Goal: Task Accomplishment & Management: Manage account settings

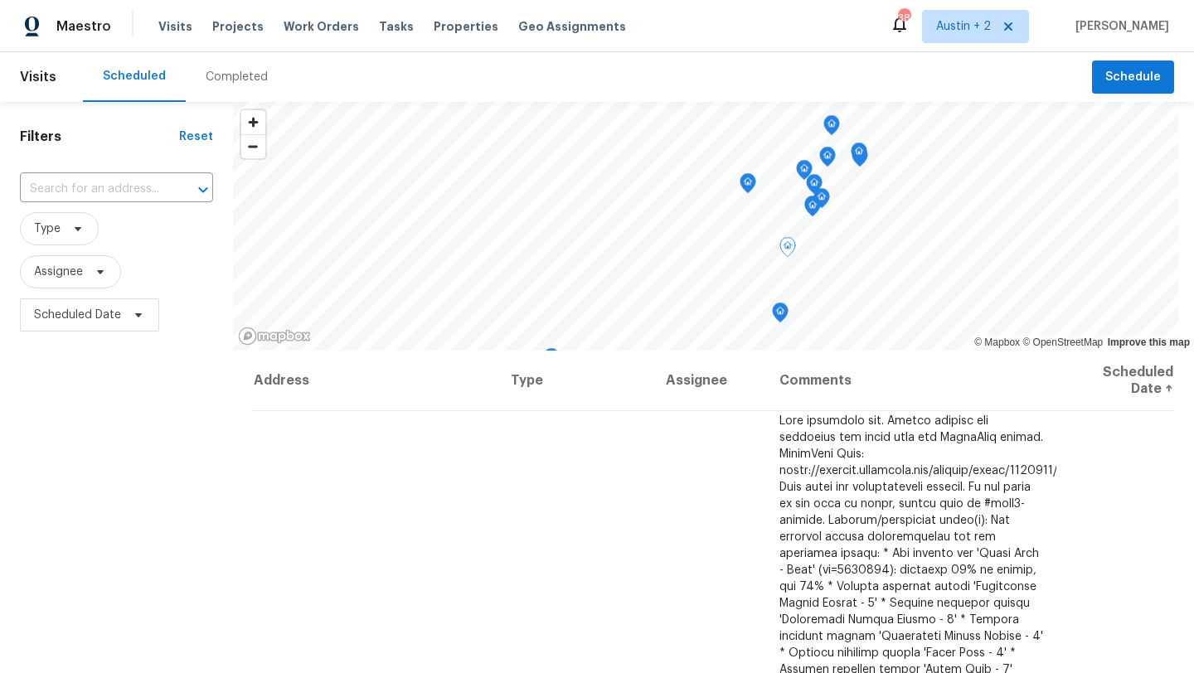
scroll to position [2168, 0]
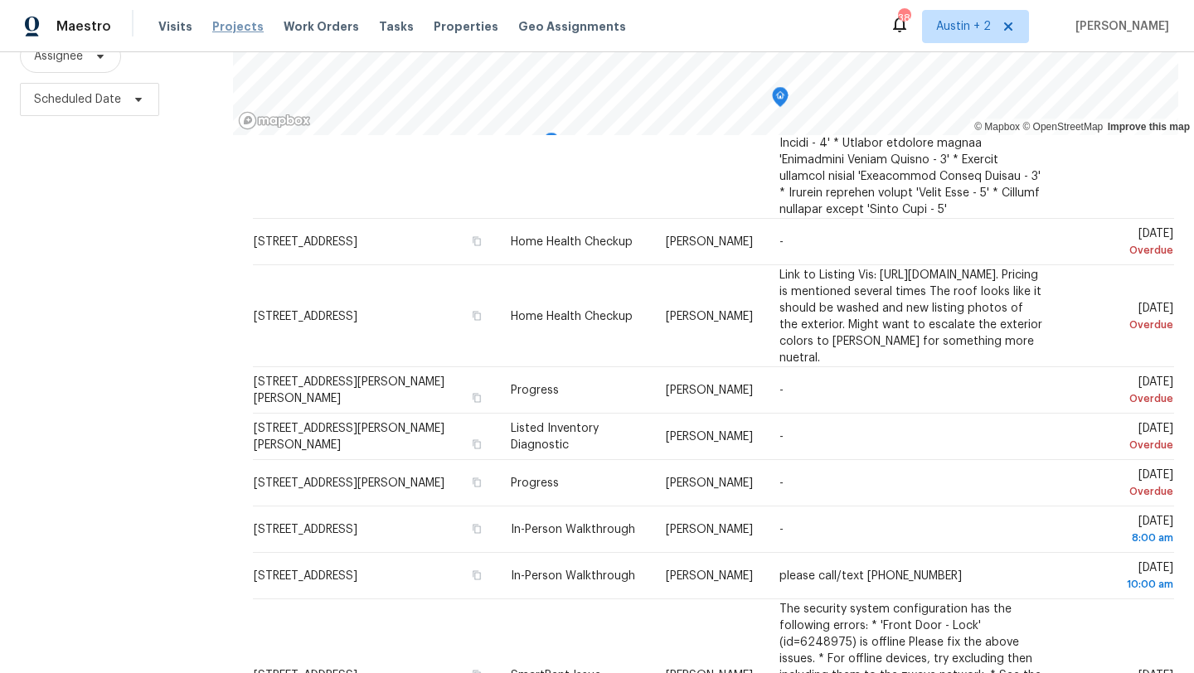
click at [220, 28] on span "Projects" at bounding box center [237, 26] width 51 height 17
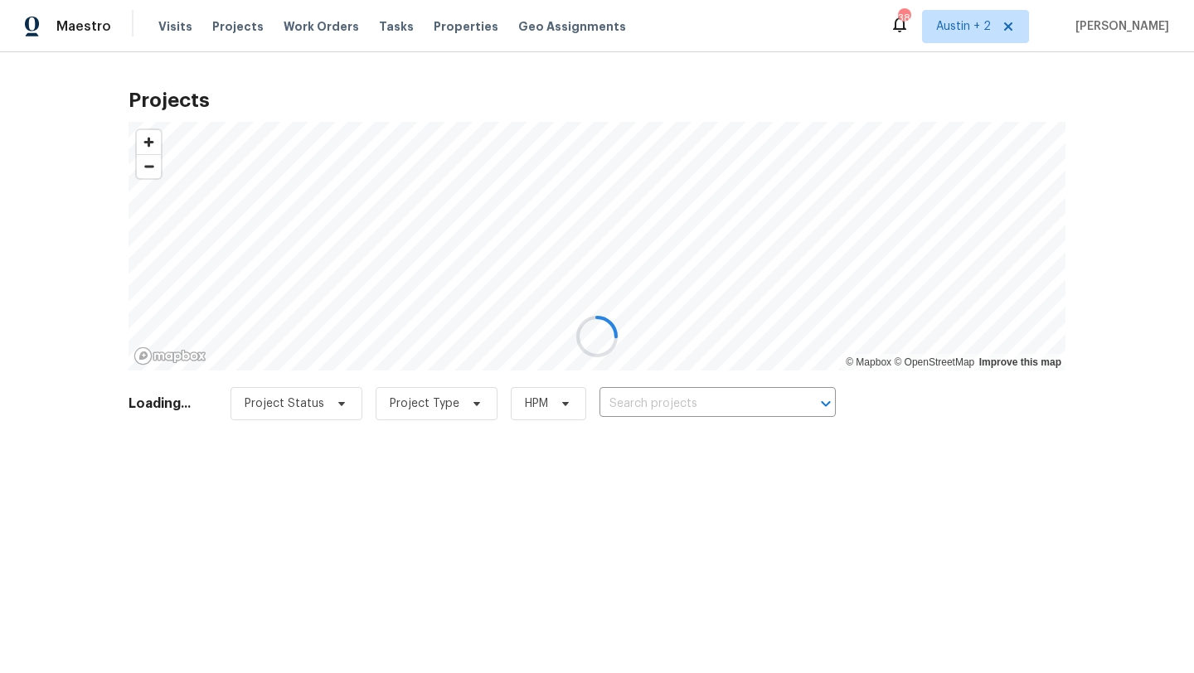
click at [666, 400] on div at bounding box center [597, 336] width 1194 height 673
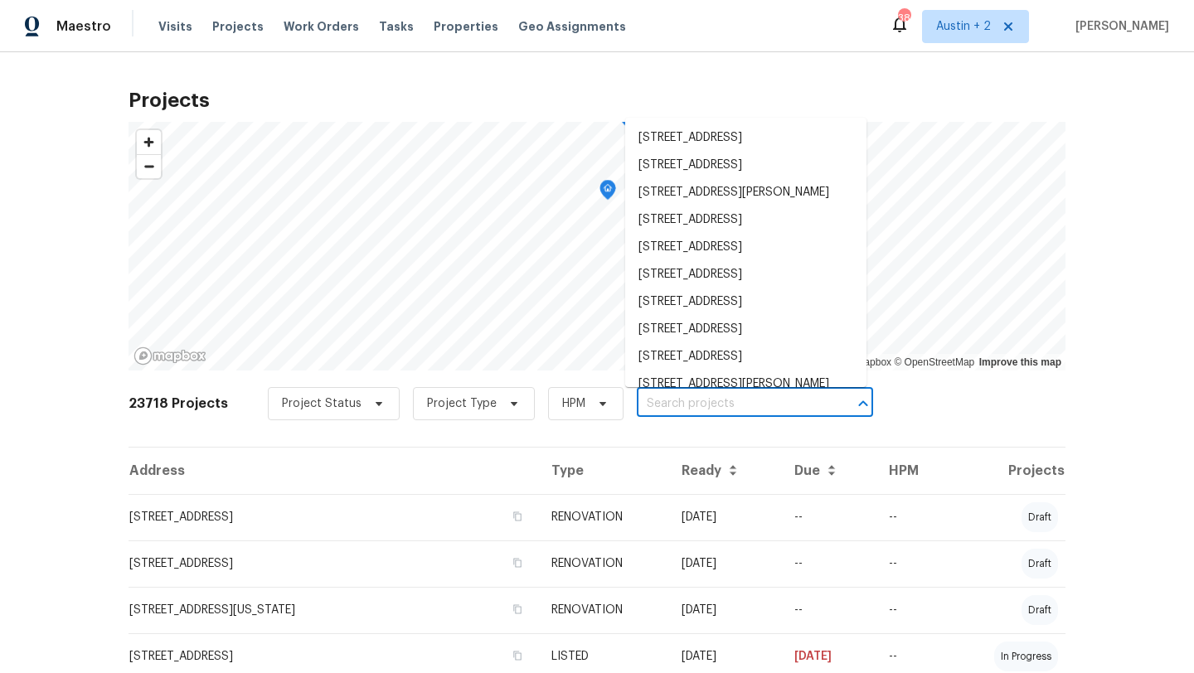
click at [691, 405] on input "text" at bounding box center [732, 404] width 190 height 26
paste input "100 Blanco Woods Blvd Elgin, TX 78621"
type input "100 Blanco Woods Blvd Elgin, TX 78621"
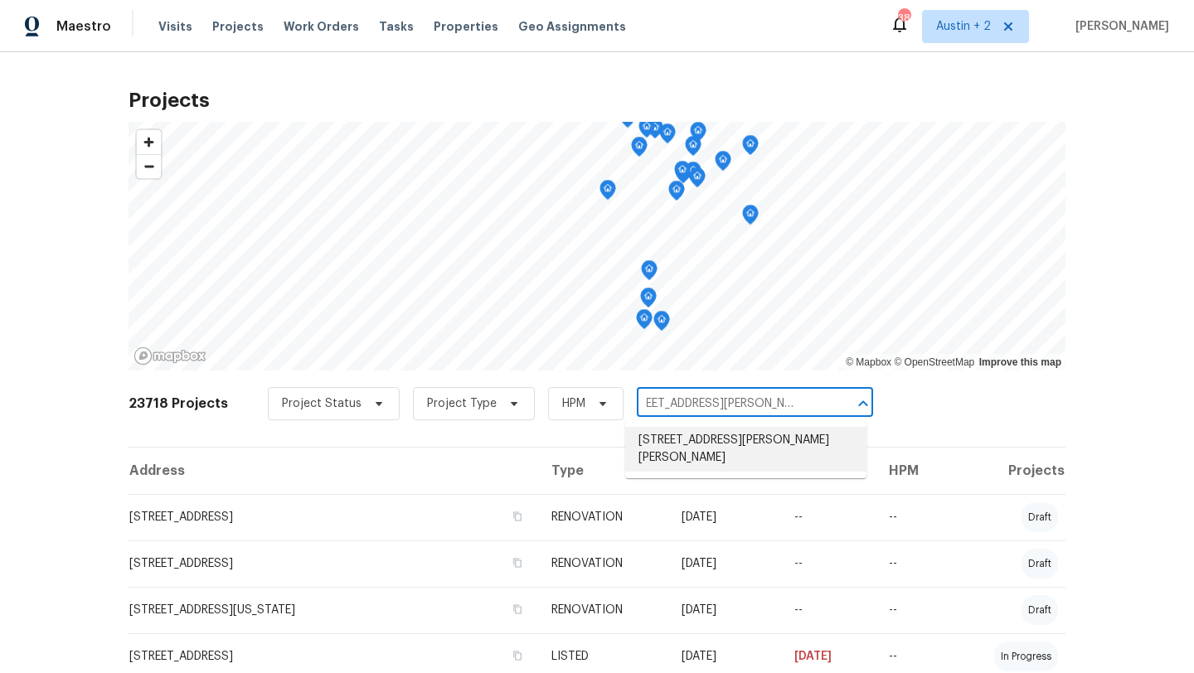
click at [692, 453] on li "100 Blanco Woods Blvd, Elgin, TX 78621" at bounding box center [745, 449] width 241 height 45
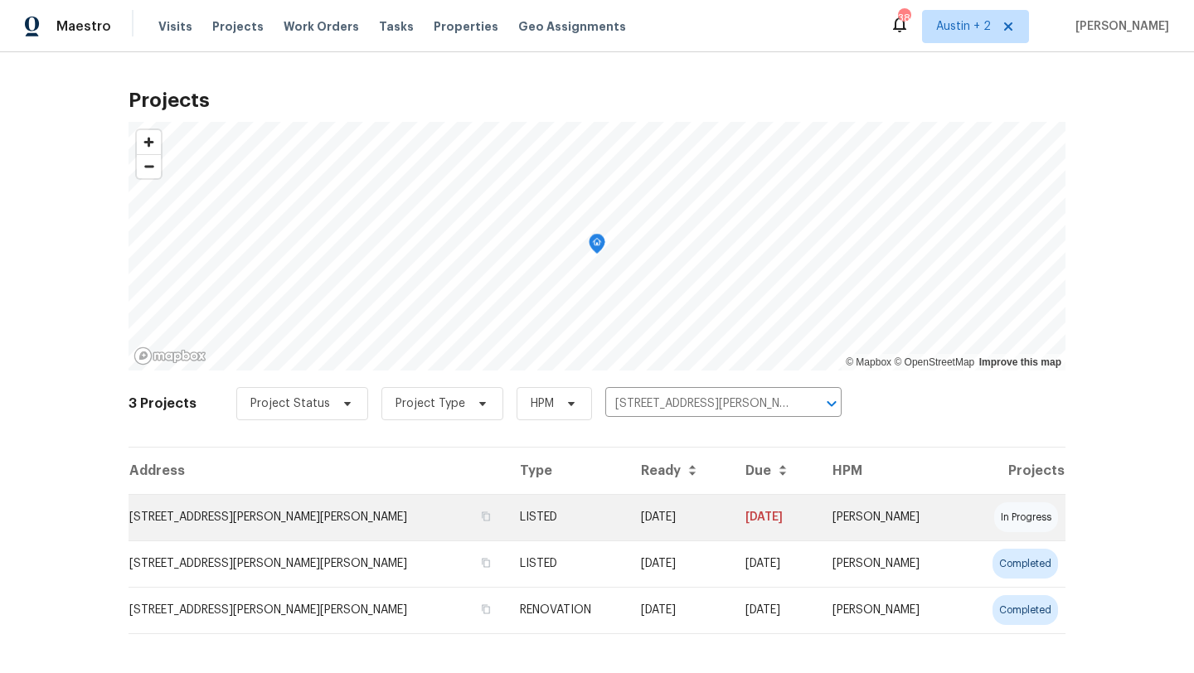
click at [274, 511] on td "100 Blanco Woods Blvd, Elgin, TX 78621" at bounding box center [318, 517] width 378 height 46
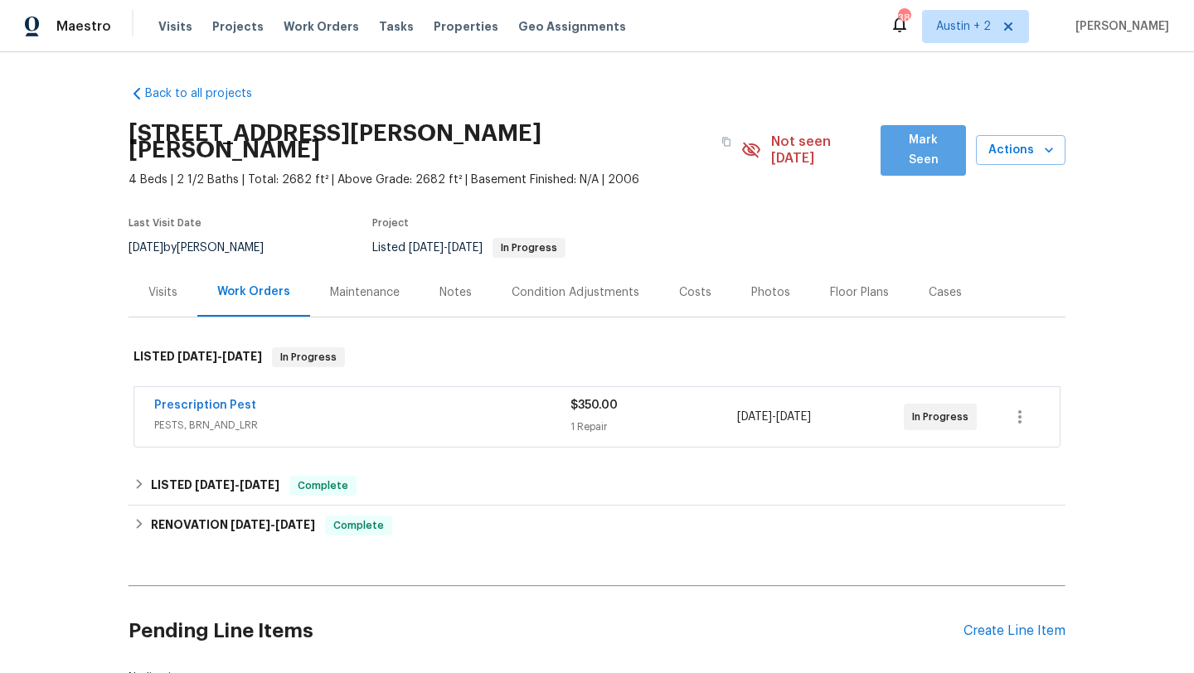
click at [906, 153] on button "Mark Seen" at bounding box center [923, 150] width 85 height 51
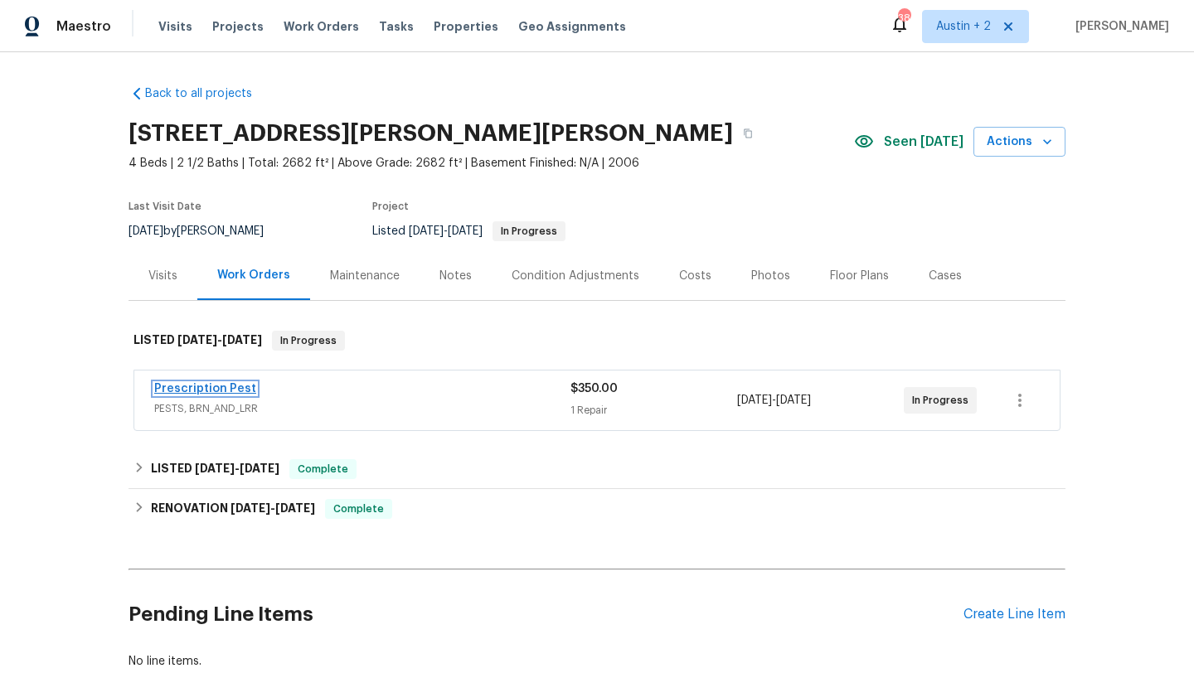
click at [237, 389] on link "Prescription Pest" at bounding box center [205, 389] width 102 height 12
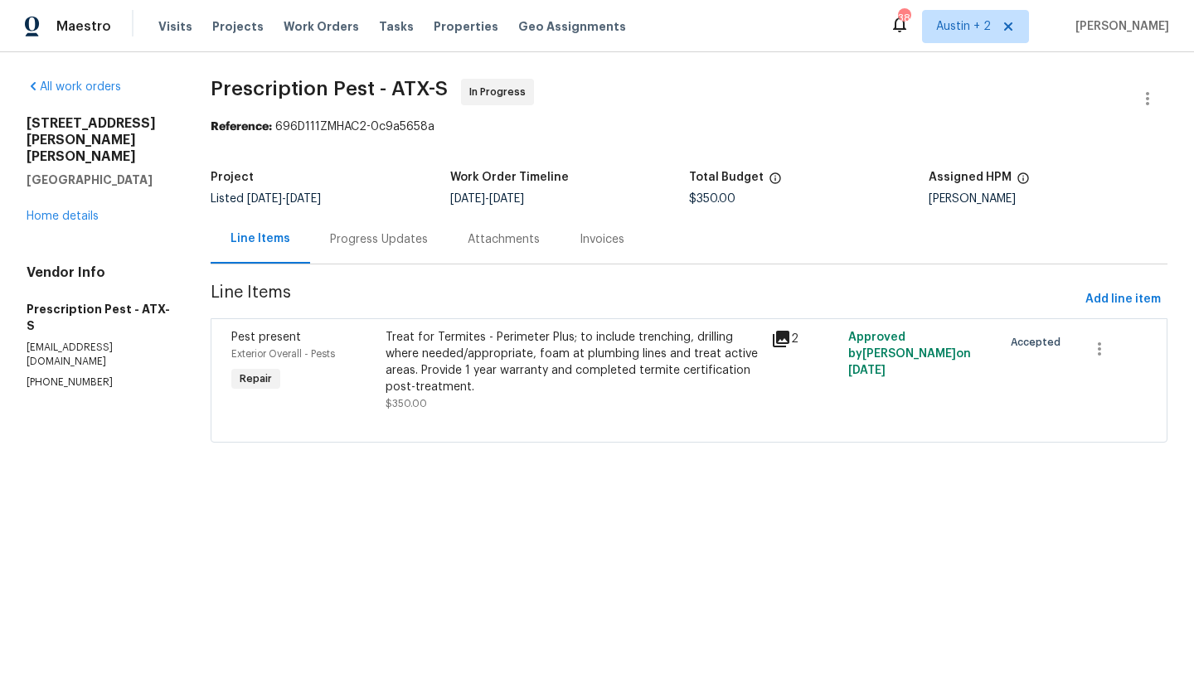
click at [379, 242] on div "Progress Updates" at bounding box center [379, 239] width 98 height 17
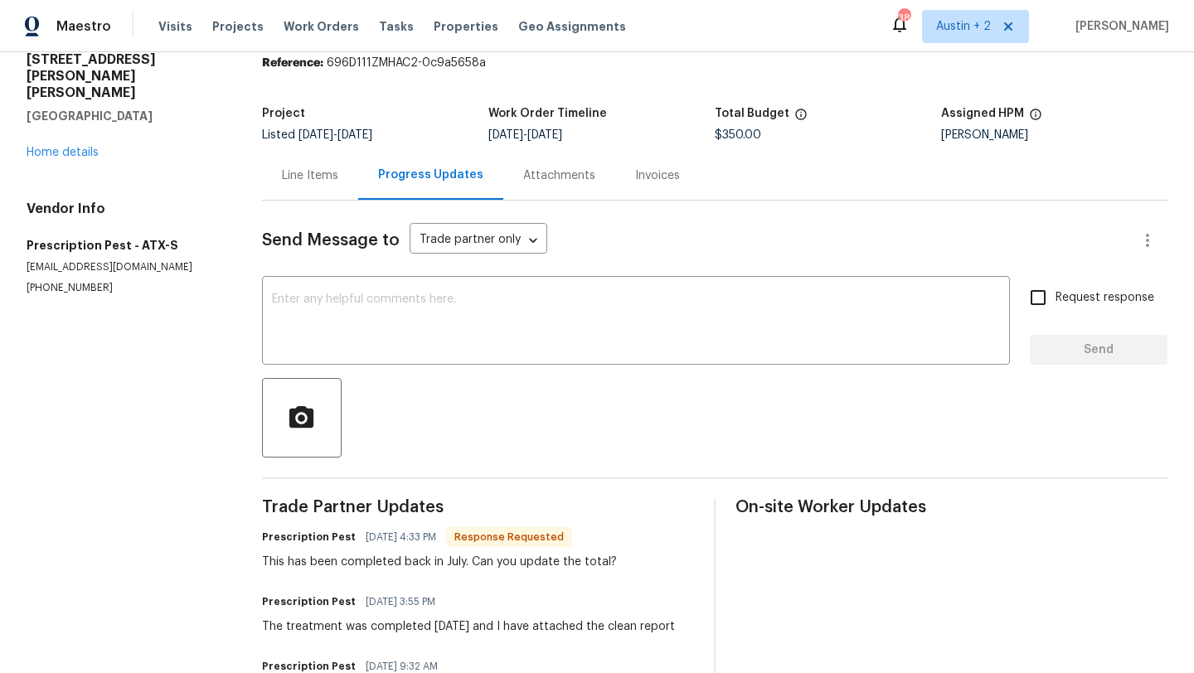
scroll to position [62, 0]
click at [355, 313] on textarea at bounding box center [636, 324] width 729 height 58
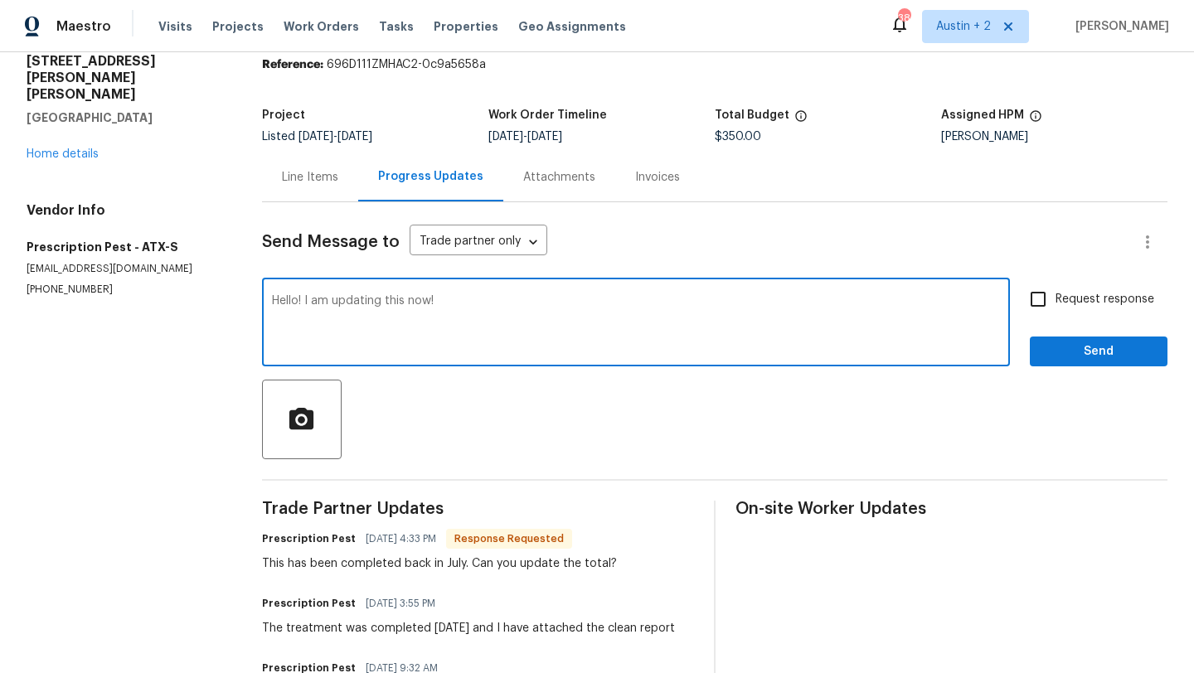
type textarea "Hello! I am updating this now!"
click at [1107, 354] on span "Send" at bounding box center [1098, 352] width 111 height 21
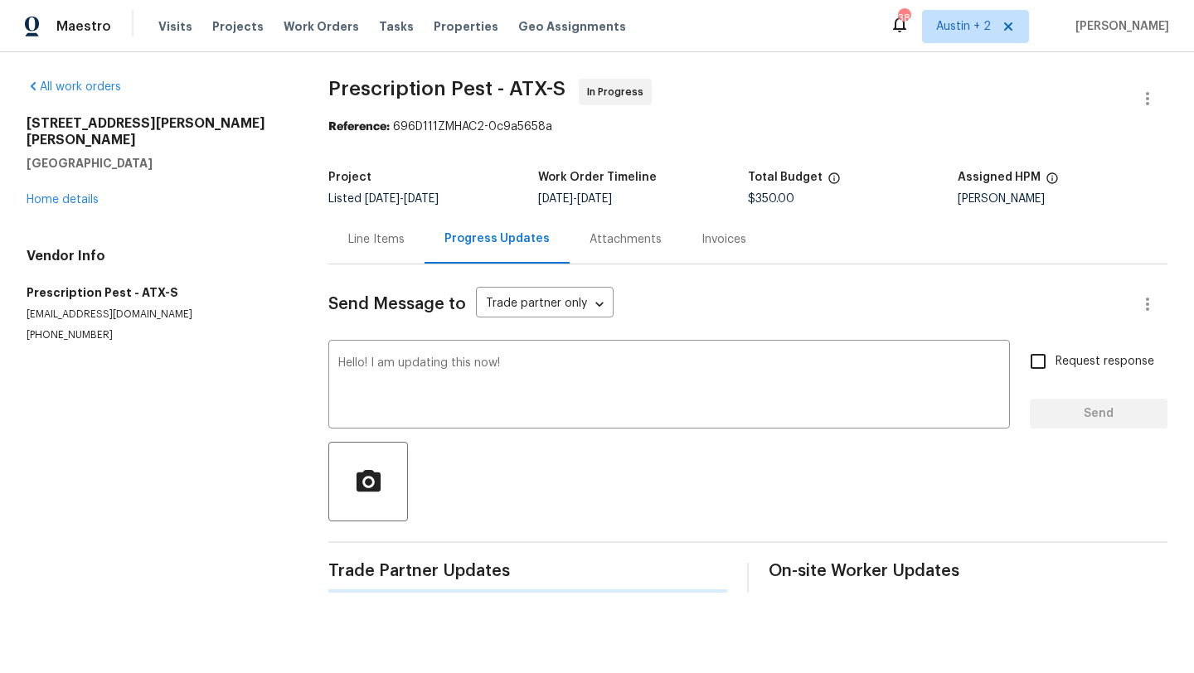
scroll to position [0, 0]
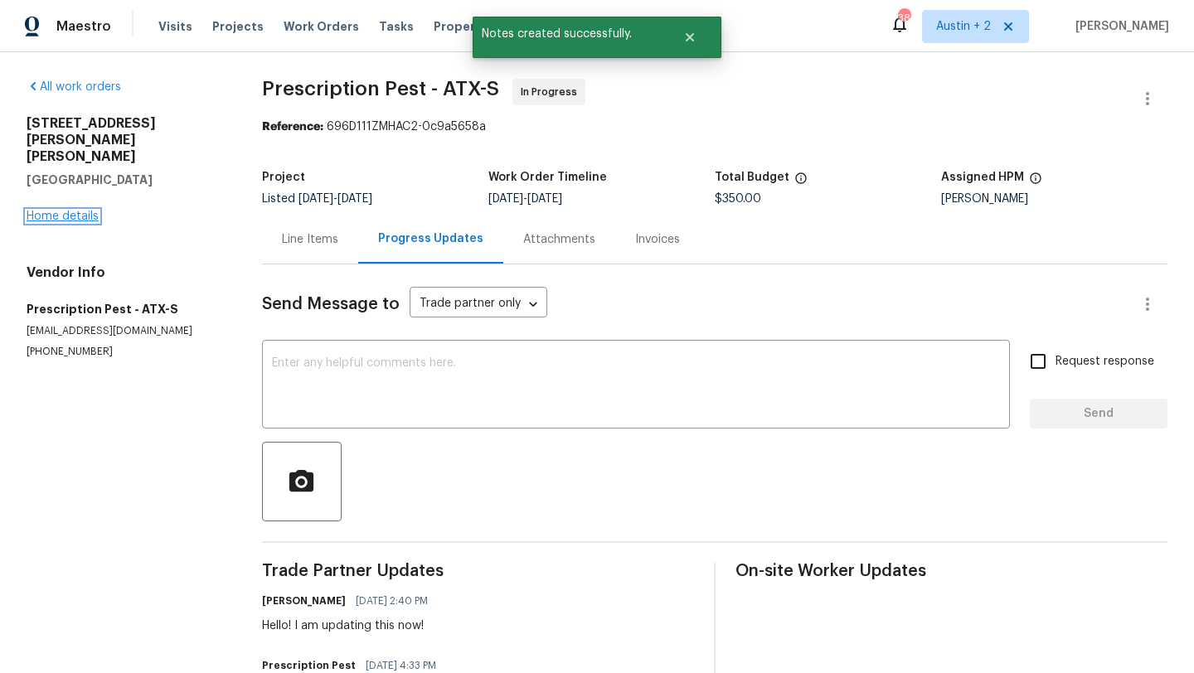
click at [58, 211] on link "Home details" at bounding box center [63, 217] width 72 height 12
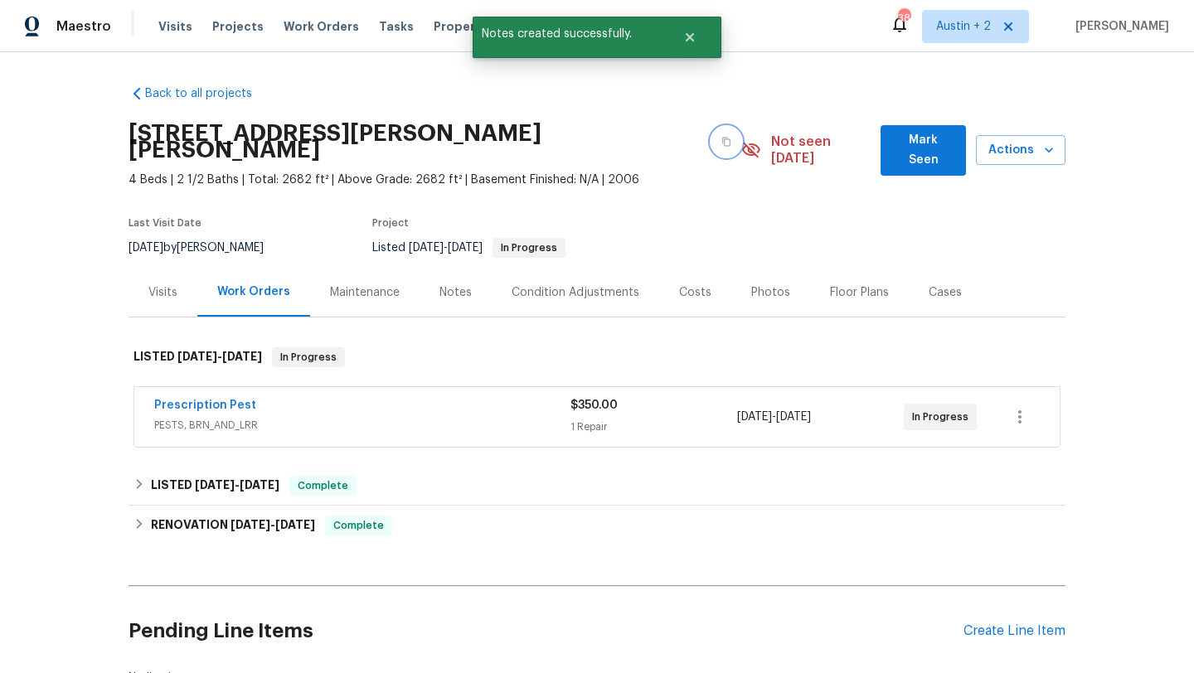
click at [721, 137] on icon "button" at bounding box center [726, 142] width 10 height 10
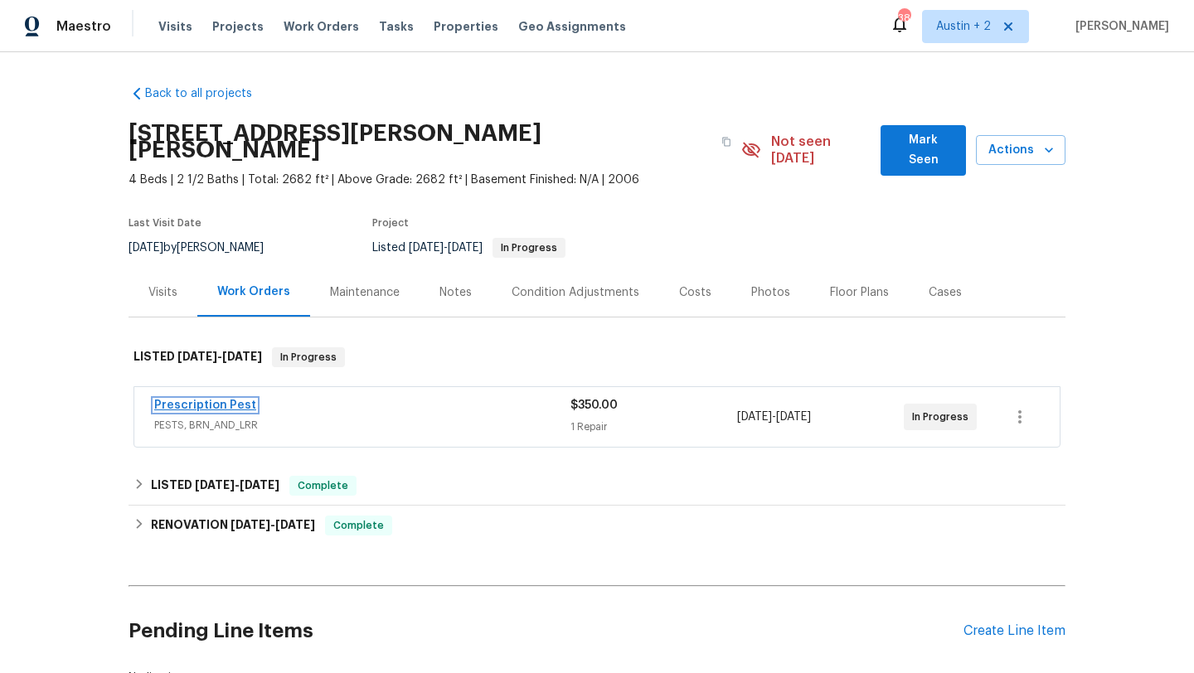
click at [210, 400] on link "Prescription Pest" at bounding box center [205, 406] width 102 height 12
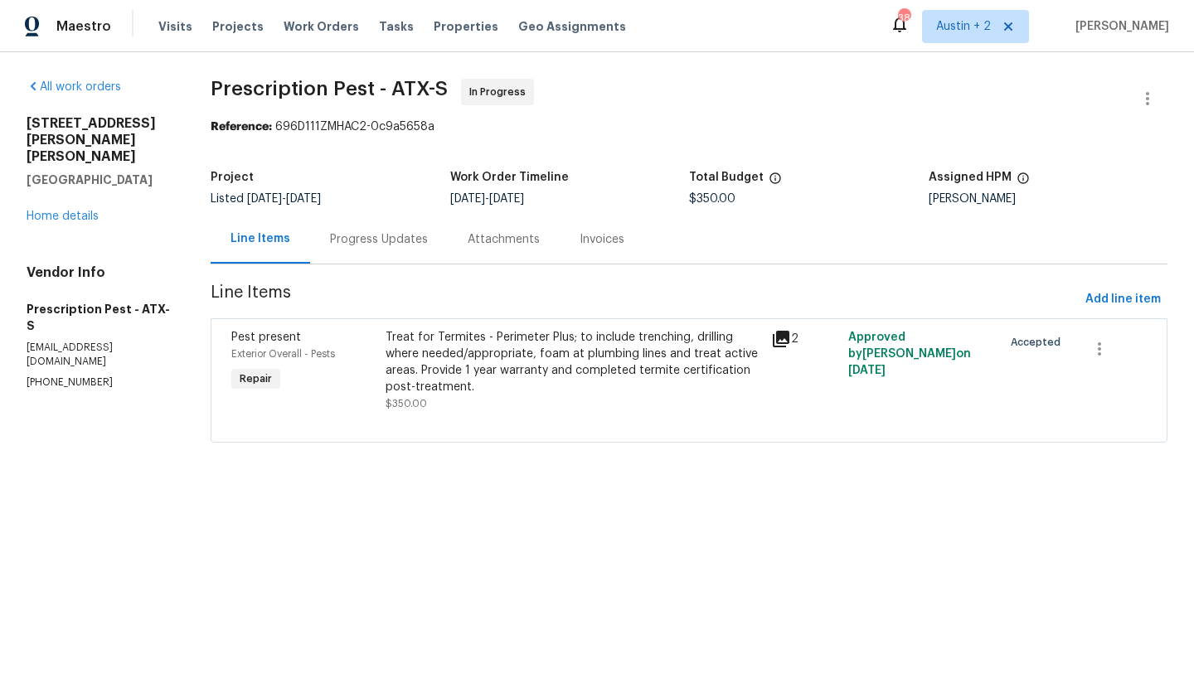
click at [428, 351] on div "Treat for Termites - Perimeter Plus; to include trenching, drilling where neede…" at bounding box center [574, 362] width 376 height 66
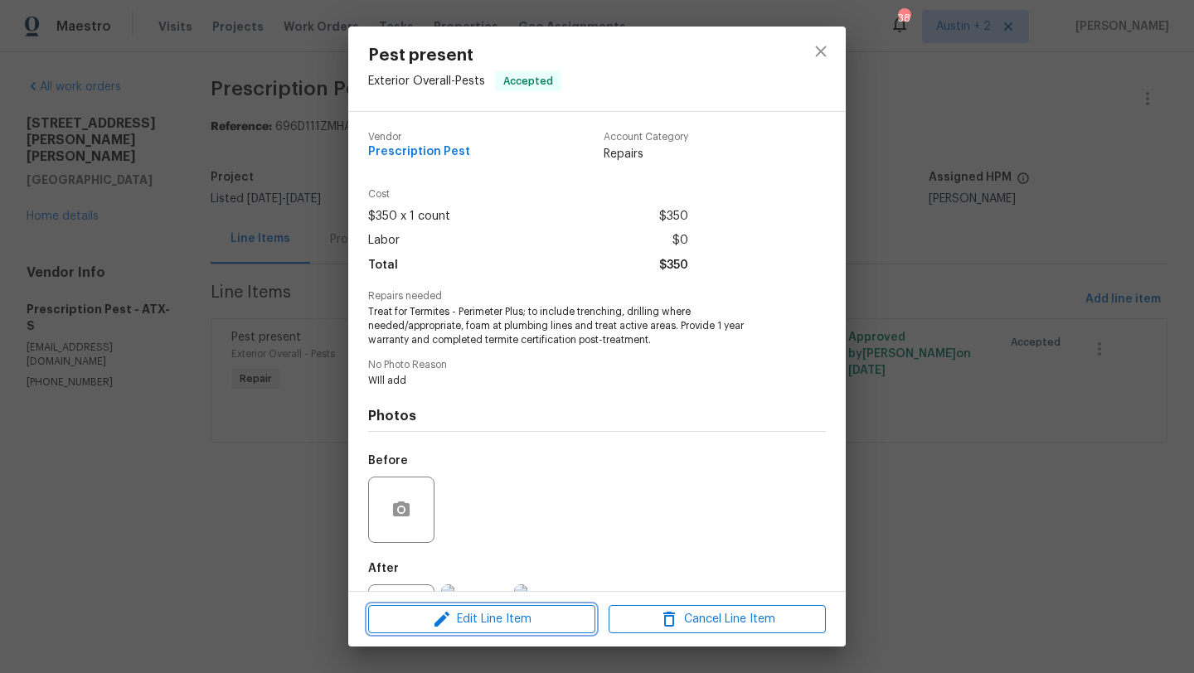
click at [498, 629] on span "Edit Line Item" at bounding box center [481, 619] width 217 height 21
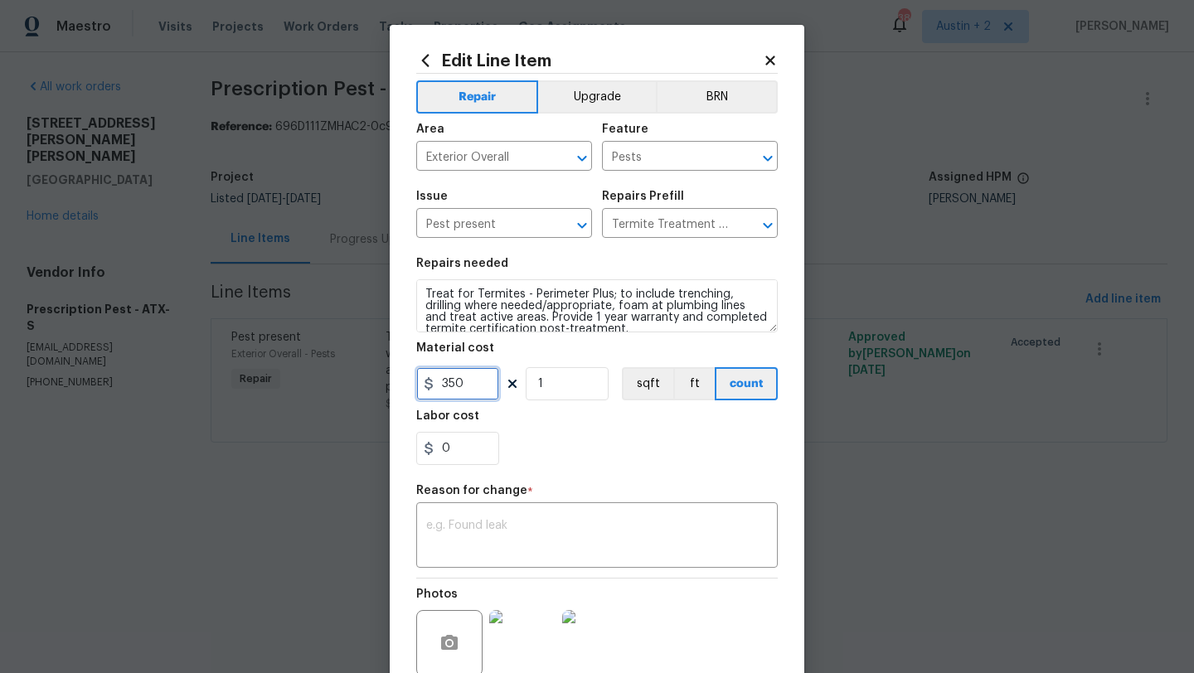
drag, startPoint x: 478, startPoint y: 388, endPoint x: 313, endPoint y: 387, distance: 164.2
click at [313, 387] on div "Edit Line Item Repair Upgrade BRN Area Exterior Overall ​ Feature Pests ​ Issue…" at bounding box center [597, 336] width 1194 height 673
type input "1542.57"
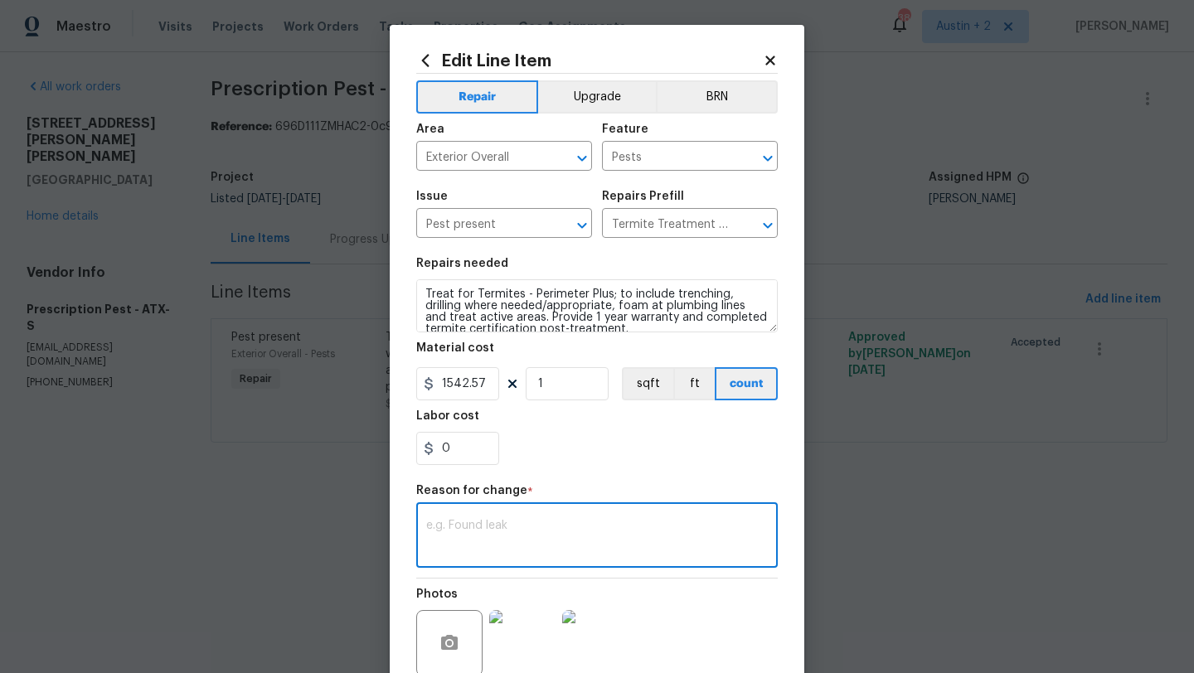
click at [447, 526] on textarea at bounding box center [597, 537] width 342 height 35
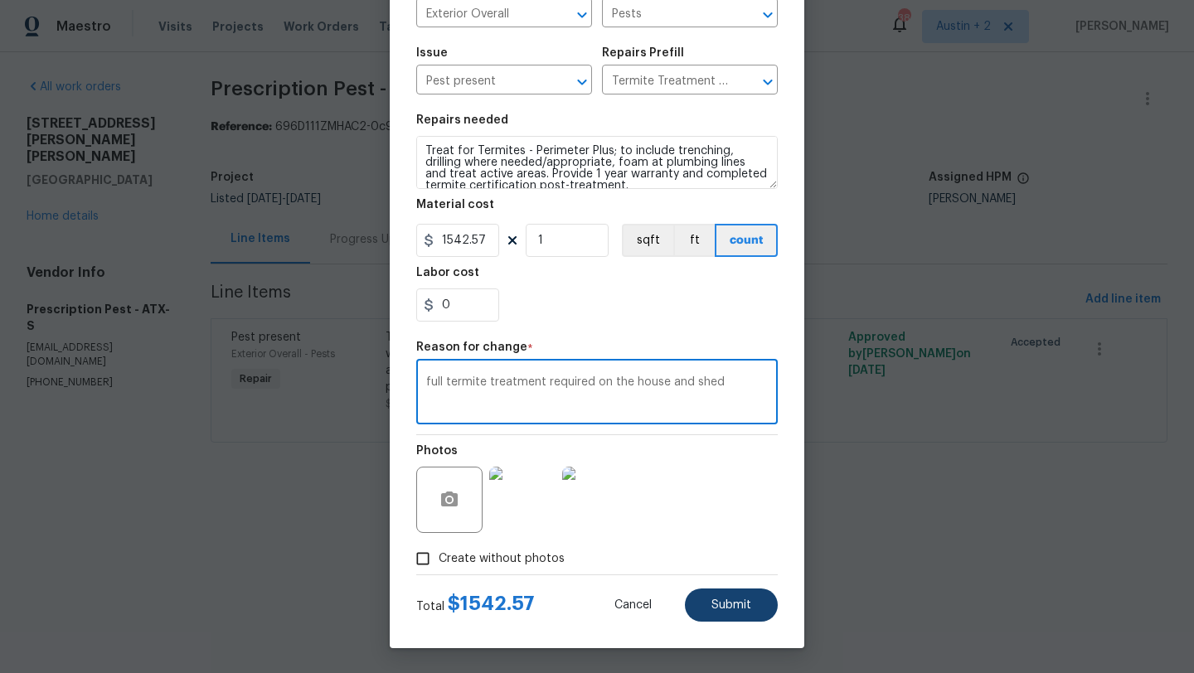
type textarea "full termite treatment required on the house and shed"
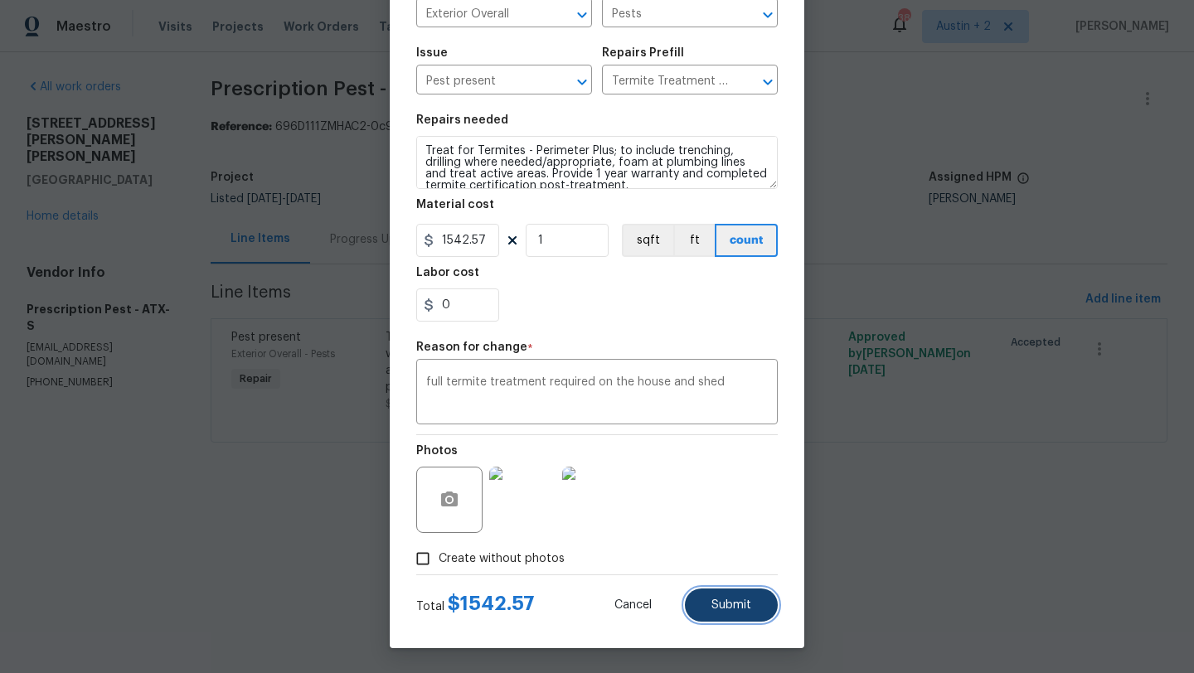
click at [731, 599] on span "Submit" at bounding box center [731, 605] width 40 height 12
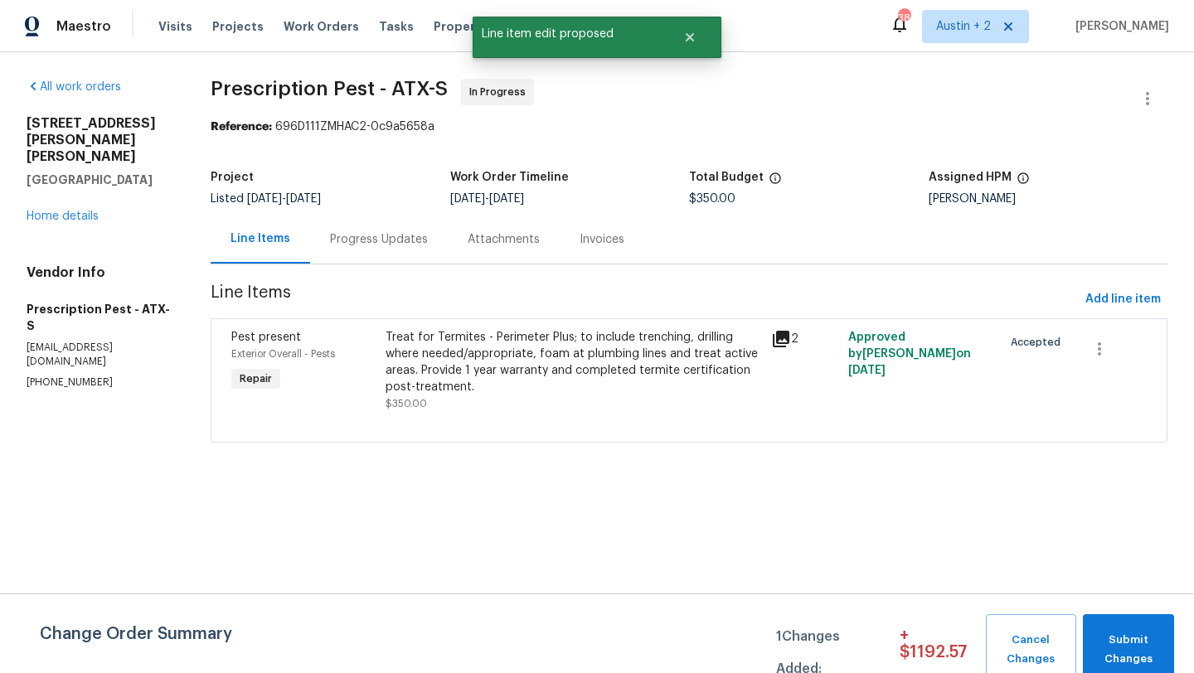
scroll to position [0, 0]
click at [1126, 628] on button "Submit Changes" at bounding box center [1128, 649] width 91 height 71
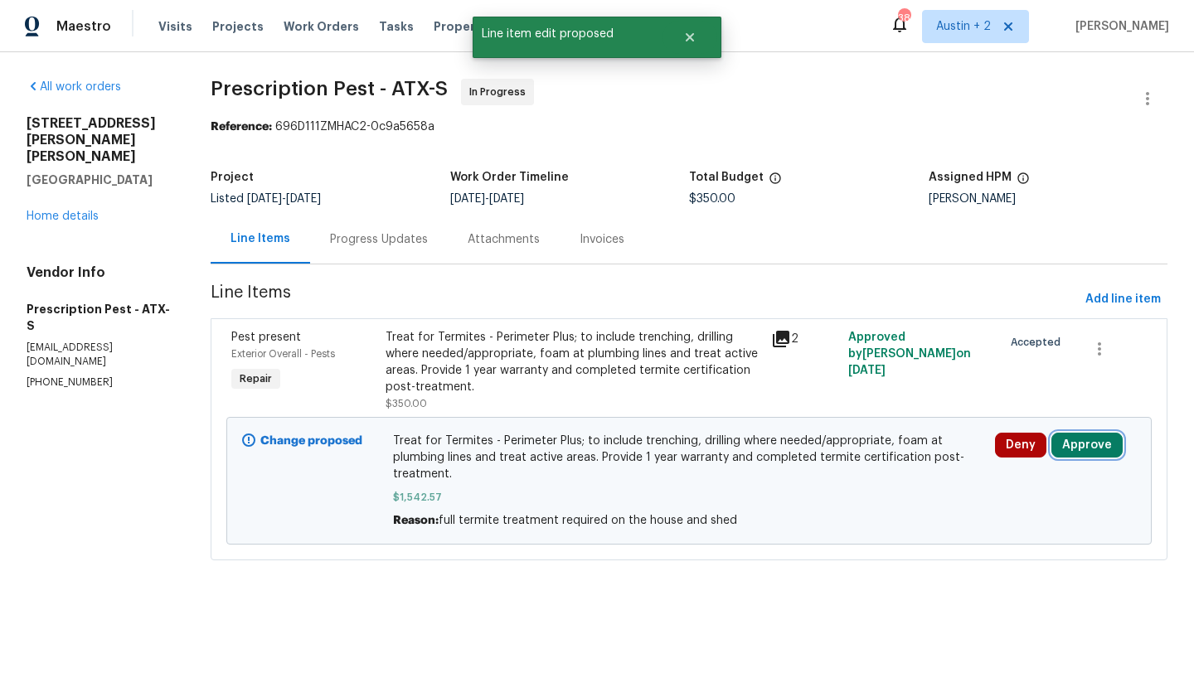
click at [1102, 449] on button "Approve" at bounding box center [1086, 445] width 71 height 25
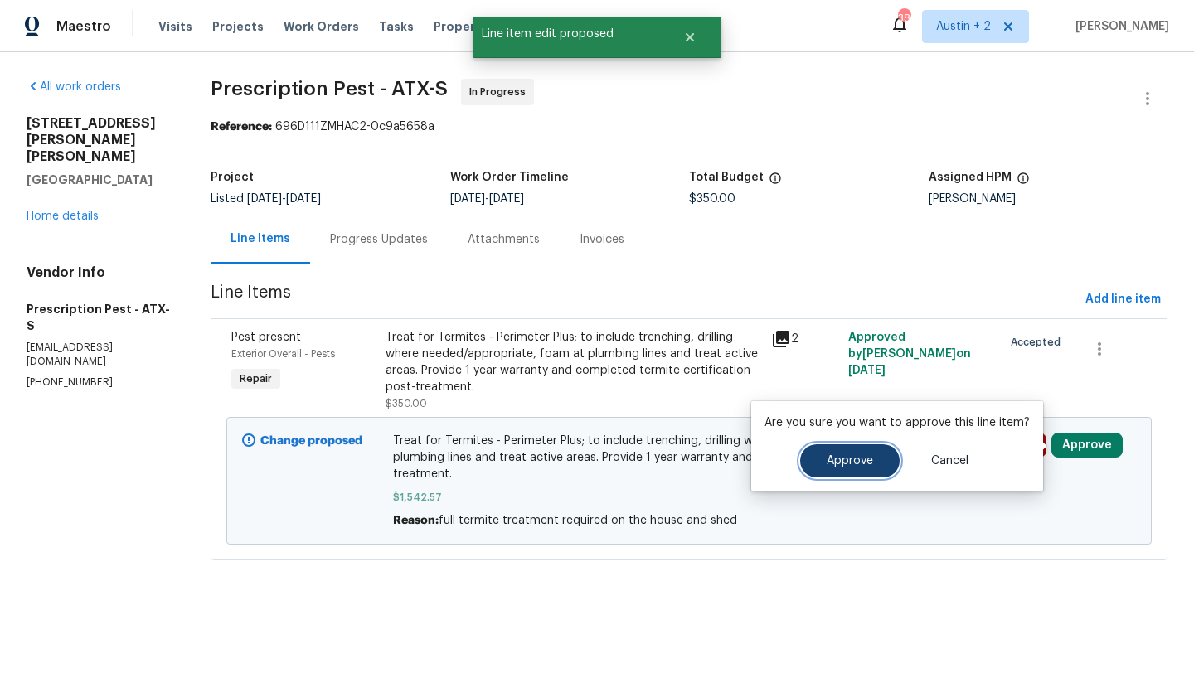
click at [823, 454] on button "Approve" at bounding box center [850, 460] width 100 height 33
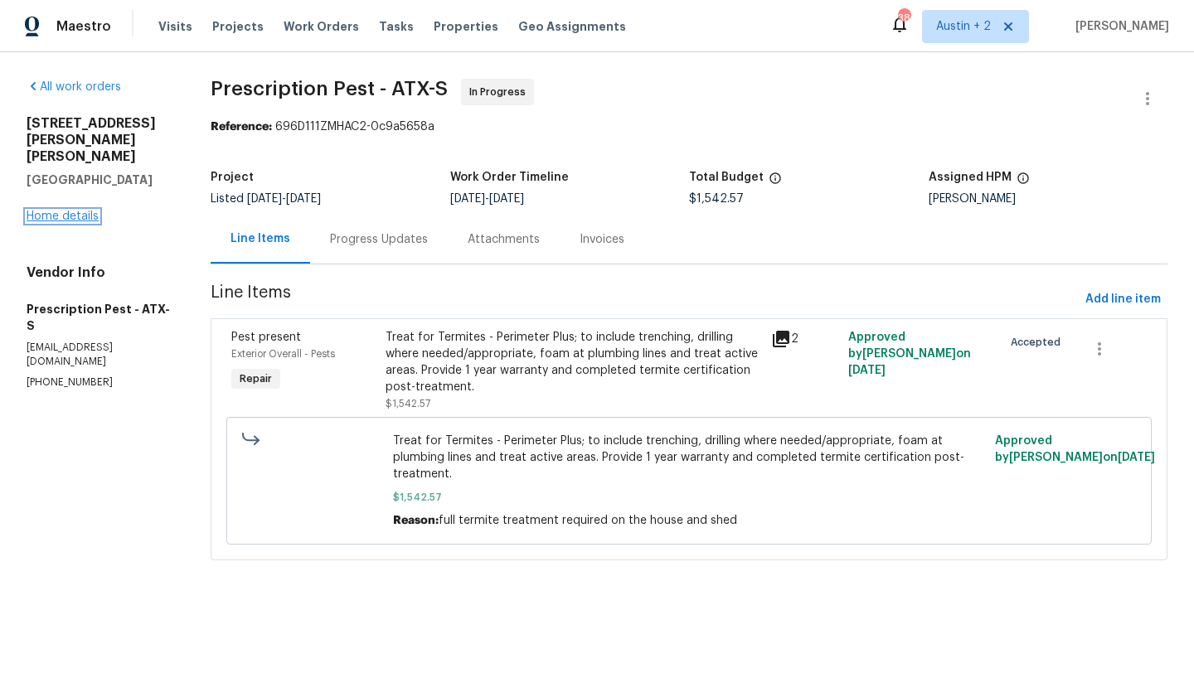
click at [85, 211] on link "Home details" at bounding box center [63, 217] width 72 height 12
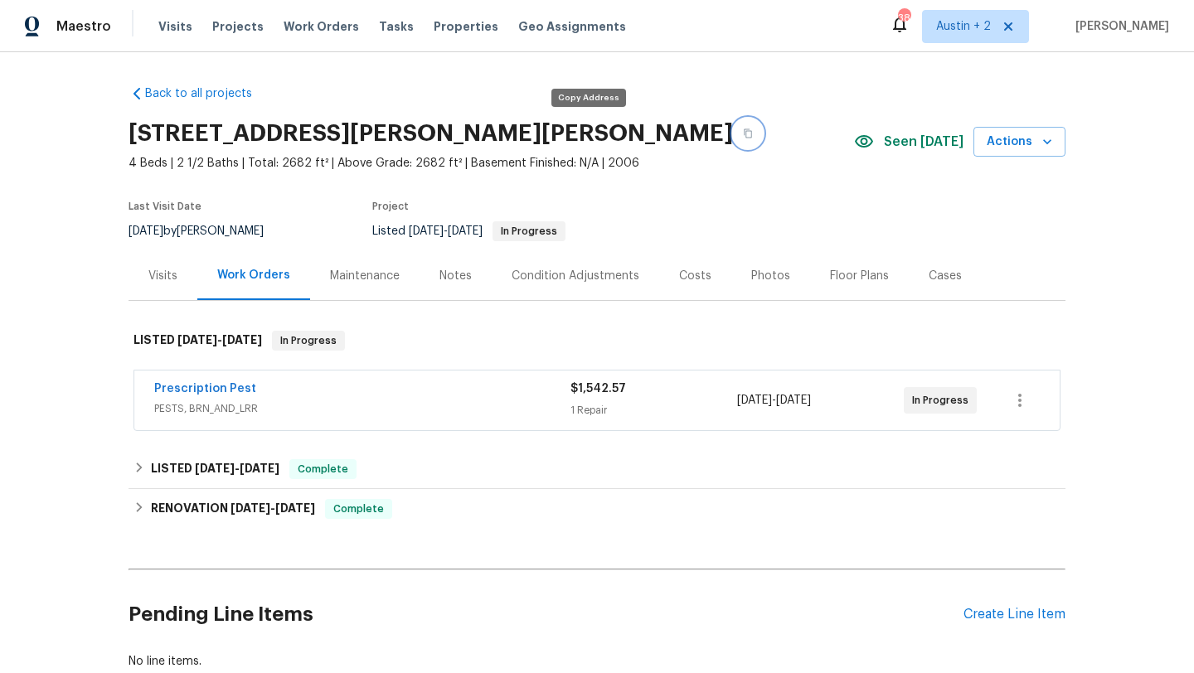
click at [733, 137] on button "button" at bounding box center [748, 134] width 30 height 30
click at [743, 133] on icon "button" at bounding box center [748, 134] width 10 height 10
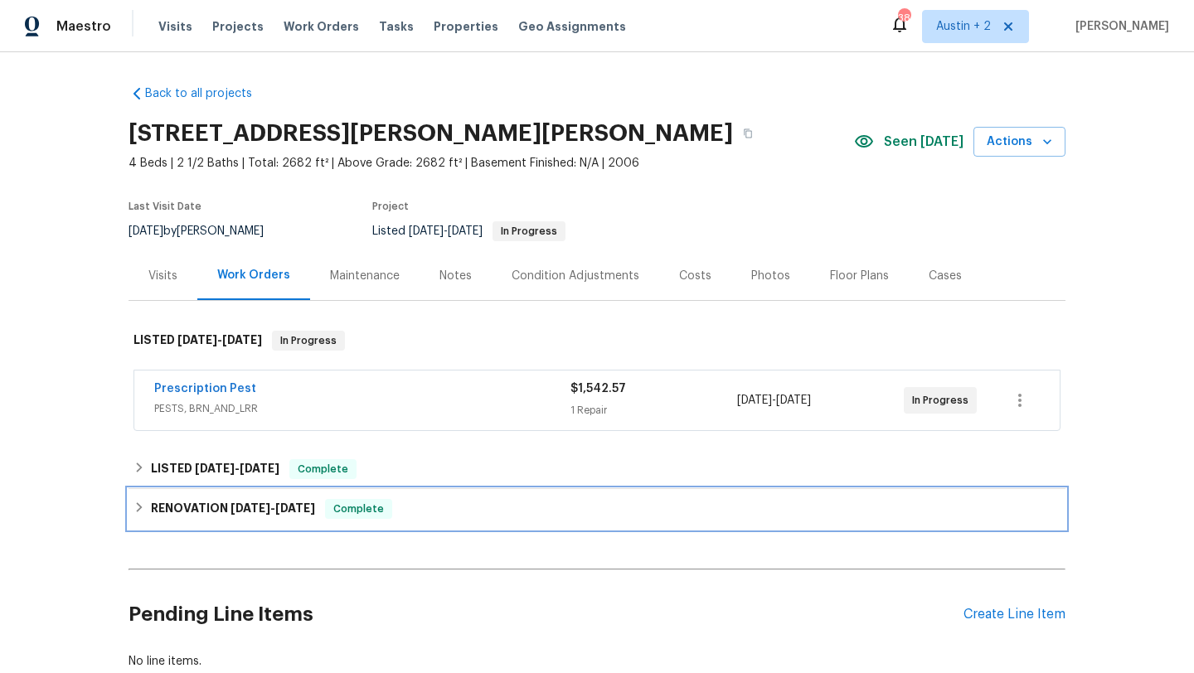
click at [295, 508] on span "4/30/25" at bounding box center [295, 508] width 40 height 12
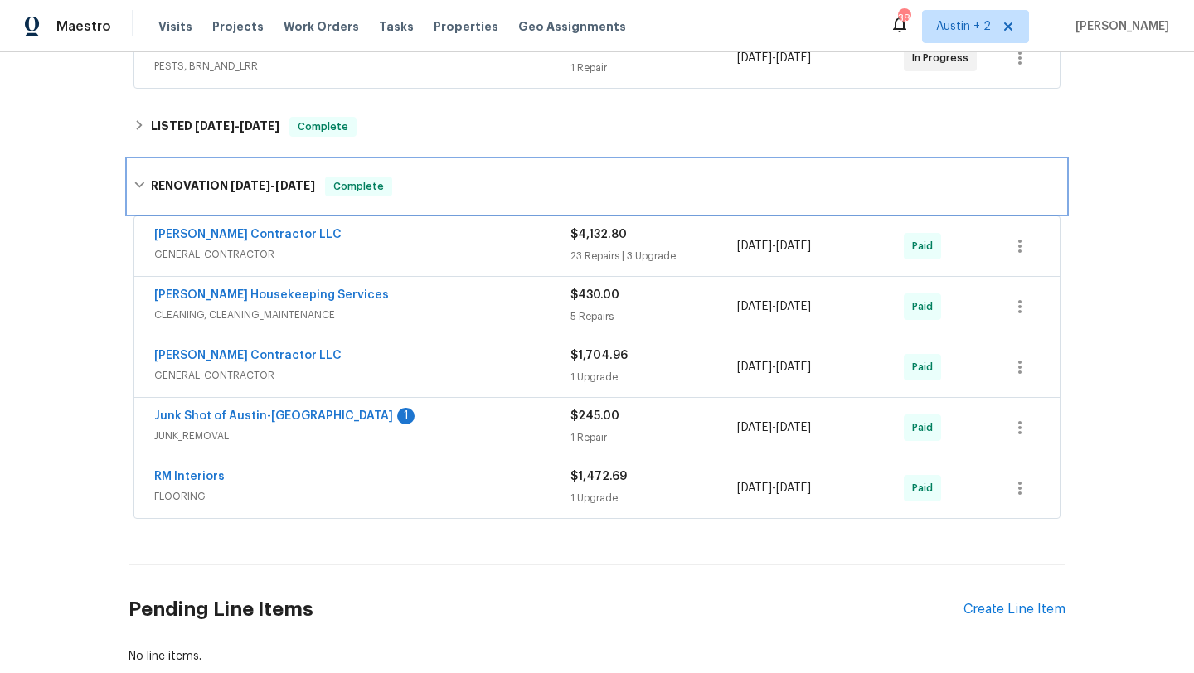
scroll to position [341, 0]
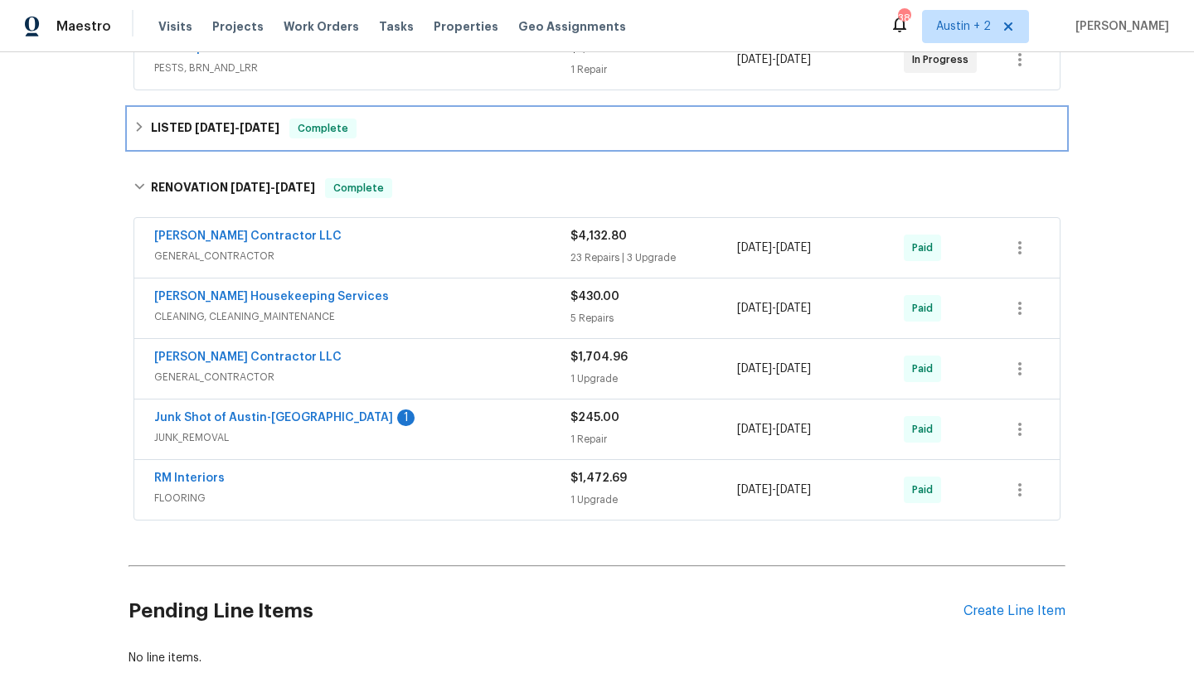
click at [234, 127] on span "5/8/25 - 5/9/25" at bounding box center [237, 128] width 85 height 12
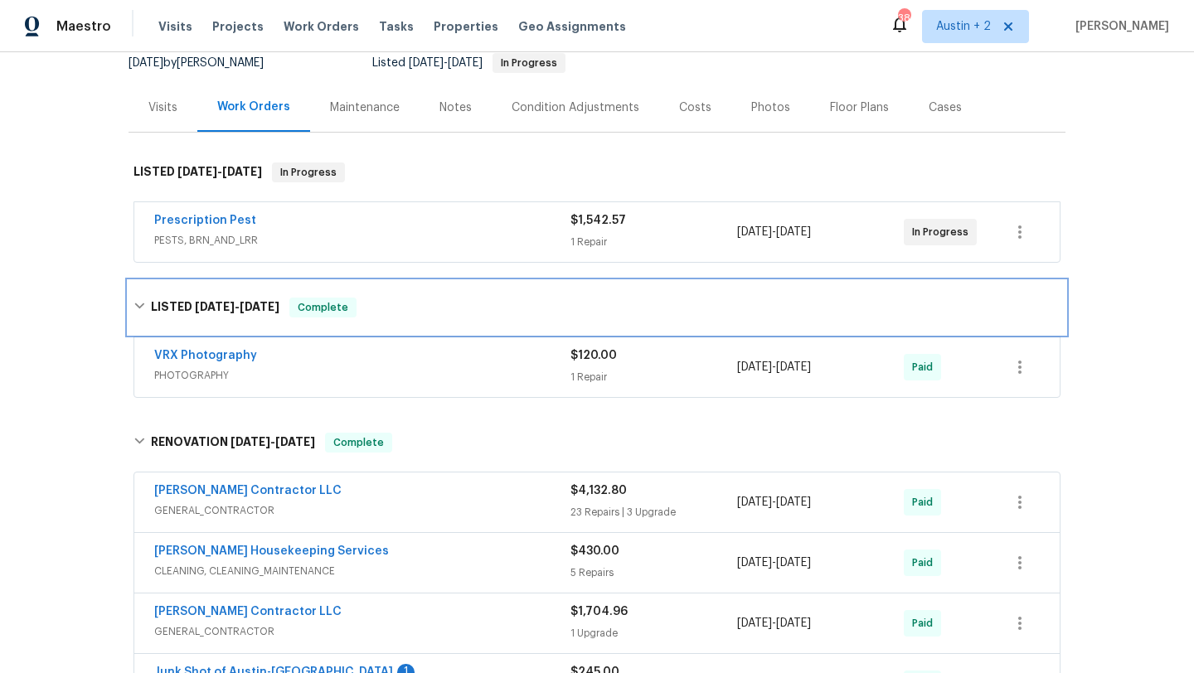
scroll to position [148, 0]
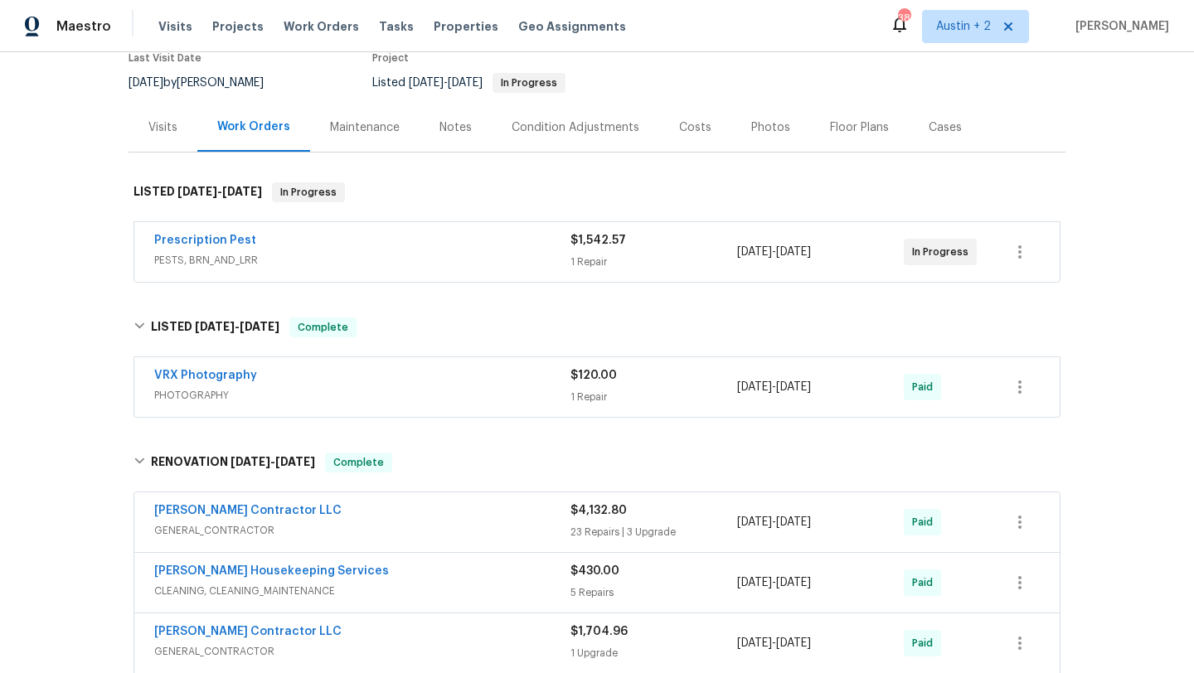
click at [163, 126] on div "Visits" at bounding box center [162, 127] width 29 height 17
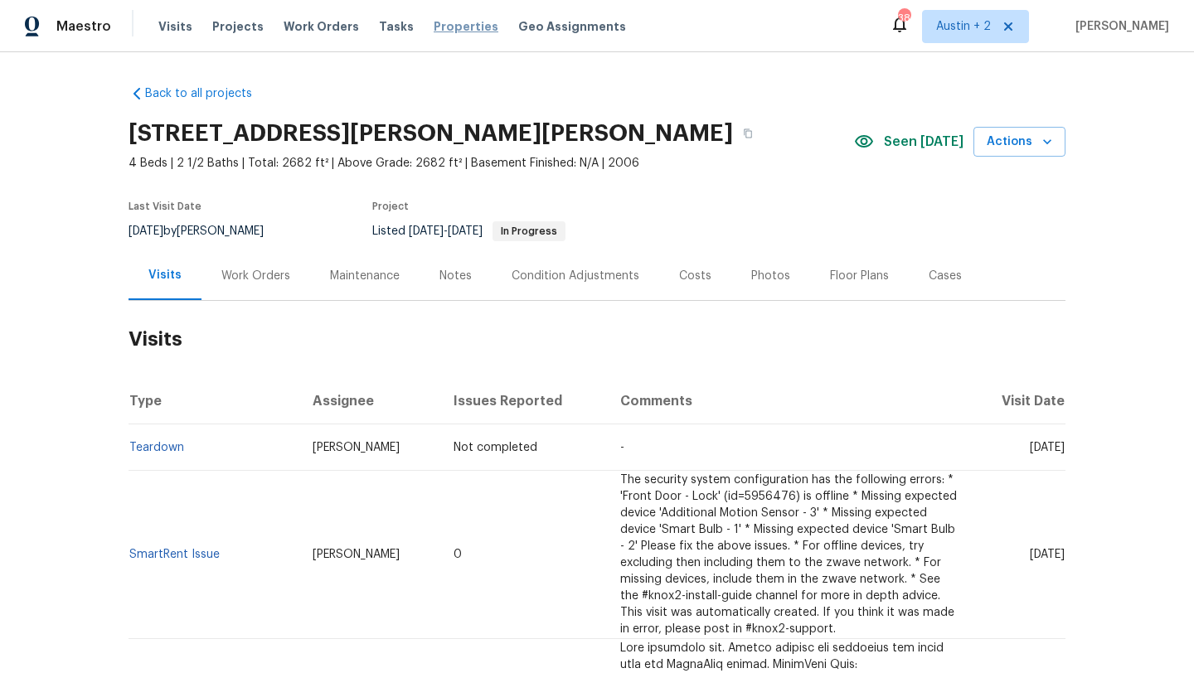
click at [437, 25] on span "Properties" at bounding box center [466, 26] width 65 height 17
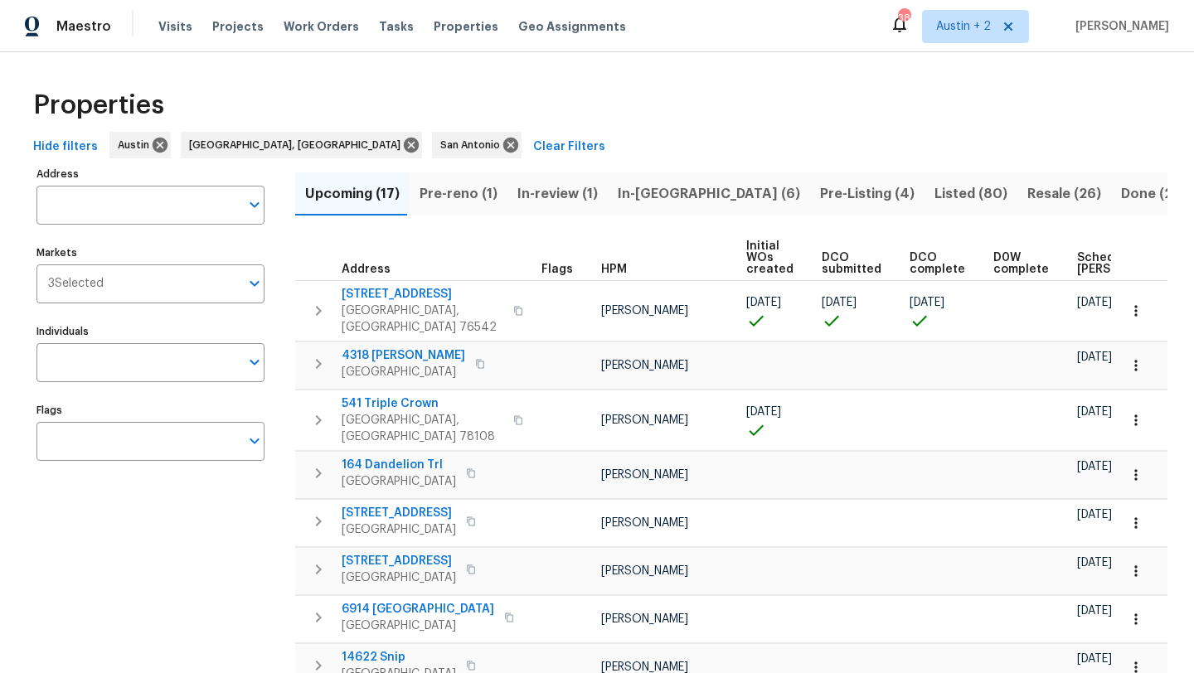
click at [636, 188] on span "In-[GEOGRAPHIC_DATA] (6)" at bounding box center [709, 193] width 182 height 23
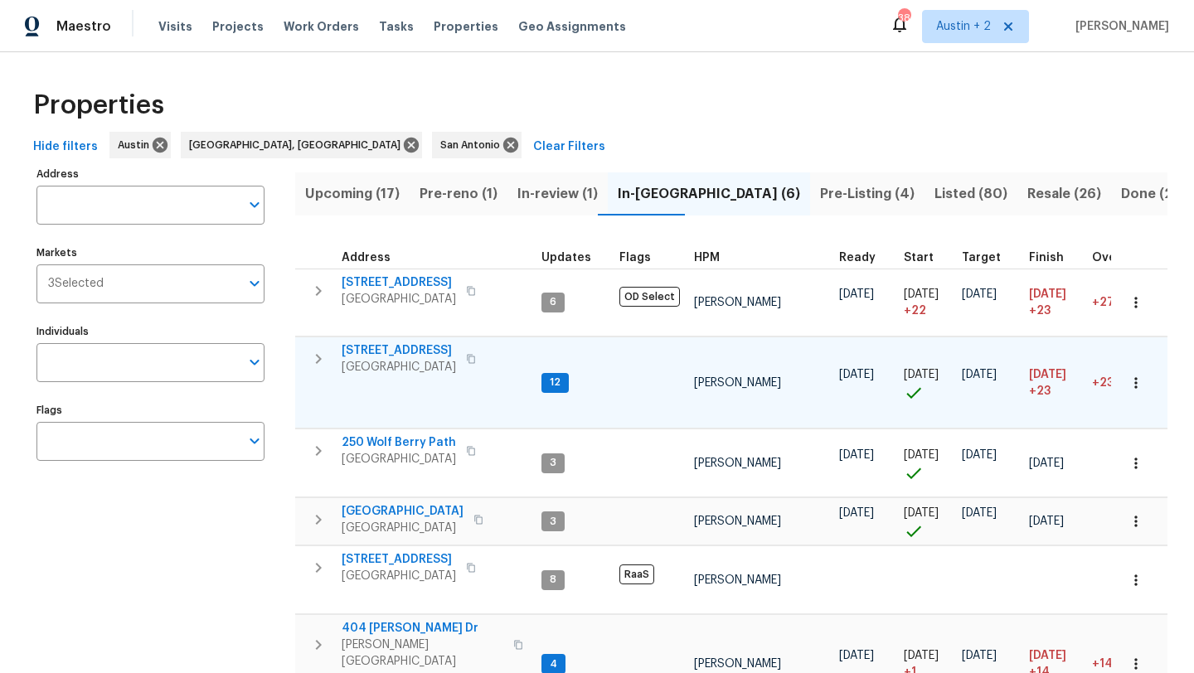
scroll to position [100, 0]
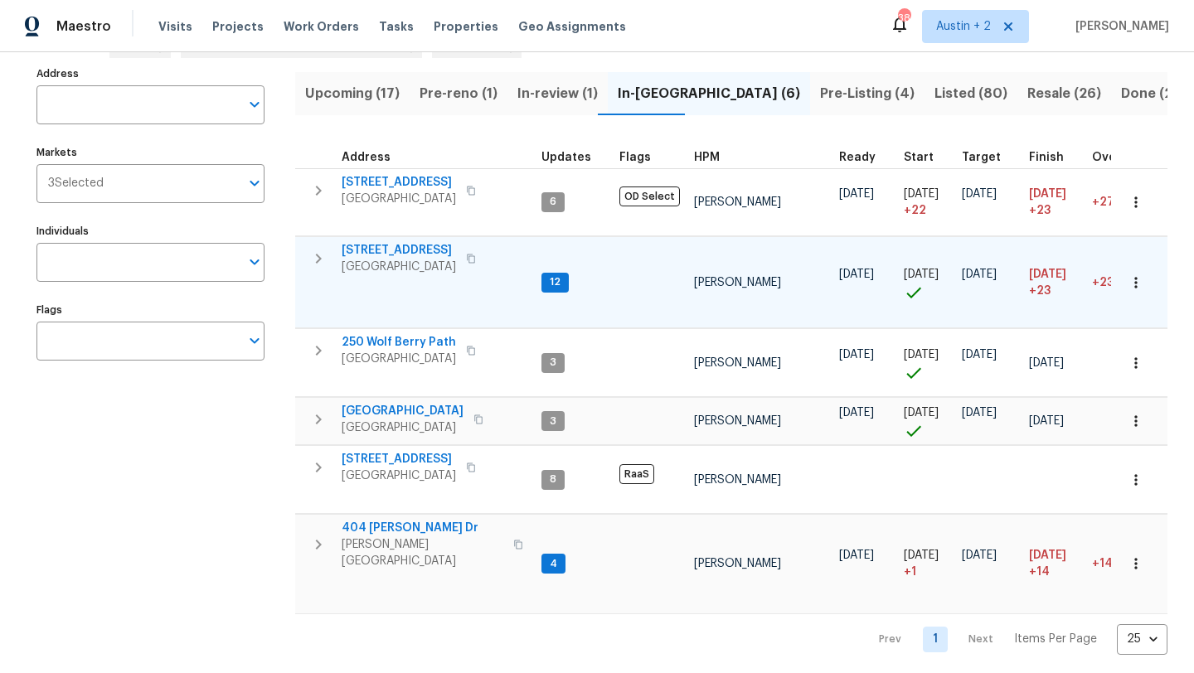
click at [370, 250] on span "[STREET_ADDRESS]" at bounding box center [399, 250] width 114 height 17
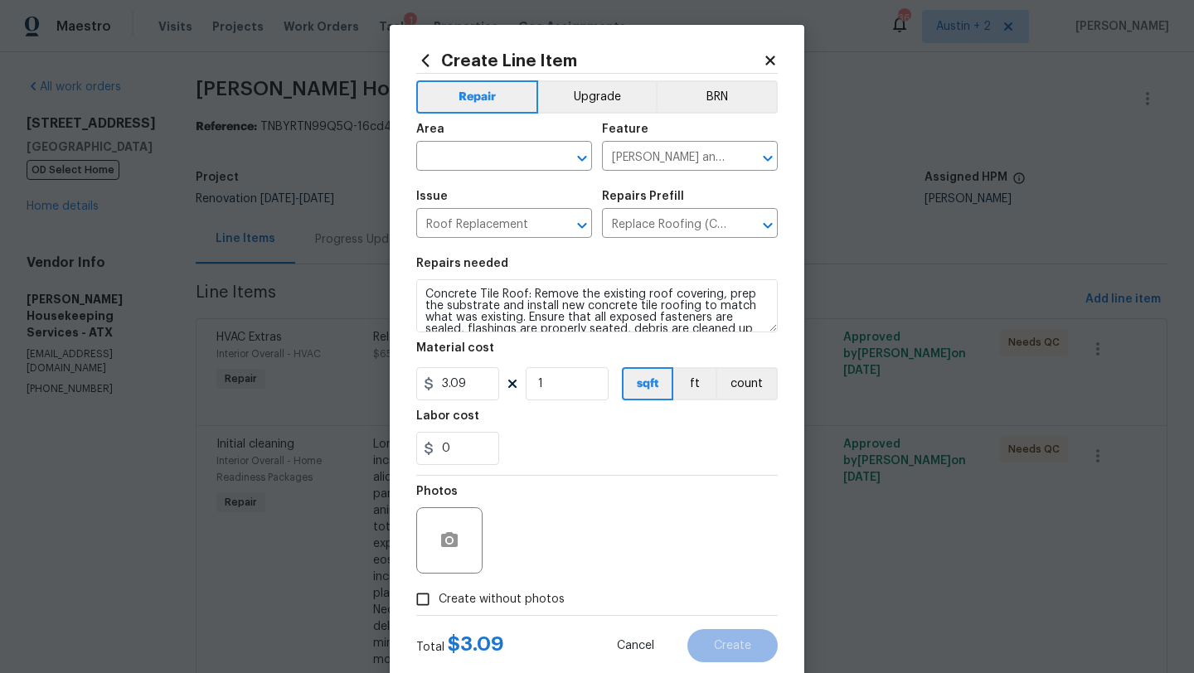
scroll to position [23, 0]
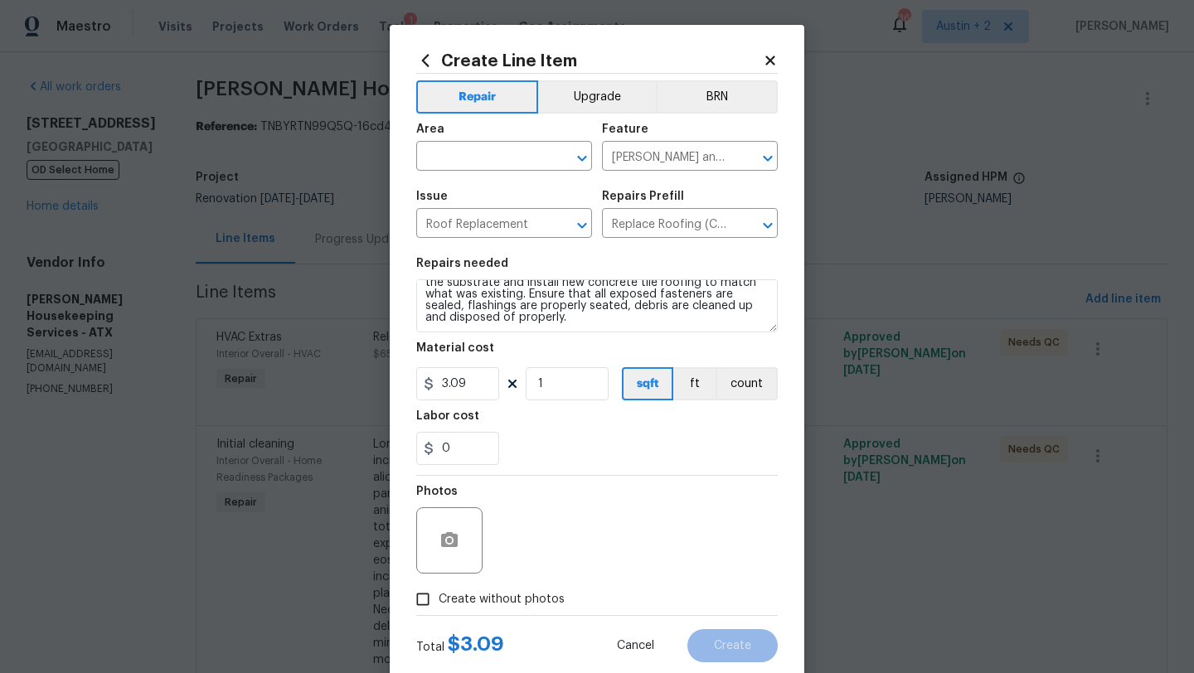
click at [774, 61] on icon at bounding box center [770, 60] width 15 height 15
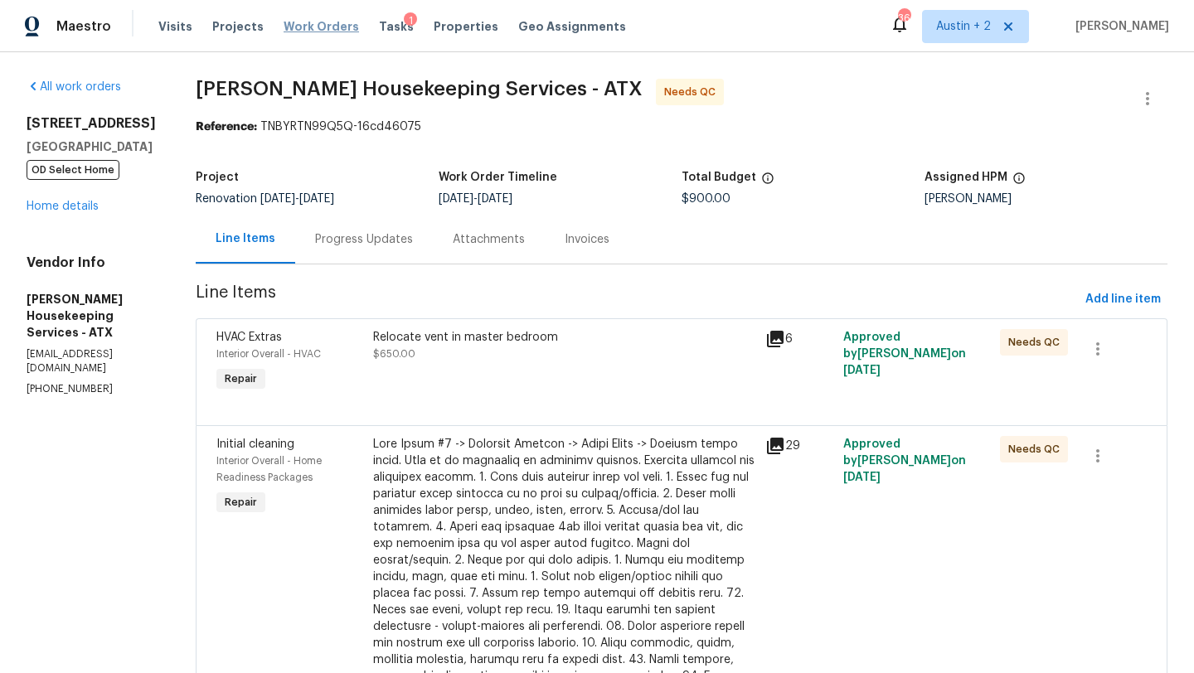
click at [313, 23] on span "Work Orders" at bounding box center [321, 26] width 75 height 17
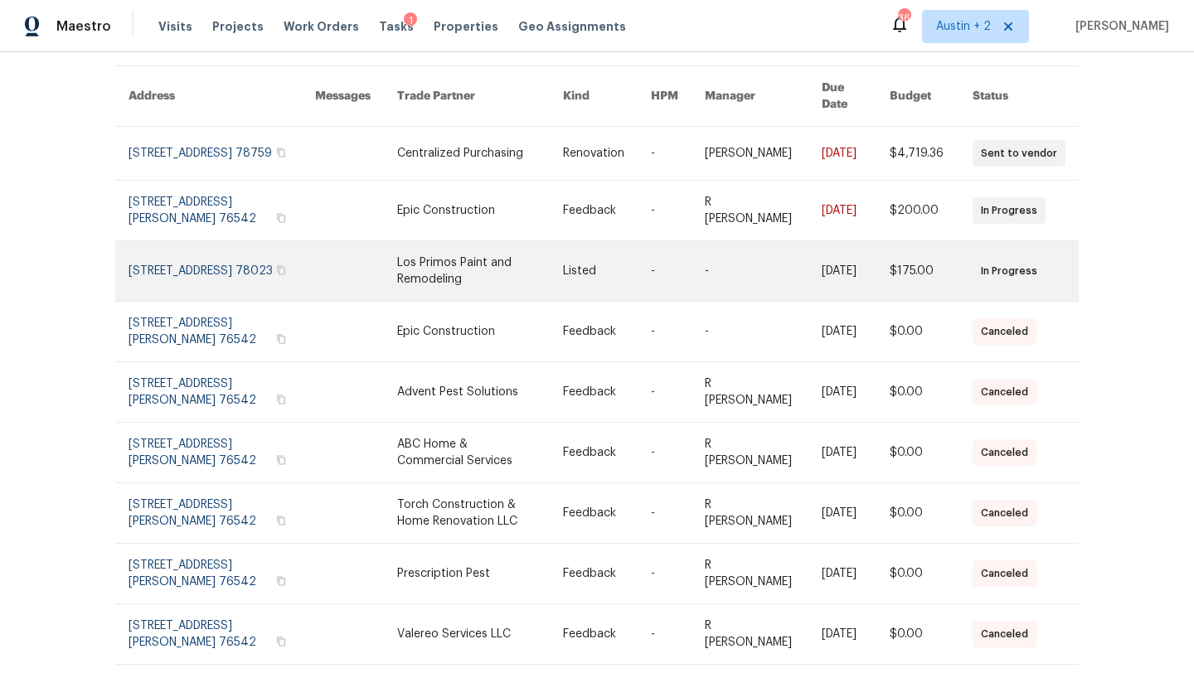
scroll to position [140, 0]
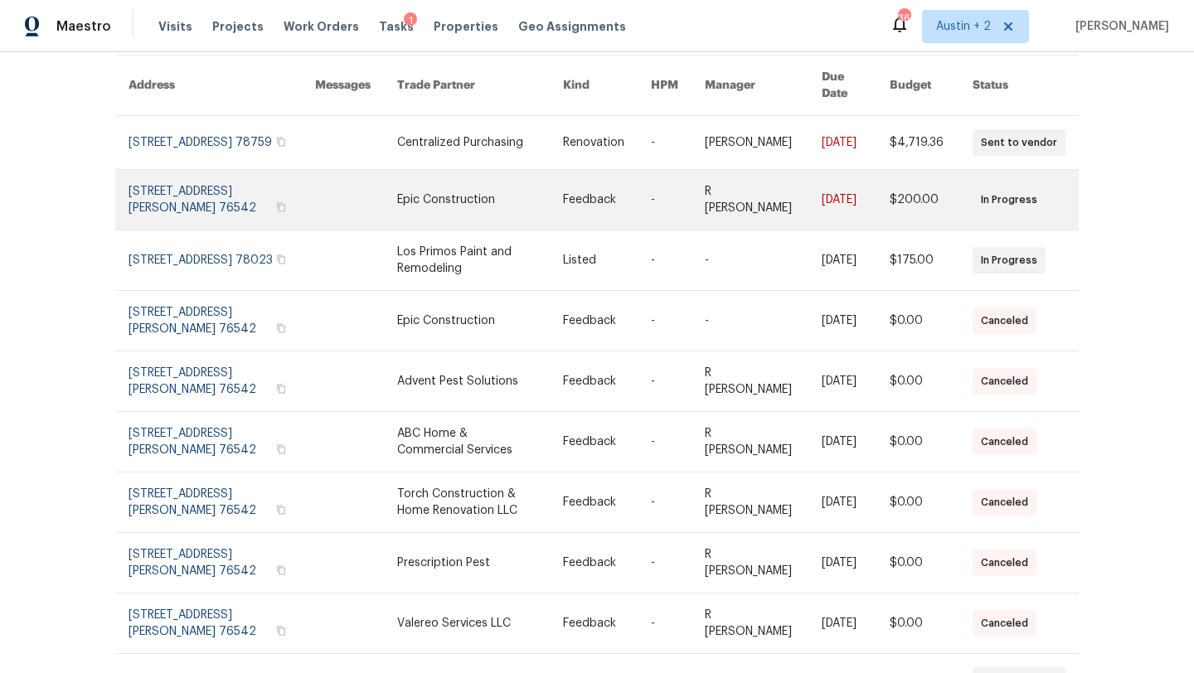
click at [437, 185] on link at bounding box center [480, 200] width 166 height 60
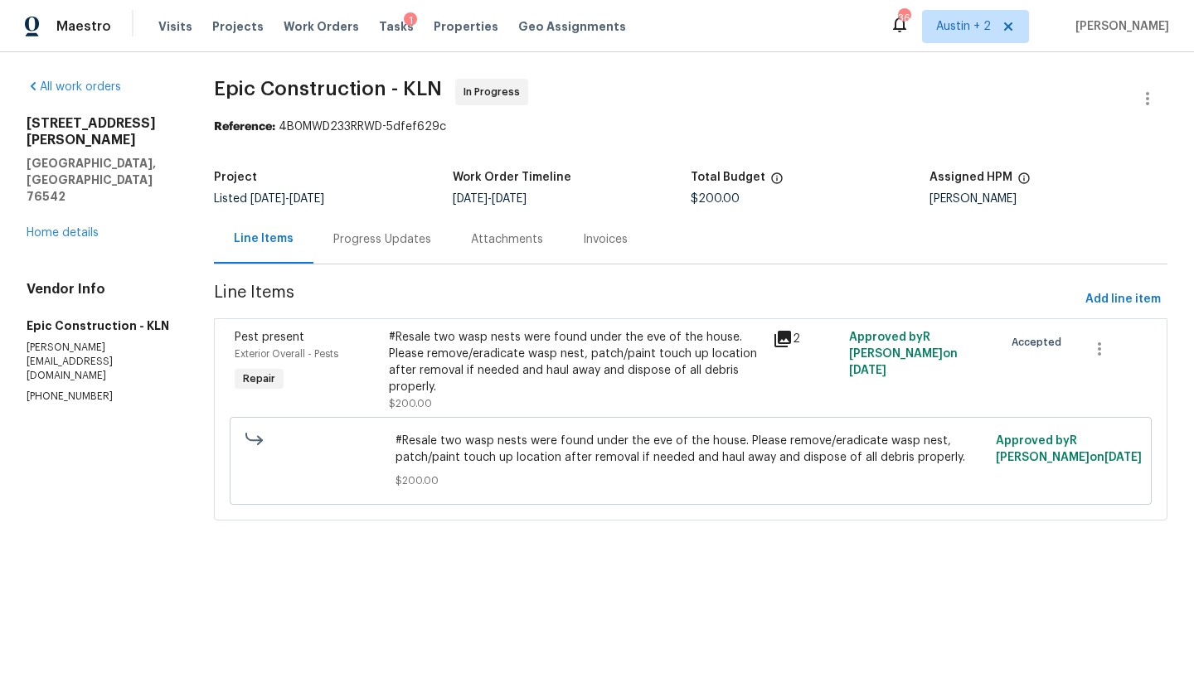
click at [387, 243] on div "Progress Updates" at bounding box center [382, 239] width 98 height 17
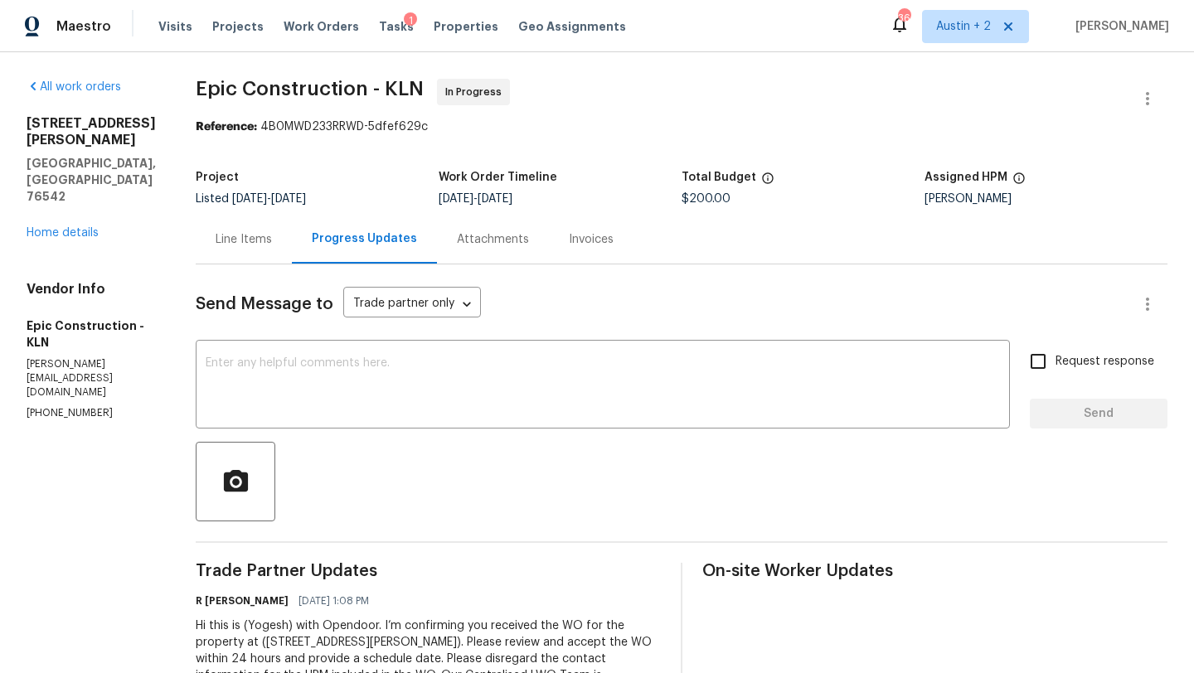
click at [221, 231] on div "Line Items" at bounding box center [244, 239] width 56 height 17
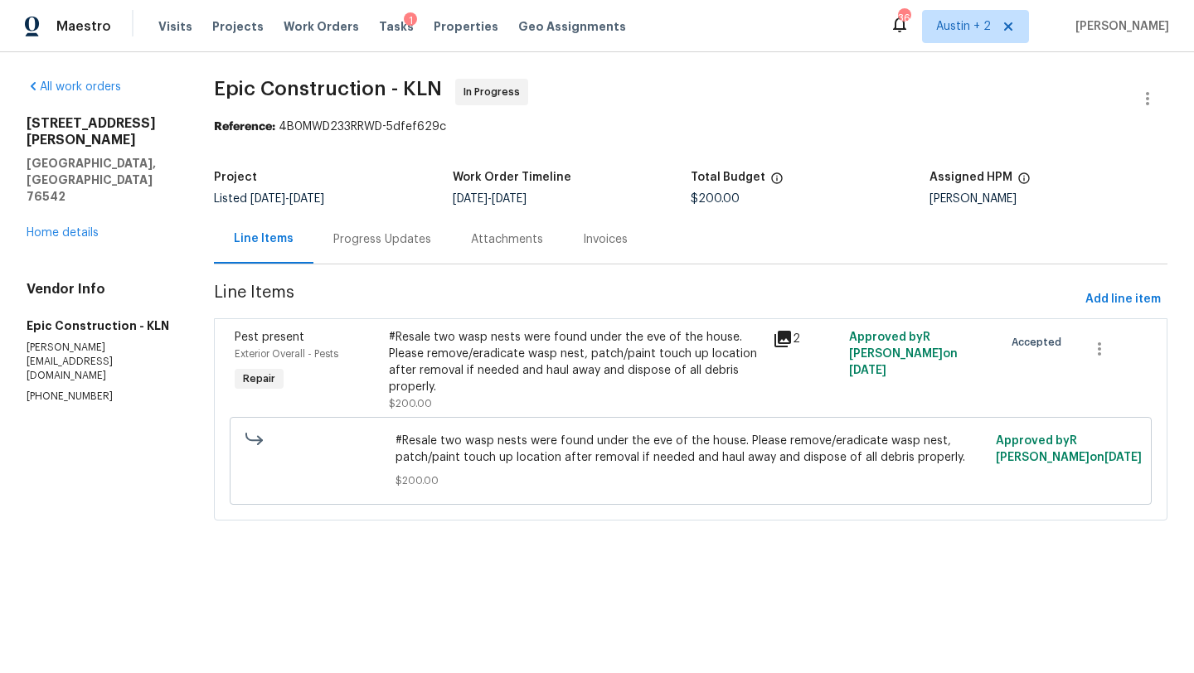
click at [784, 337] on icon at bounding box center [782, 339] width 17 height 17
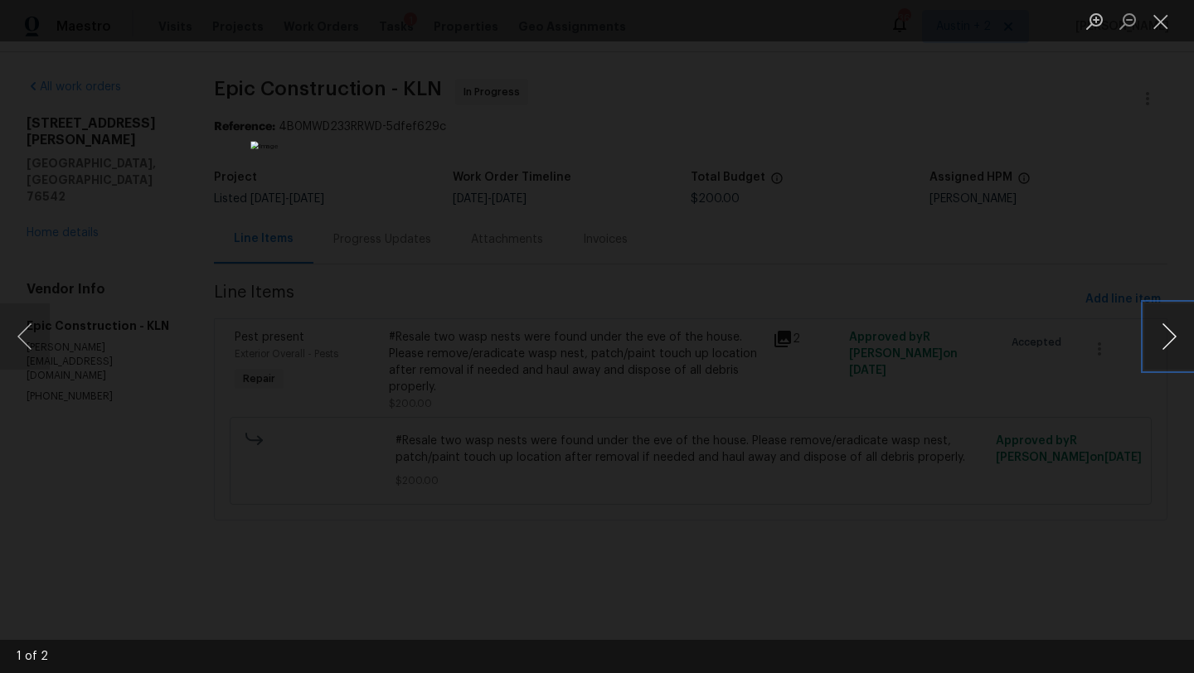
click at [1176, 342] on button "Next image" at bounding box center [1169, 336] width 50 height 66
click at [1158, 14] on button "Close lightbox" at bounding box center [1160, 21] width 33 height 29
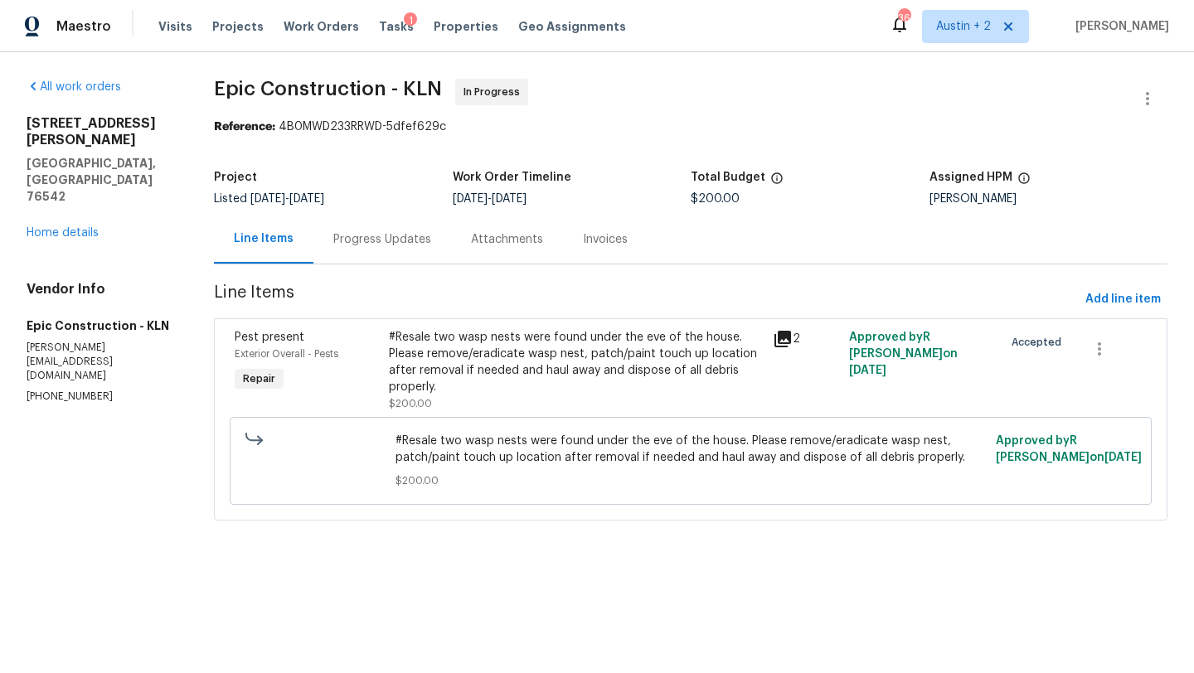
click at [84, 192] on div "All work orders 407 Viola Dr Killeen, TX 76542 Home details Vendor Info Epic Co…" at bounding box center [101, 242] width 148 height 326
click at [83, 227] on link "Home details" at bounding box center [63, 233] width 72 height 12
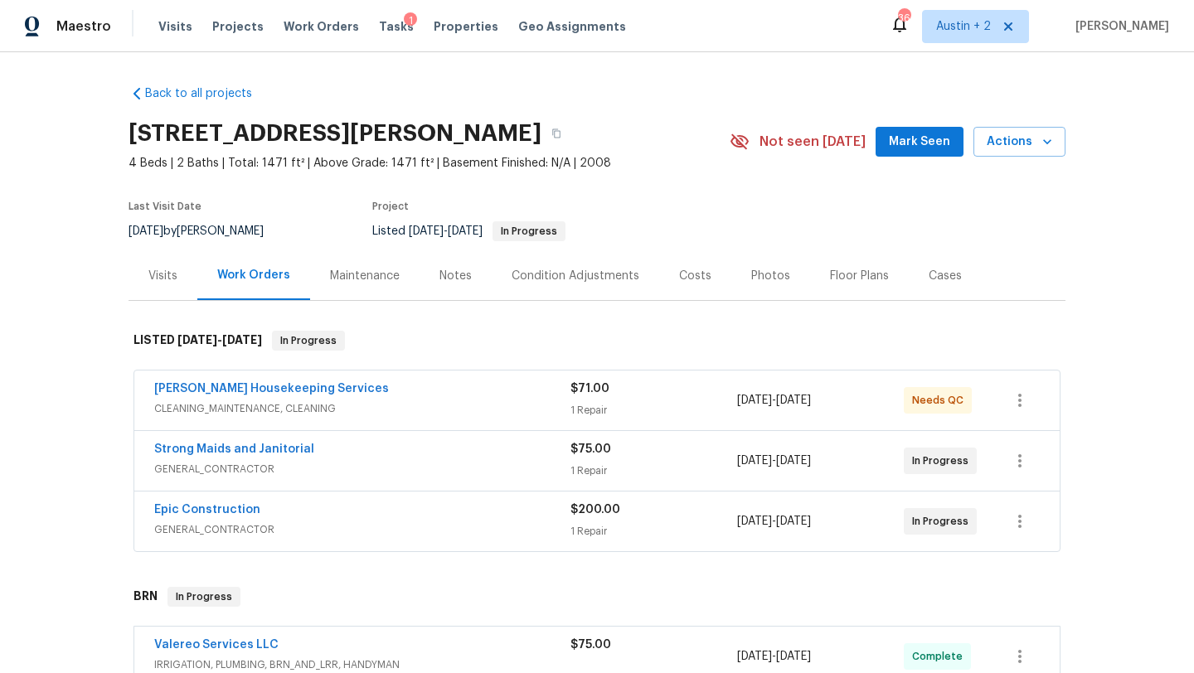
click at [904, 145] on span "Mark Seen" at bounding box center [919, 142] width 61 height 21
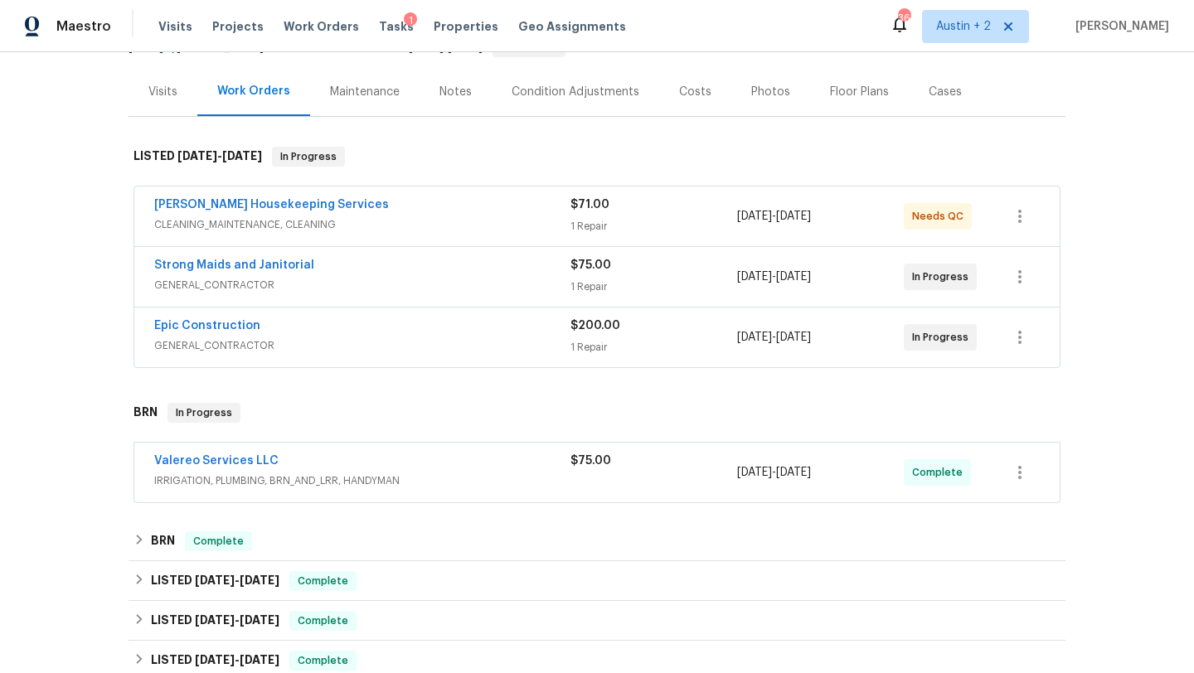
scroll to position [187, 0]
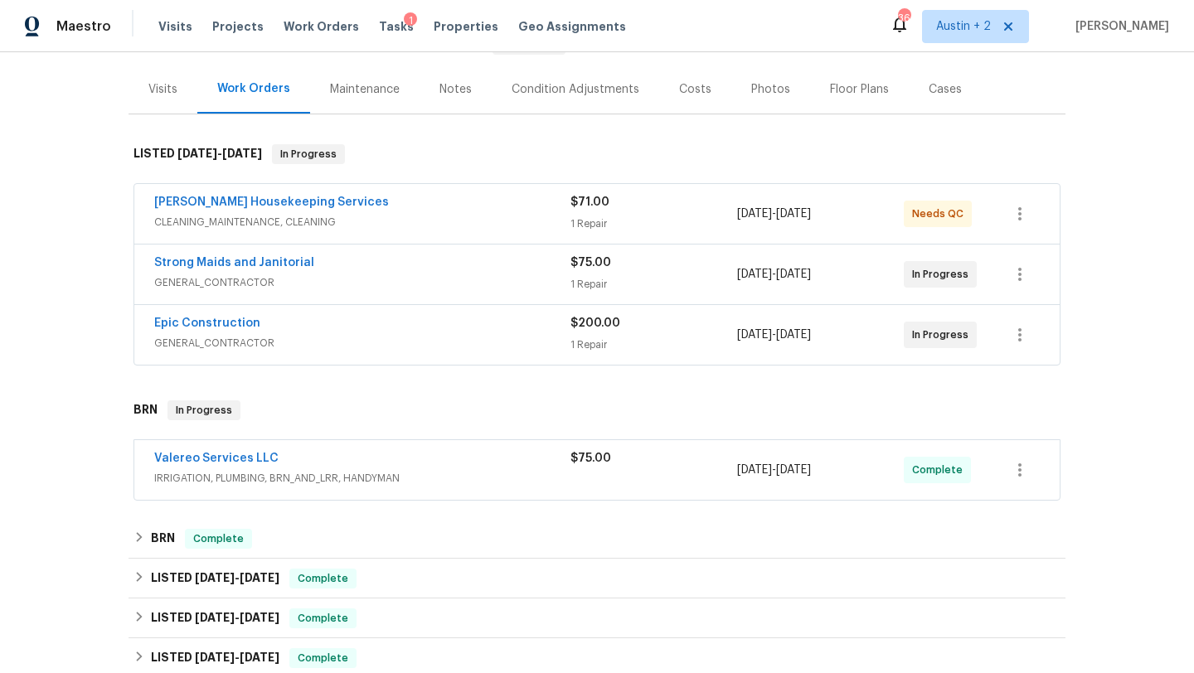
click at [362, 327] on div "Epic Construction" at bounding box center [362, 325] width 416 height 20
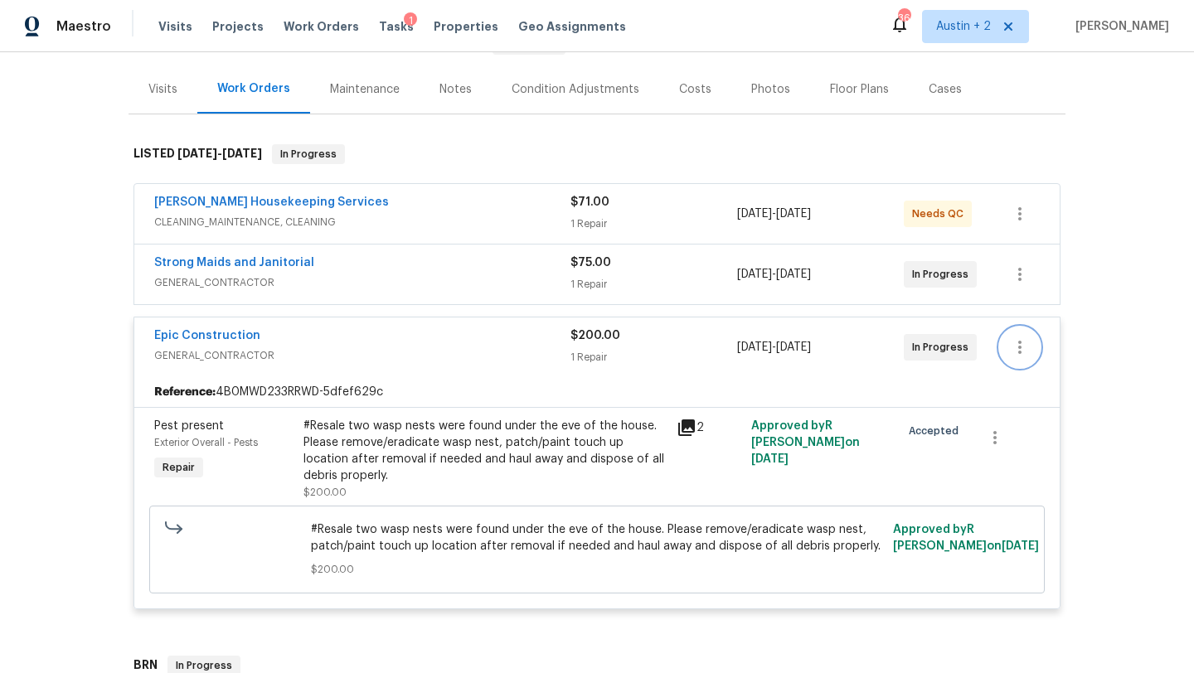
click at [1017, 345] on icon "button" at bounding box center [1020, 347] width 20 height 20
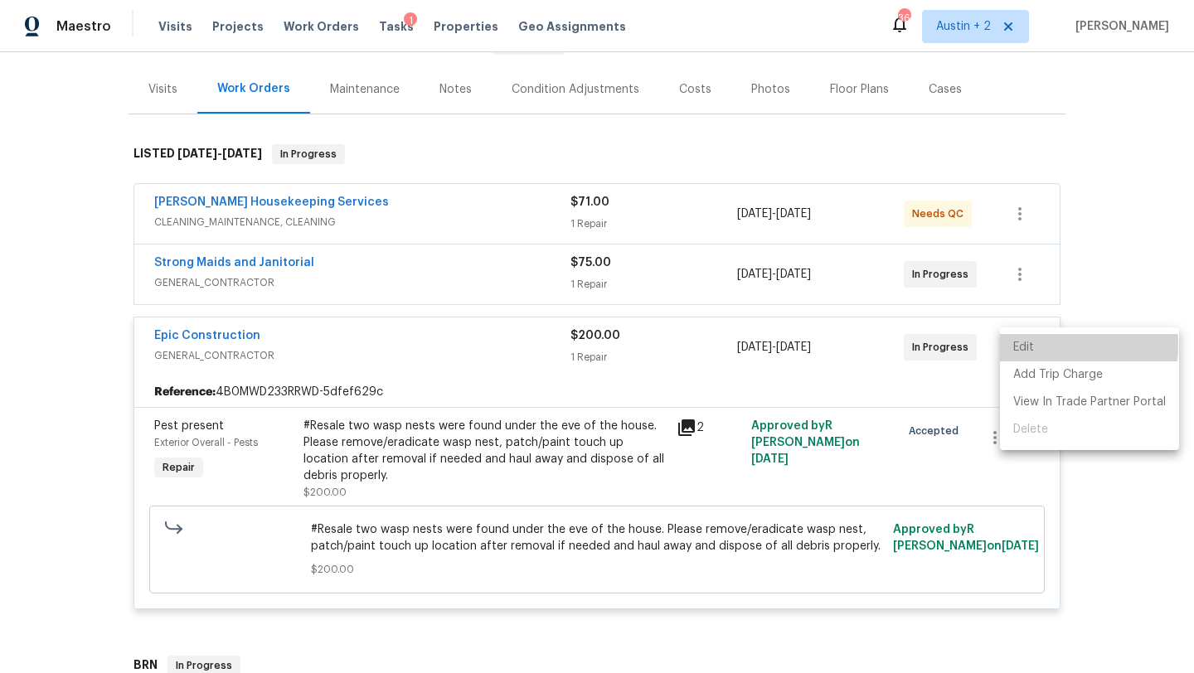
click at [1017, 345] on li "Edit" at bounding box center [1089, 347] width 179 height 27
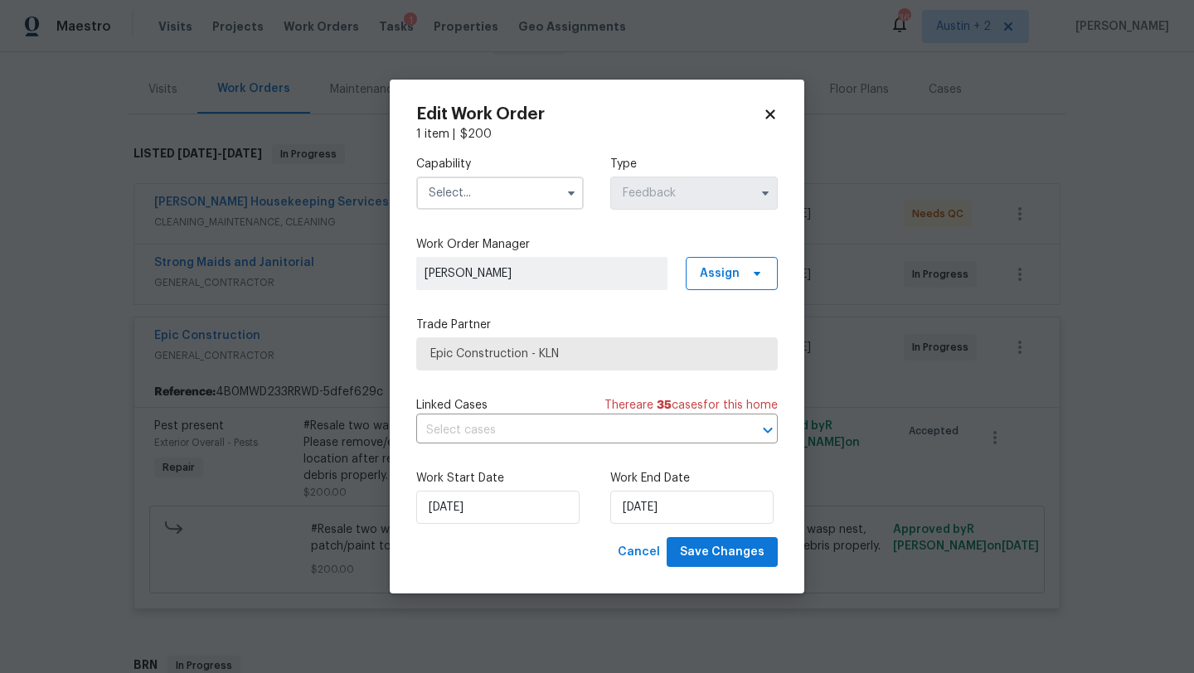
click at [556, 354] on span "Epic Construction - KLN" at bounding box center [596, 354] width 333 height 17
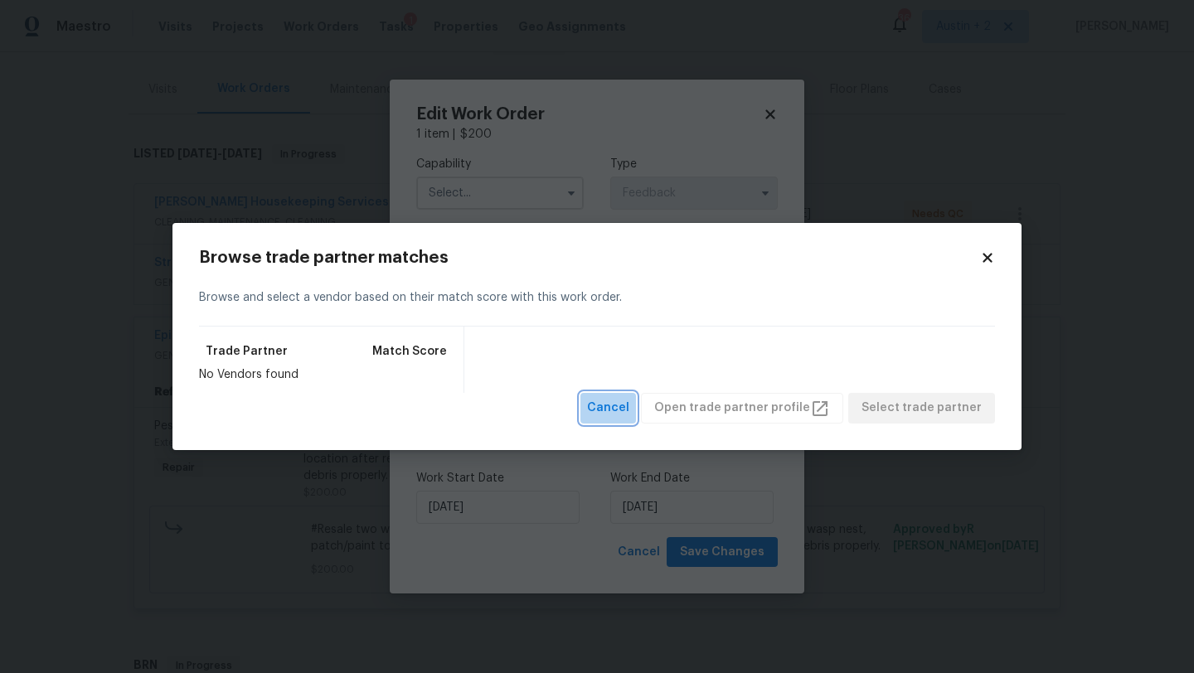
click at [620, 404] on span "Cancel" at bounding box center [608, 408] width 42 height 21
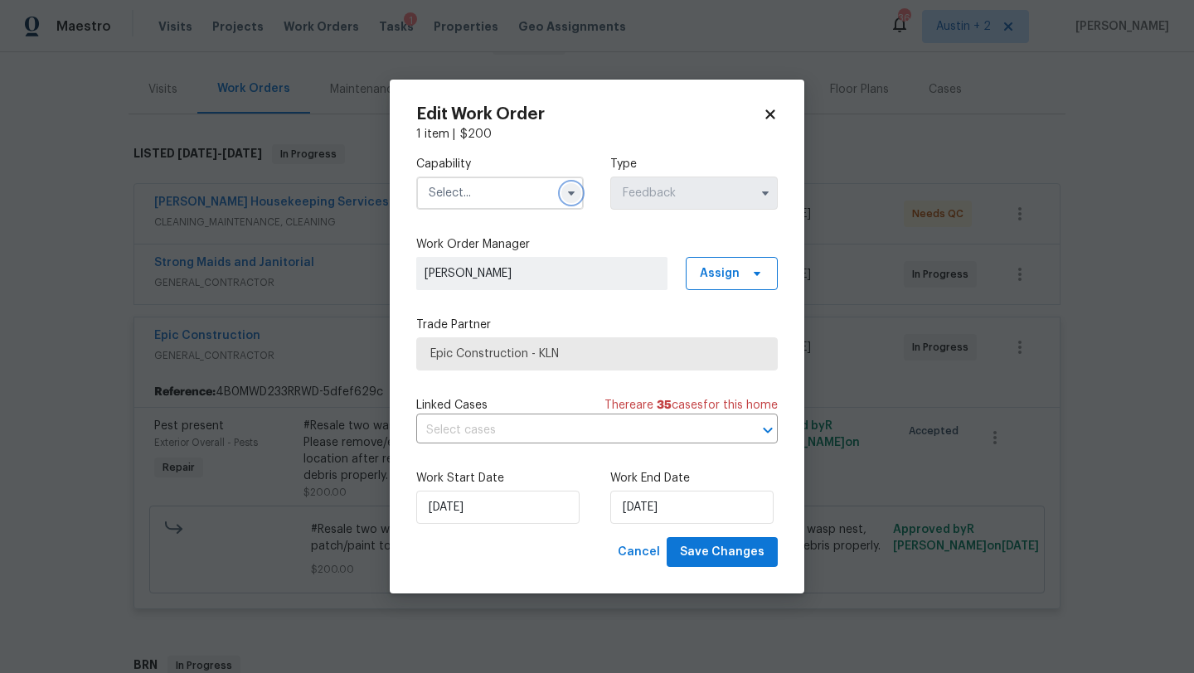
click at [569, 192] on icon "button" at bounding box center [571, 194] width 7 height 4
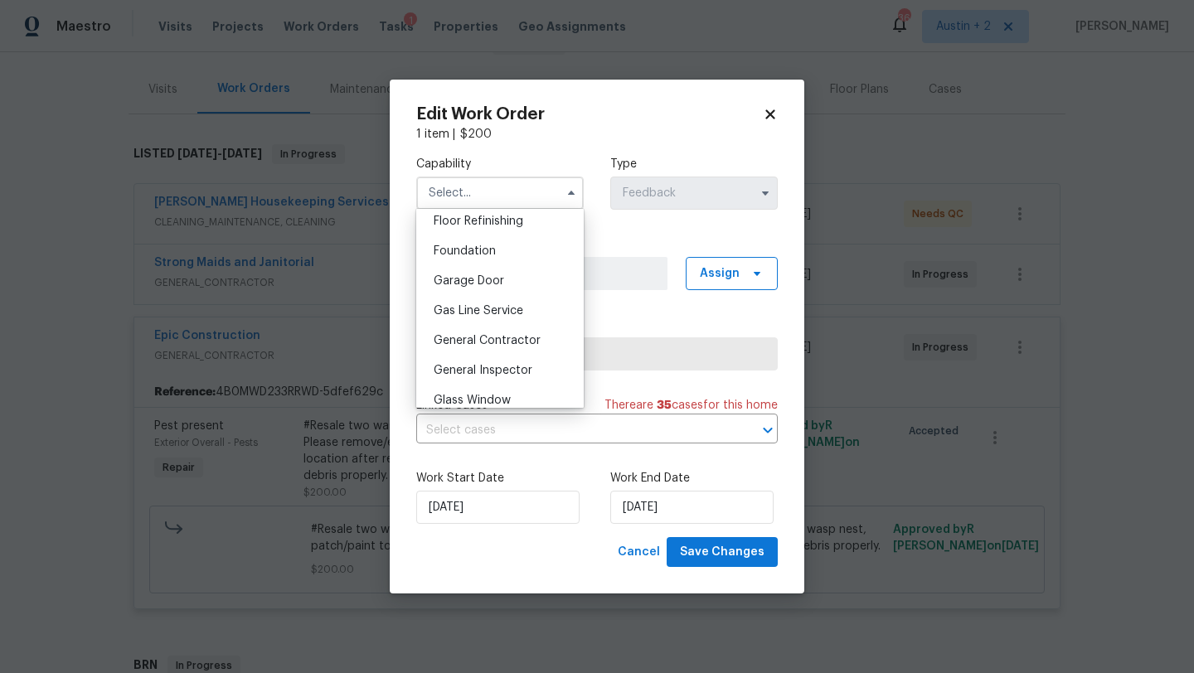
scroll to position [790, 0]
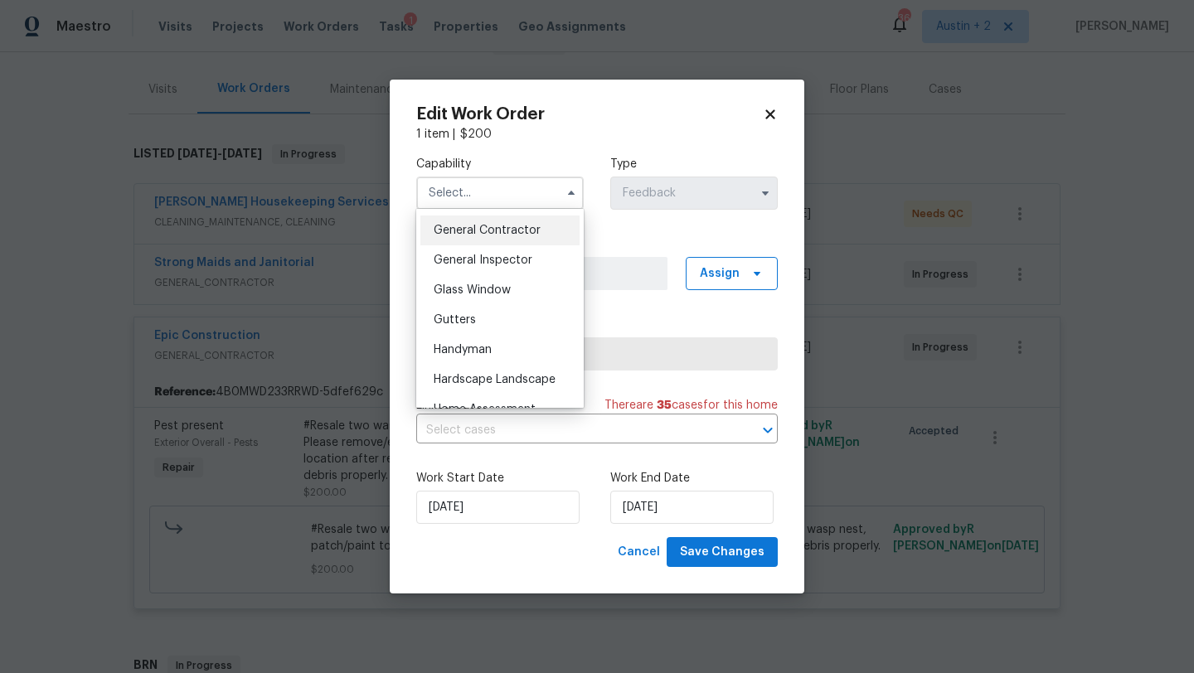
click at [520, 232] on span "General Contractor" at bounding box center [487, 231] width 107 height 12
type input "General Contractor"
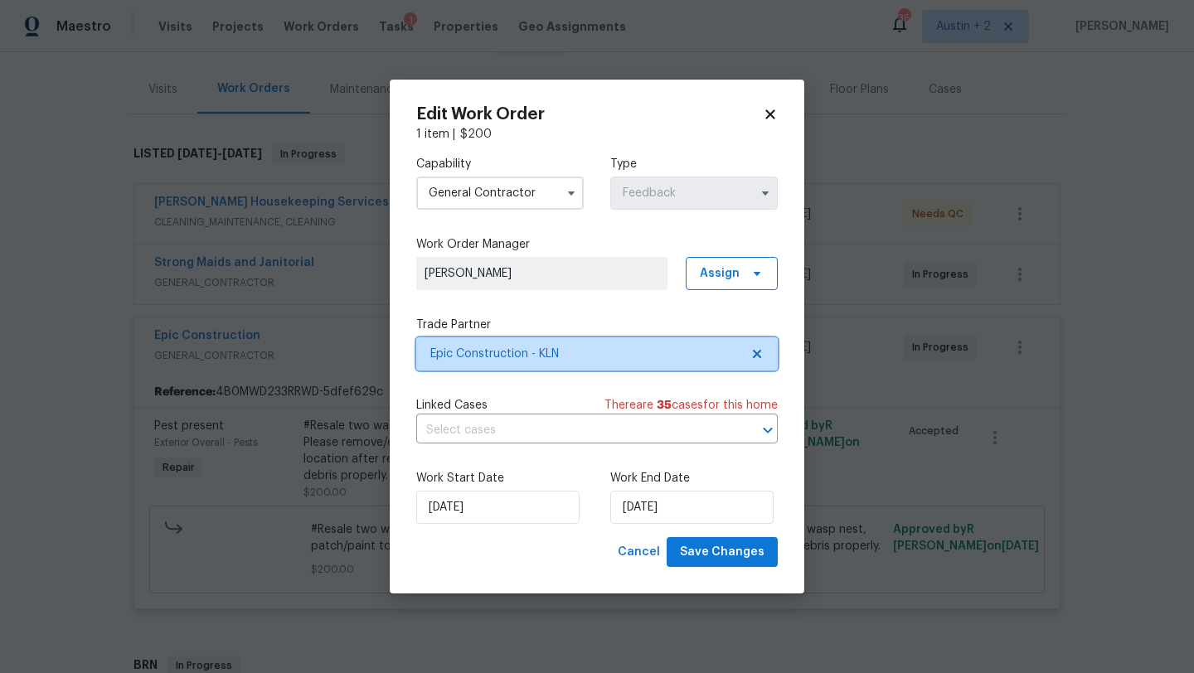
click at [611, 352] on span "Epic Construction - KLN" at bounding box center [584, 354] width 309 height 17
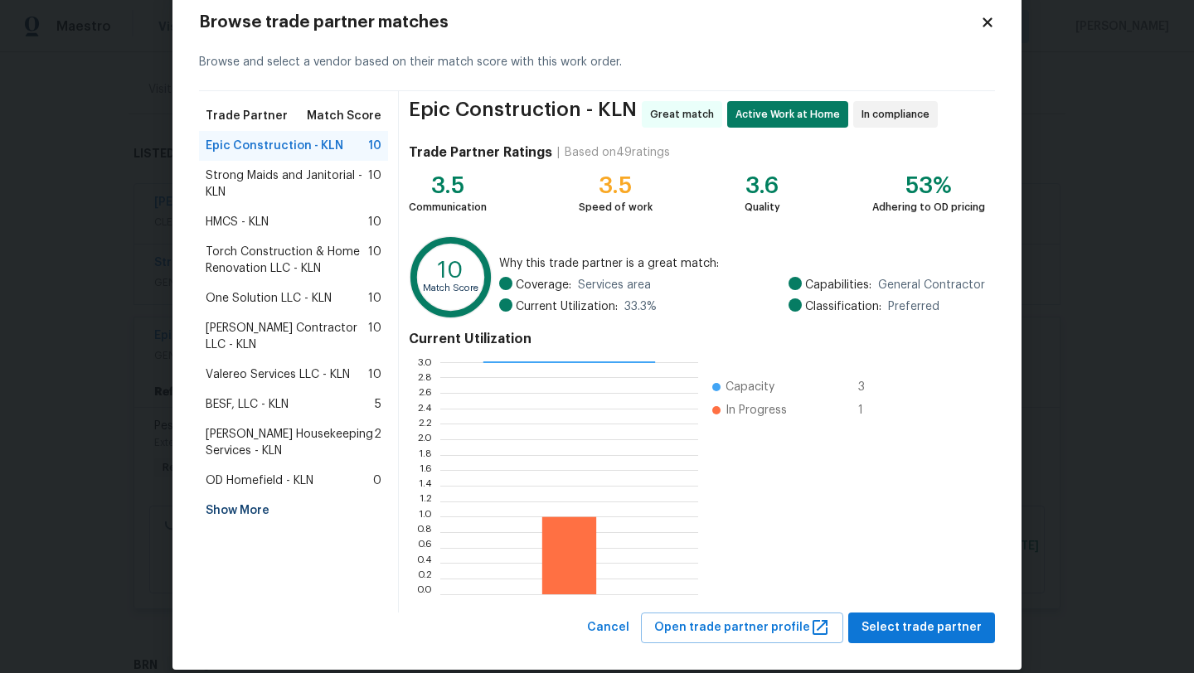
scroll to position [40, 0]
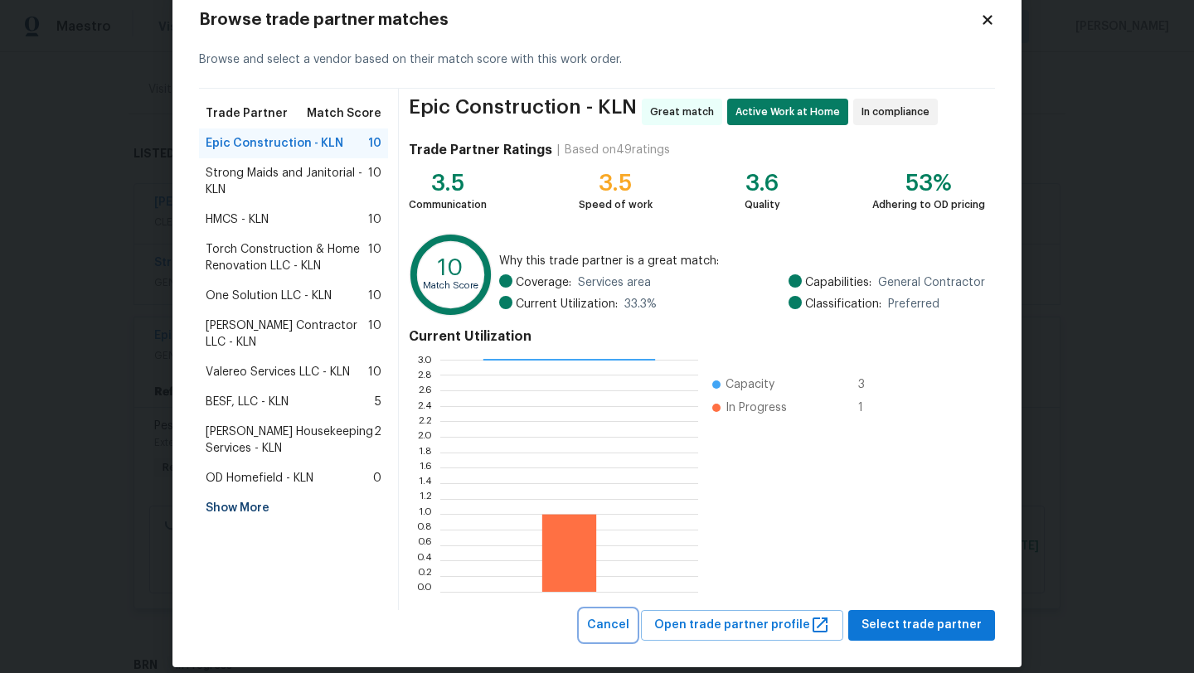
click at [622, 622] on span "Cancel" at bounding box center [608, 625] width 42 height 21
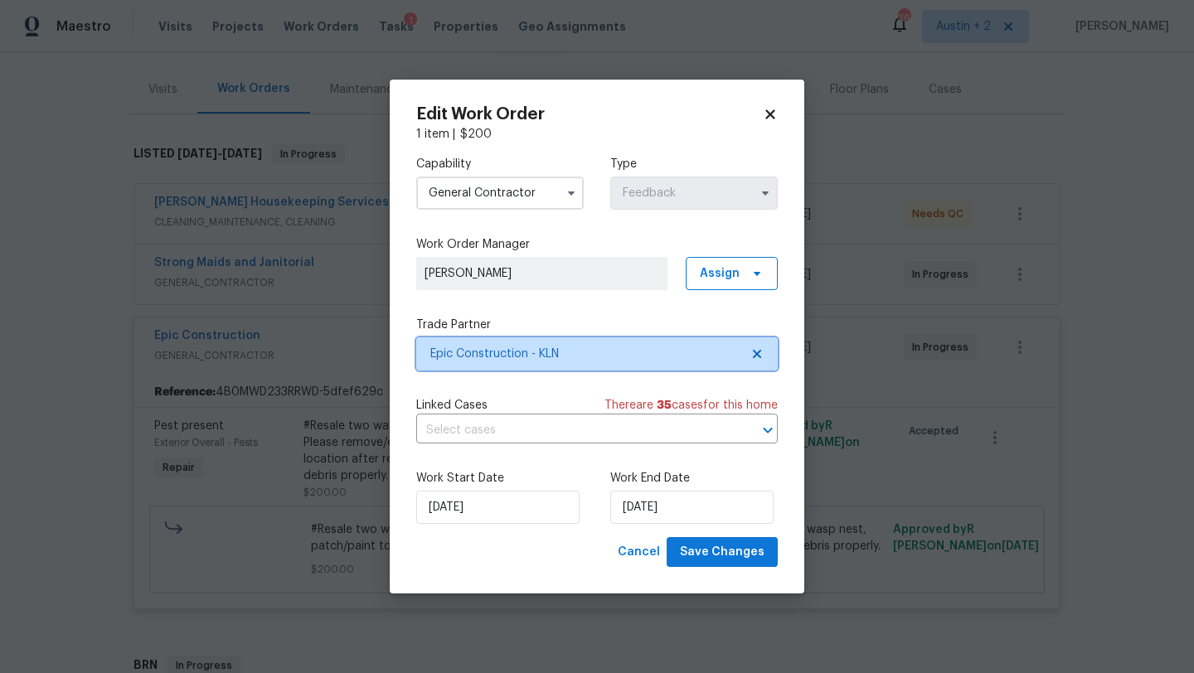
scroll to position [0, 0]
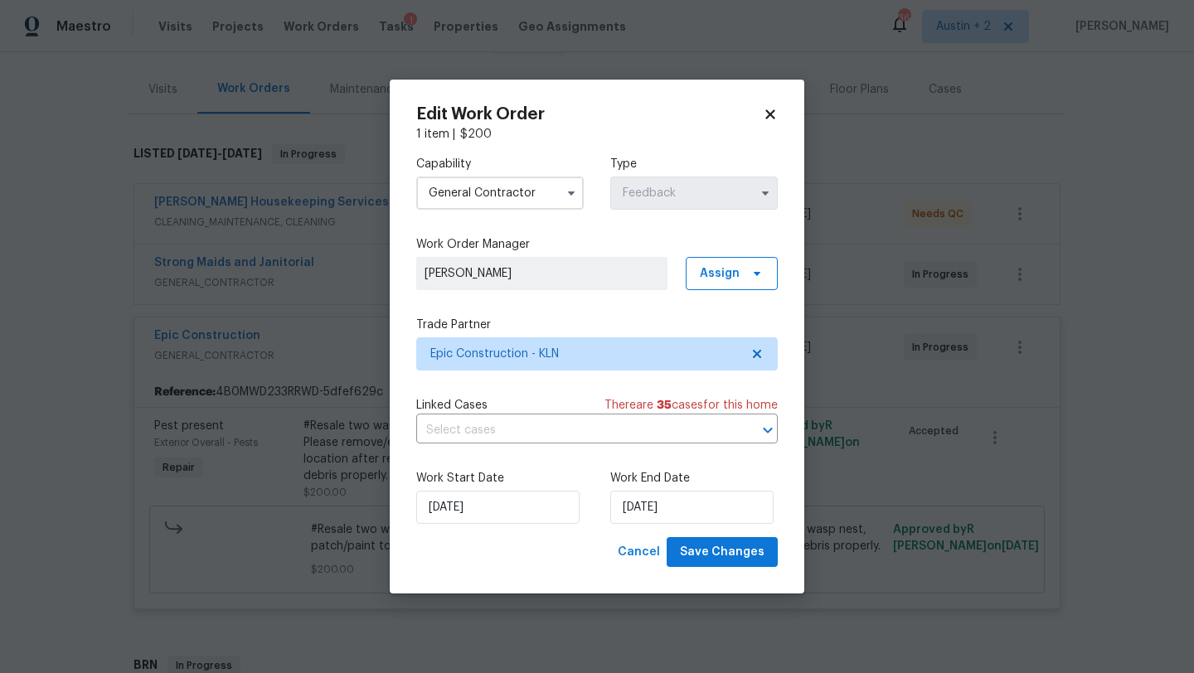
click at [775, 117] on icon at bounding box center [770, 114] width 15 height 15
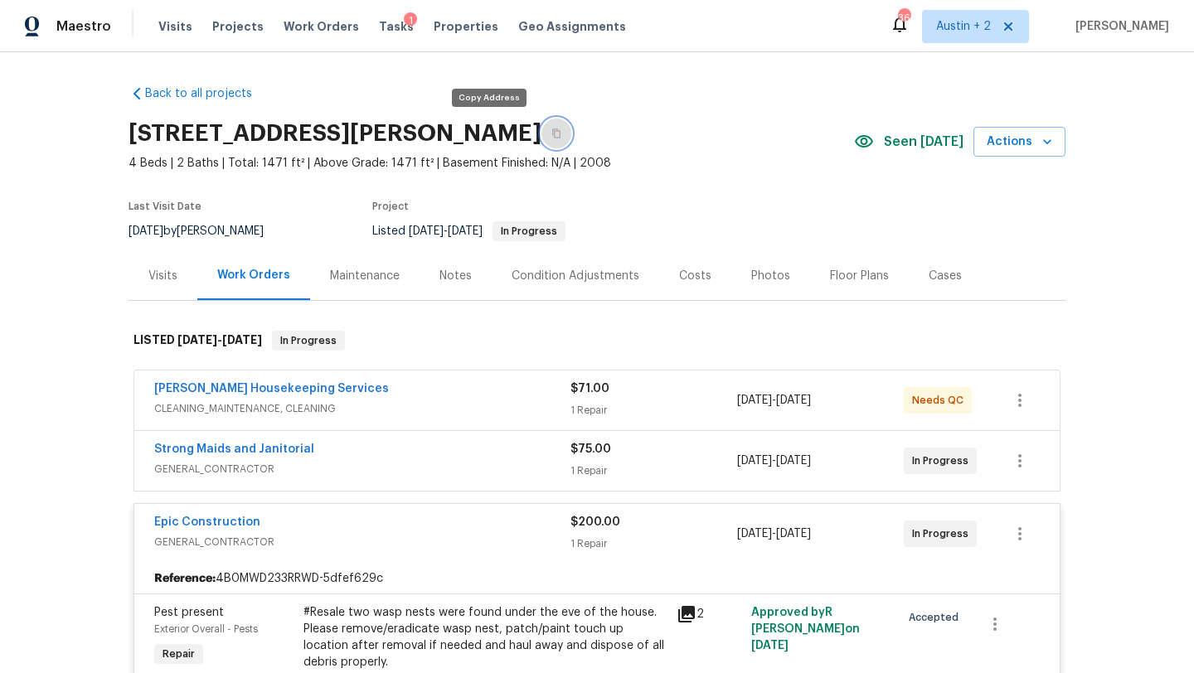
click at [541, 129] on button "button" at bounding box center [556, 134] width 30 height 30
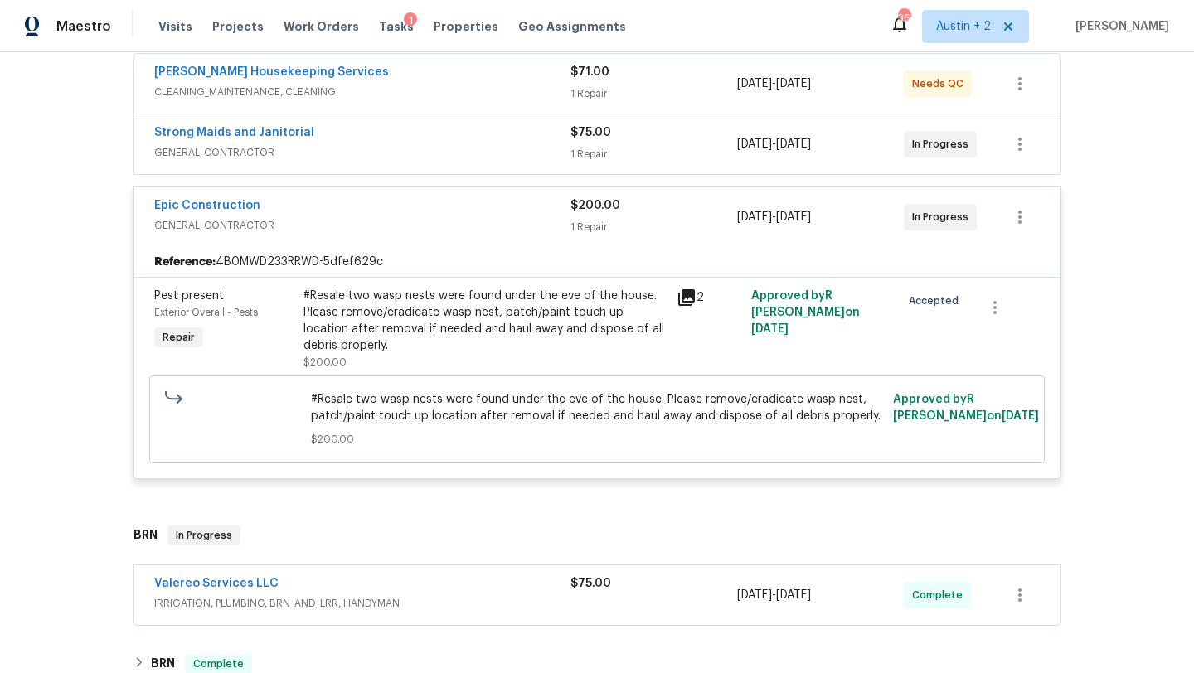
scroll to position [320, 0]
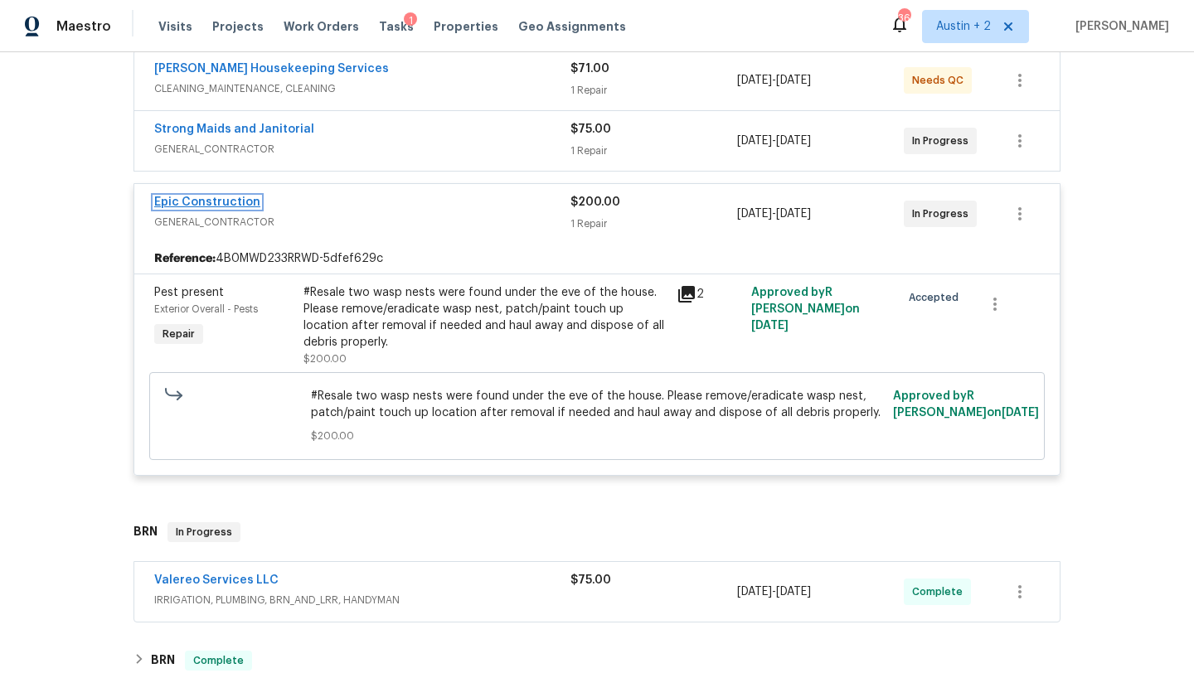
click at [240, 202] on link "Epic Construction" at bounding box center [207, 203] width 106 height 12
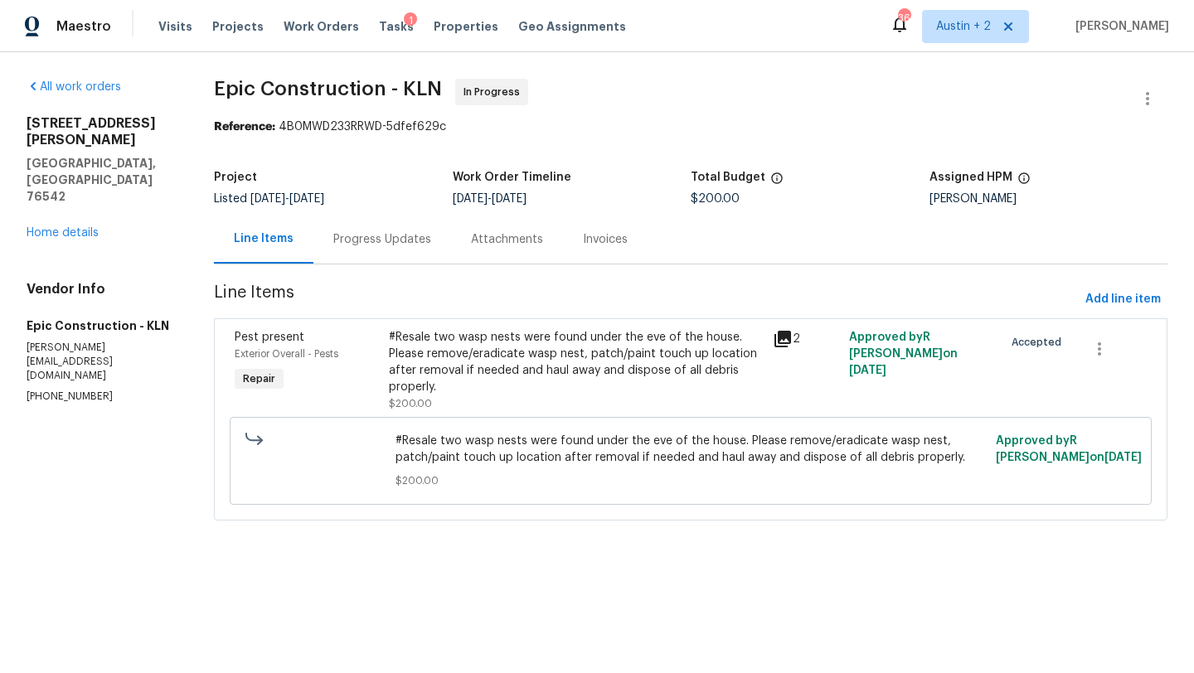
click at [395, 242] on div "Progress Updates" at bounding box center [382, 239] width 98 height 17
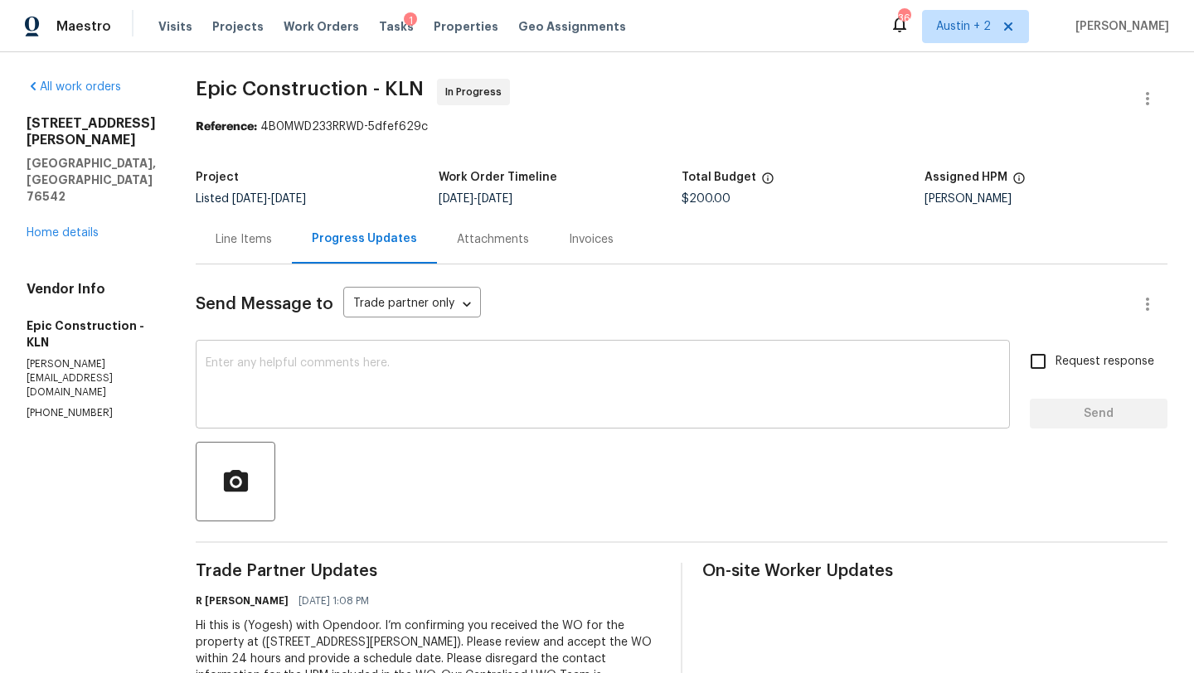
click at [386, 361] on textarea at bounding box center [603, 386] width 794 height 58
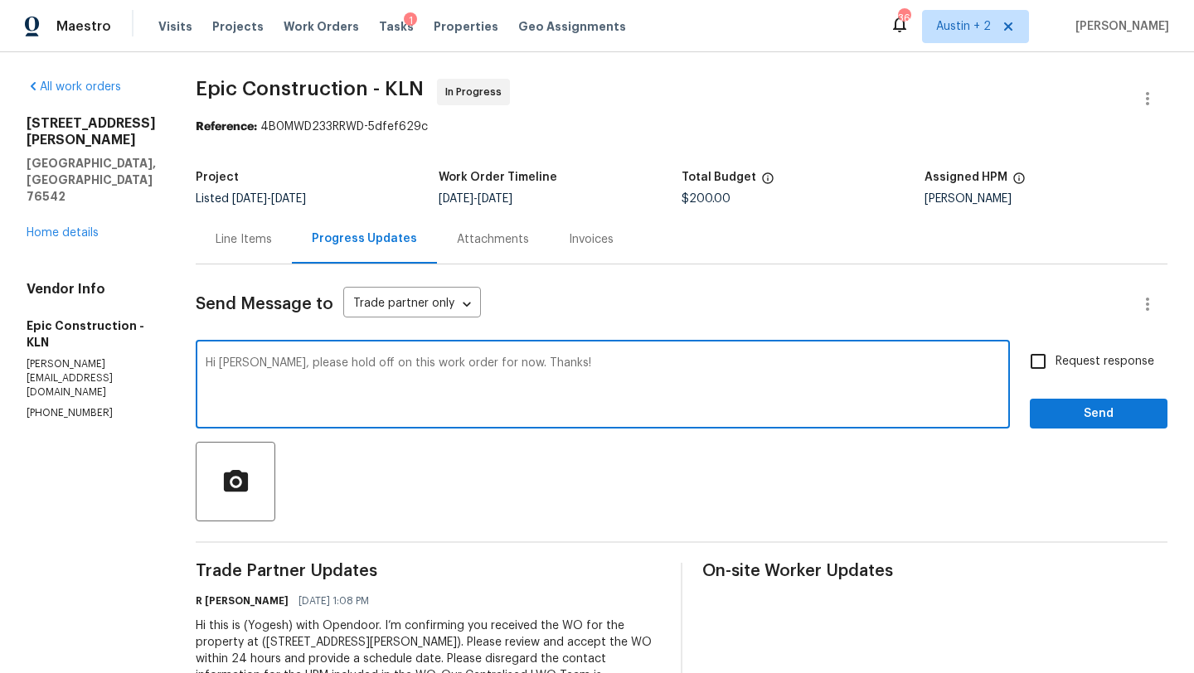
type textarea "Hi Kris, please hold off on this work order for now. Thanks!"
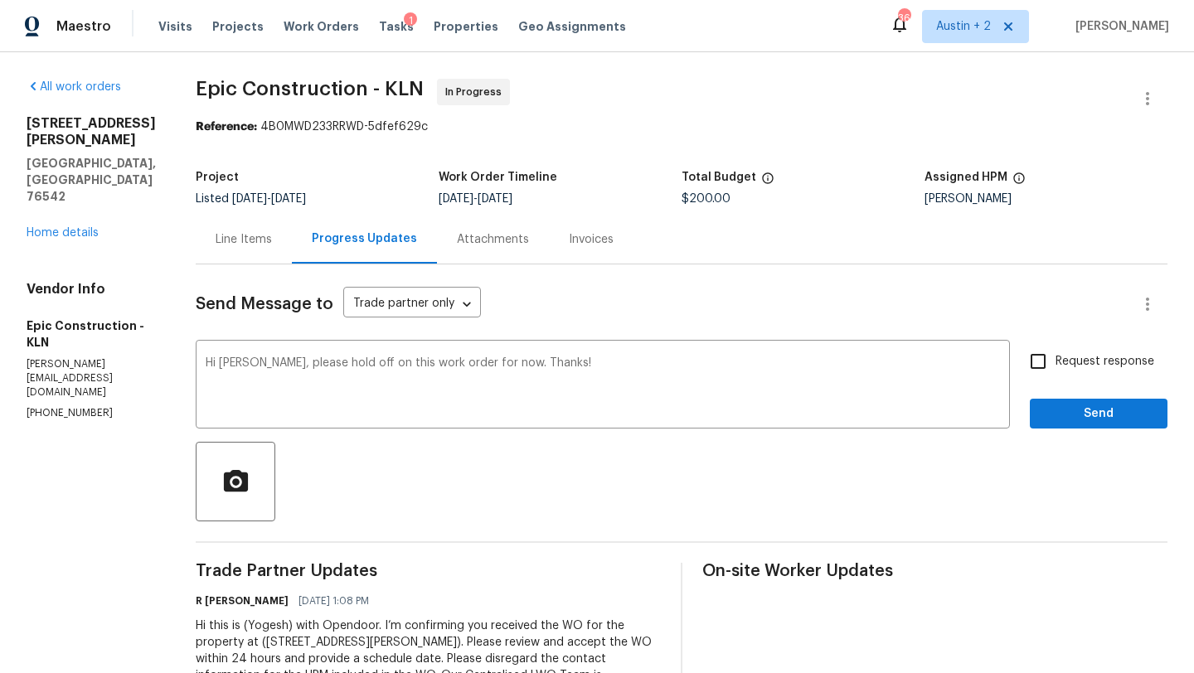
click at [1085, 434] on div "Send Message to Trade partner only Trade partner only ​ Hi Kris, please hold of…" at bounding box center [682, 493] width 972 height 456
click at [1085, 418] on span "Send" at bounding box center [1098, 414] width 111 height 21
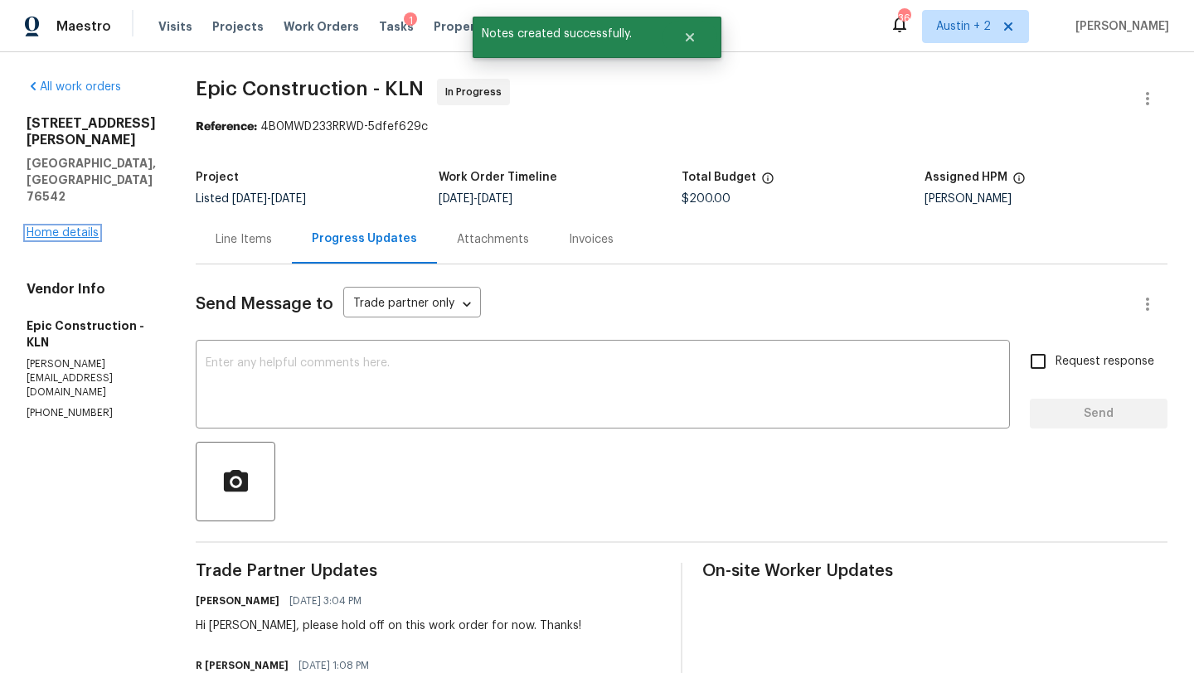
click at [87, 227] on link "Home details" at bounding box center [63, 233] width 72 height 12
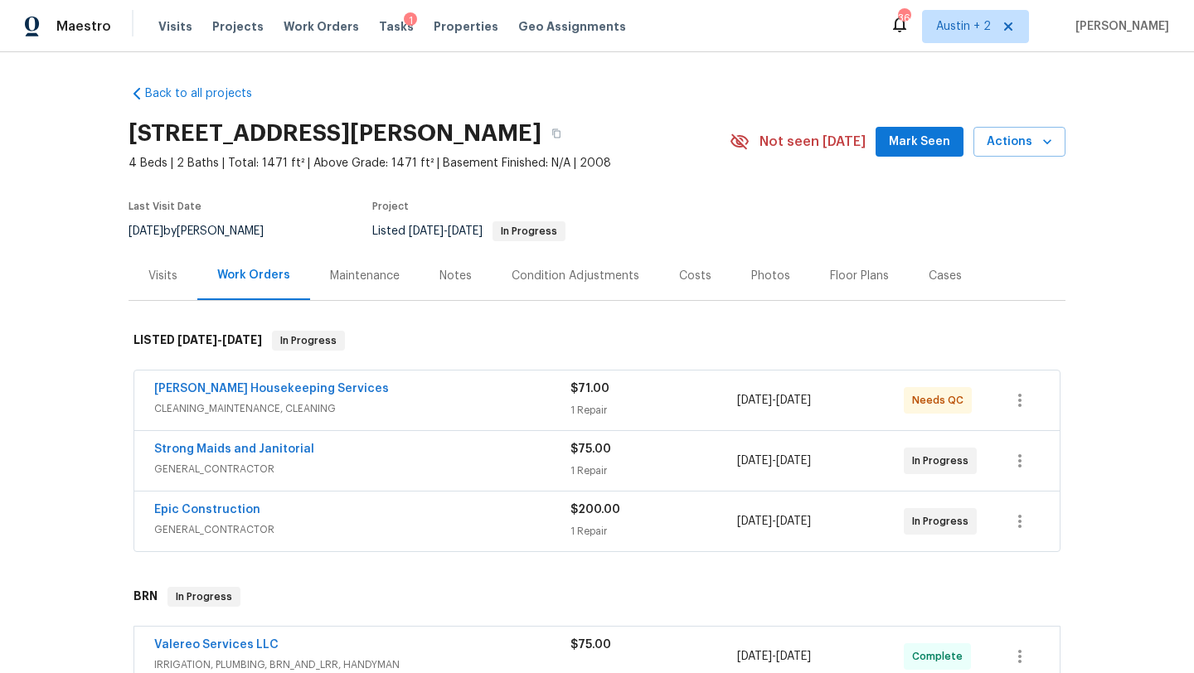
click at [928, 142] on span "Mark Seen" at bounding box center [919, 142] width 61 height 21
click at [1022, 524] on icon "button" at bounding box center [1020, 522] width 20 height 20
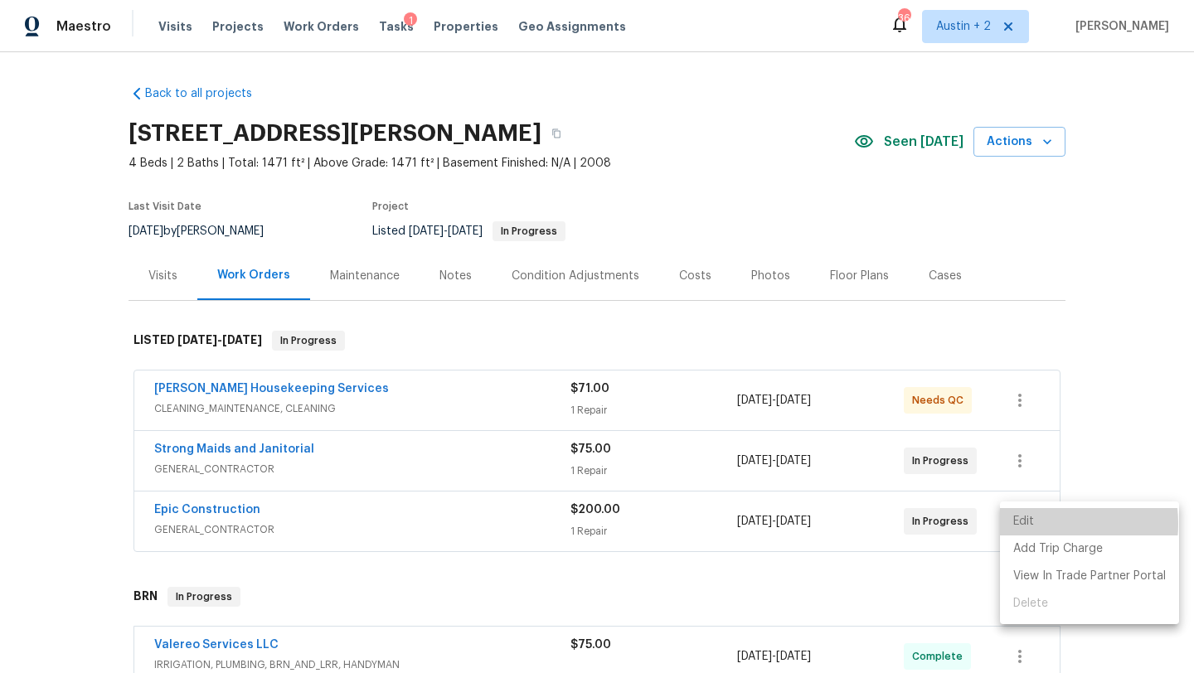
click at [1030, 524] on li "Edit" at bounding box center [1089, 521] width 179 height 27
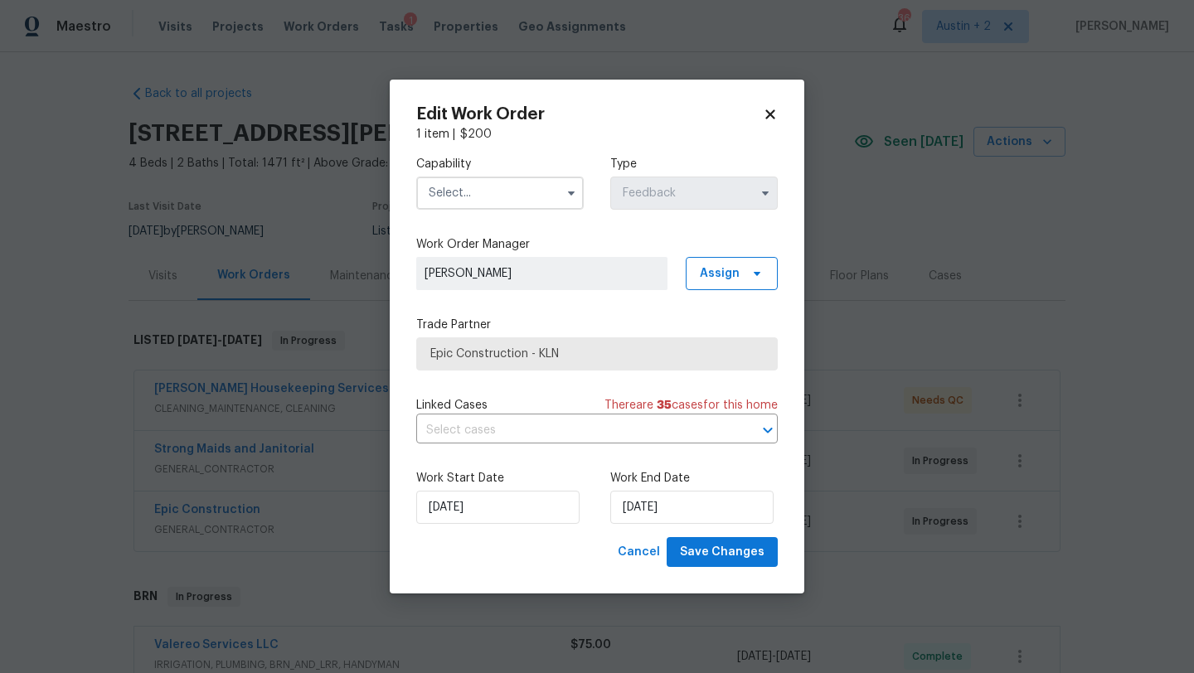
click at [771, 114] on icon at bounding box center [769, 113] width 9 height 9
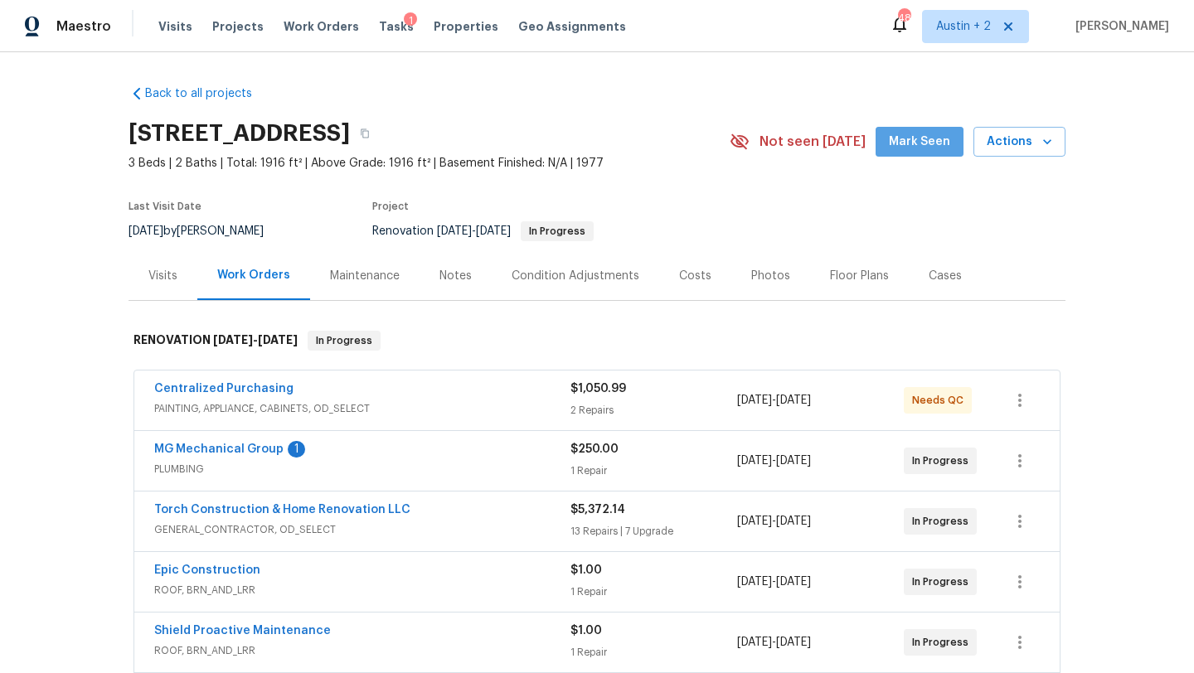
click at [926, 141] on span "Mark Seen" at bounding box center [919, 142] width 61 height 21
click at [236, 451] on link "MG Mechanical Group" at bounding box center [218, 450] width 129 height 12
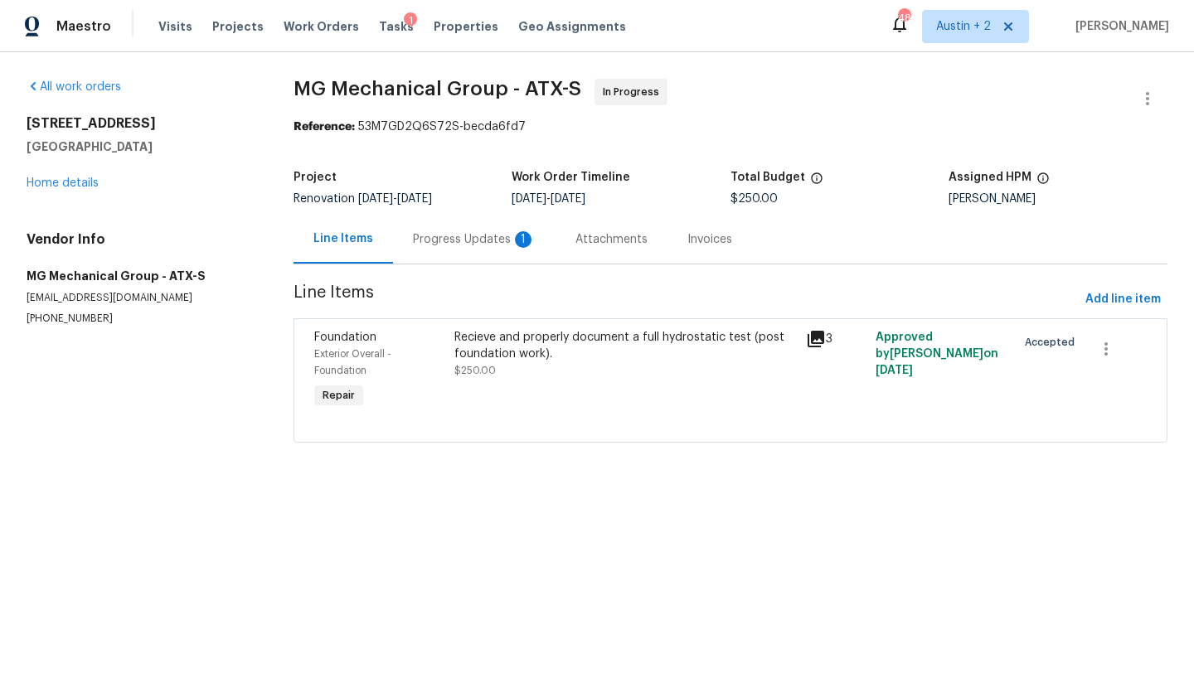
click at [449, 240] on div "Progress Updates 1" at bounding box center [474, 239] width 123 height 17
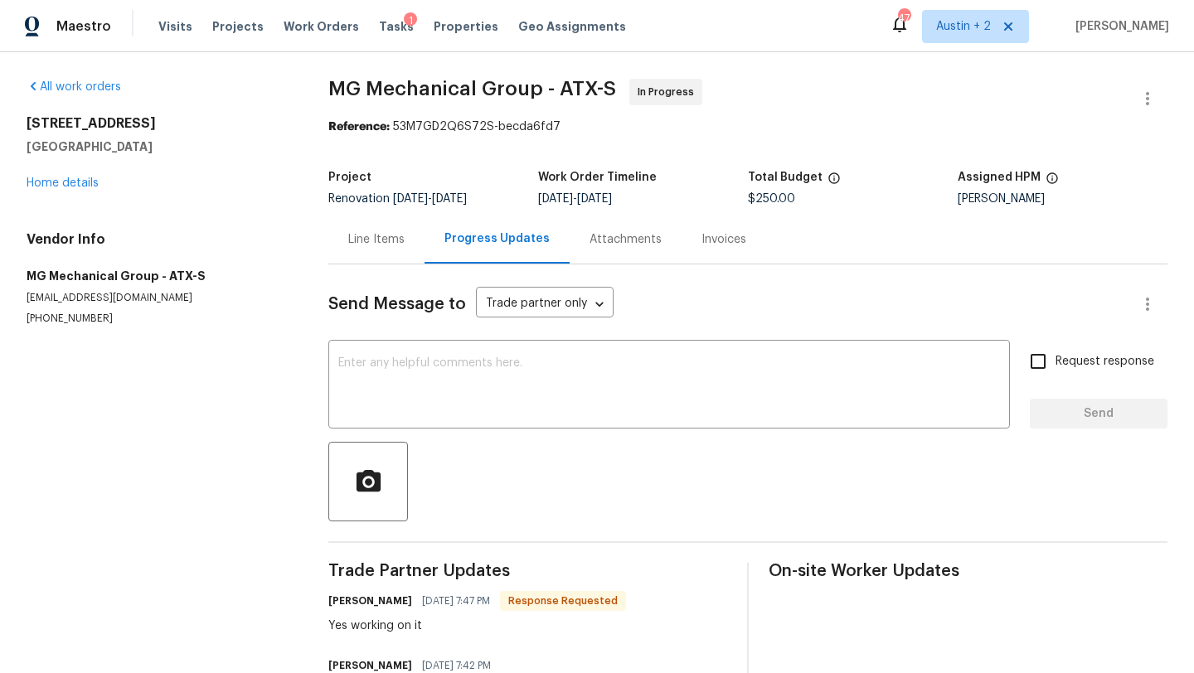
scroll to position [89, 0]
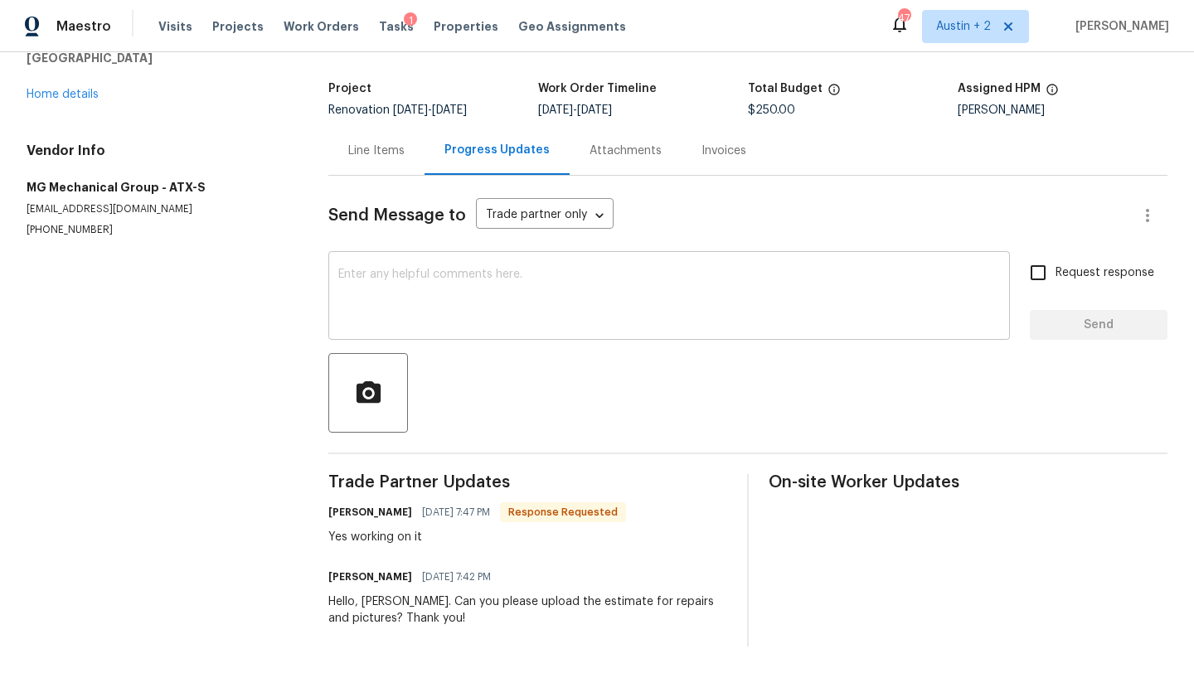
click at [453, 330] on div "x ​" at bounding box center [669, 297] width 682 height 85
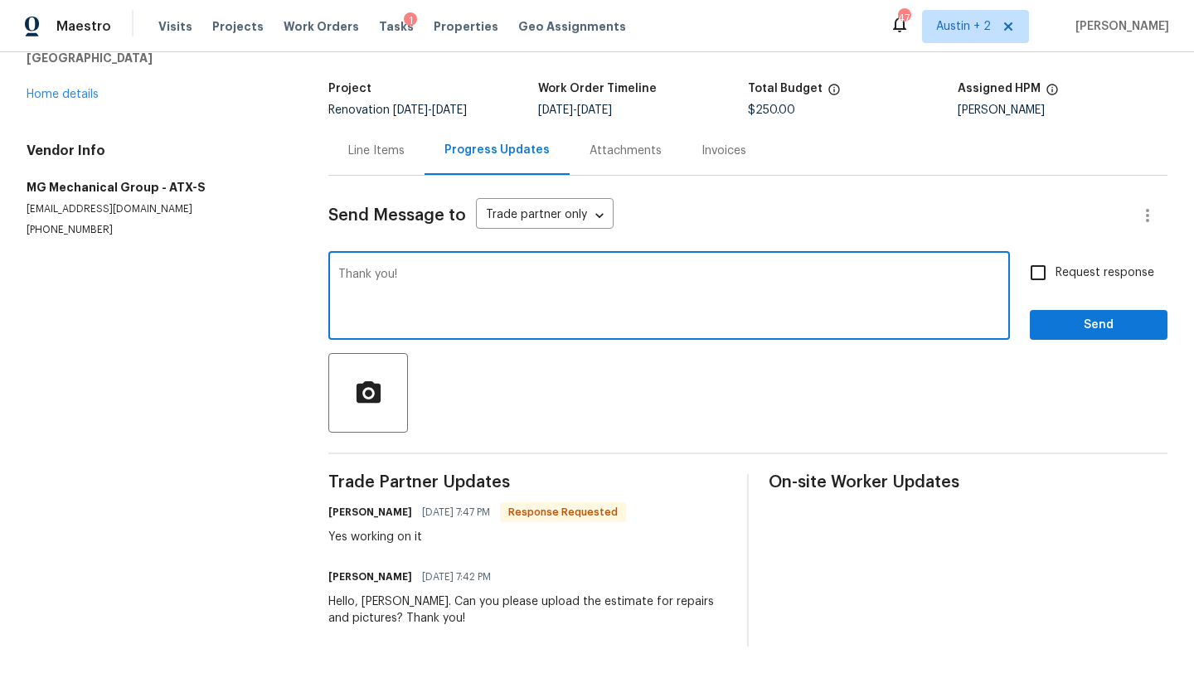
type textarea "Thank you!"
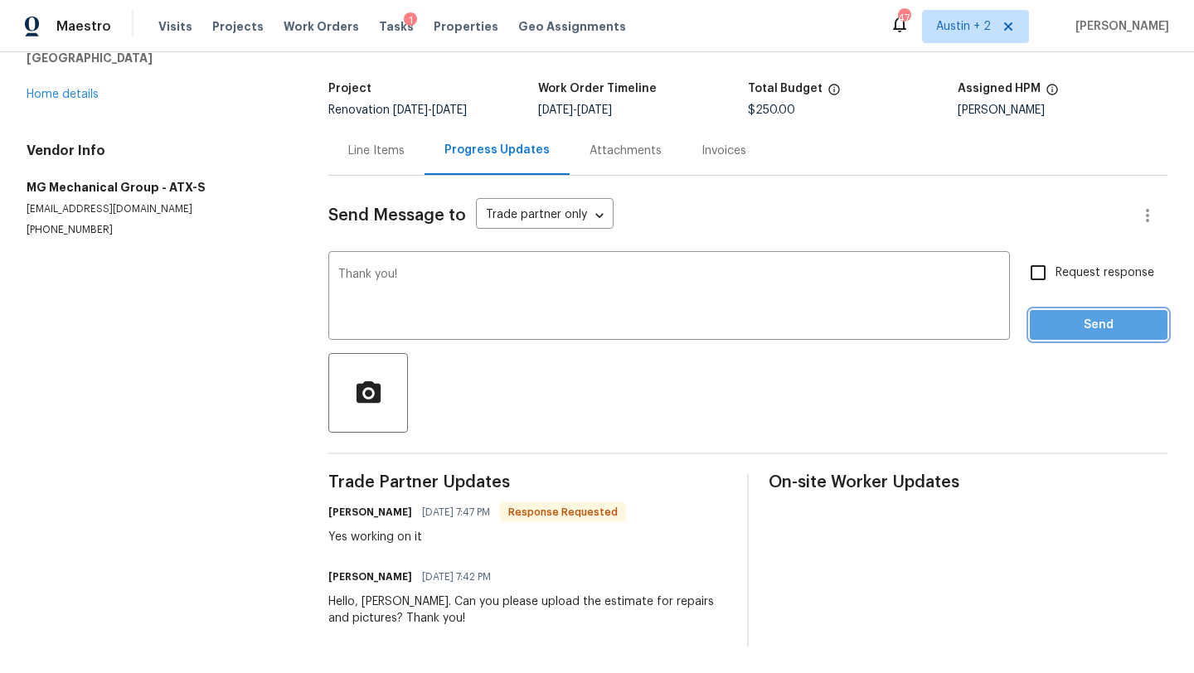
click at [1133, 328] on span "Send" at bounding box center [1098, 325] width 111 height 21
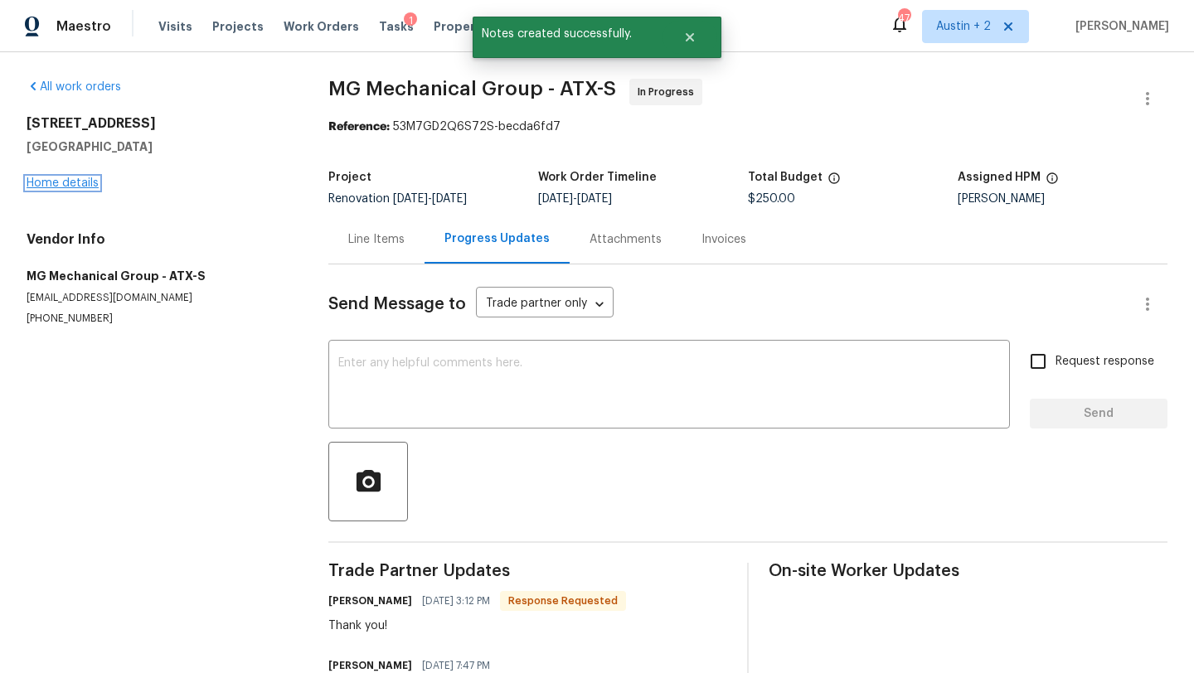
click at [50, 182] on link "Home details" at bounding box center [63, 183] width 72 height 12
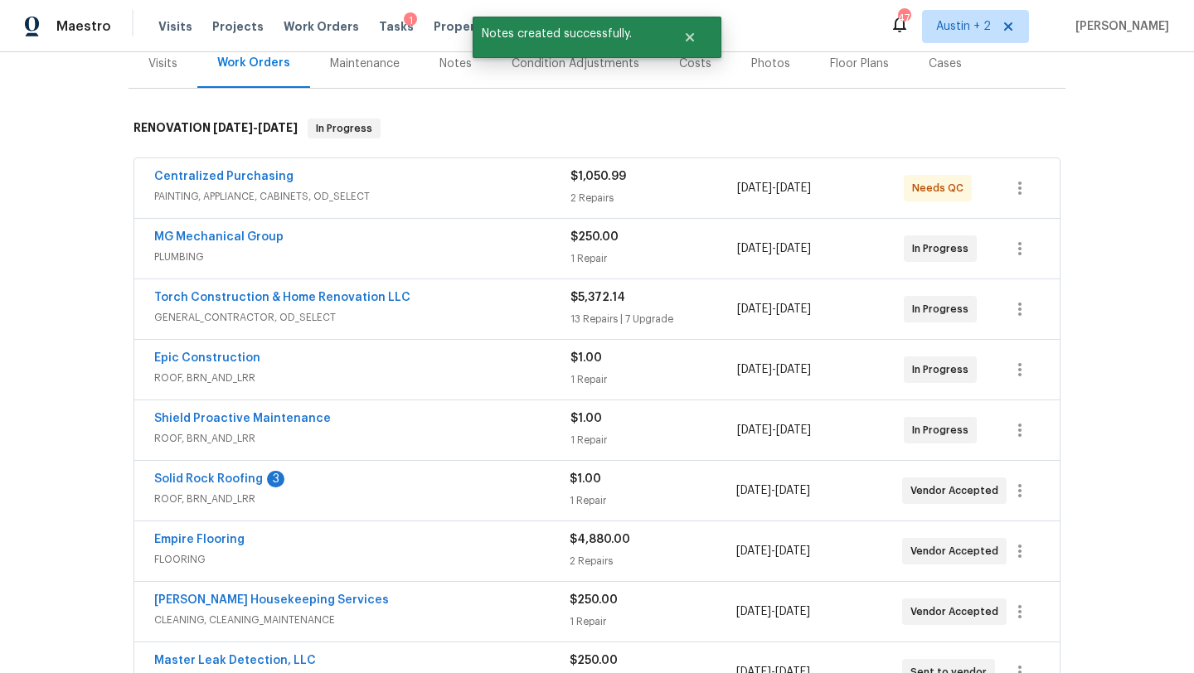
scroll to position [213, 0]
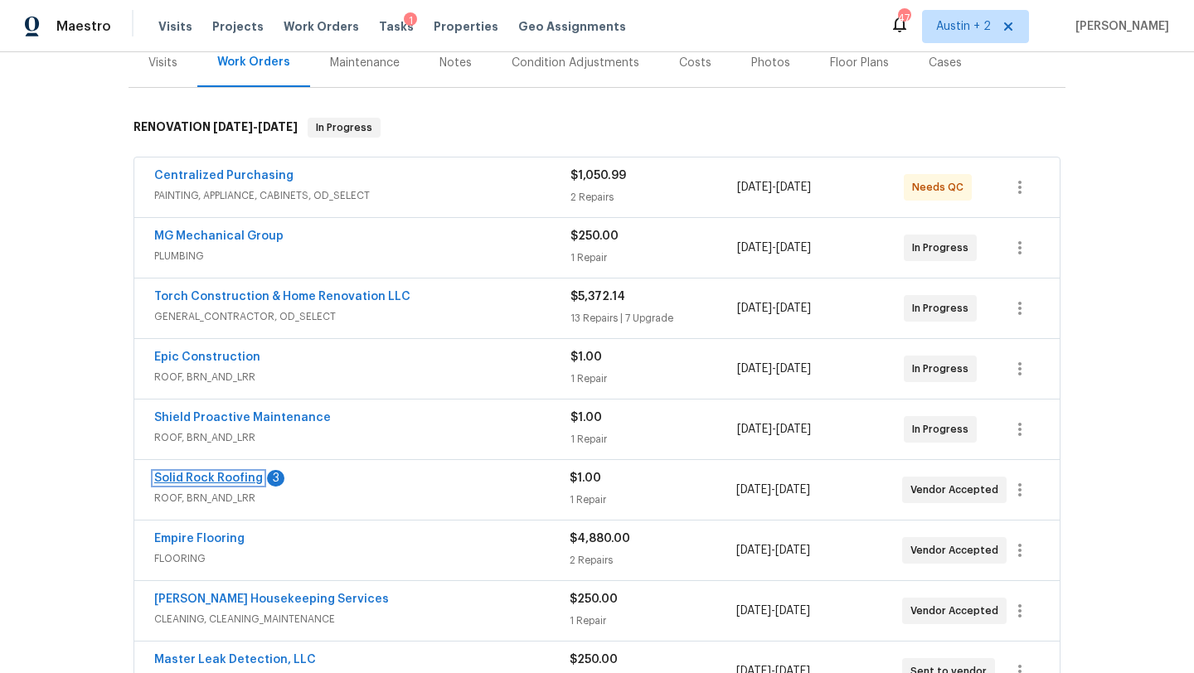
click at [243, 478] on link "Solid Rock Roofing" at bounding box center [208, 479] width 109 height 12
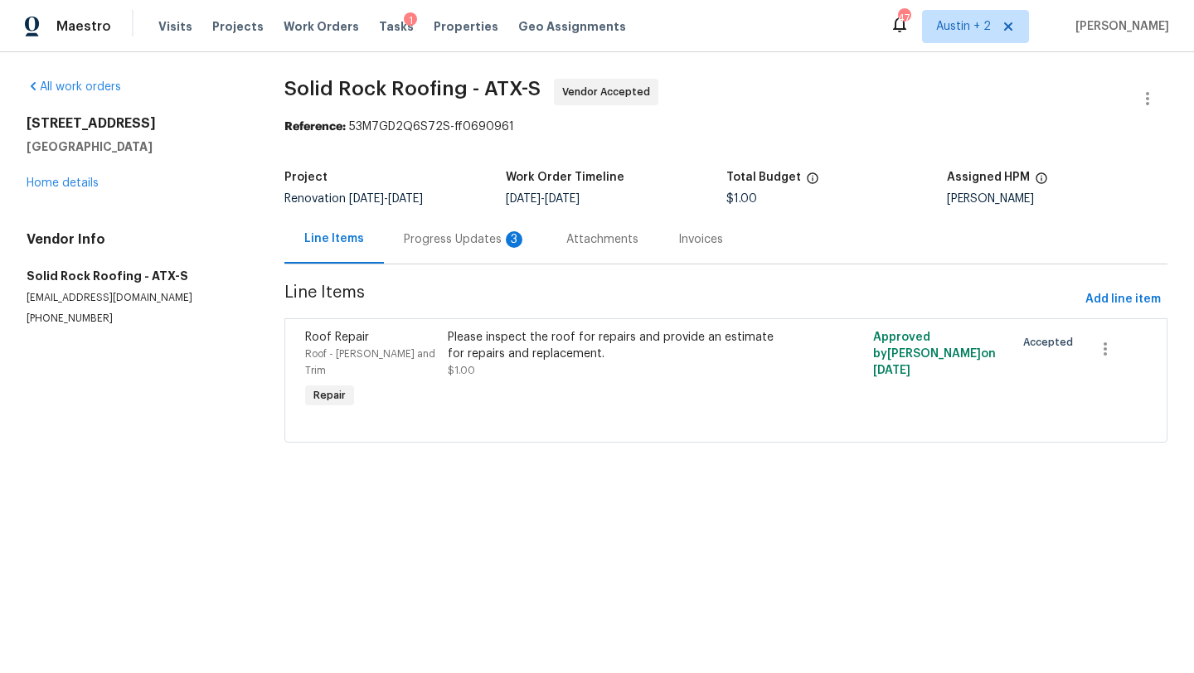
click at [425, 233] on div "Progress Updates 3" at bounding box center [465, 239] width 123 height 17
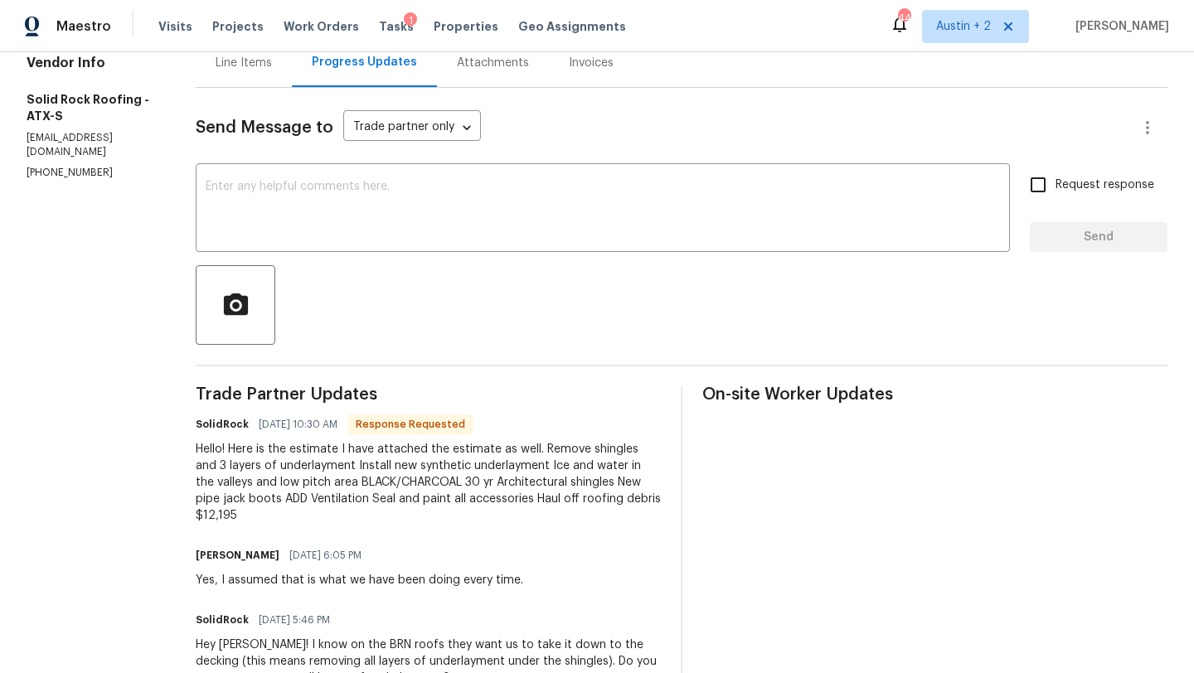
scroll to position [142, 0]
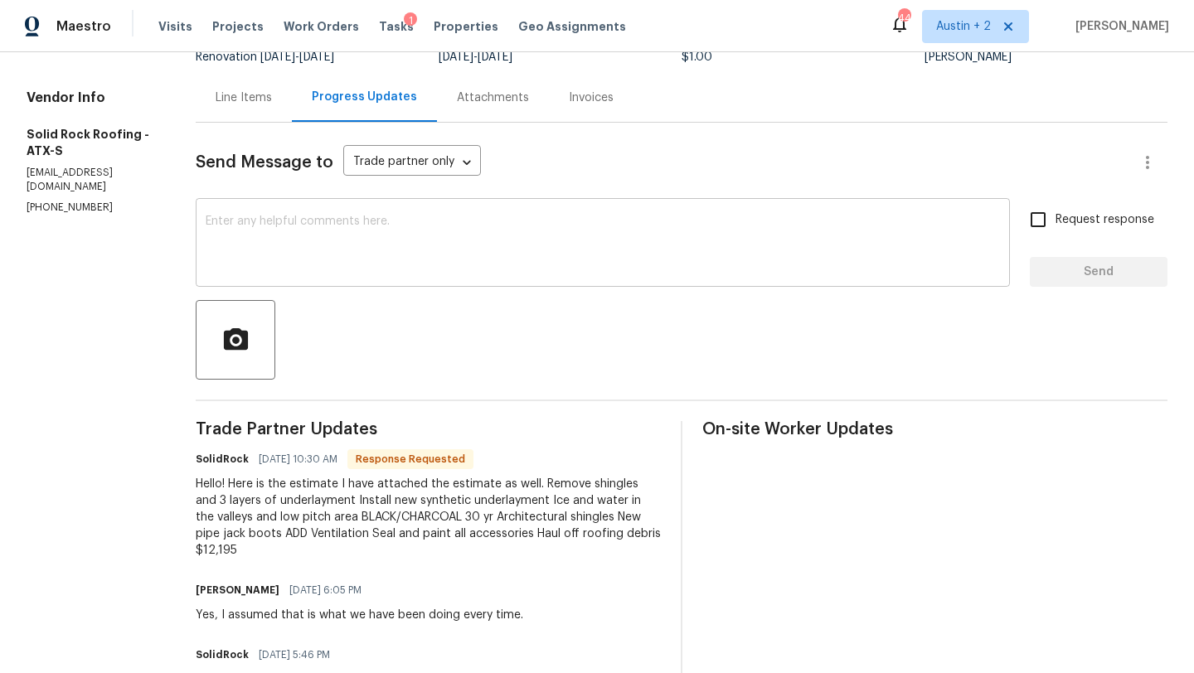
click at [499, 235] on textarea at bounding box center [603, 245] width 794 height 58
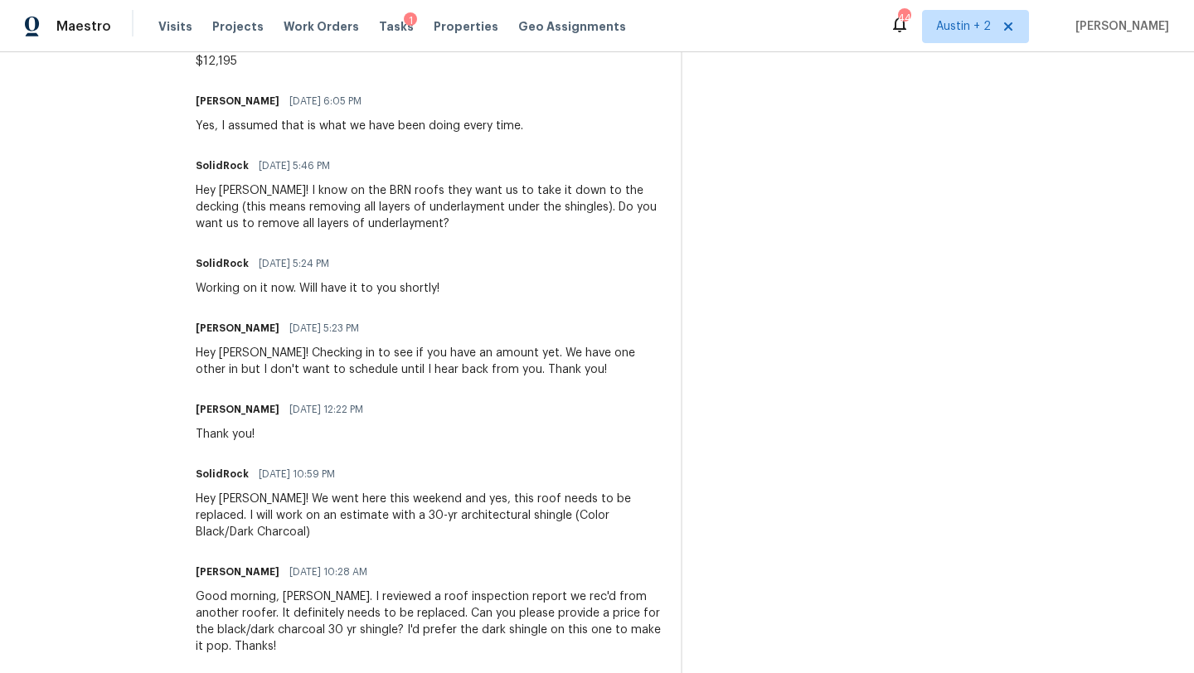
scroll to position [0, 0]
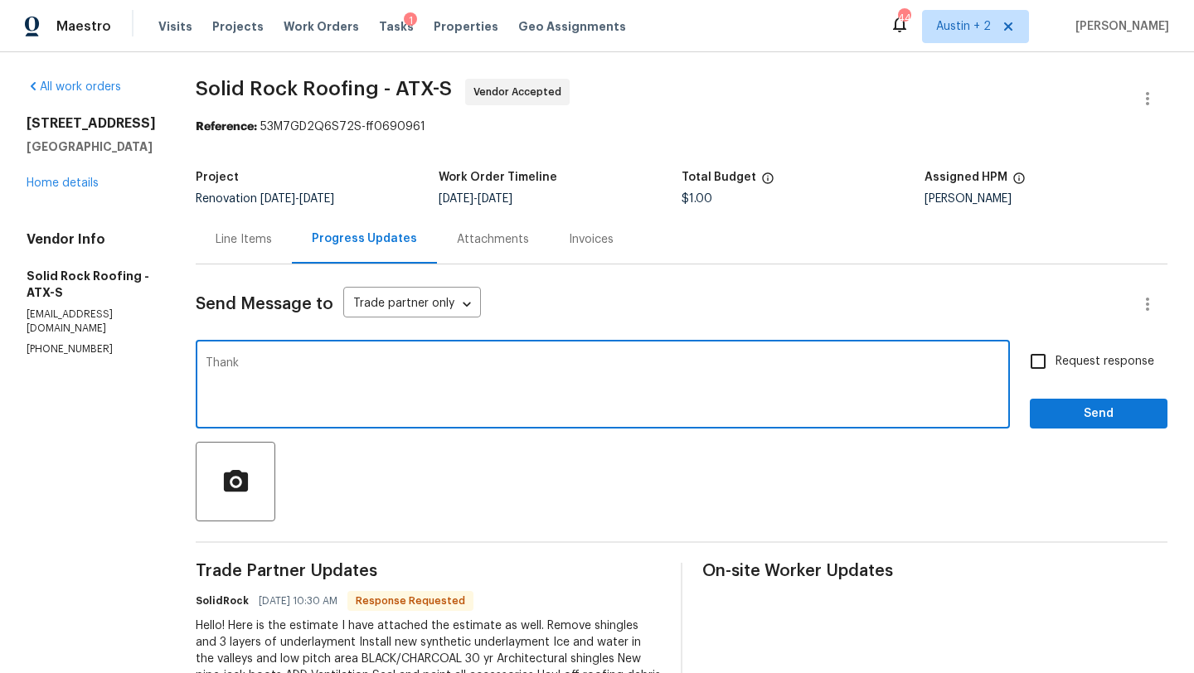
drag, startPoint x: 257, startPoint y: 362, endPoint x: 136, endPoint y: 357, distance: 121.2
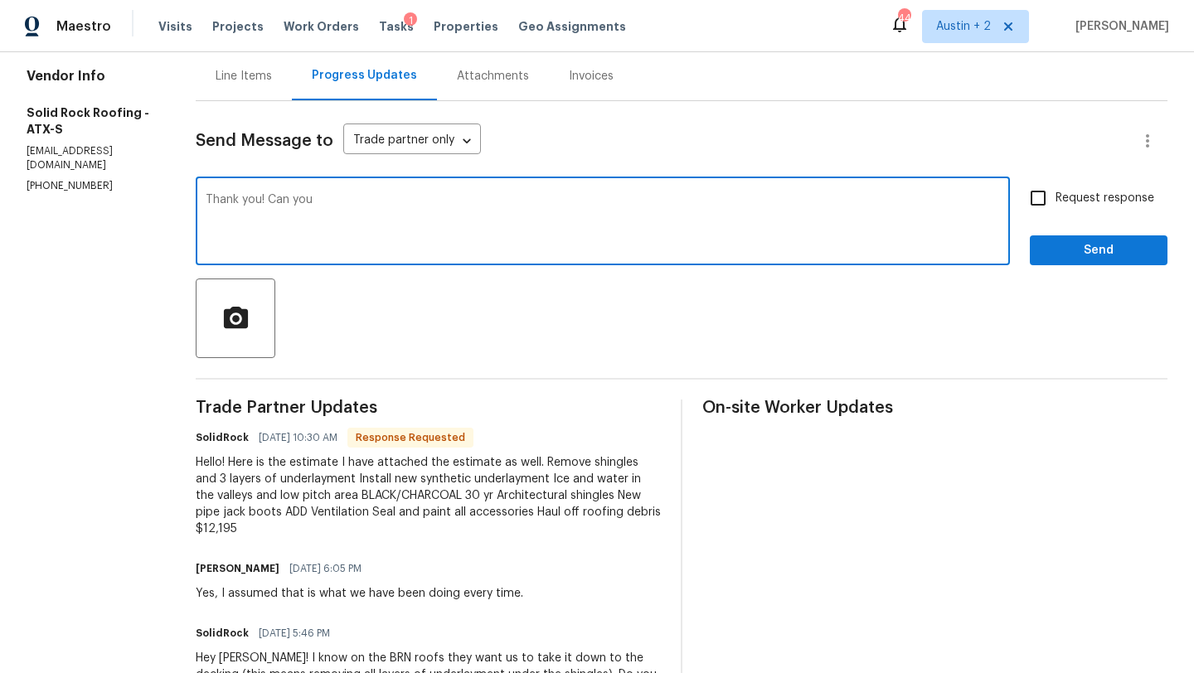
scroll to position [61, 0]
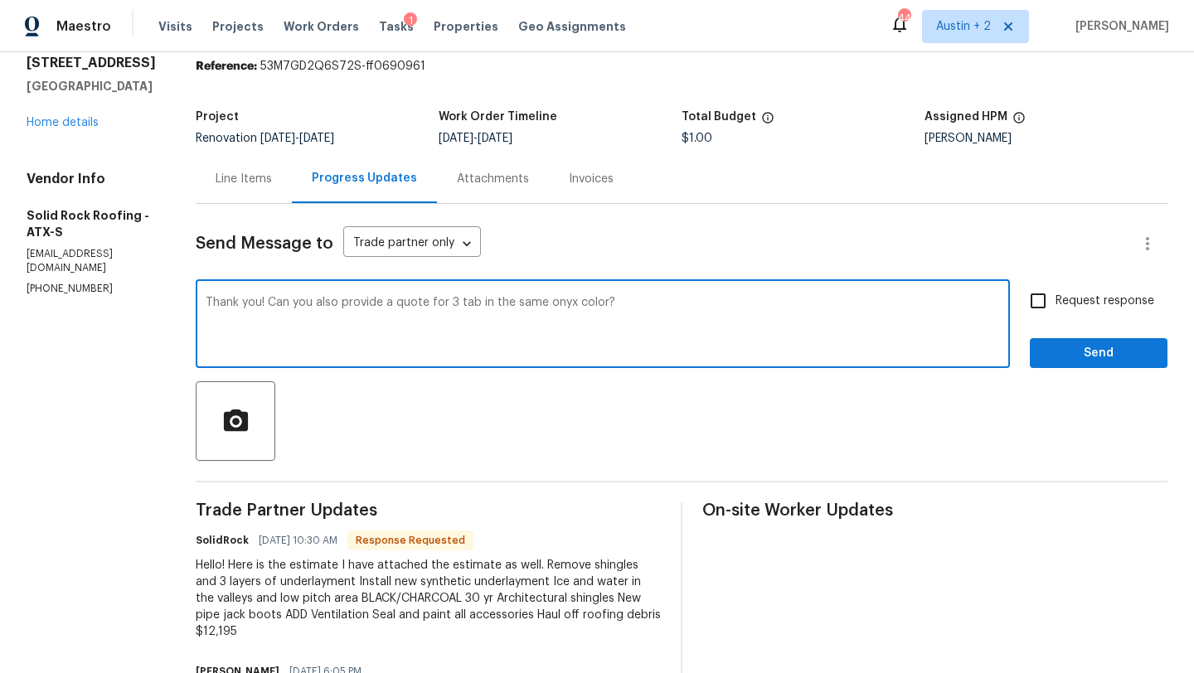
type textarea "Thank you! Can you also provide a quote for 3 tab in the same onyx color?"
click at [1075, 293] on span "Request response" at bounding box center [1105, 301] width 99 height 17
click at [1056, 293] on input "Request response" at bounding box center [1038, 301] width 35 height 35
checkbox input "true"
drag, startPoint x: 654, startPoint y: 308, endPoint x: 81, endPoint y: 297, distance: 573.1
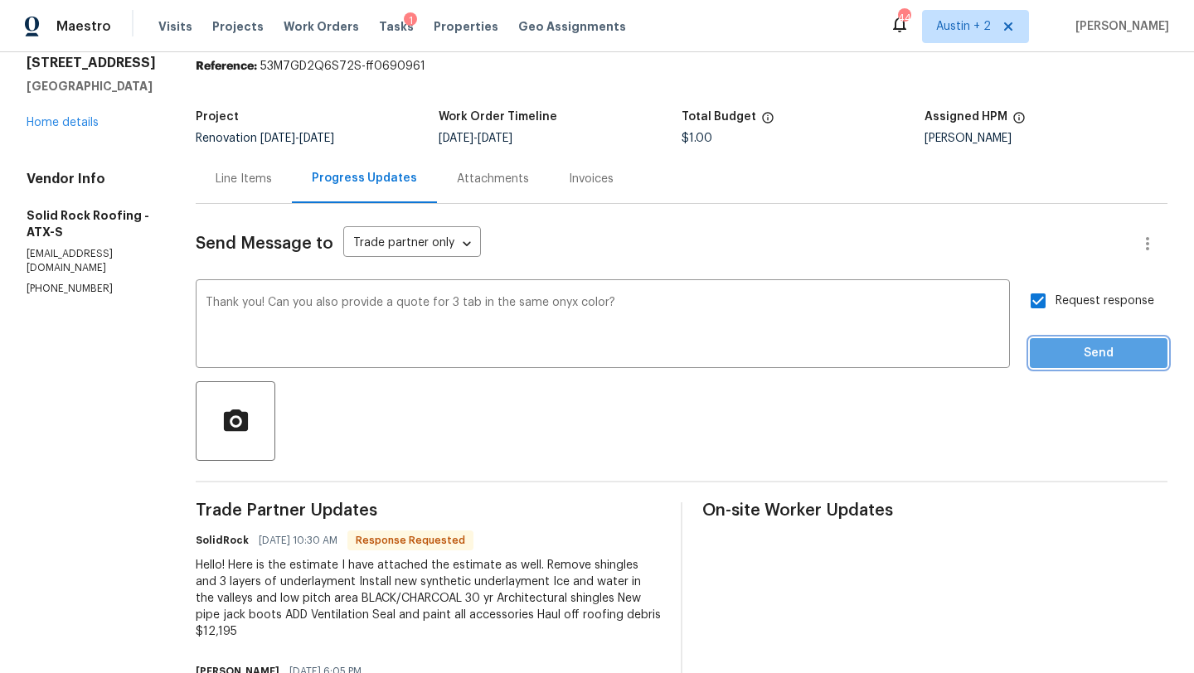
click at [1093, 347] on span "Send" at bounding box center [1098, 353] width 111 height 21
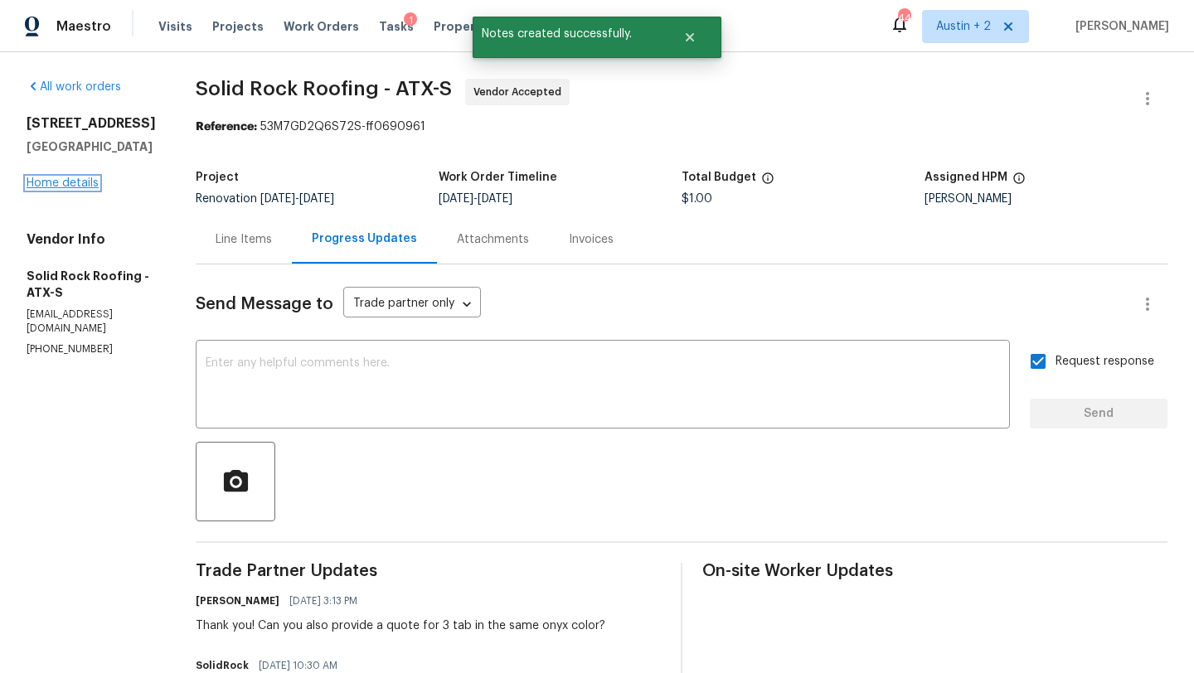
click at [80, 182] on link "Home details" at bounding box center [63, 183] width 72 height 12
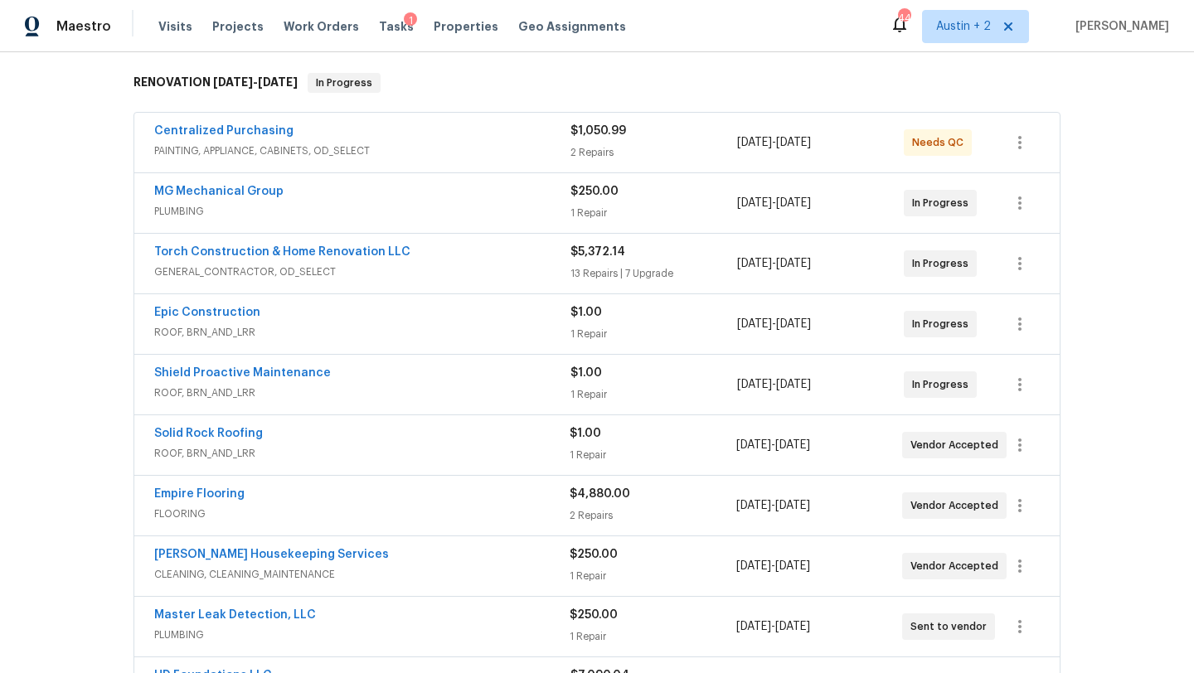
scroll to position [250, 0]
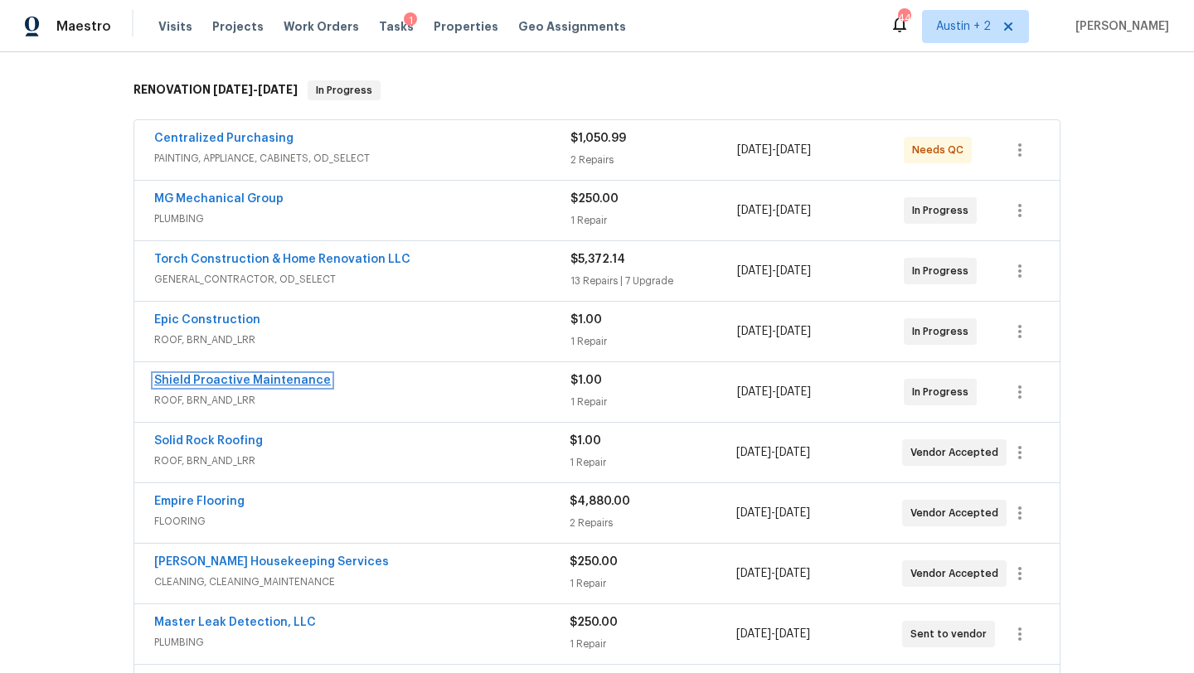
click at [280, 381] on link "Shield Proactive Maintenance" at bounding box center [242, 381] width 177 height 12
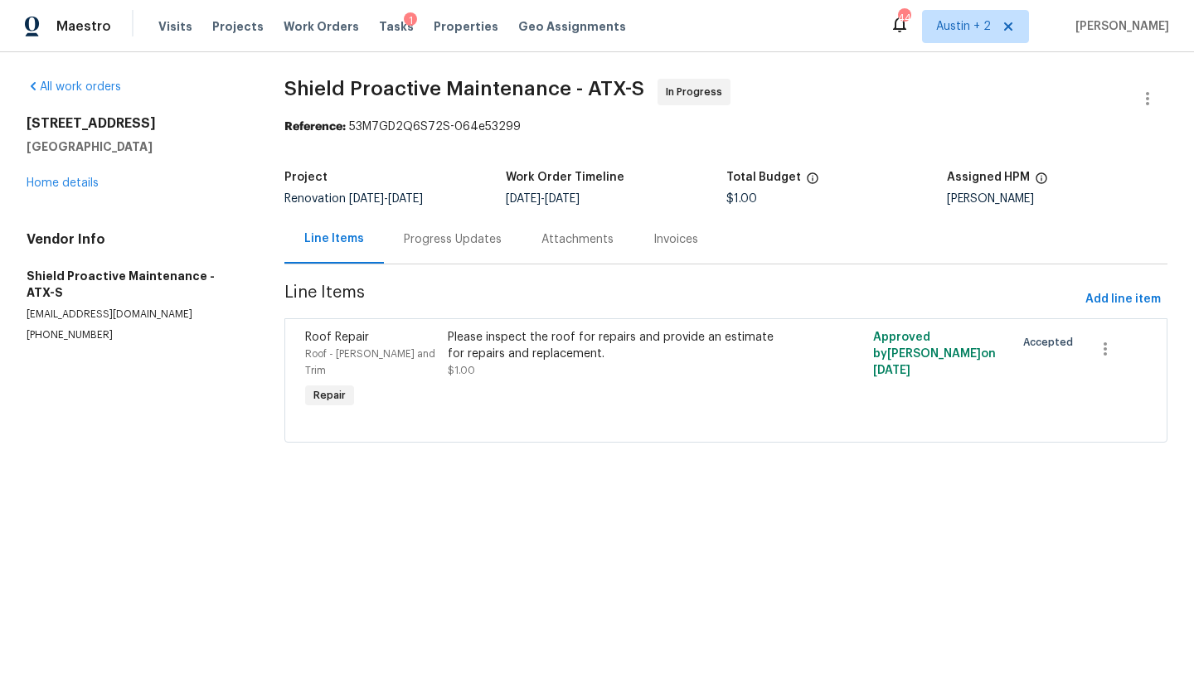
click at [449, 245] on div "Progress Updates" at bounding box center [453, 239] width 98 height 17
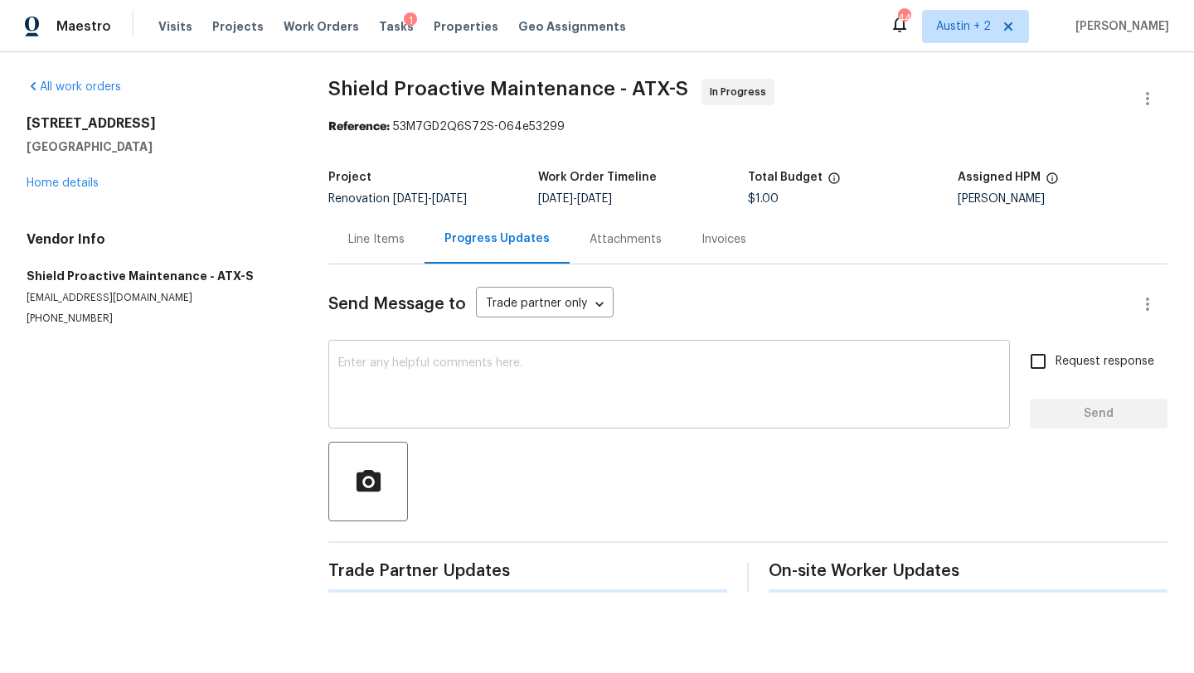
click at [475, 401] on textarea at bounding box center [669, 386] width 662 height 58
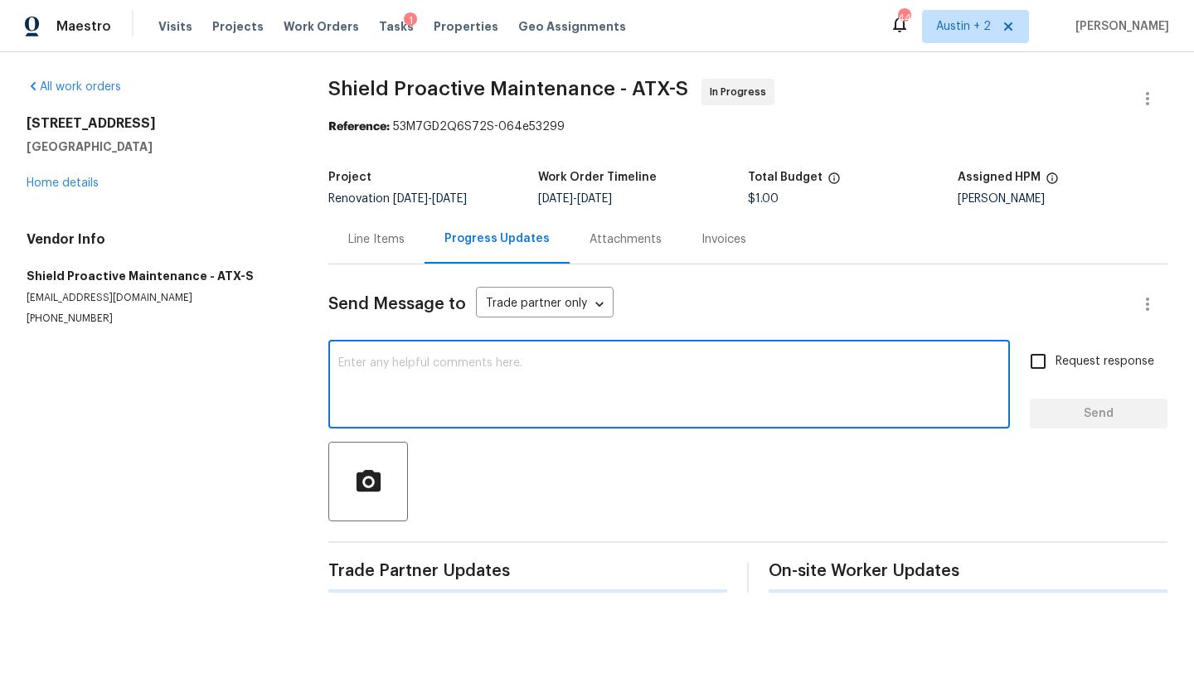
paste textarea "Thank you! Can you also provide a quote for 3 tab in the same onyx color?"
type textarea "Thank you! Can you also provide a quote for 3 tab in the same onyx color?"
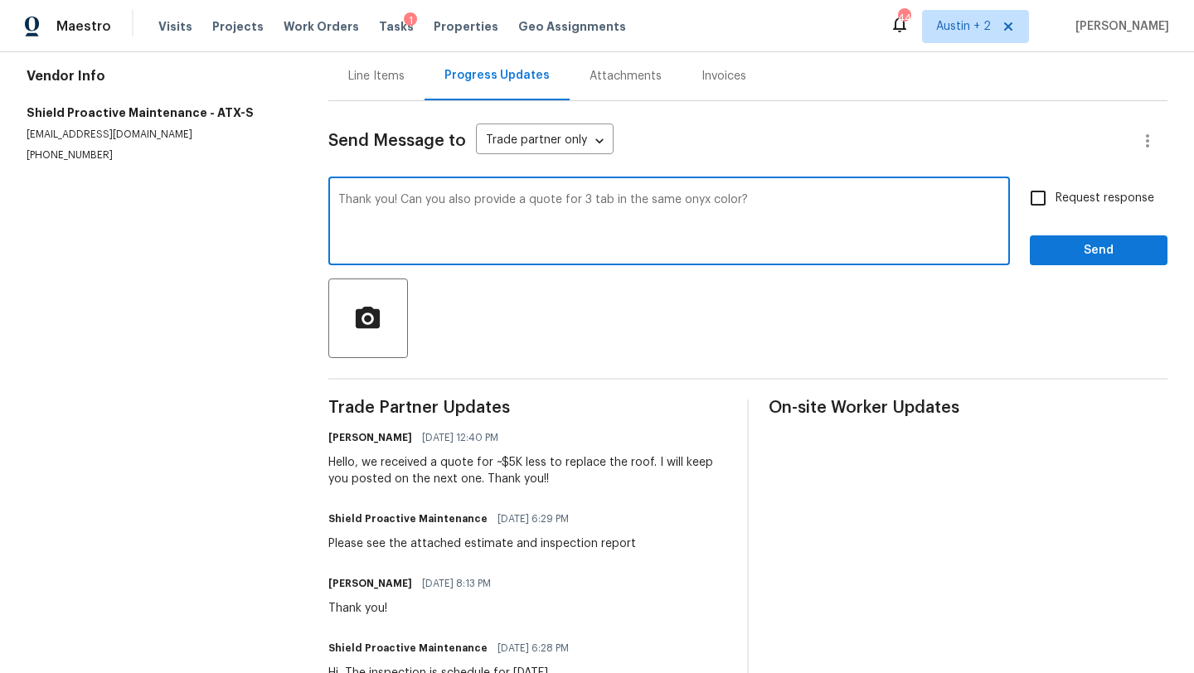
scroll to position [158, 0]
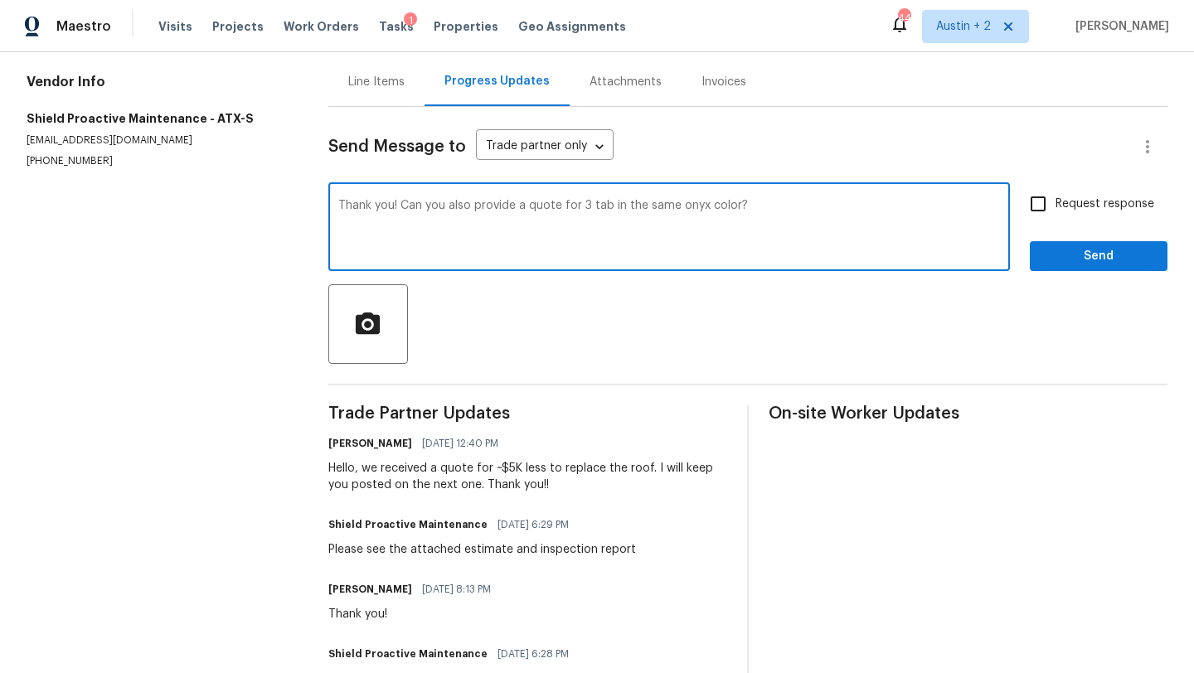
drag, startPoint x: 779, startPoint y: 216, endPoint x: 576, endPoint y: 189, distance: 205.0
click at [576, 189] on div "Thank you! Can you also provide a quote for 3 tab in the same onyx color? x ​" at bounding box center [669, 229] width 682 height 85
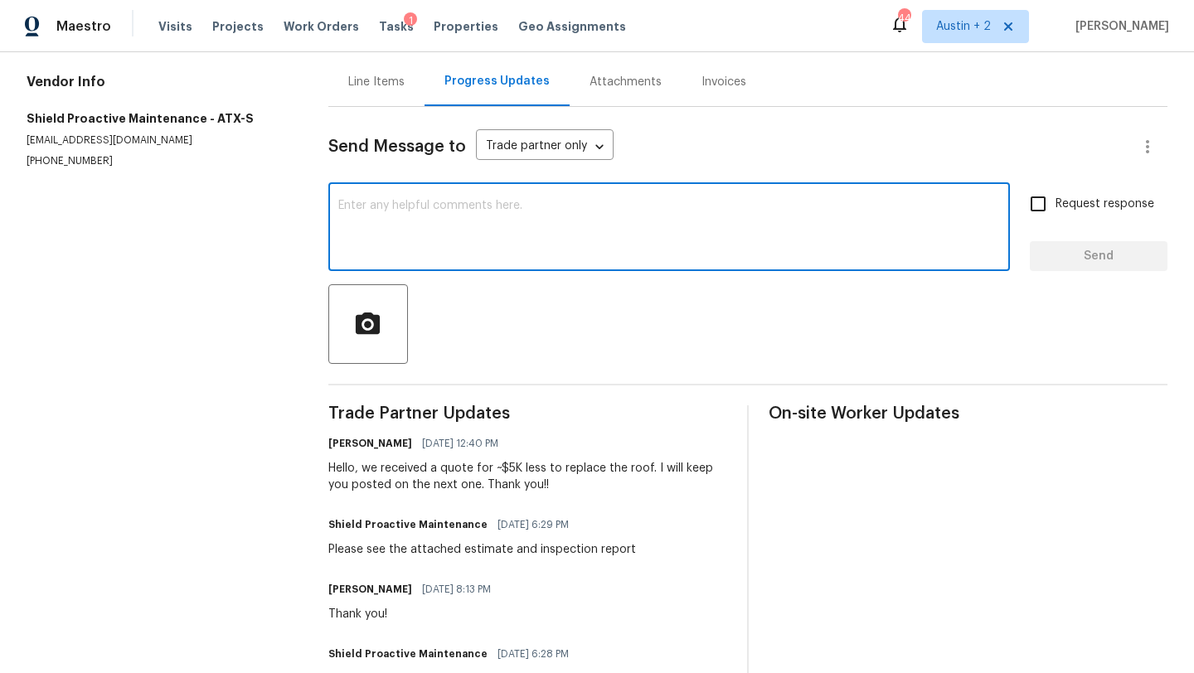
scroll to position [0, 0]
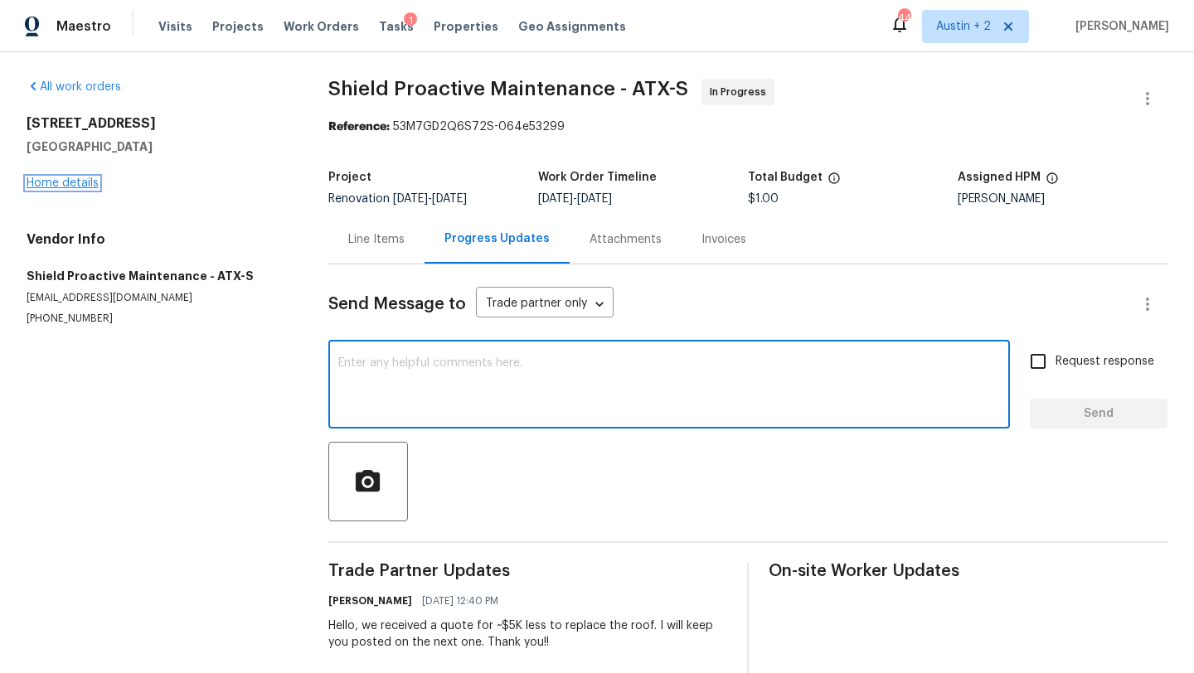
click at [75, 180] on link "Home details" at bounding box center [63, 183] width 72 height 12
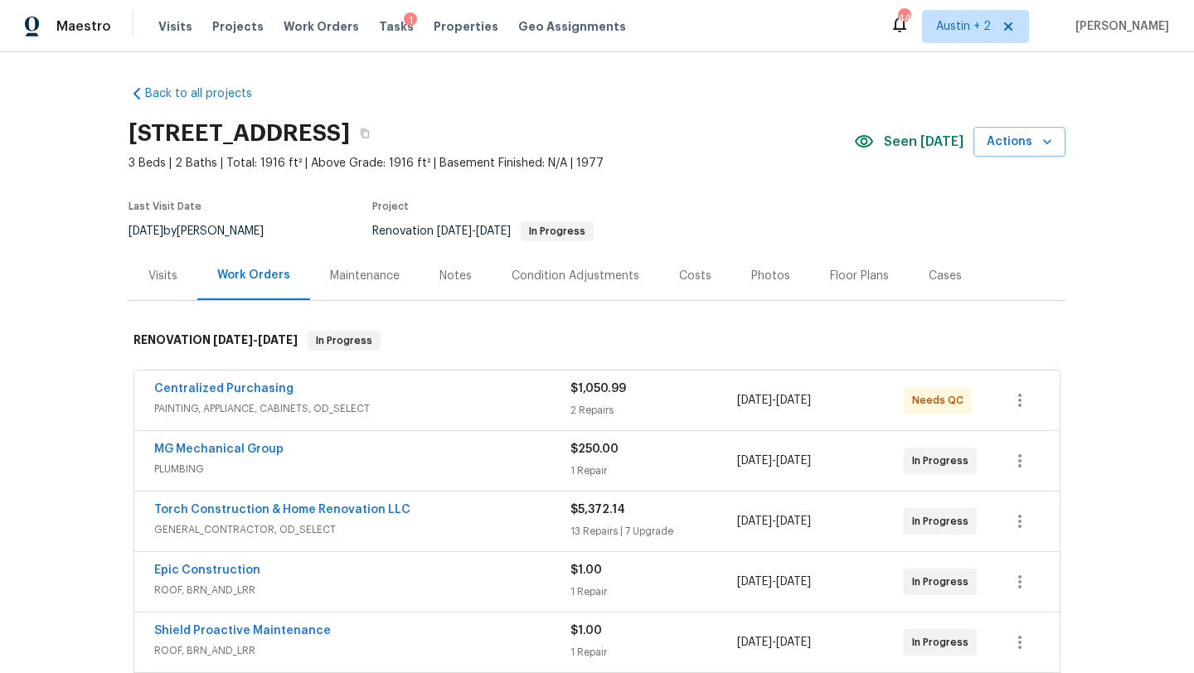
scroll to position [165, 0]
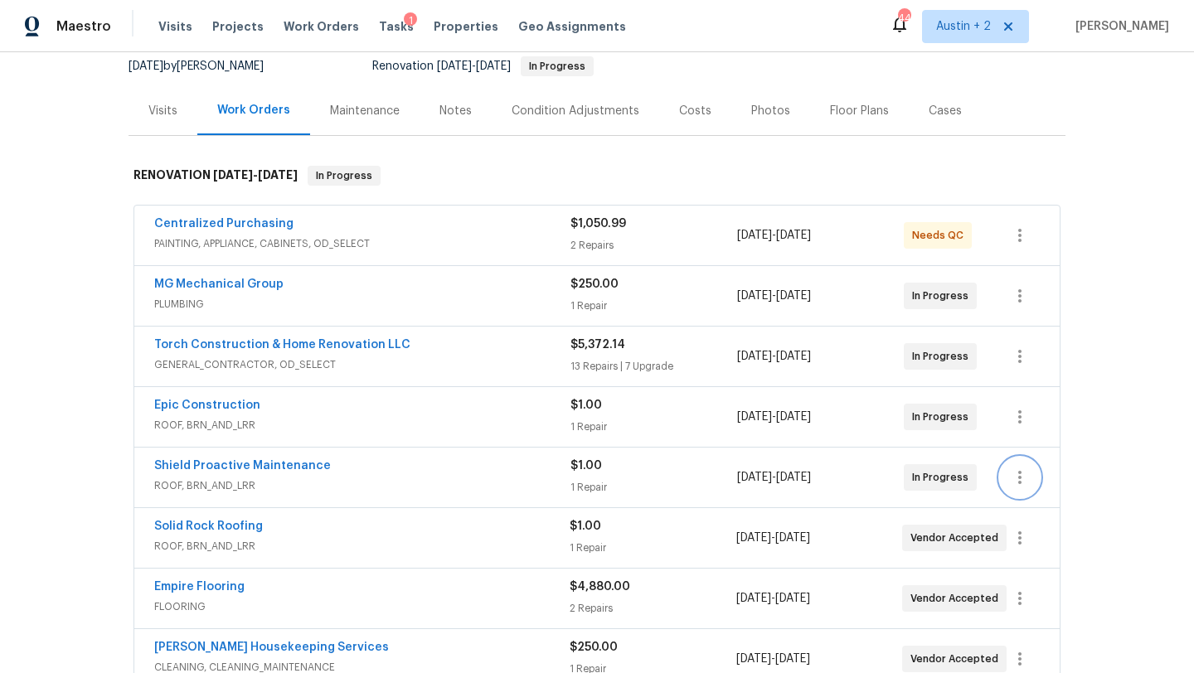
click at [1020, 478] on icon "button" at bounding box center [1019, 477] width 3 height 13
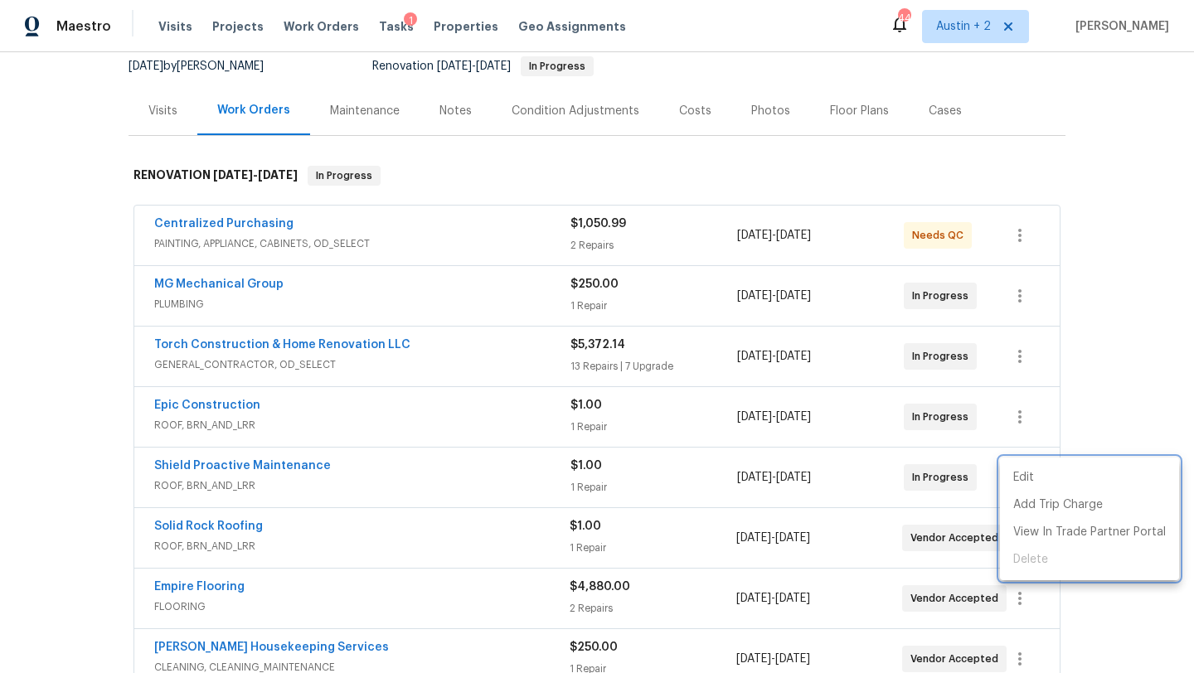
click at [1114, 405] on div at bounding box center [597, 336] width 1194 height 673
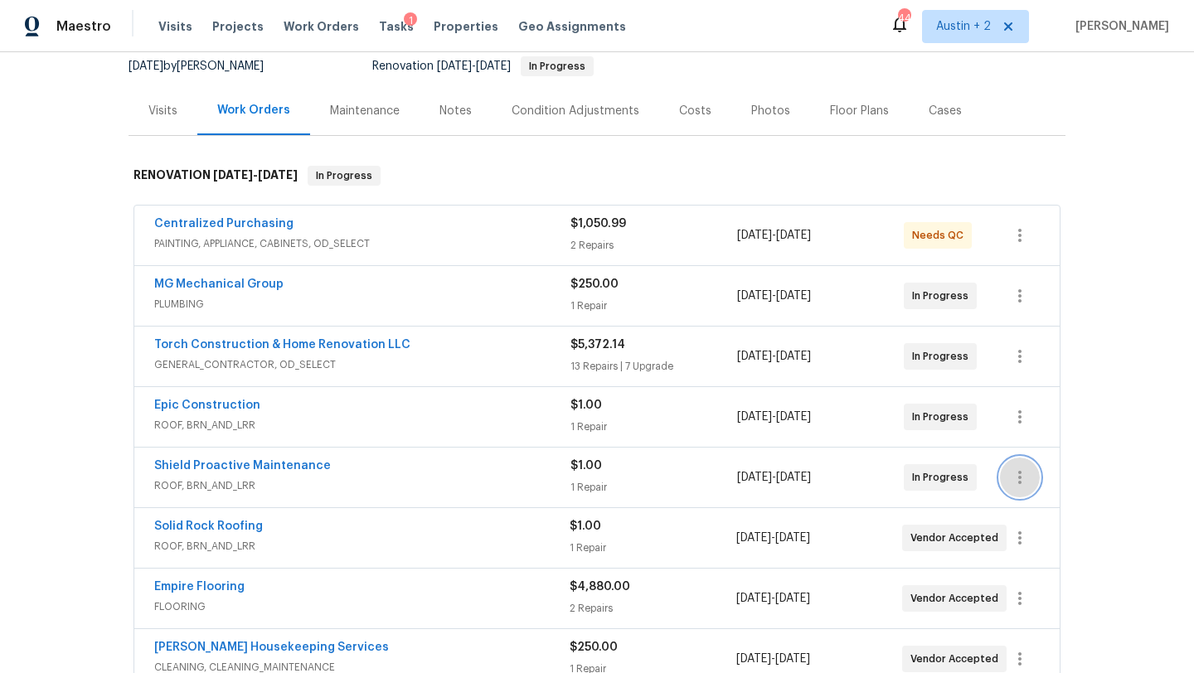
click at [1017, 470] on icon "button" at bounding box center [1020, 478] width 20 height 20
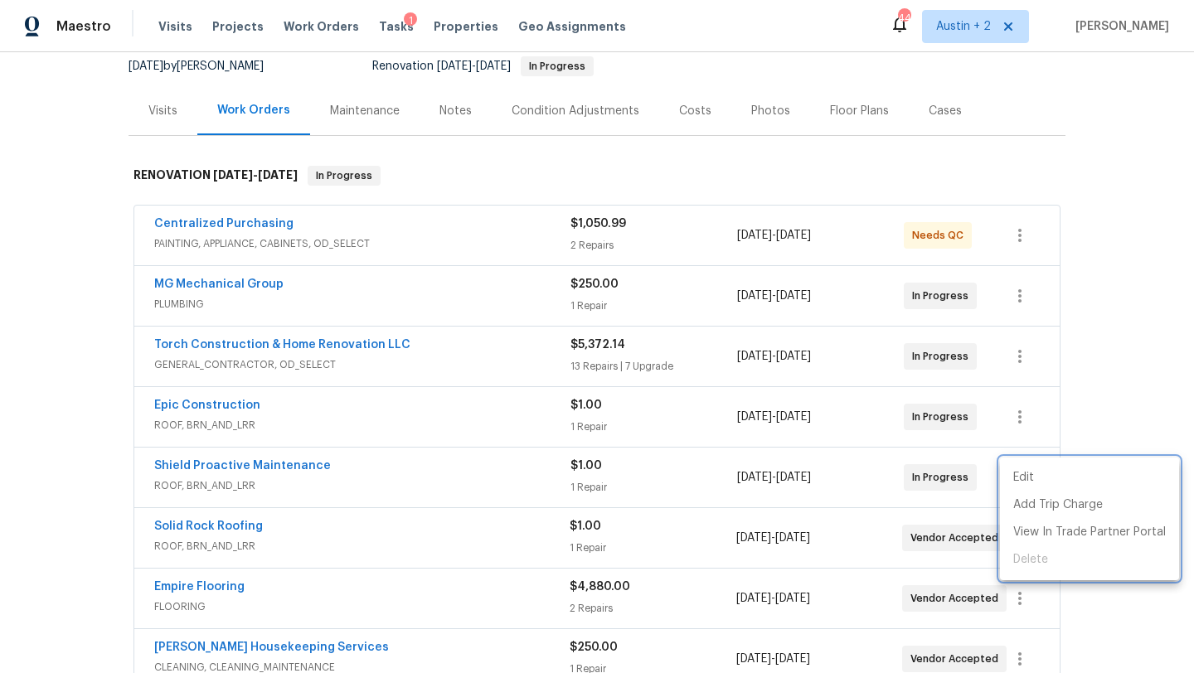
click at [1099, 391] on div at bounding box center [597, 336] width 1194 height 673
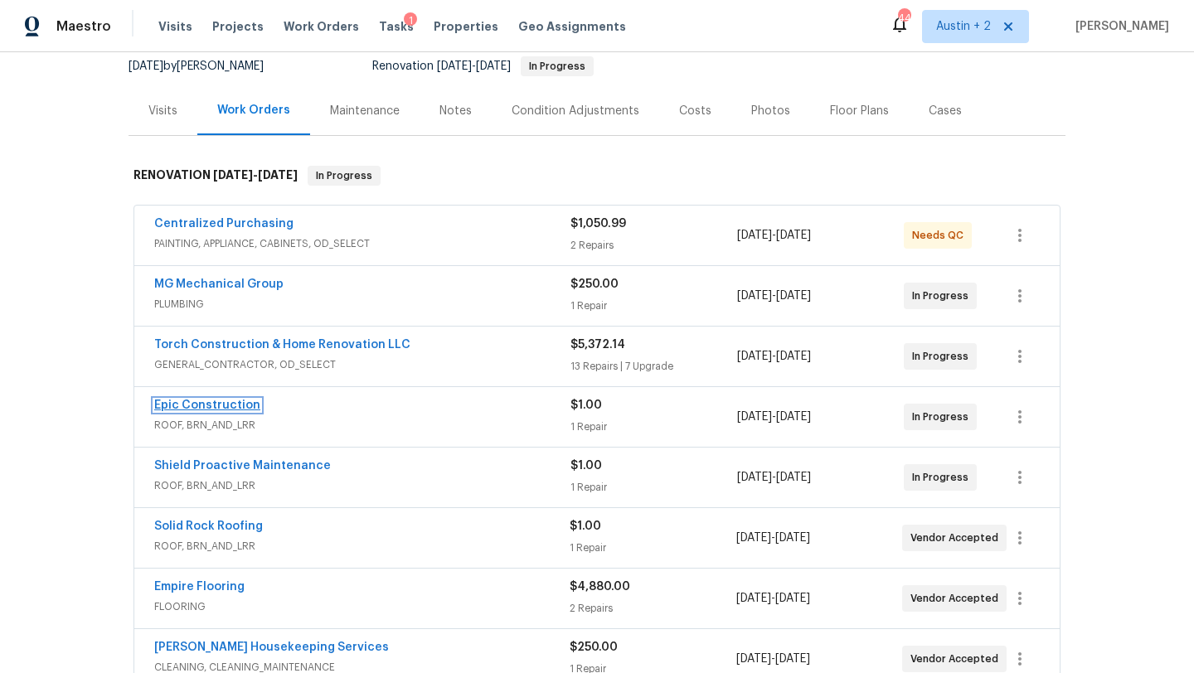
click at [208, 405] on link "Epic Construction" at bounding box center [207, 406] width 106 height 12
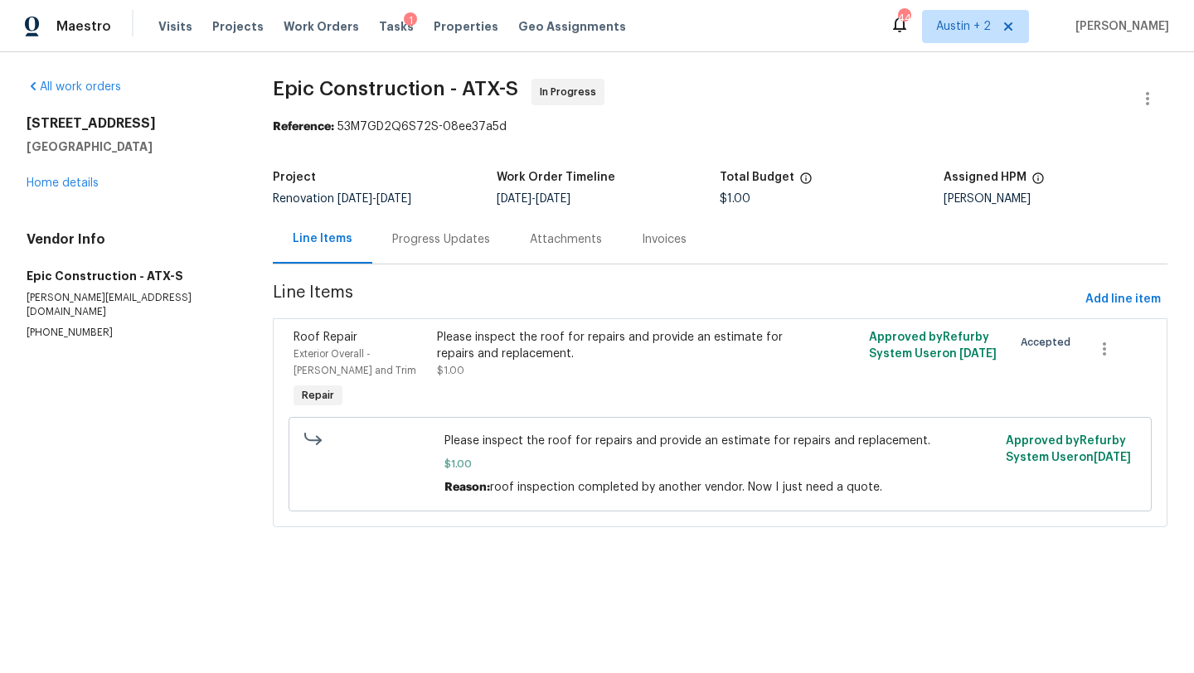
click at [427, 235] on div "Progress Updates" at bounding box center [441, 239] width 98 height 17
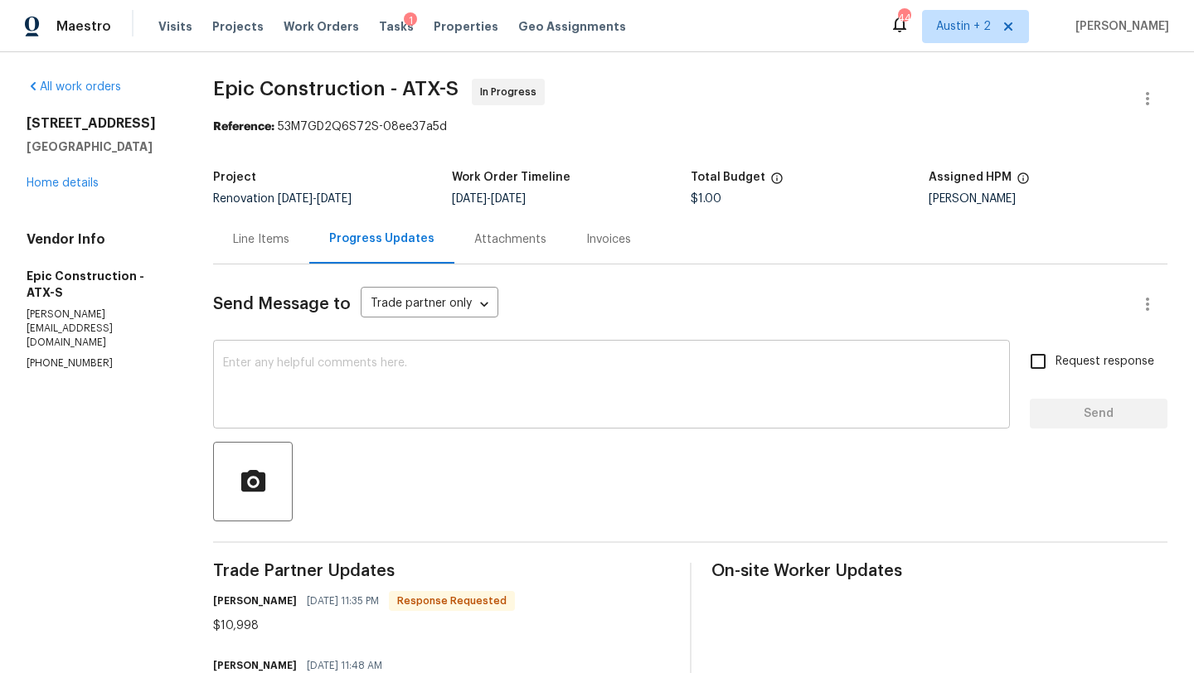
scroll to position [187, 0]
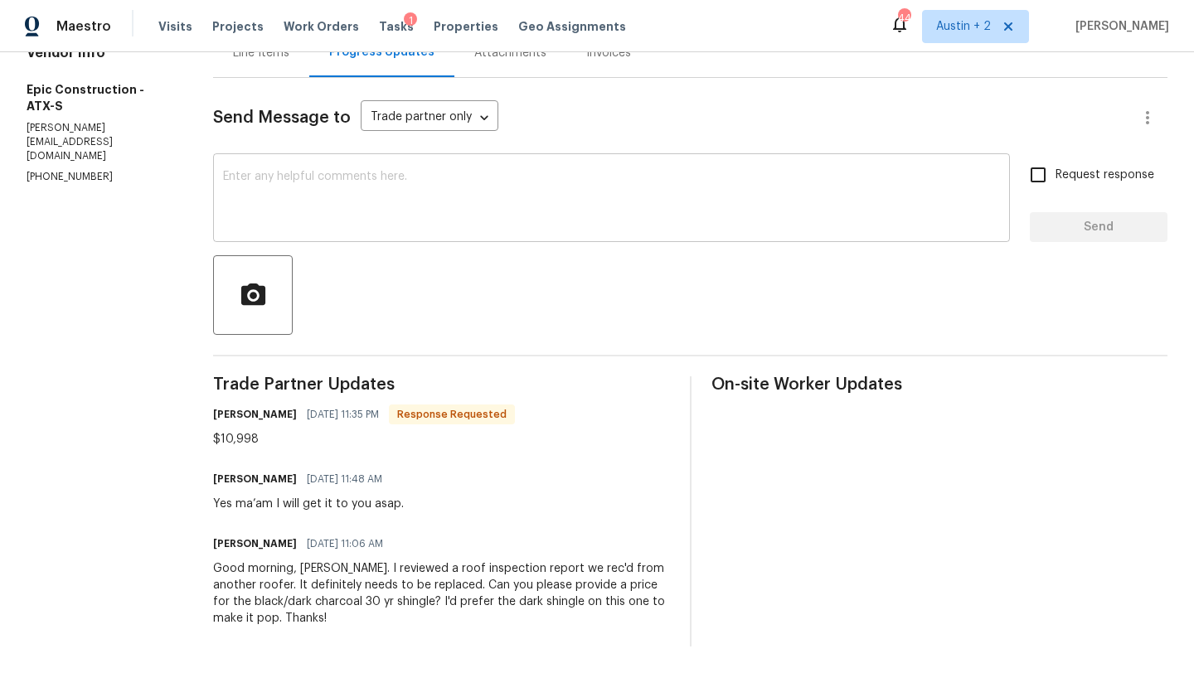
click at [349, 206] on textarea at bounding box center [611, 200] width 777 height 58
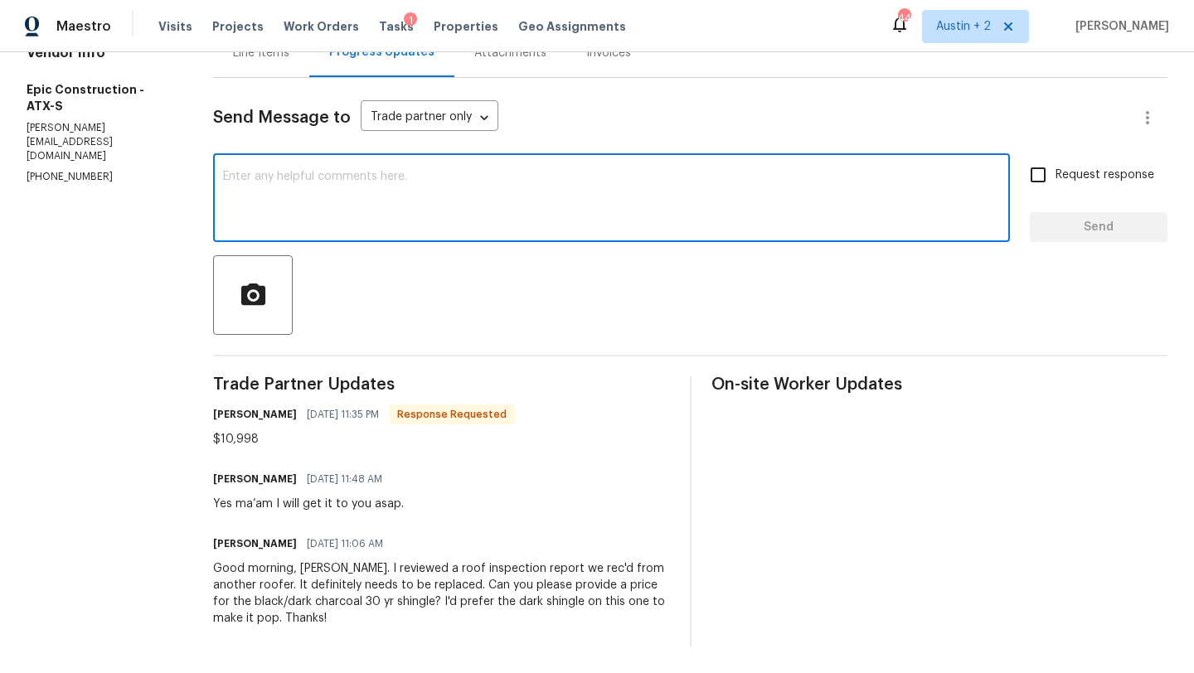
paste textarea "Thank you! Can you also provide a quote for 3 tab in the same onyx color?"
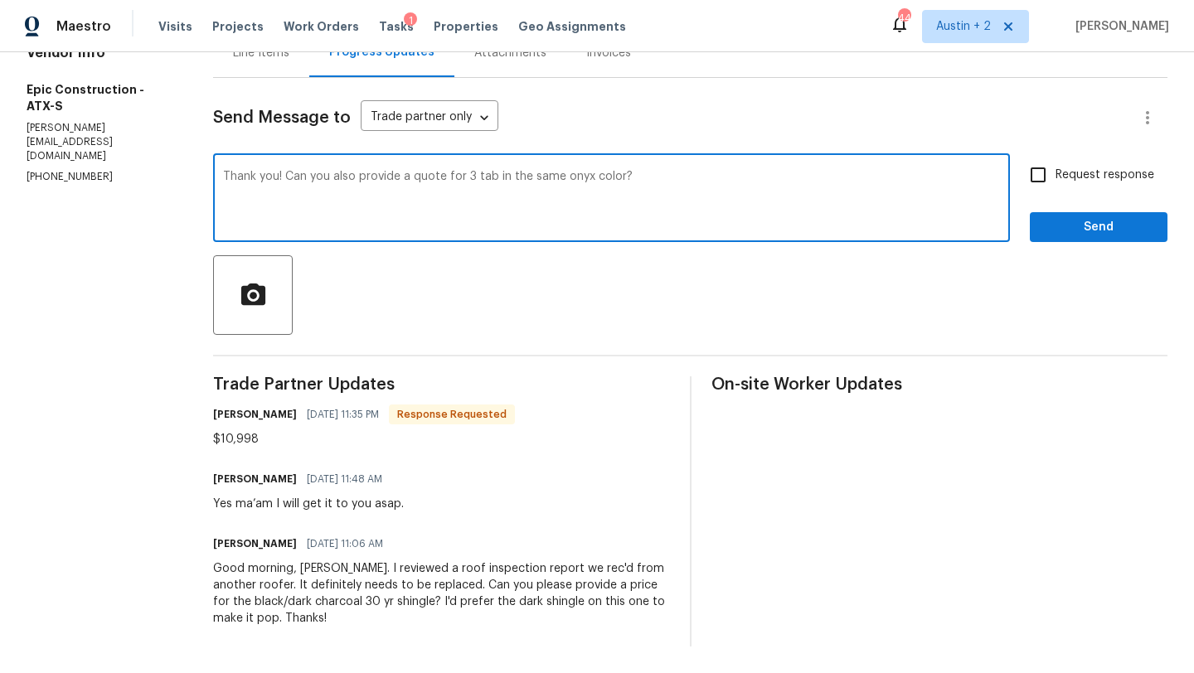
type textarea "Thank you! Can you also provide a quote for 3 tab in the same onyx color?"
click at [1094, 170] on span "Request response" at bounding box center [1105, 175] width 99 height 17
click at [1056, 170] on input "Request response" at bounding box center [1038, 175] width 35 height 35
checkbox input "true"
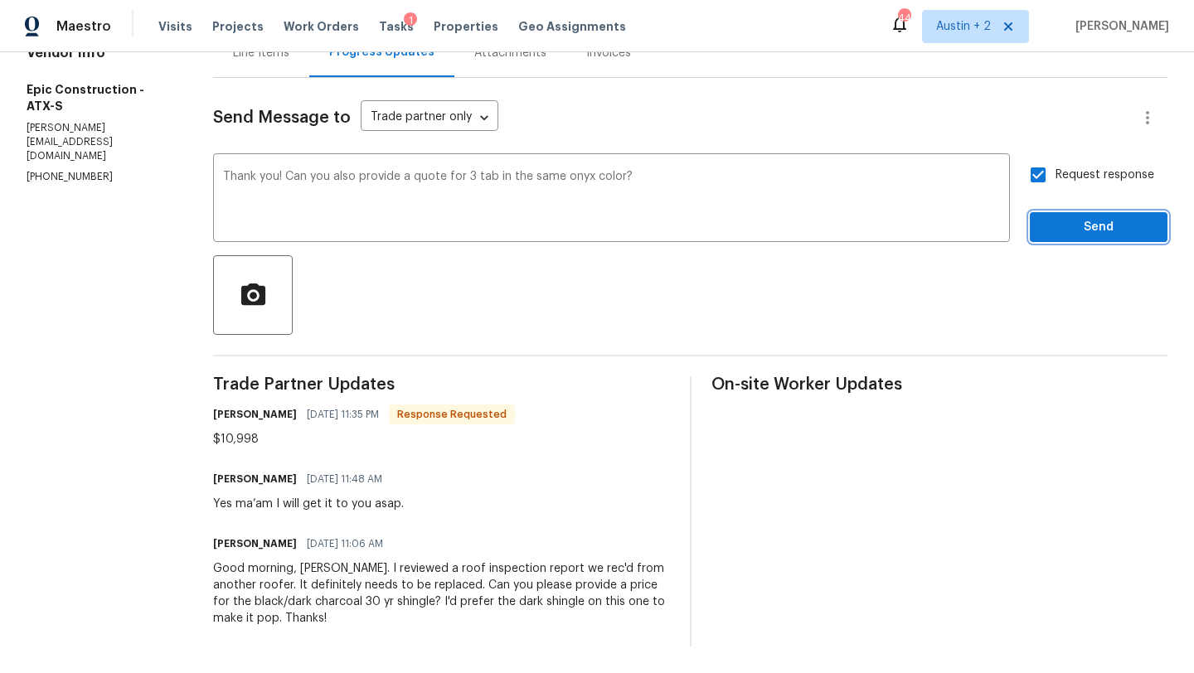
click at [1082, 221] on span "Send" at bounding box center [1098, 227] width 111 height 21
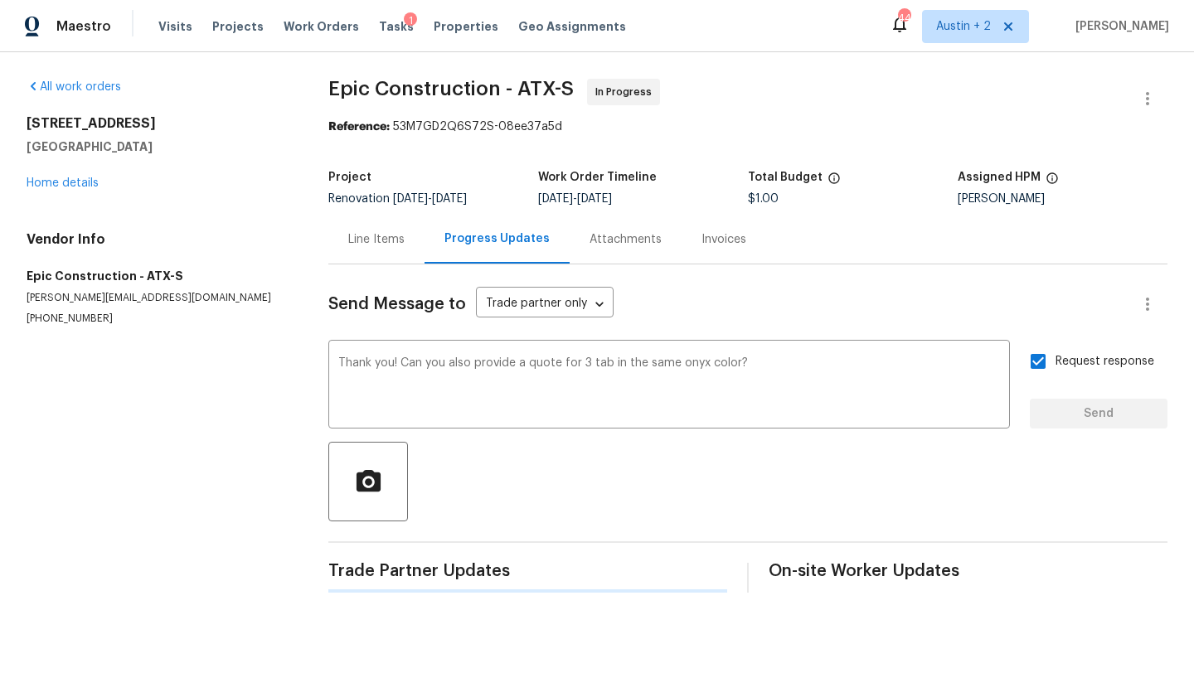
scroll to position [0, 0]
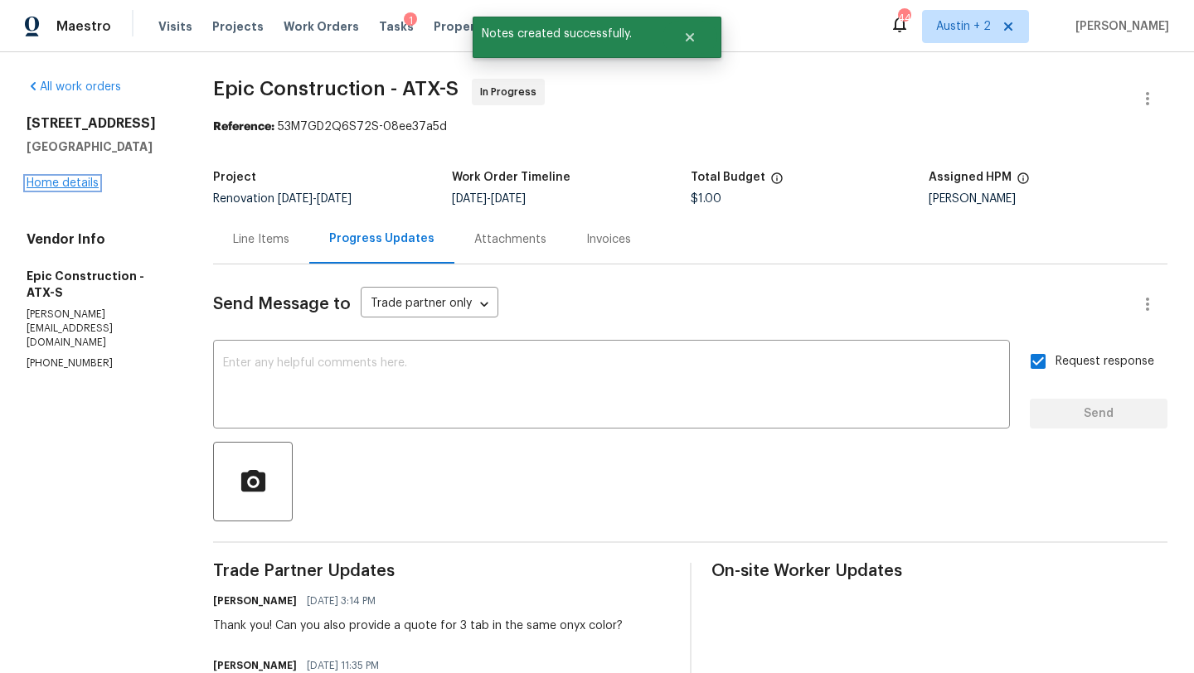
click at [43, 186] on link "Home details" at bounding box center [63, 183] width 72 height 12
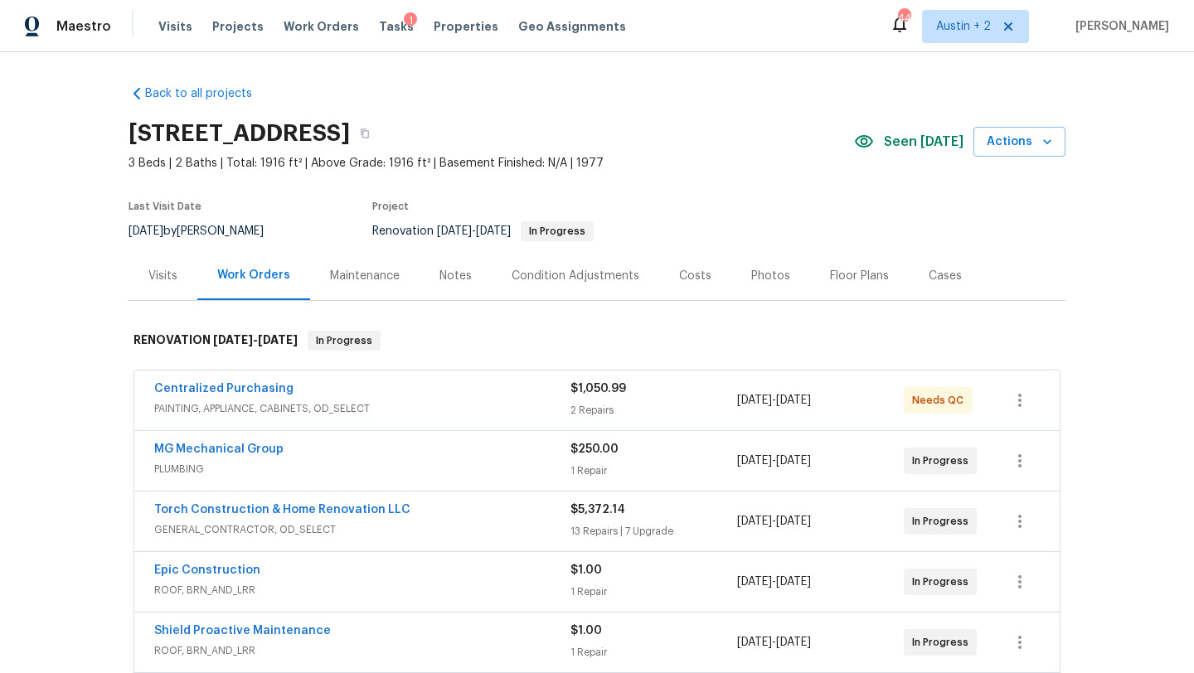
click at [416, 395] on div "Centralized Purchasing" at bounding box center [362, 391] width 416 height 20
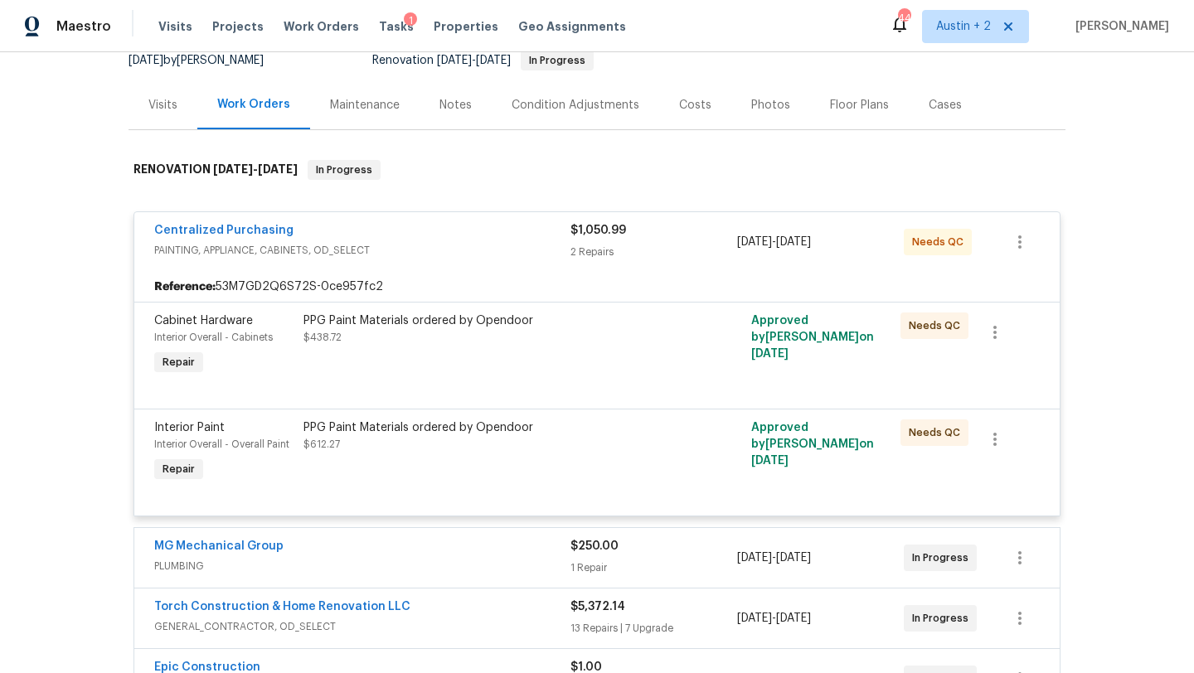
scroll to position [170, 0]
click at [691, 100] on div "Costs" at bounding box center [695, 106] width 32 height 17
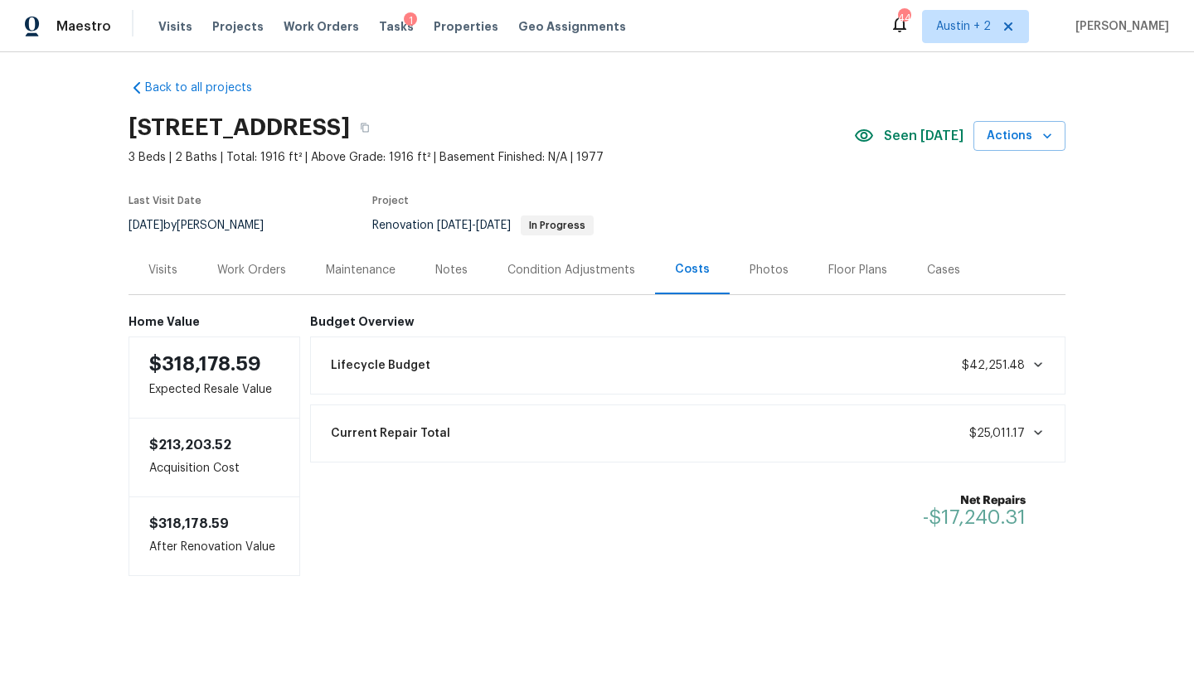
scroll to position [9, 0]
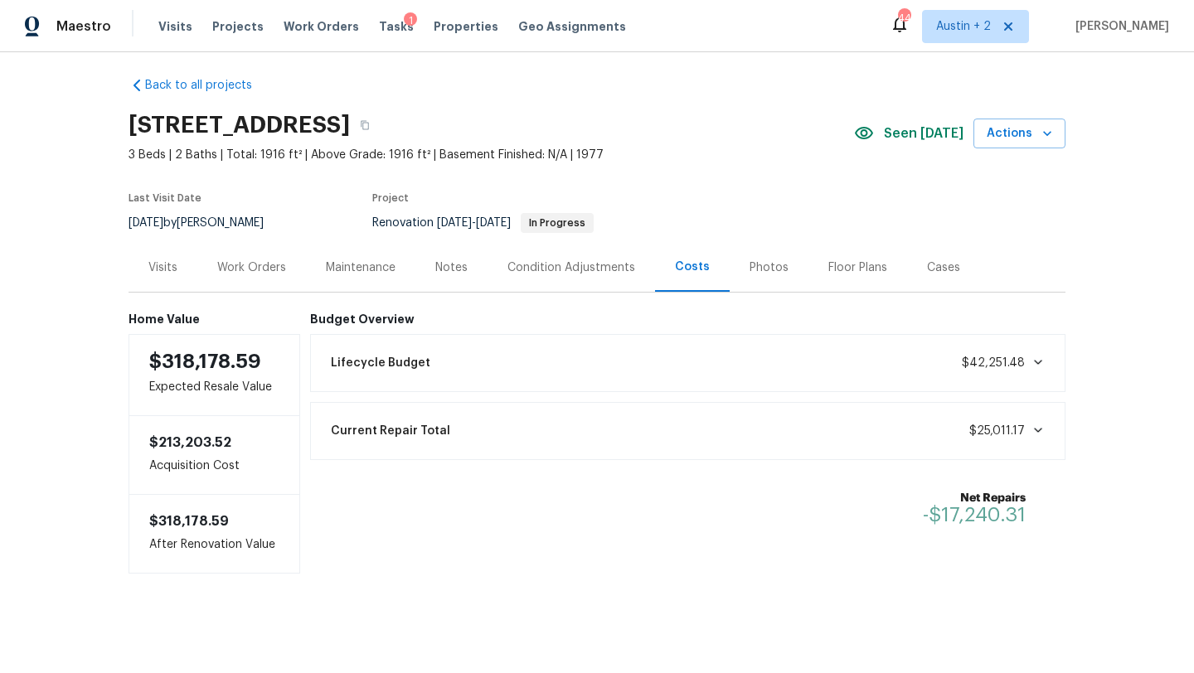
click at [265, 266] on div "Work Orders" at bounding box center [251, 268] width 69 height 17
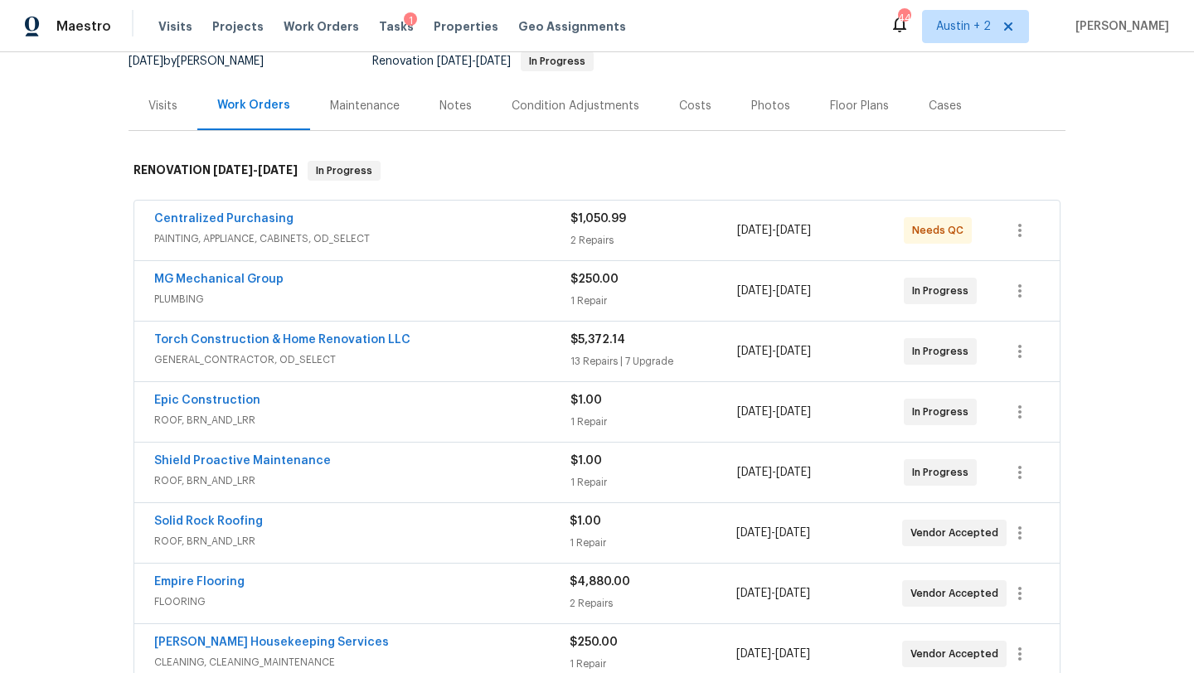
click at [469, 231] on span "PAINTING, APPLIANCE, CABINETS, OD_SELECT" at bounding box center [362, 239] width 416 height 17
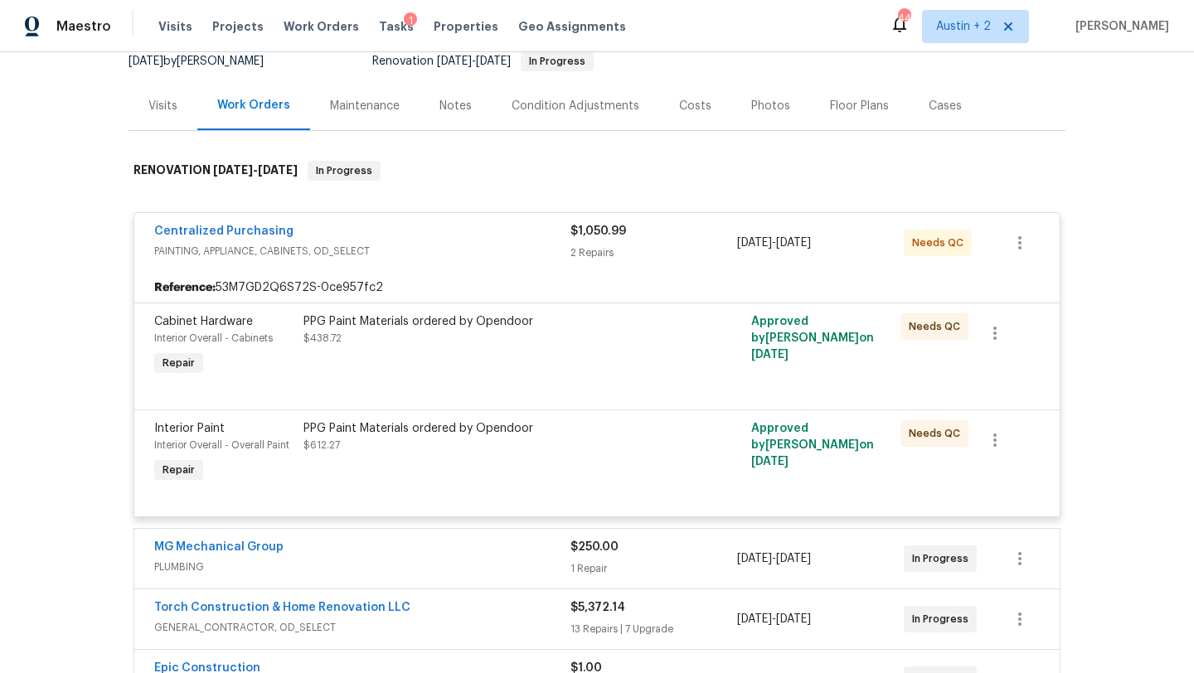
click at [425, 347] on div "PPG Paint Materials ordered by Opendoor $438.72" at bounding box center [485, 346] width 373 height 76
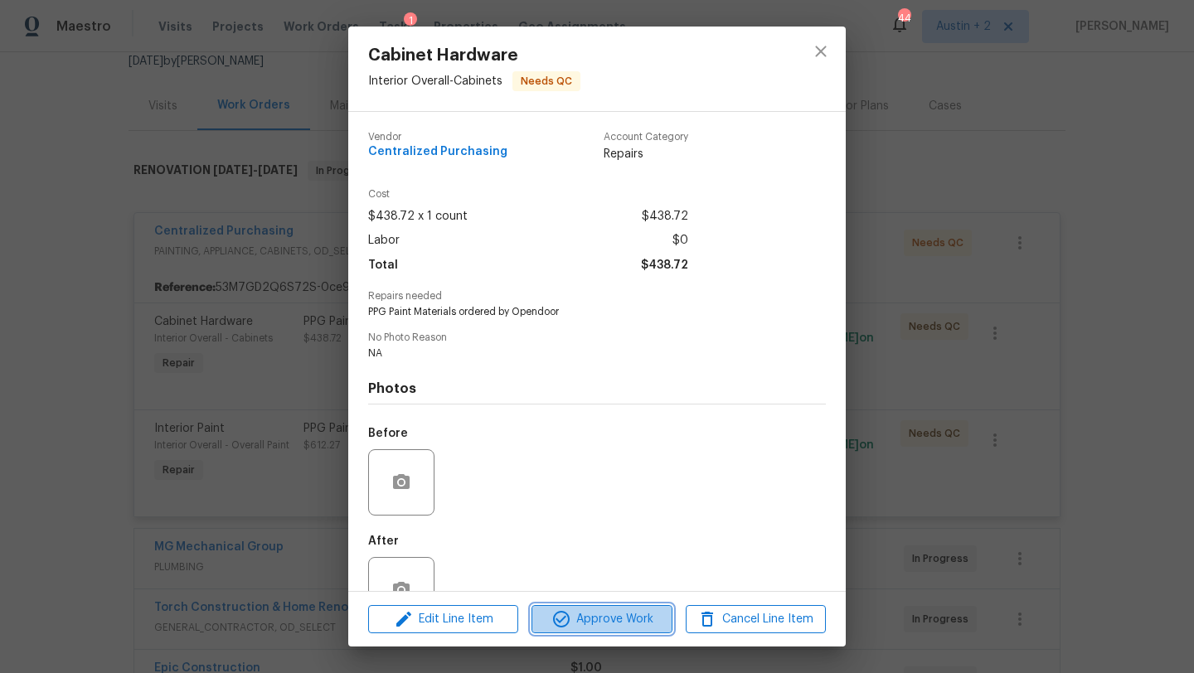
click at [580, 618] on span "Approve Work" at bounding box center [601, 619] width 130 height 21
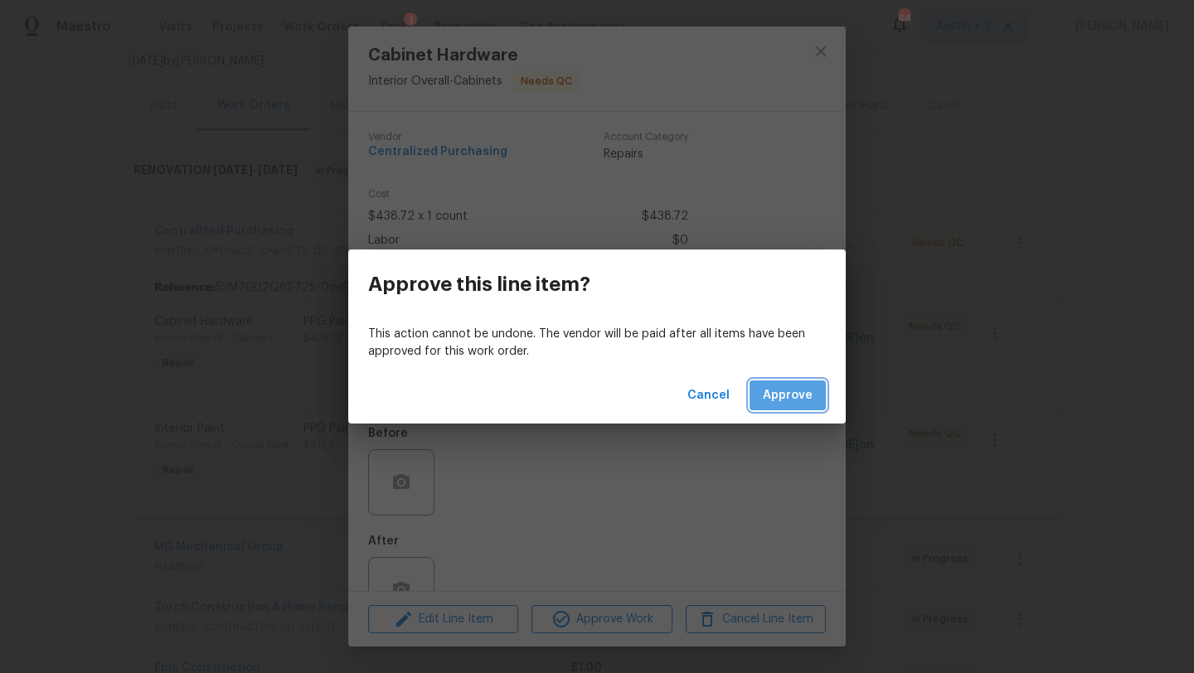
click at [801, 398] on span "Approve" at bounding box center [788, 396] width 50 height 21
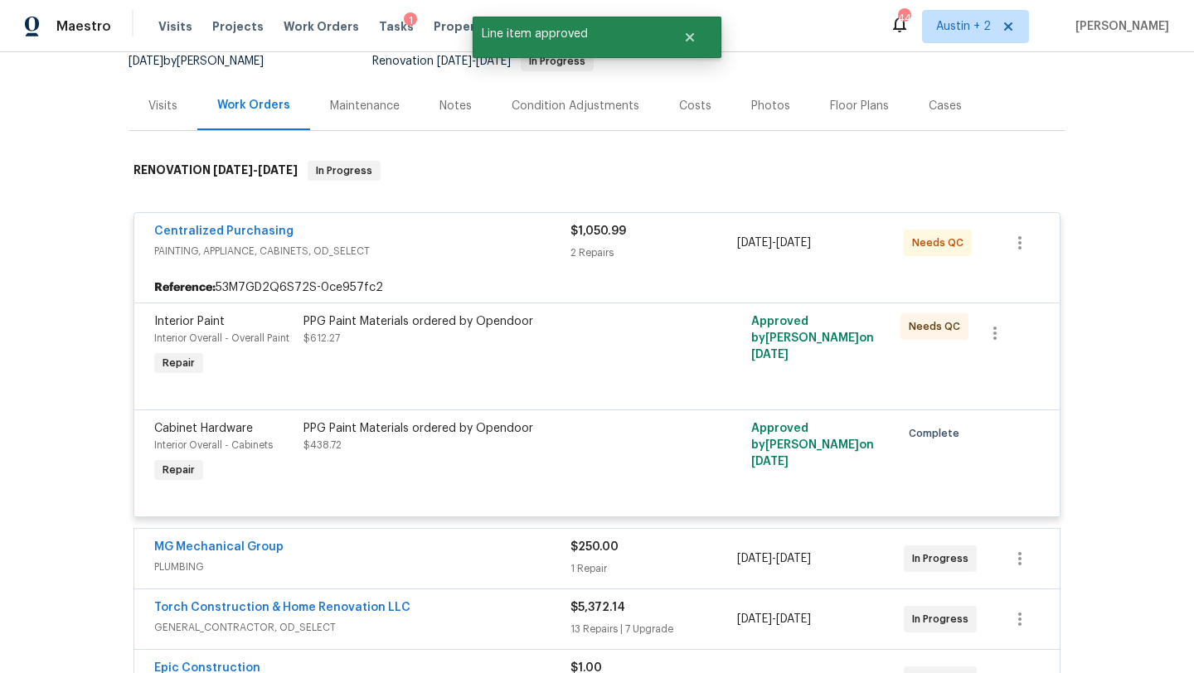
click at [420, 337] on div "PPG Paint Materials ordered by Opendoor $612.27" at bounding box center [484, 329] width 363 height 33
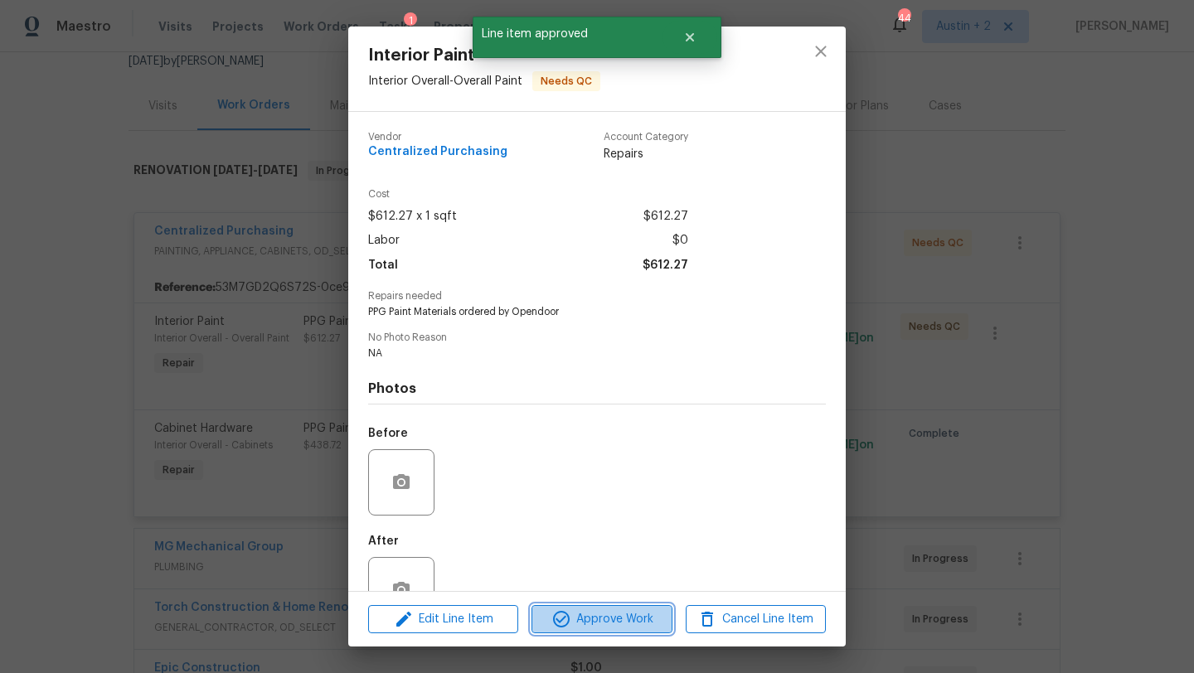
click at [585, 615] on span "Approve Work" at bounding box center [601, 619] width 130 height 21
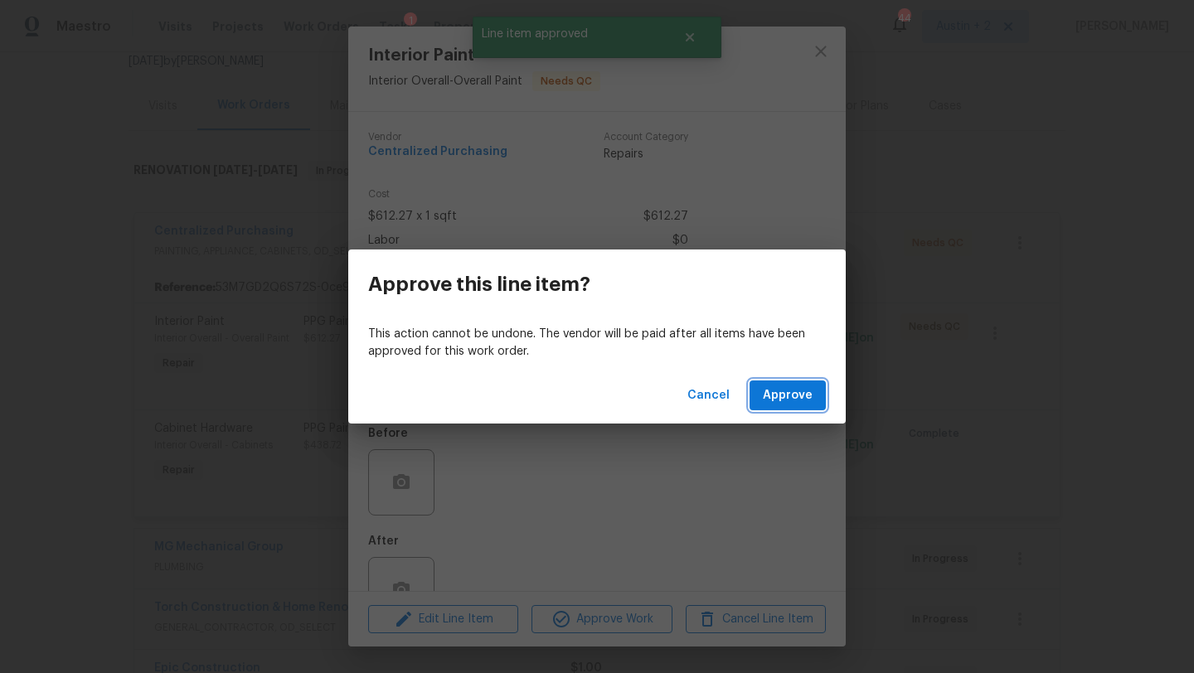
click at [802, 387] on span "Approve" at bounding box center [788, 396] width 50 height 21
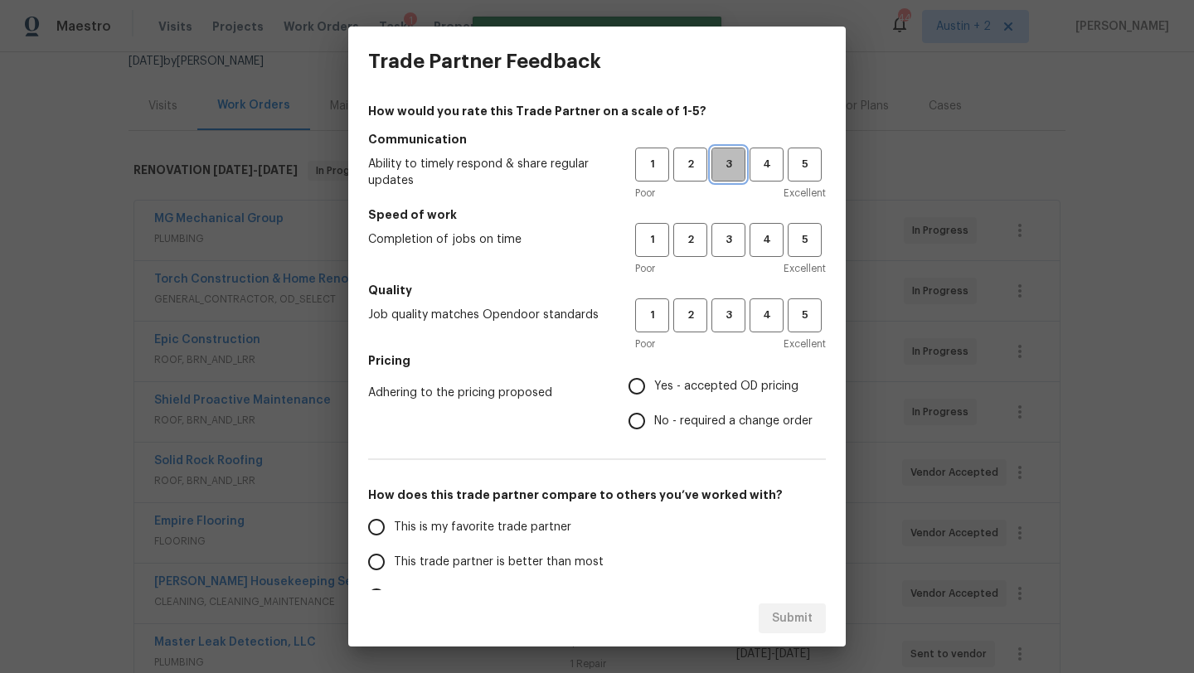
click at [732, 164] on span "3" at bounding box center [728, 164] width 31 height 19
click at [732, 236] on span "3" at bounding box center [728, 240] width 31 height 19
click at [732, 316] on span "3" at bounding box center [728, 315] width 31 height 19
click at [713, 385] on span "Yes - accepted OD pricing" at bounding box center [726, 386] width 144 height 17
click at [654, 385] on input "Yes - accepted OD pricing" at bounding box center [636, 386] width 35 height 35
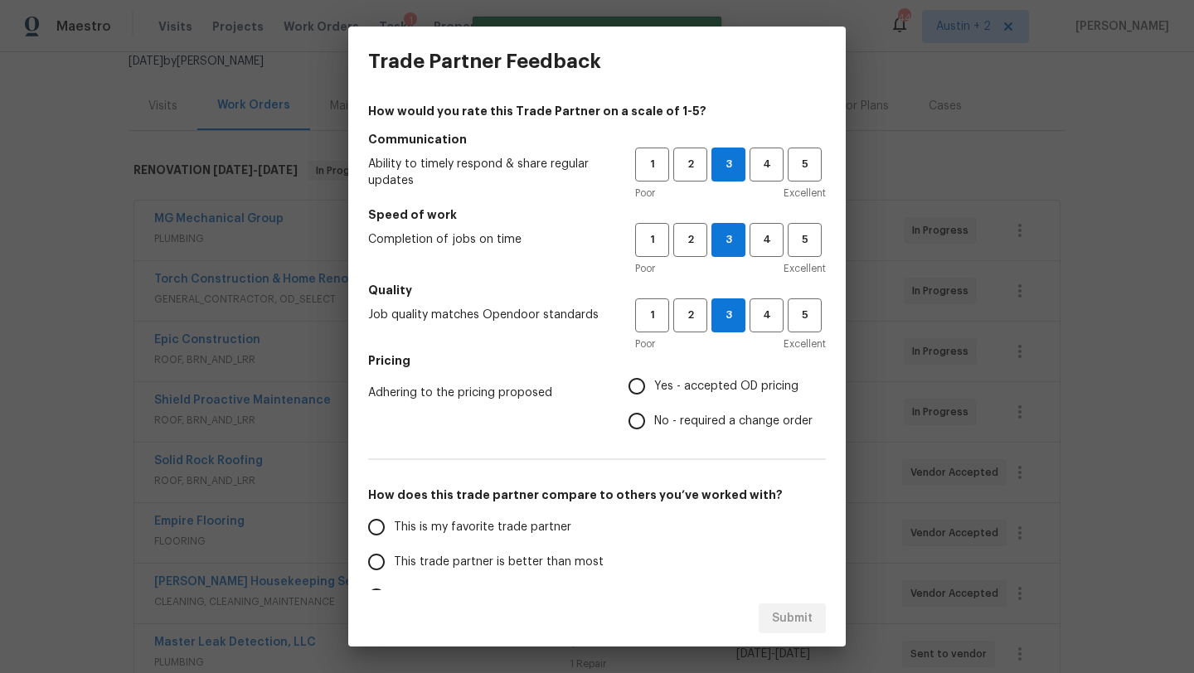
radio input "true"
click at [551, 559] on span "This trade partner is better than most" at bounding box center [499, 562] width 210 height 17
click at [394, 559] on input "This trade partner is better than most" at bounding box center [376, 562] width 35 height 35
click at [798, 616] on span "Submit" at bounding box center [792, 619] width 41 height 21
radio input "true"
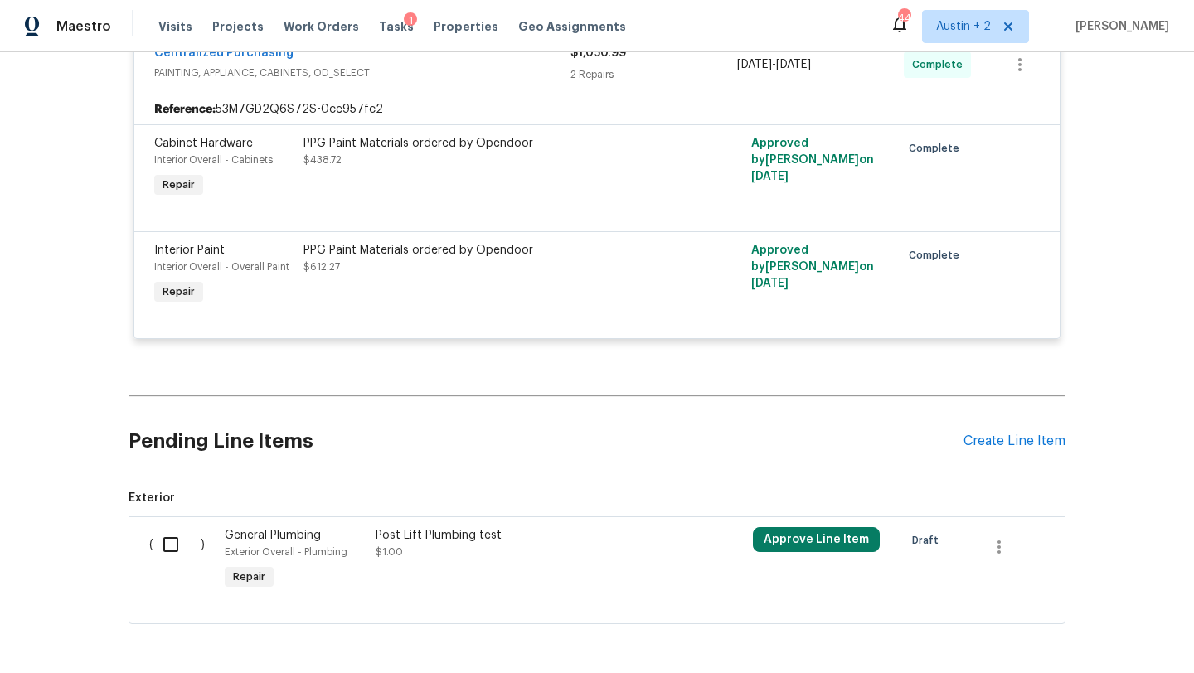
scroll to position [950, 0]
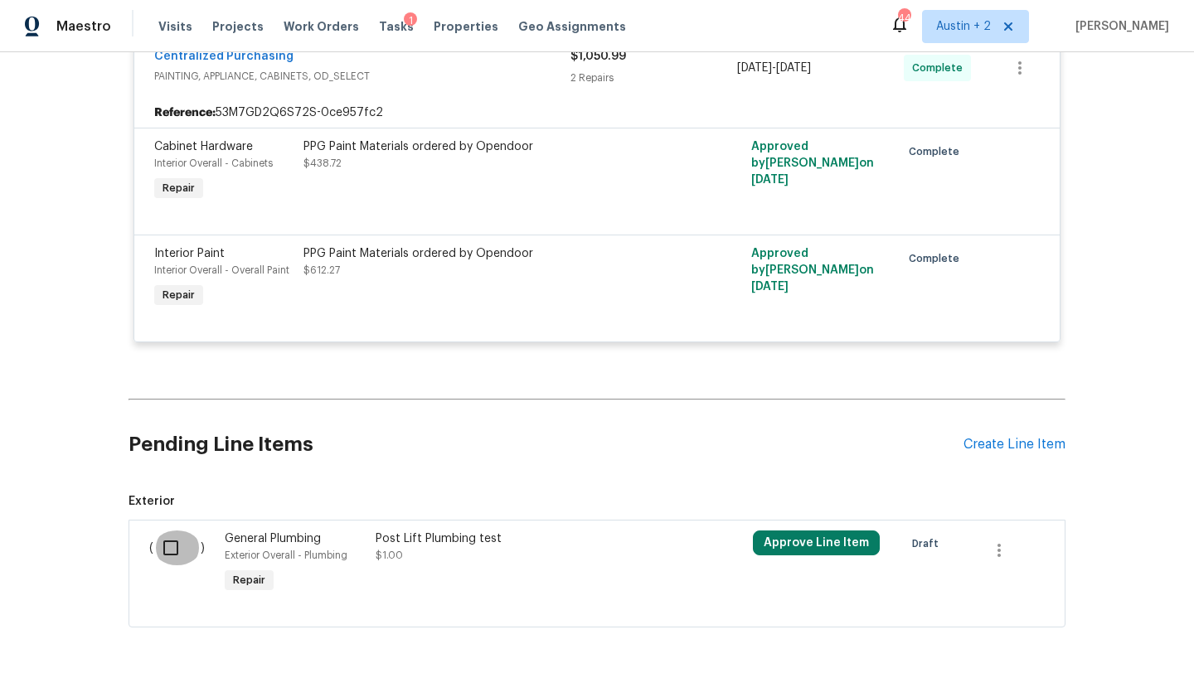
click at [166, 546] on input "checkbox" at bounding box center [176, 548] width 47 height 35
checkbox input "true"
click at [1090, 632] on span "Create Work Order" at bounding box center [1099, 632] width 110 height 21
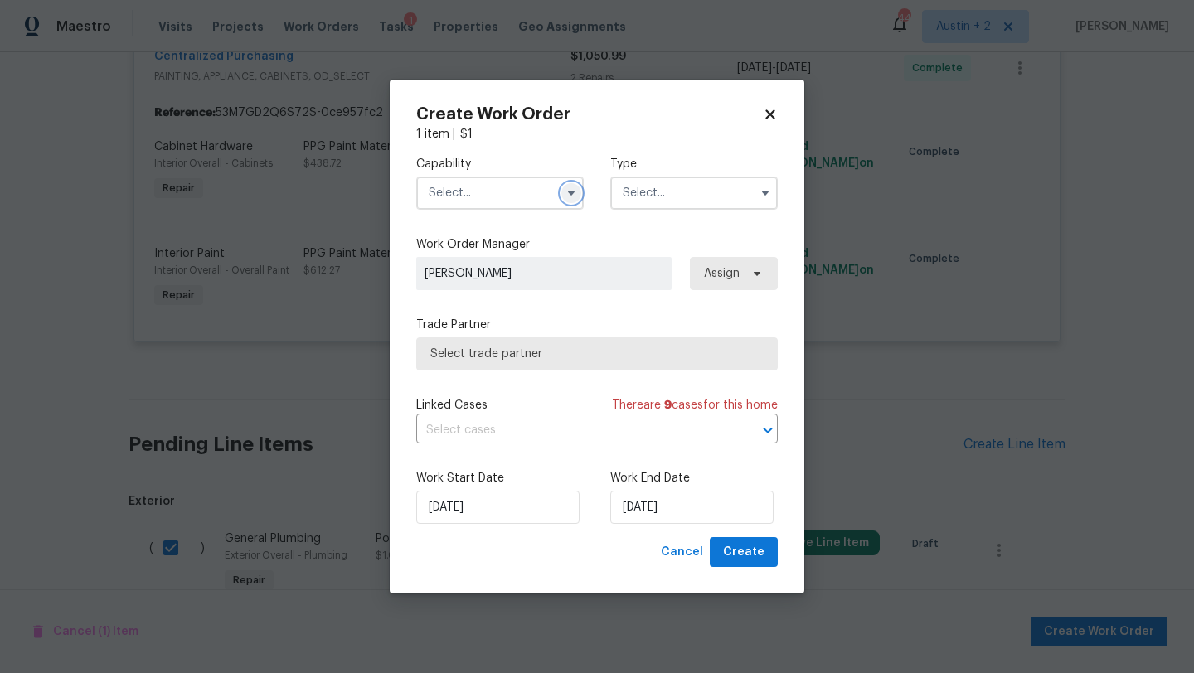
click at [572, 190] on icon "button" at bounding box center [571, 193] width 13 height 13
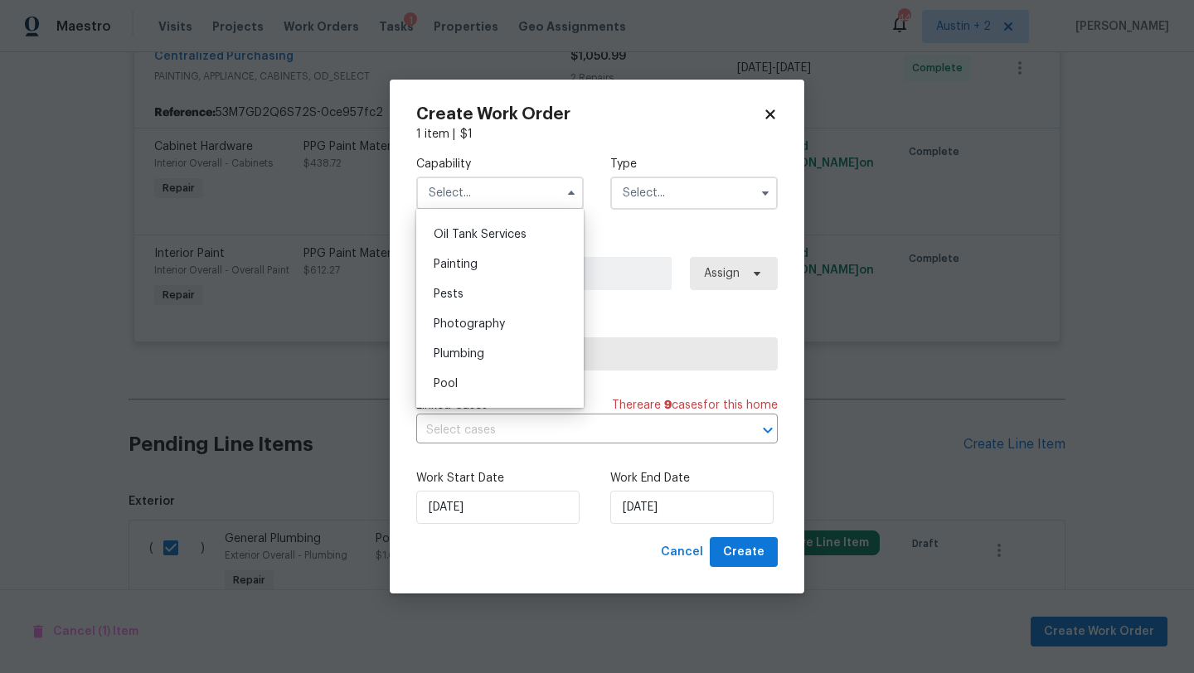
scroll to position [1371, 0]
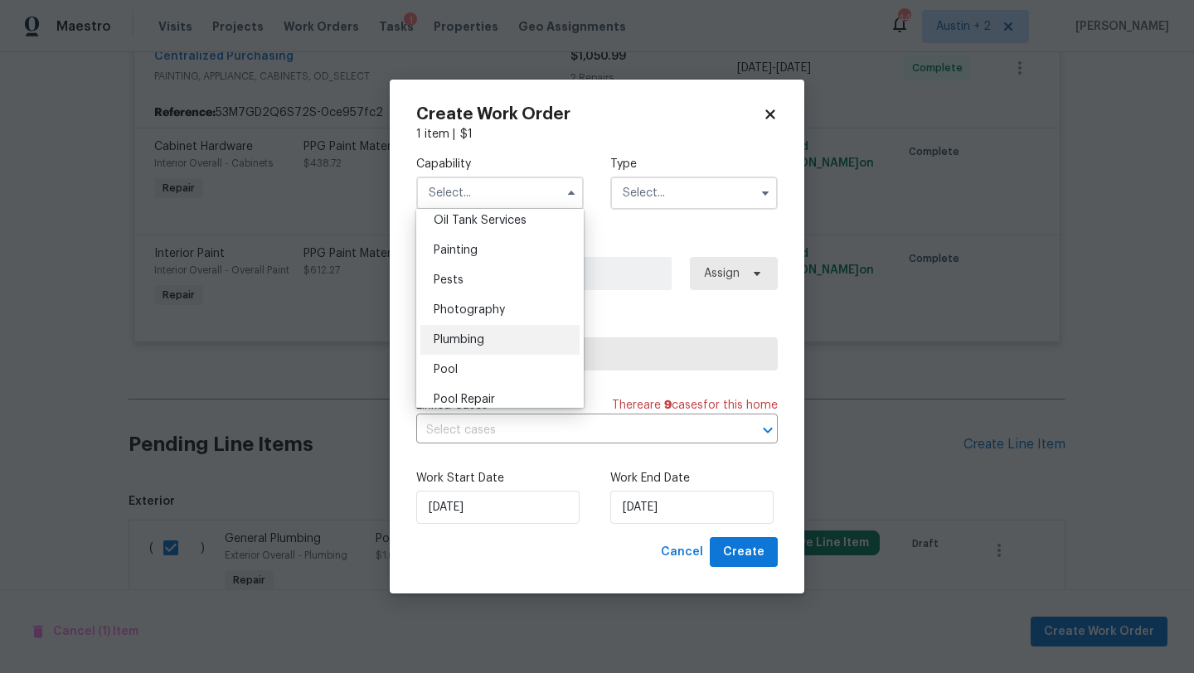
click at [478, 347] on div "Plumbing" at bounding box center [499, 340] width 159 height 30
type input "Plumbing"
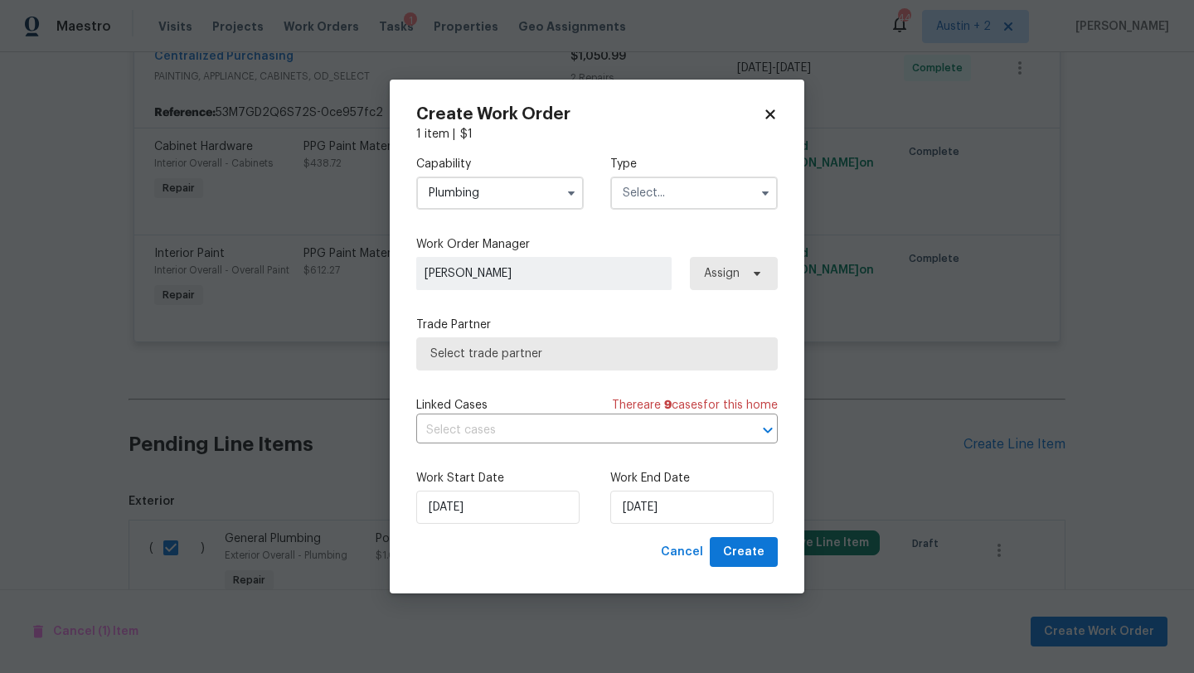
click at [688, 188] on input "text" at bounding box center [693, 193] width 167 height 33
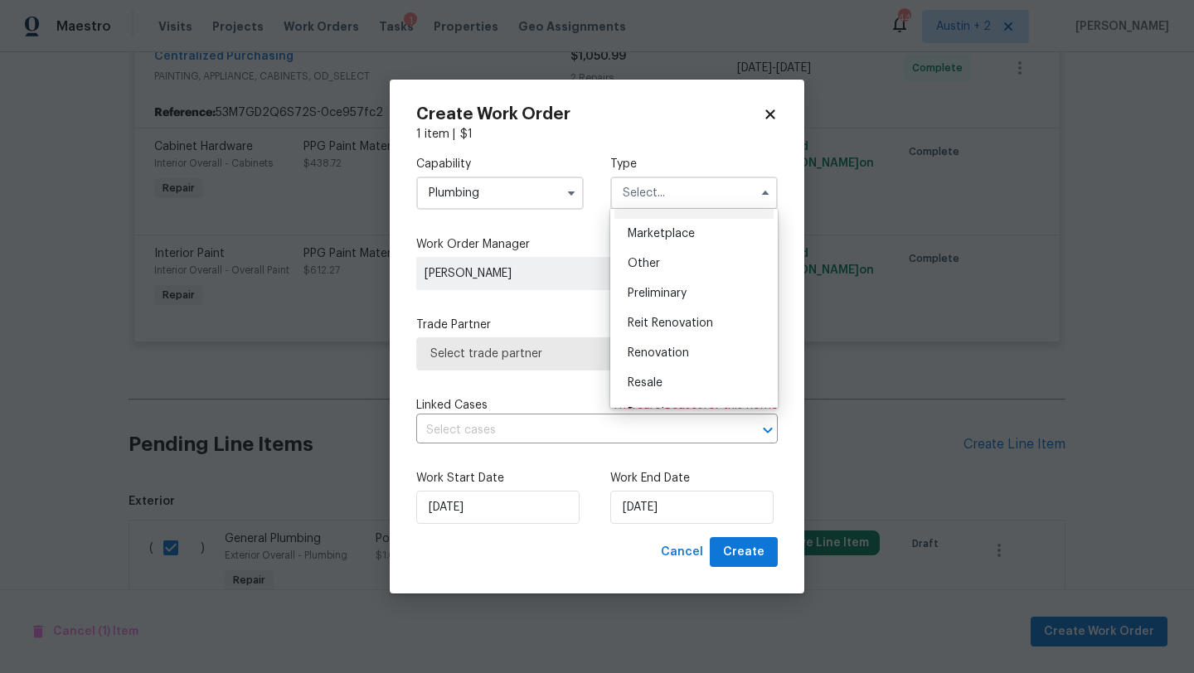
scroll to position [294, 0]
click at [655, 355] on span "Renovation" at bounding box center [658, 353] width 61 height 12
type input "Renovation"
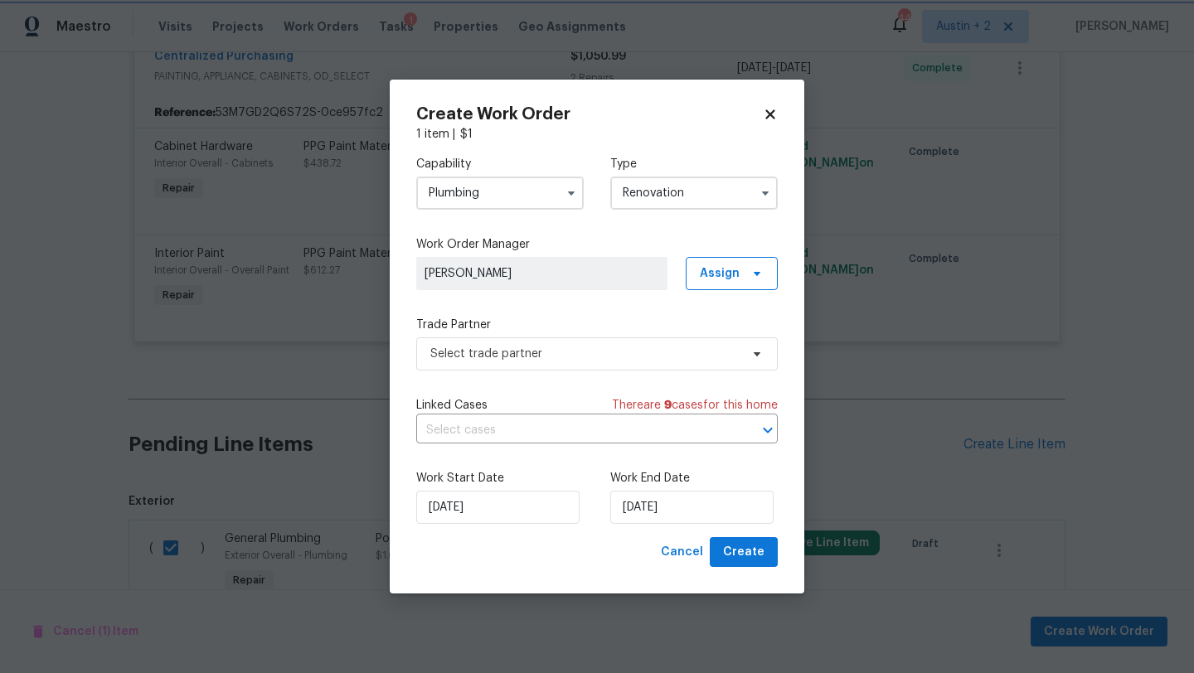
scroll to position [0, 0]
click at [524, 342] on span "Select trade partner" at bounding box center [597, 353] width 362 height 33
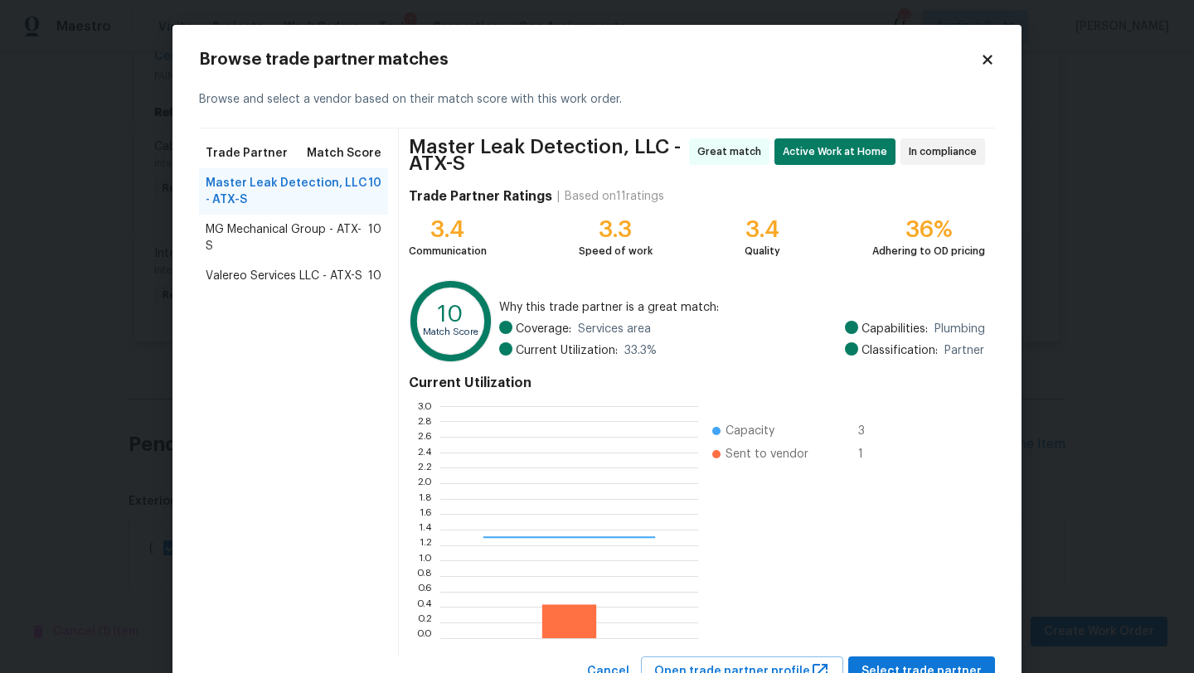
scroll to position [232, 258]
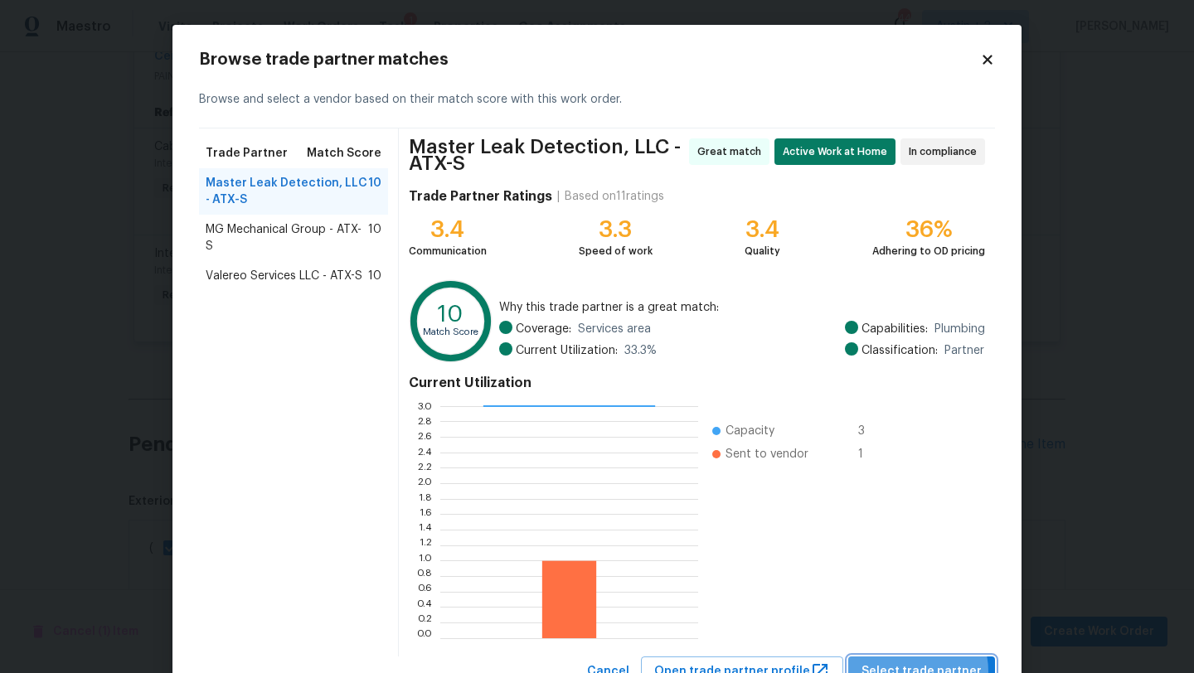
click at [914, 672] on span "Select trade partner" at bounding box center [922, 672] width 120 height 21
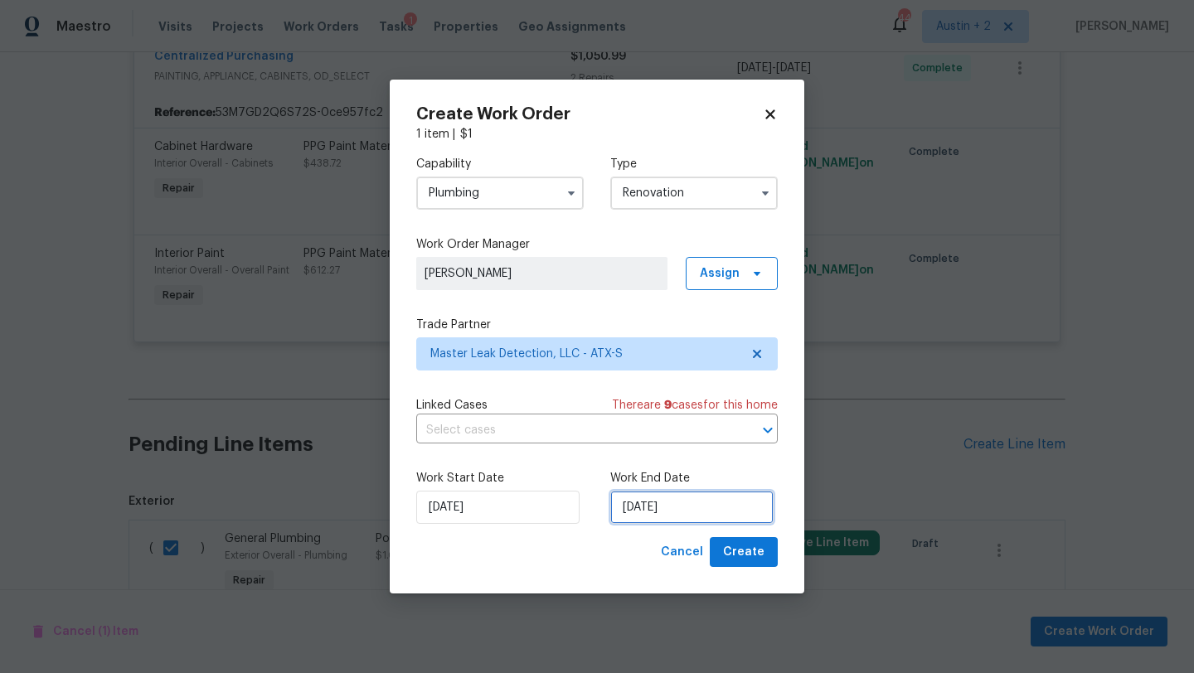
click at [726, 507] on input "8/20/2025" at bounding box center [691, 507] width 163 height 33
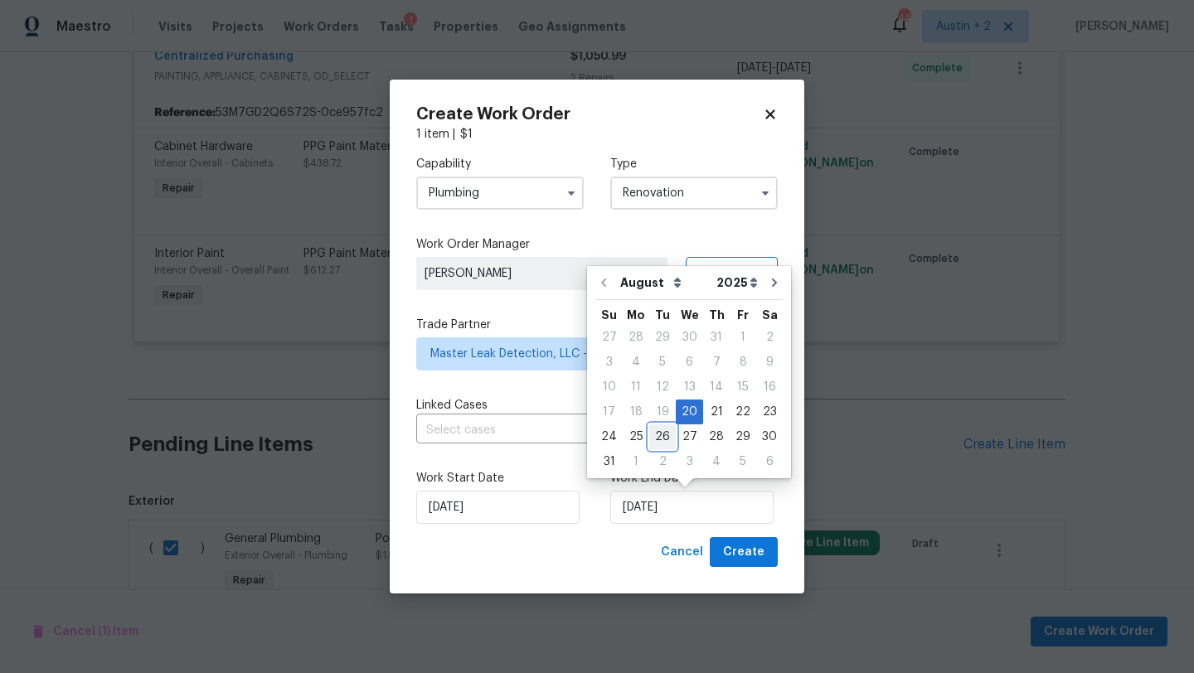
click at [665, 434] on div "26" at bounding box center [662, 436] width 27 height 23
type input "8/26/2025"
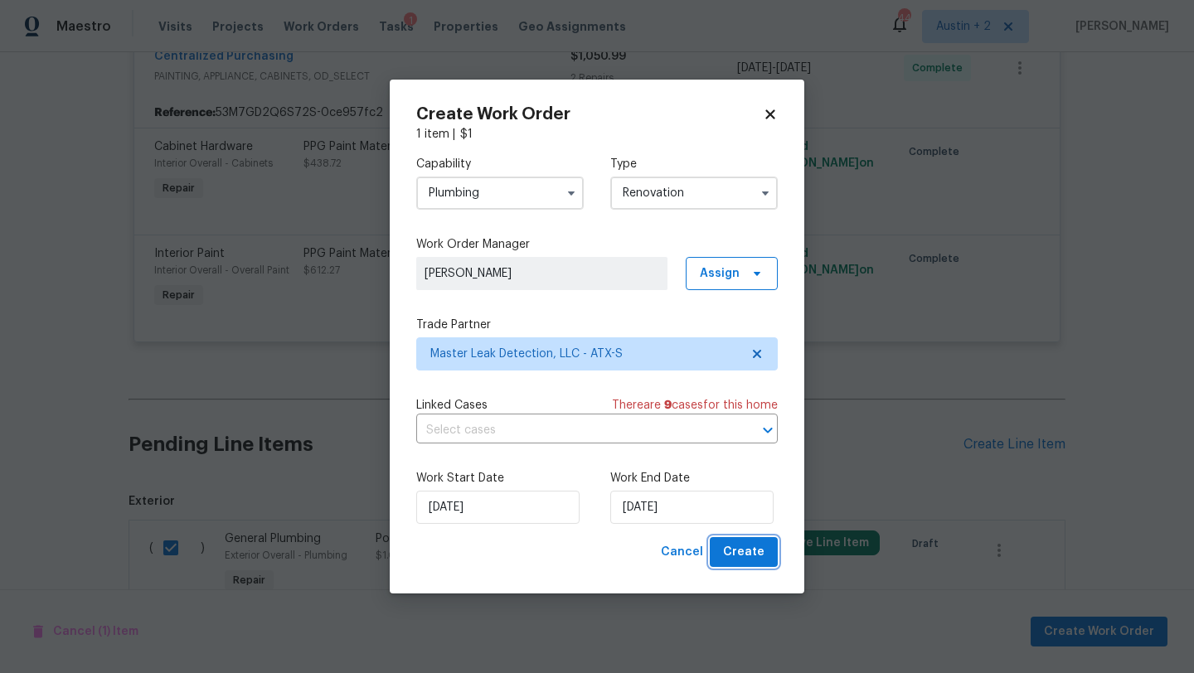
click at [726, 550] on button "Create" at bounding box center [744, 552] width 68 height 31
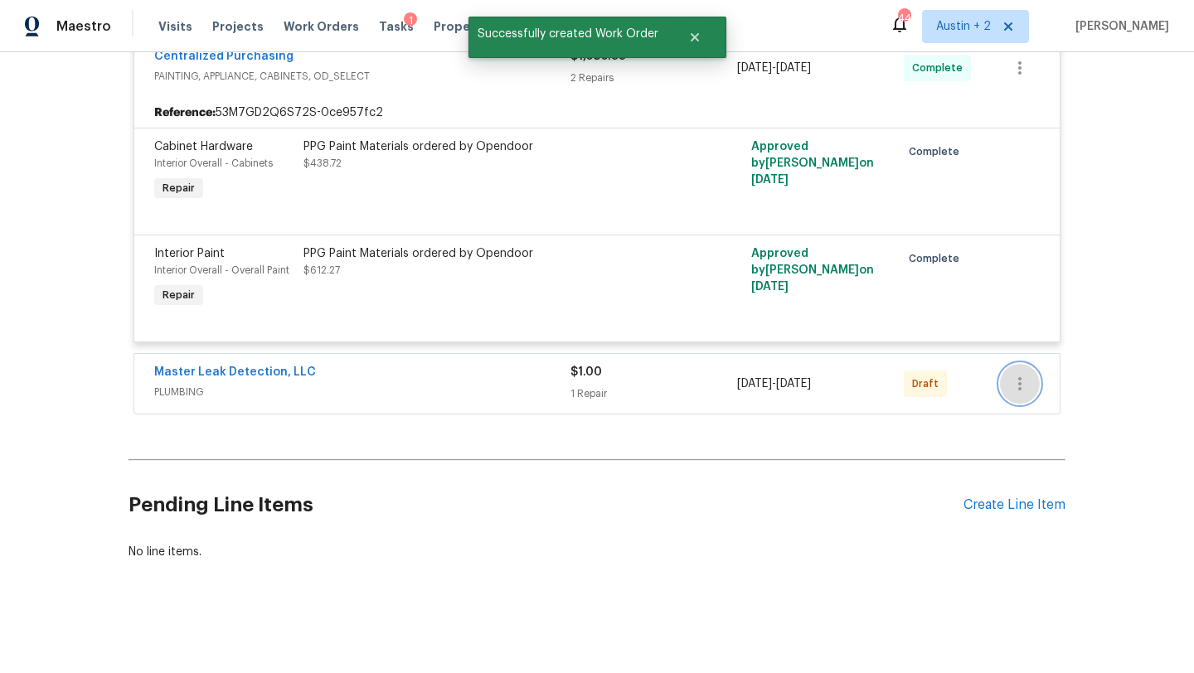
click at [1023, 384] on icon "button" at bounding box center [1020, 384] width 20 height 20
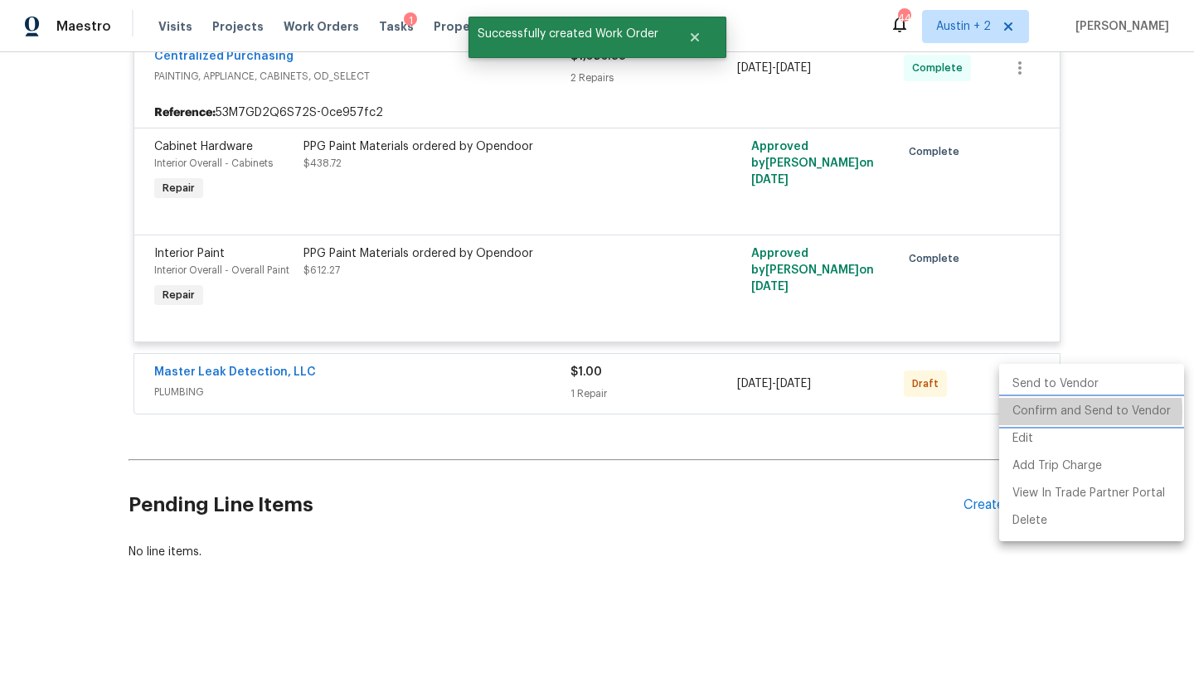
click at [1025, 412] on li "Confirm and Send to Vendor" at bounding box center [1091, 411] width 185 height 27
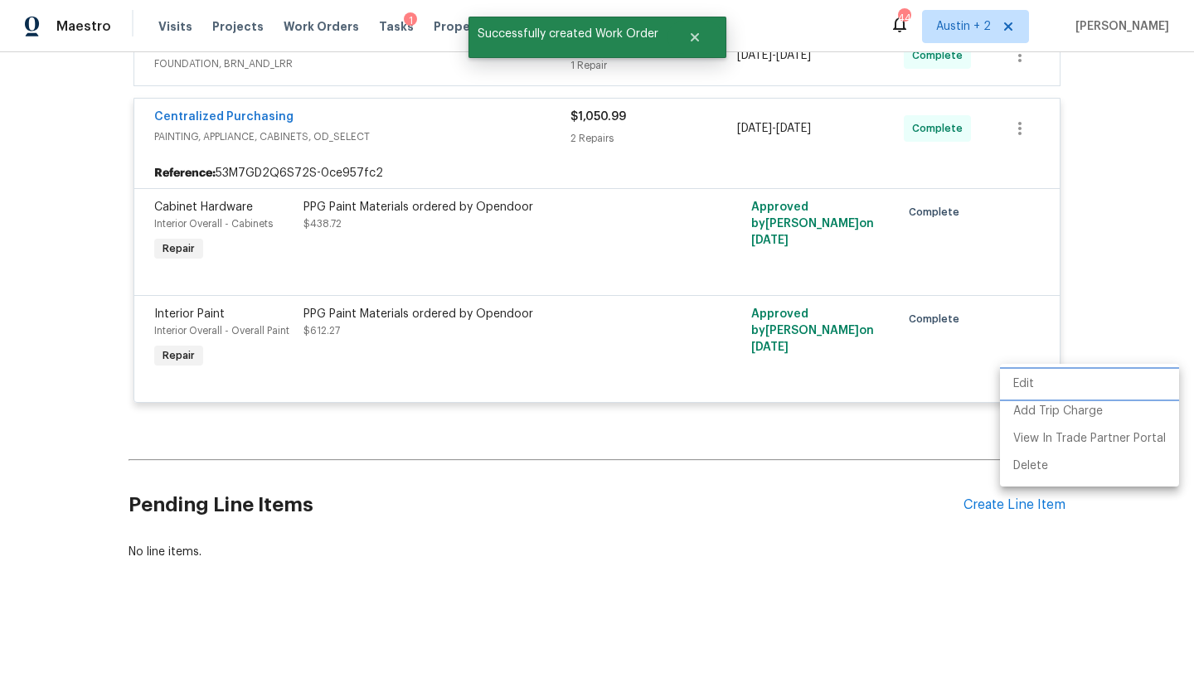
scroll to position [439, 0]
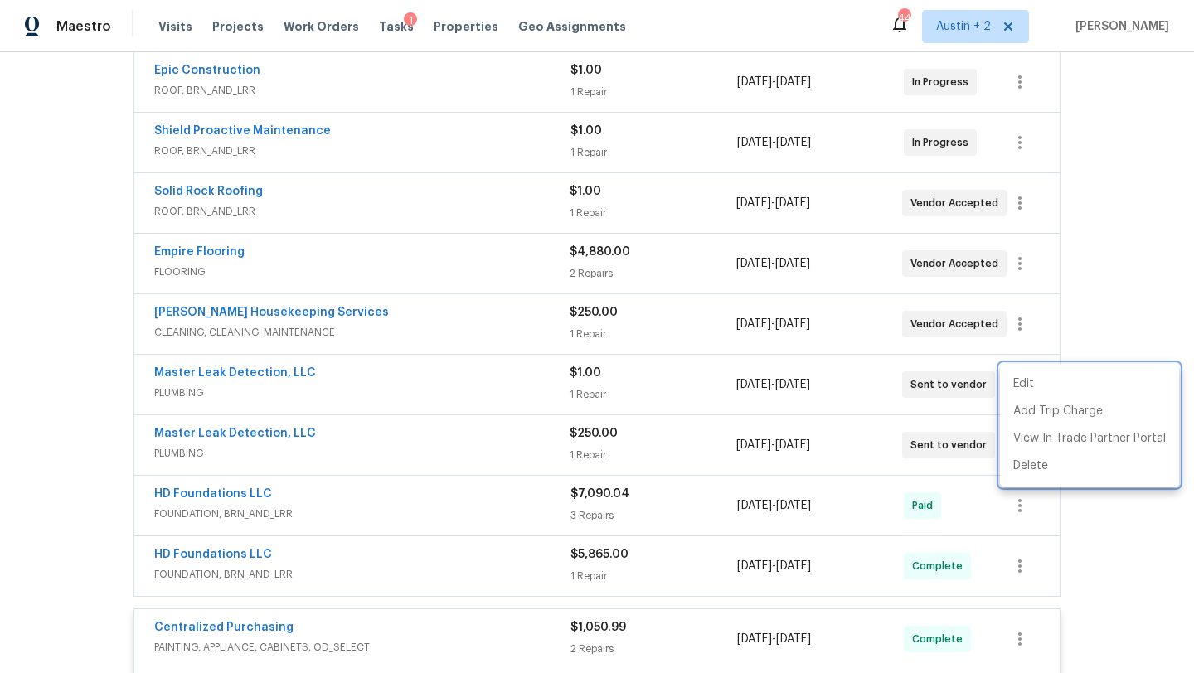
click at [2, 290] on div at bounding box center [597, 336] width 1194 height 673
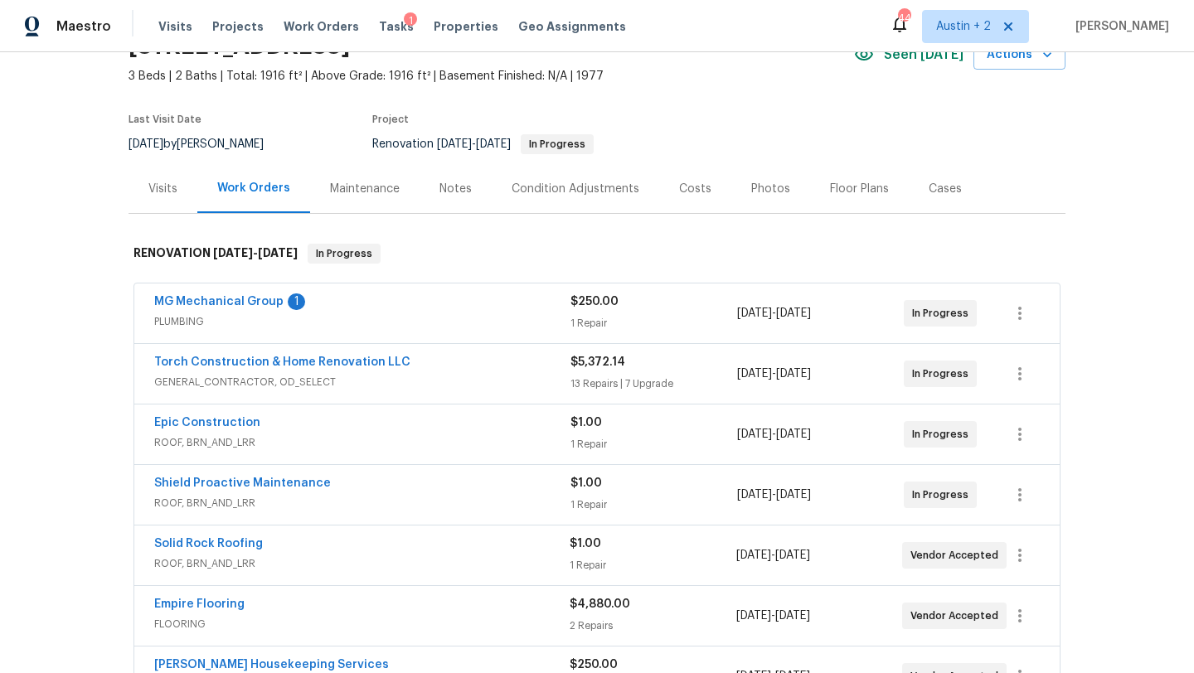
scroll to position [0, 0]
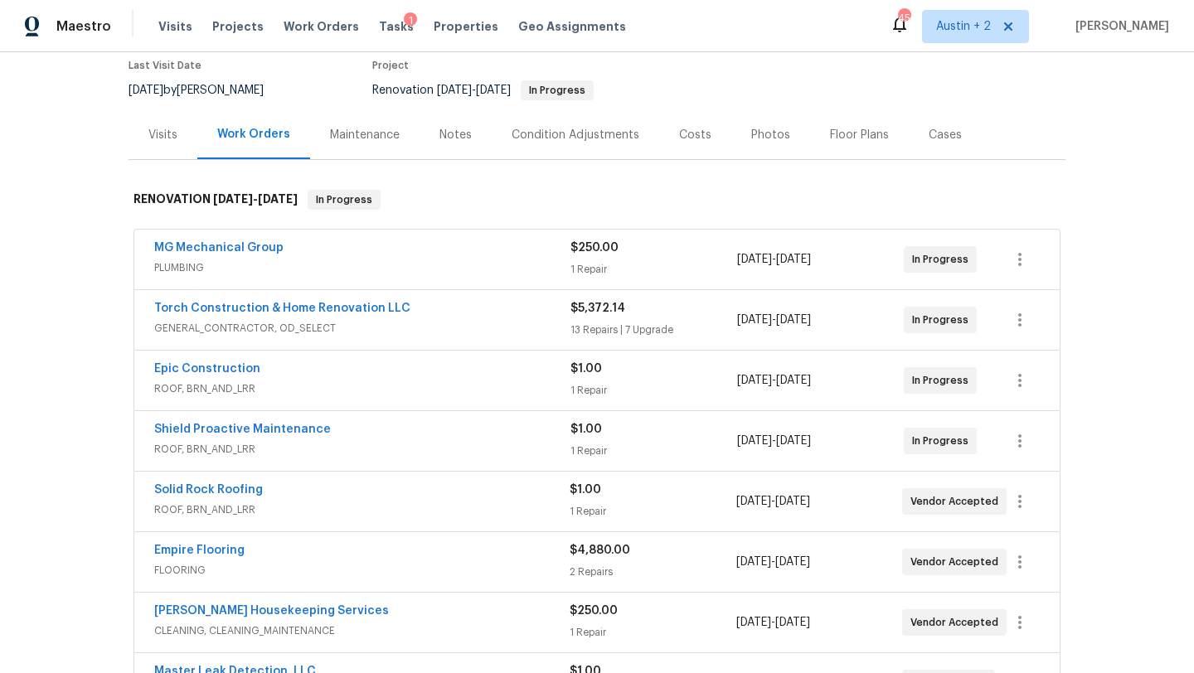
scroll to position [141, 0]
click at [263, 249] on link "MG Mechanical Group" at bounding box center [218, 248] width 129 height 12
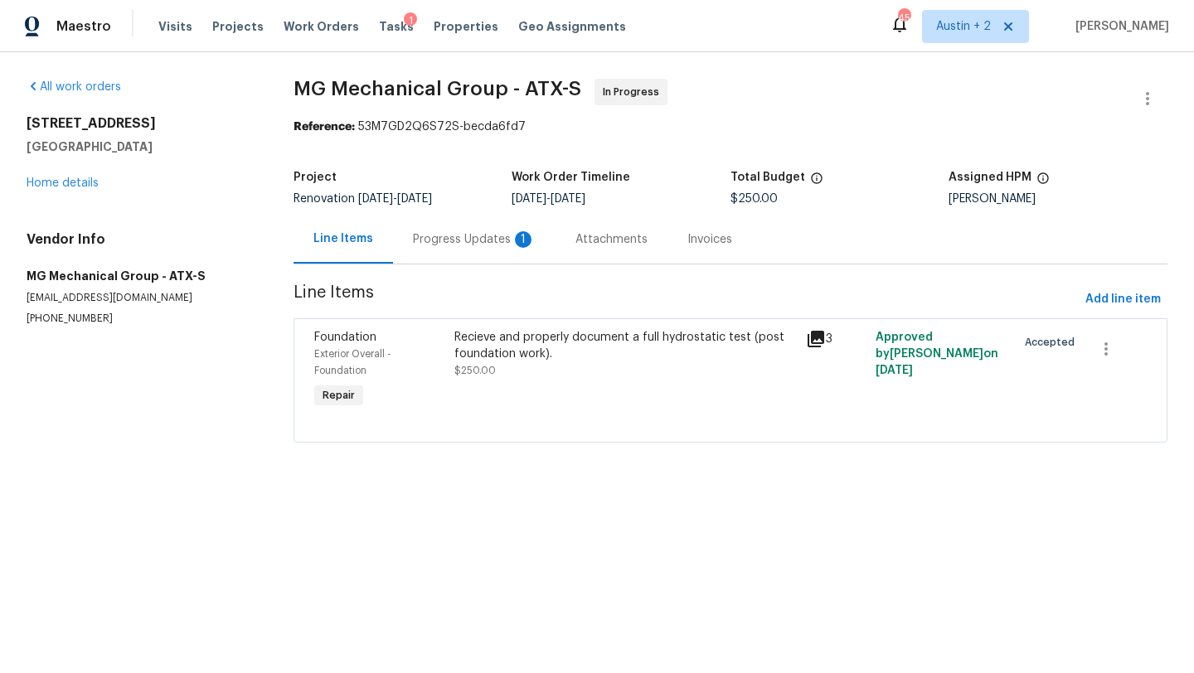
click at [485, 241] on div "Progress Updates 1" at bounding box center [474, 239] width 123 height 17
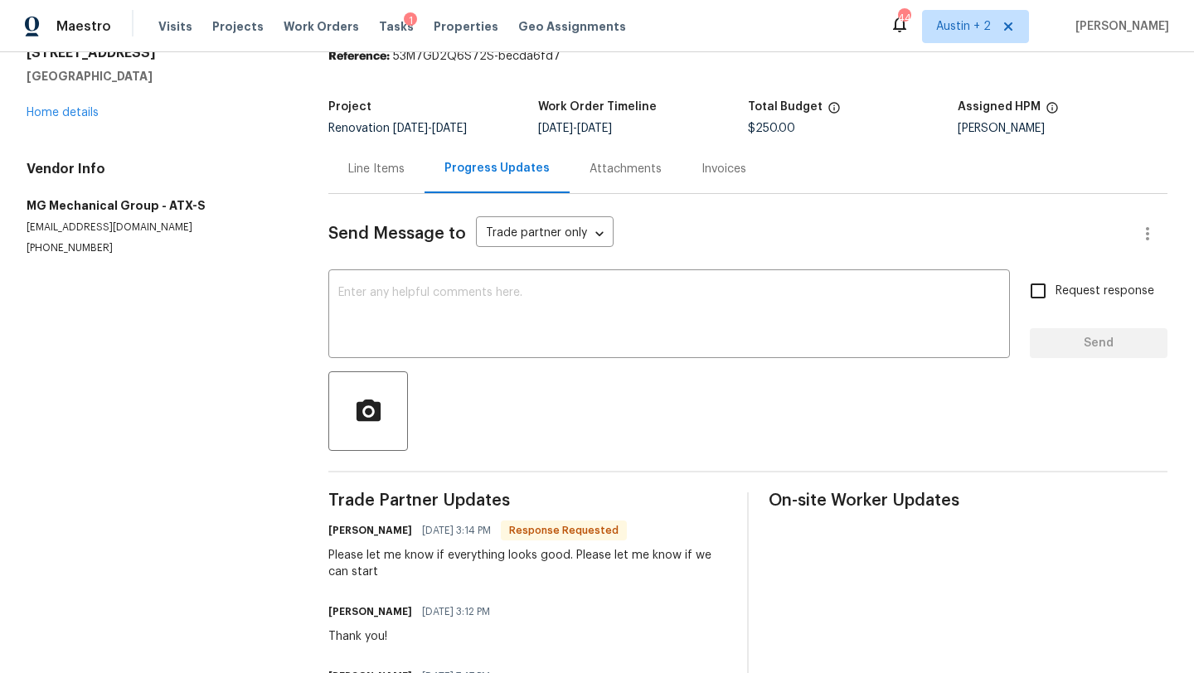
scroll to position [61, 0]
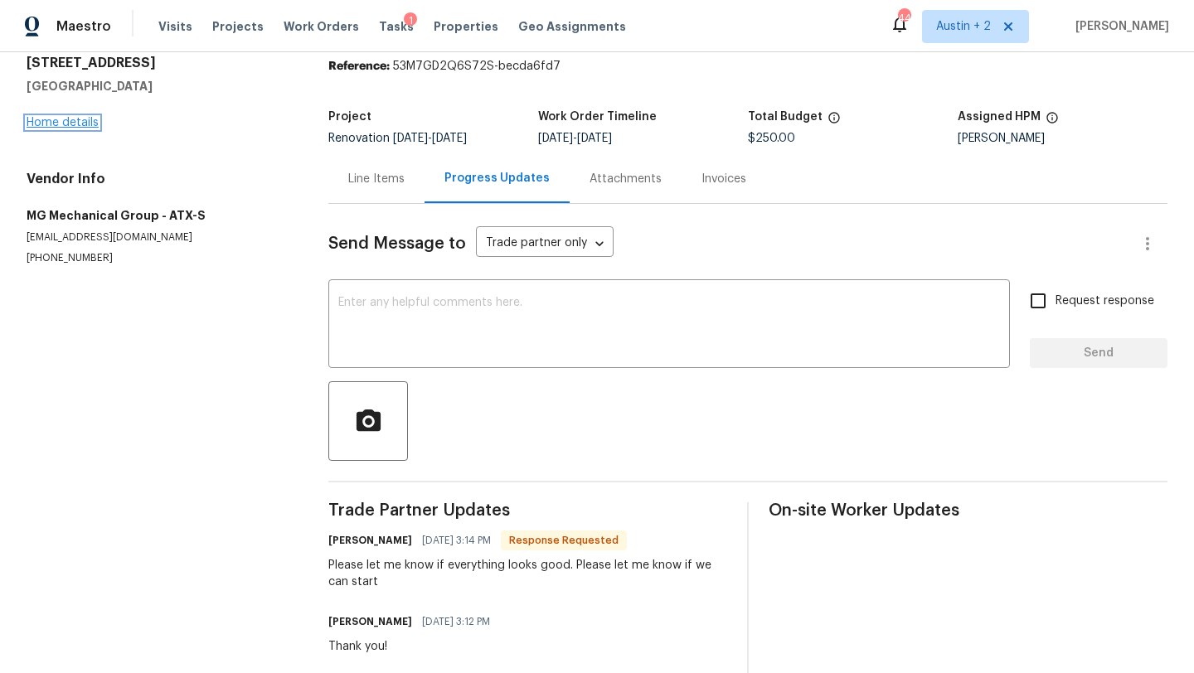
click at [72, 127] on link "Home details" at bounding box center [63, 123] width 72 height 12
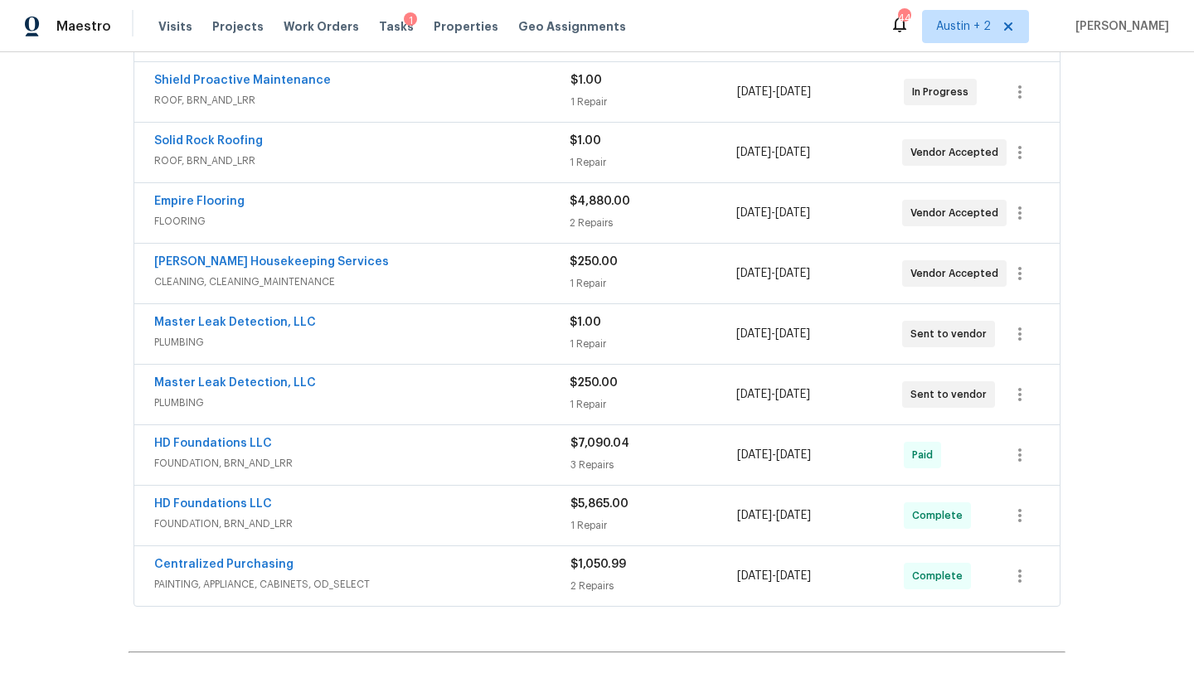
scroll to position [474, 0]
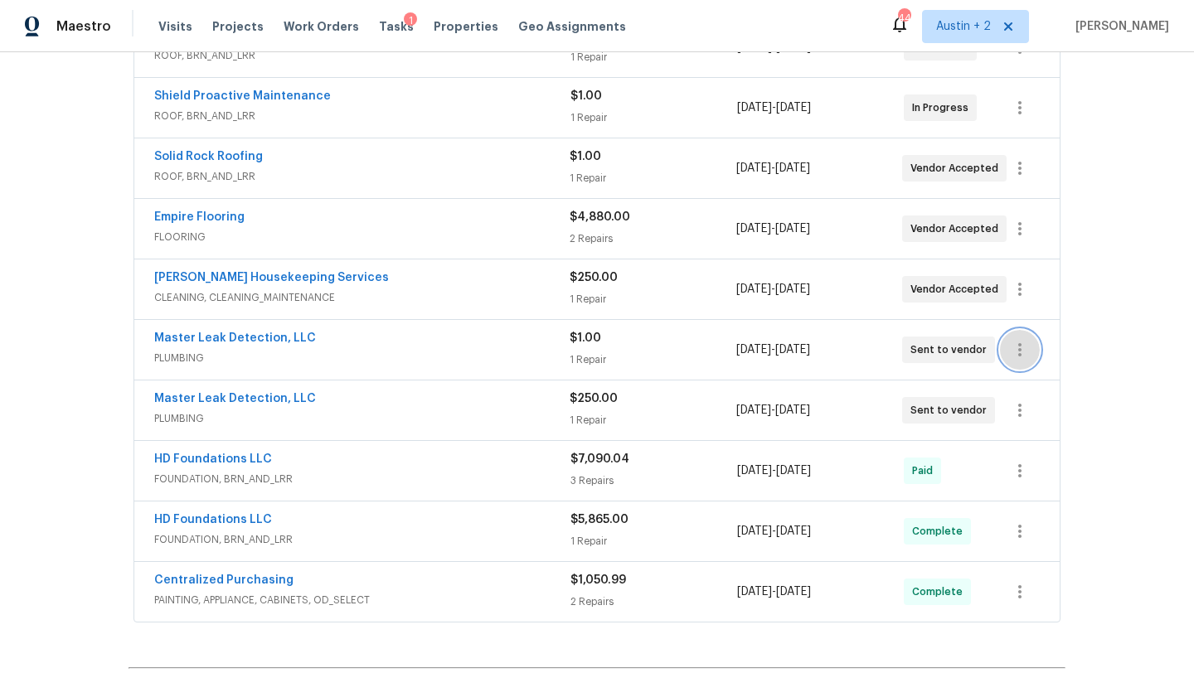
click at [1019, 350] on icon "button" at bounding box center [1019, 349] width 3 height 13
click at [1030, 430] on li "Delete" at bounding box center [1089, 432] width 179 height 27
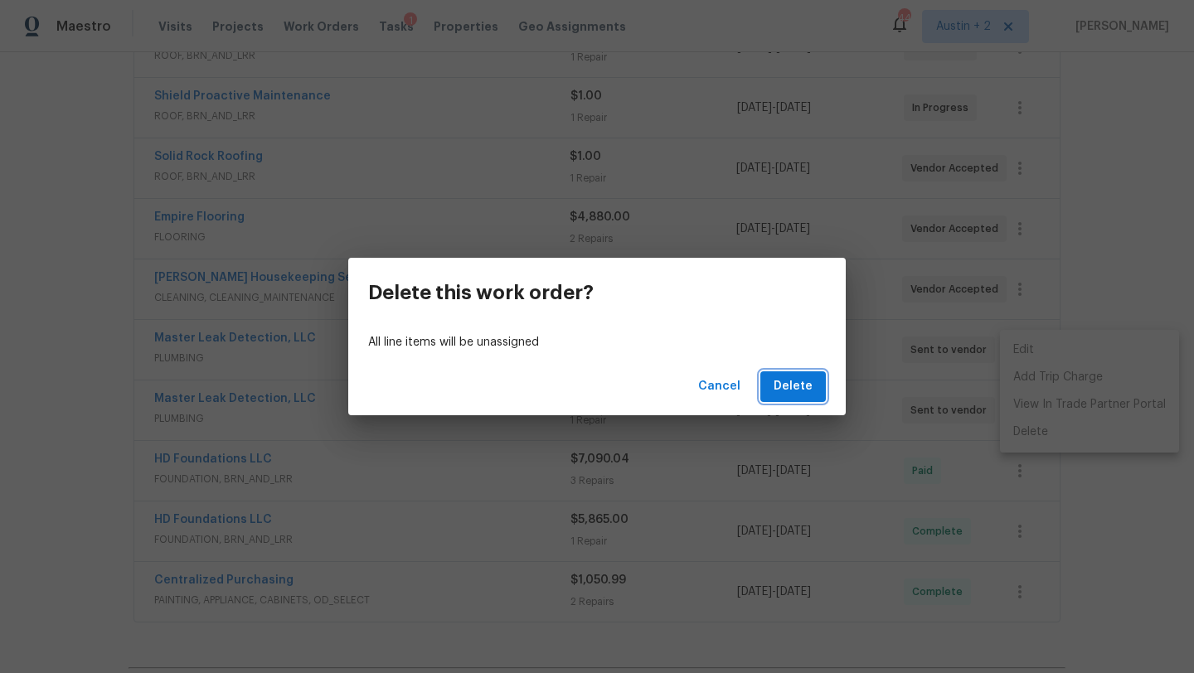
click at [798, 383] on span "Delete" at bounding box center [793, 386] width 39 height 21
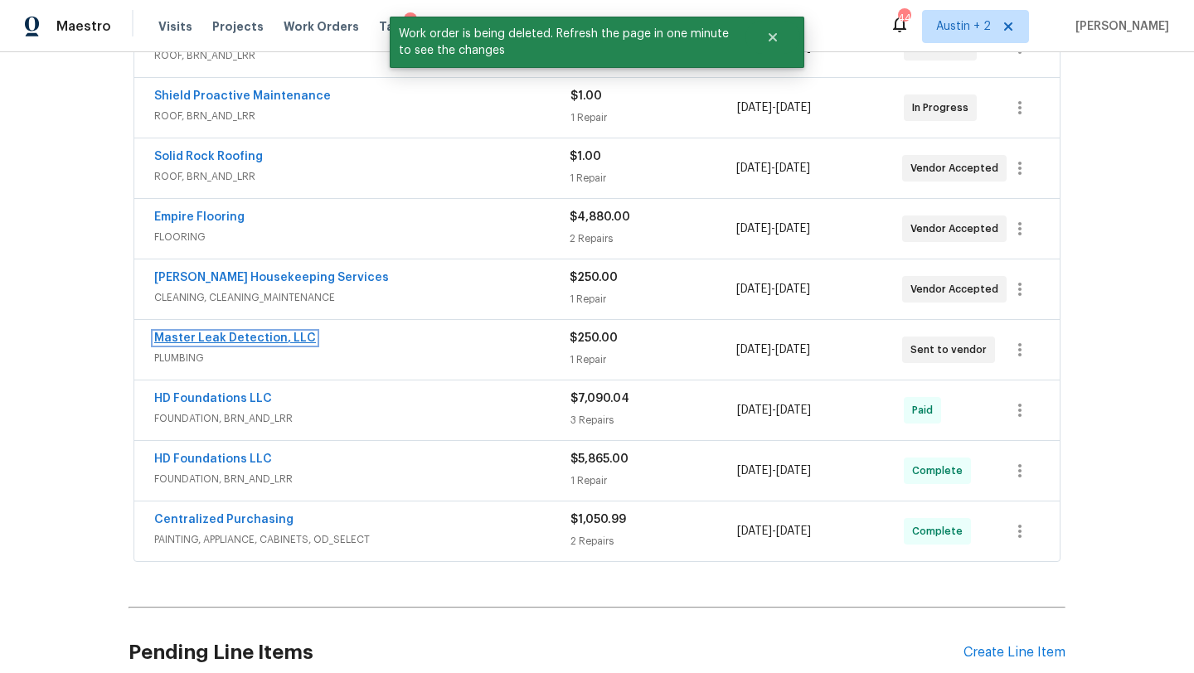
click at [277, 337] on link "Master Leak Detection, LLC" at bounding box center [235, 338] width 162 height 12
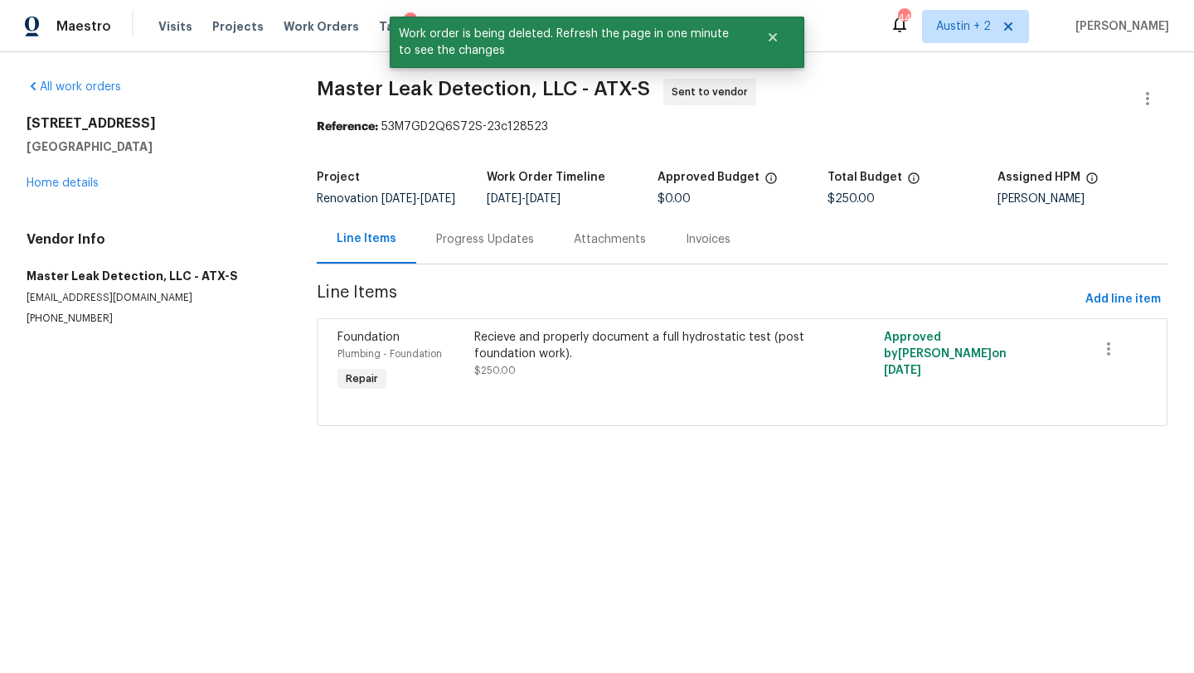
click at [473, 248] on div "Progress Updates" at bounding box center [485, 239] width 98 height 17
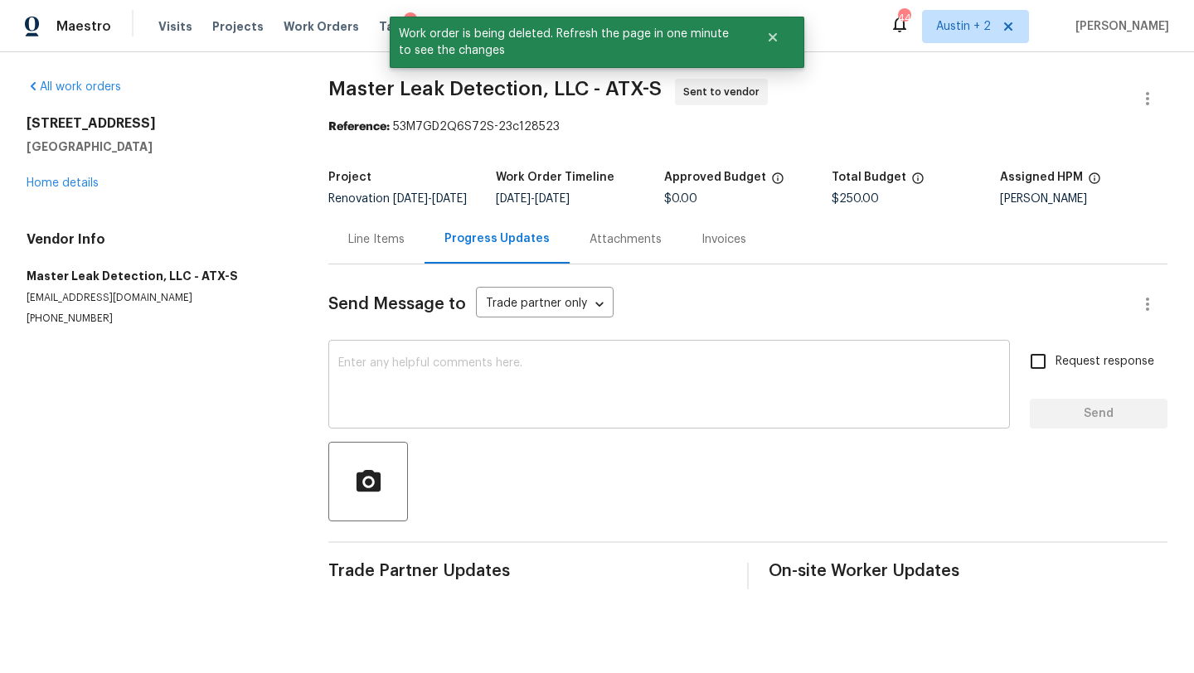
click at [432, 362] on div "x ​" at bounding box center [669, 386] width 682 height 85
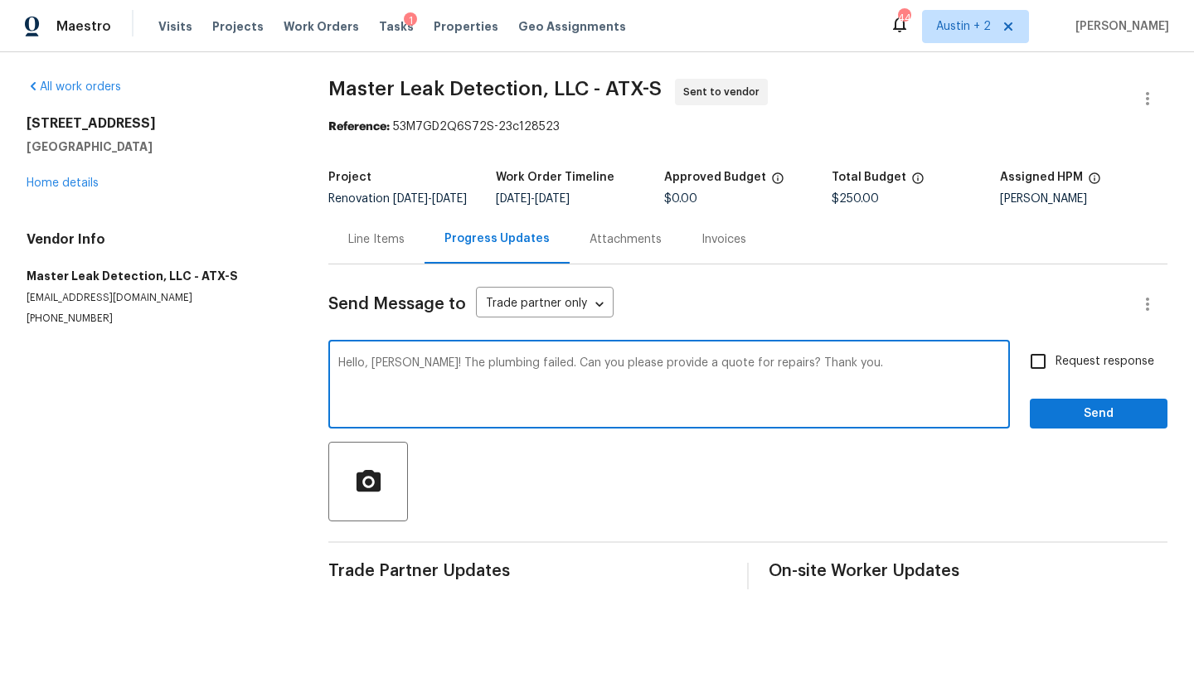
type textarea "Hello, [PERSON_NAME]! The plumbing failed. Can you please provide a quote for r…"
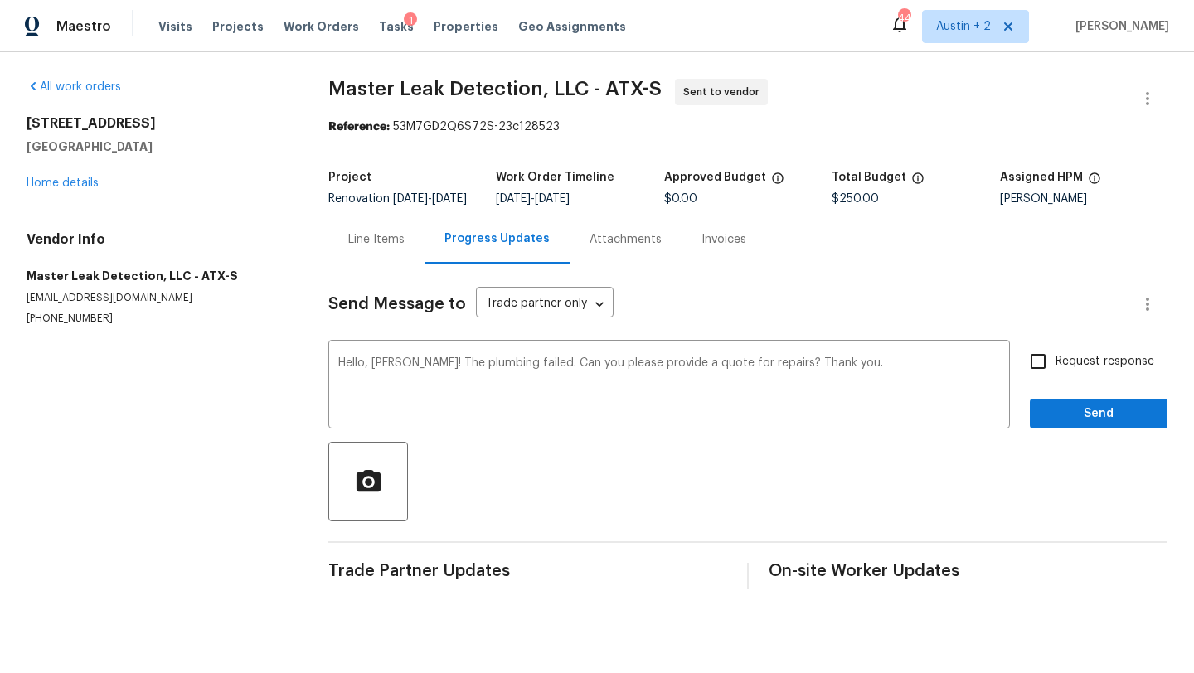
click at [1087, 371] on span "Request response" at bounding box center [1105, 361] width 99 height 17
click at [1056, 379] on input "Request response" at bounding box center [1038, 361] width 35 height 35
checkbox input "true"
click at [1080, 406] on div "Request response Send" at bounding box center [1099, 386] width 138 height 85
click at [1080, 416] on span "Send" at bounding box center [1098, 414] width 111 height 21
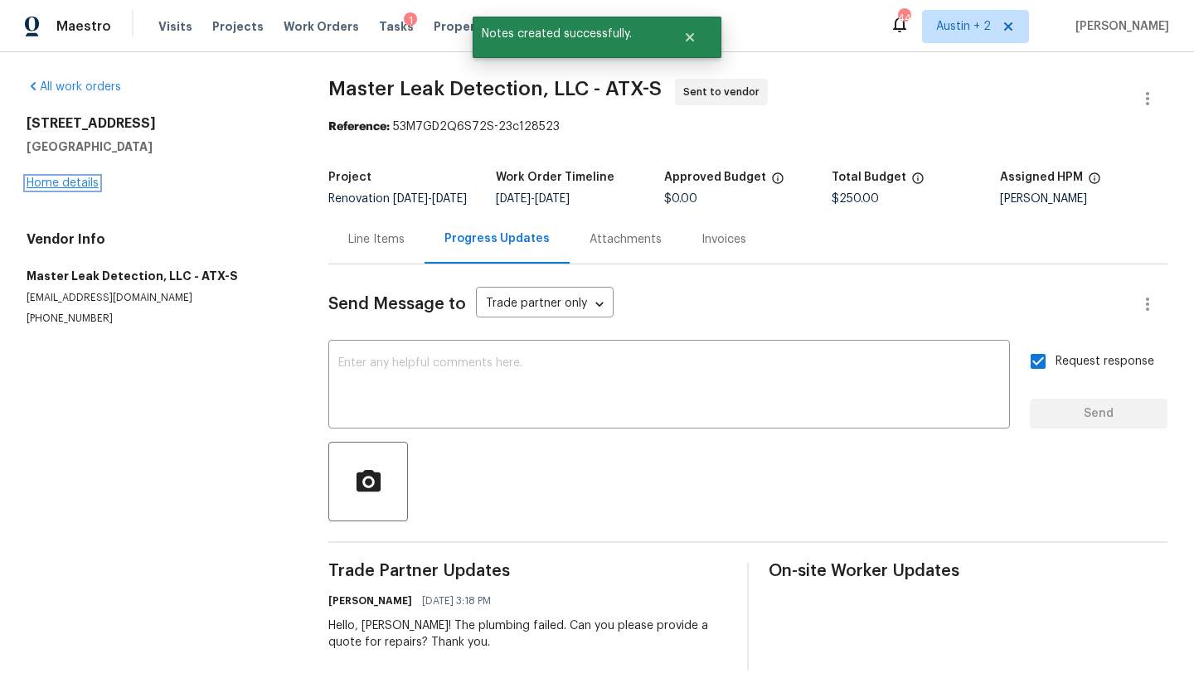
click at [61, 184] on link "Home details" at bounding box center [63, 183] width 72 height 12
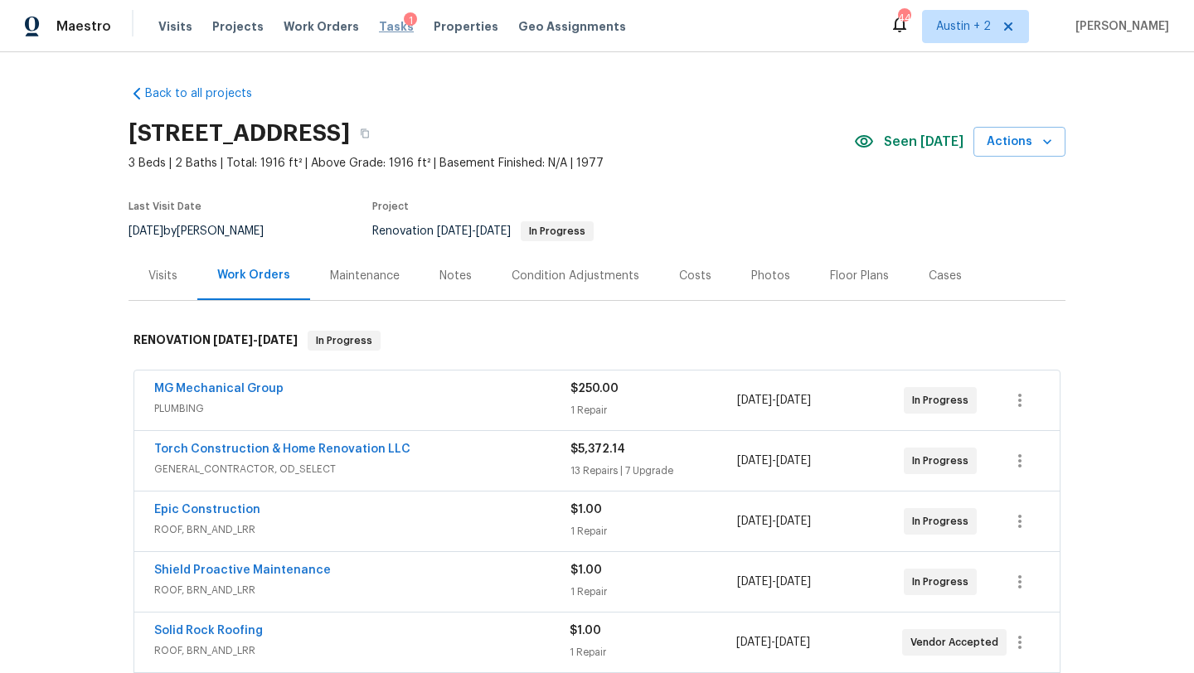
click at [384, 27] on span "Tasks" at bounding box center [396, 27] width 35 height 12
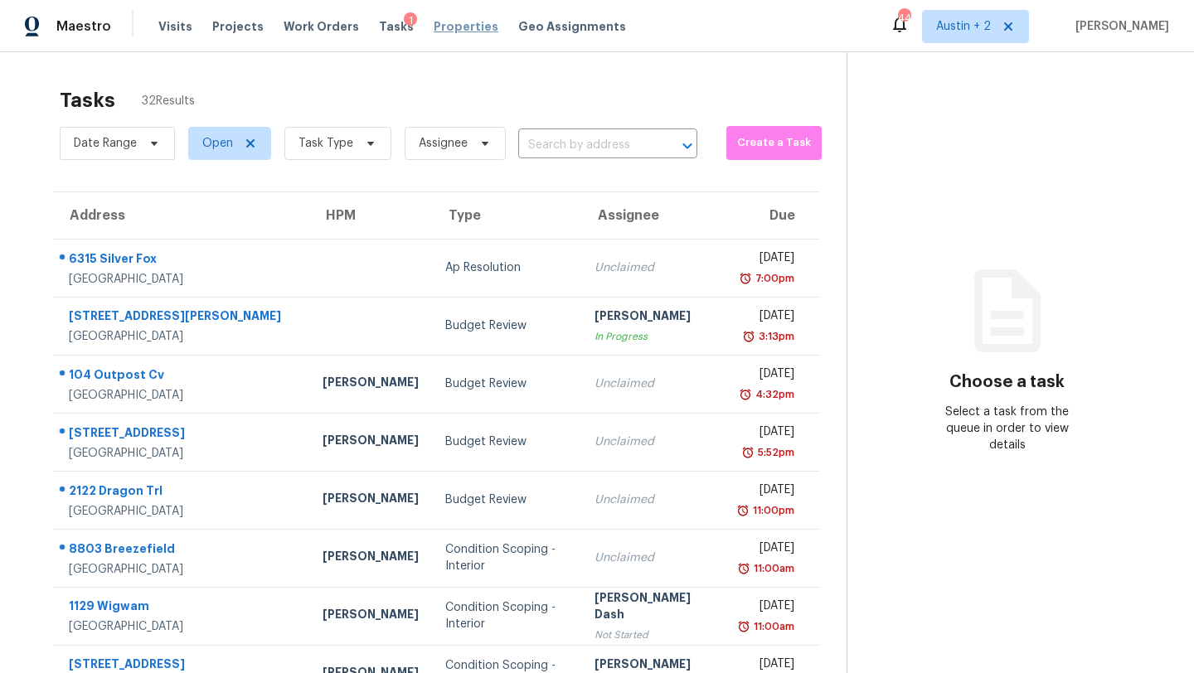
click at [450, 32] on span "Properties" at bounding box center [466, 26] width 65 height 17
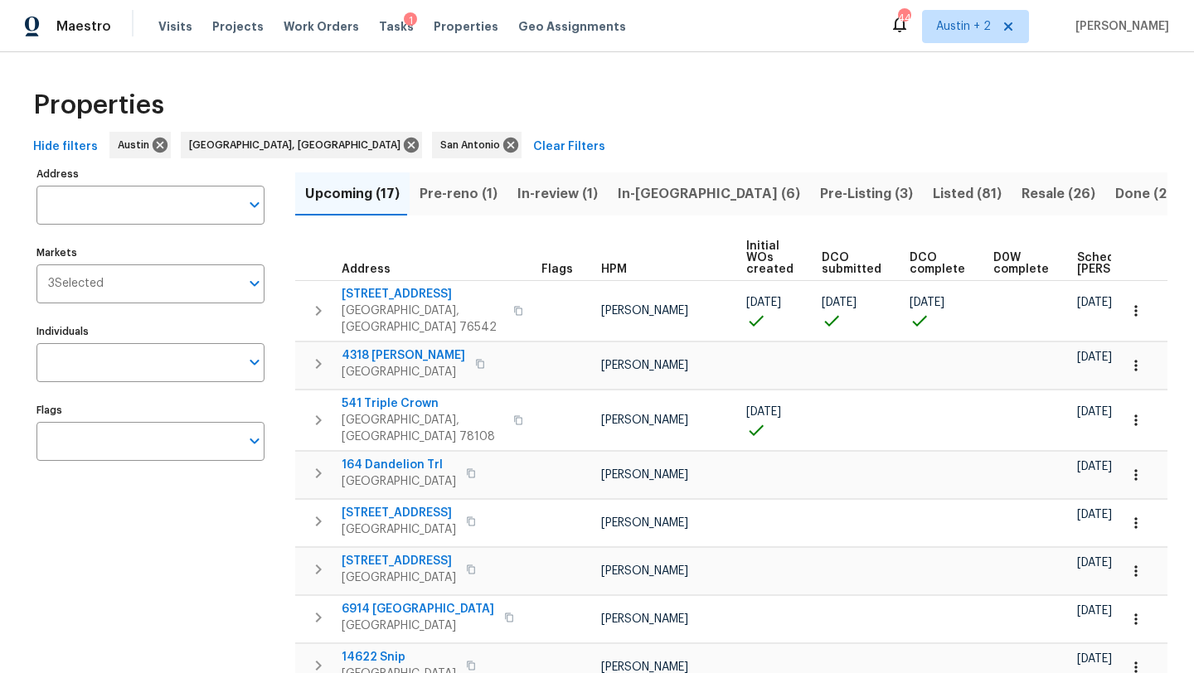
click at [636, 194] on span "In-[GEOGRAPHIC_DATA] (6)" at bounding box center [709, 193] width 182 height 23
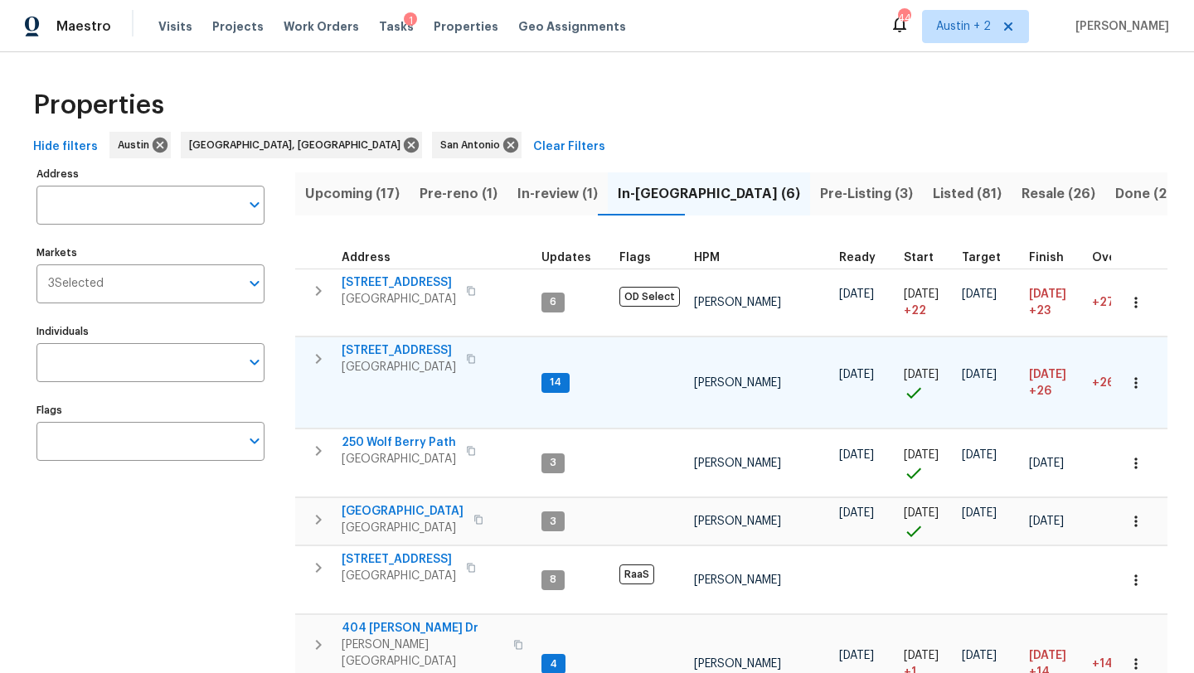
click at [394, 352] on span "[STREET_ADDRESS]" at bounding box center [399, 350] width 114 height 17
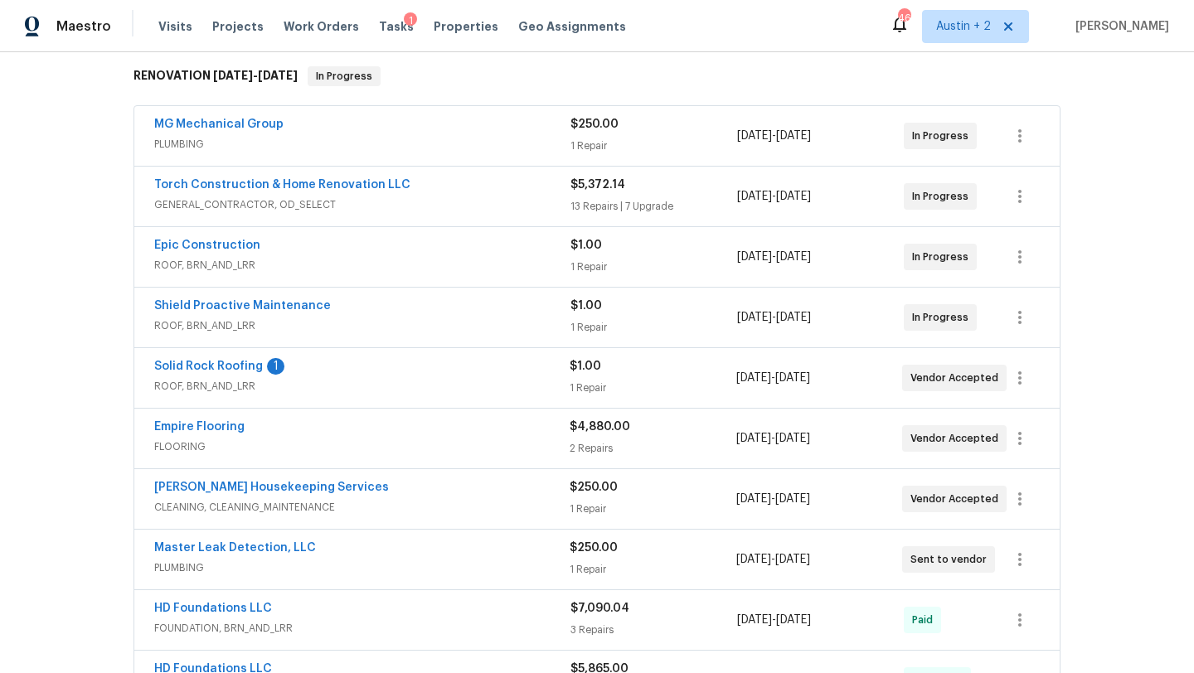
scroll to position [264, 0]
click at [228, 427] on link "Empire Flooring" at bounding box center [199, 428] width 90 height 12
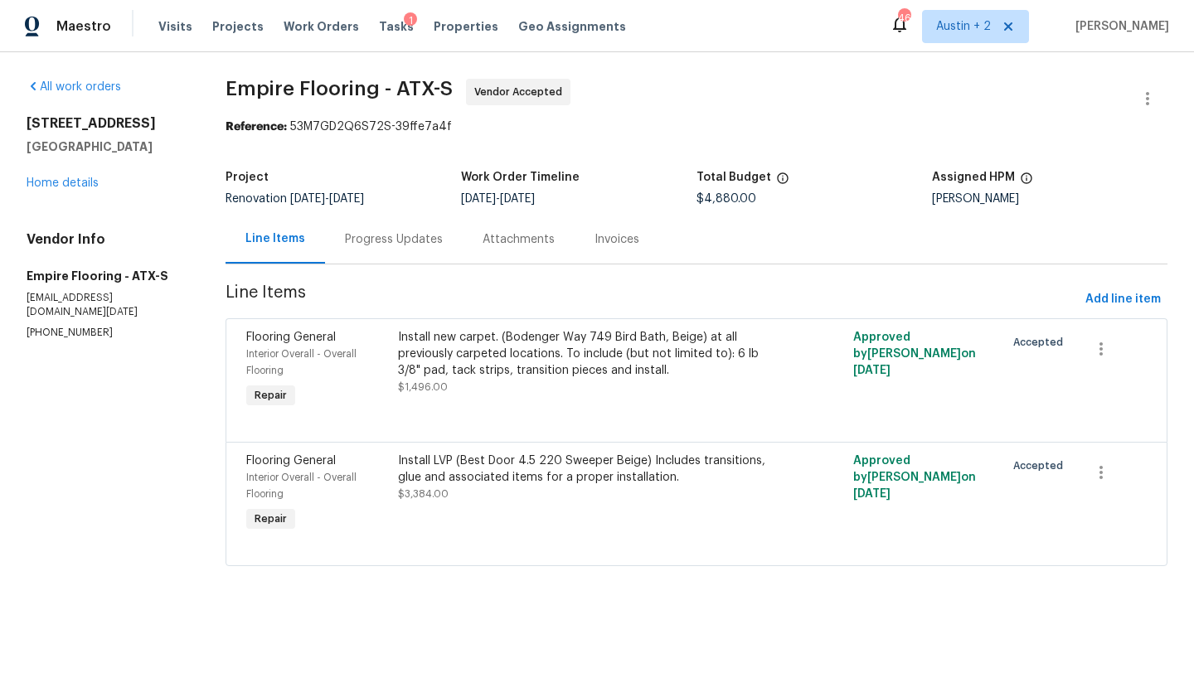
click at [396, 235] on div "Progress Updates" at bounding box center [394, 239] width 98 height 17
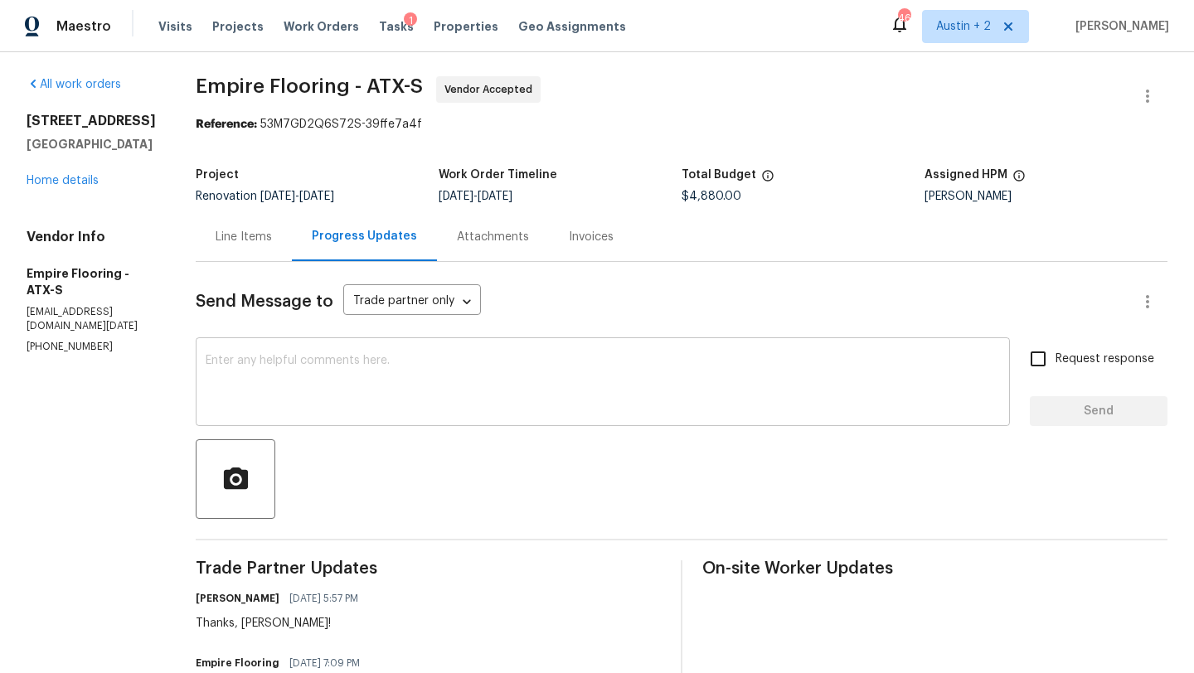
scroll to position [1, 0]
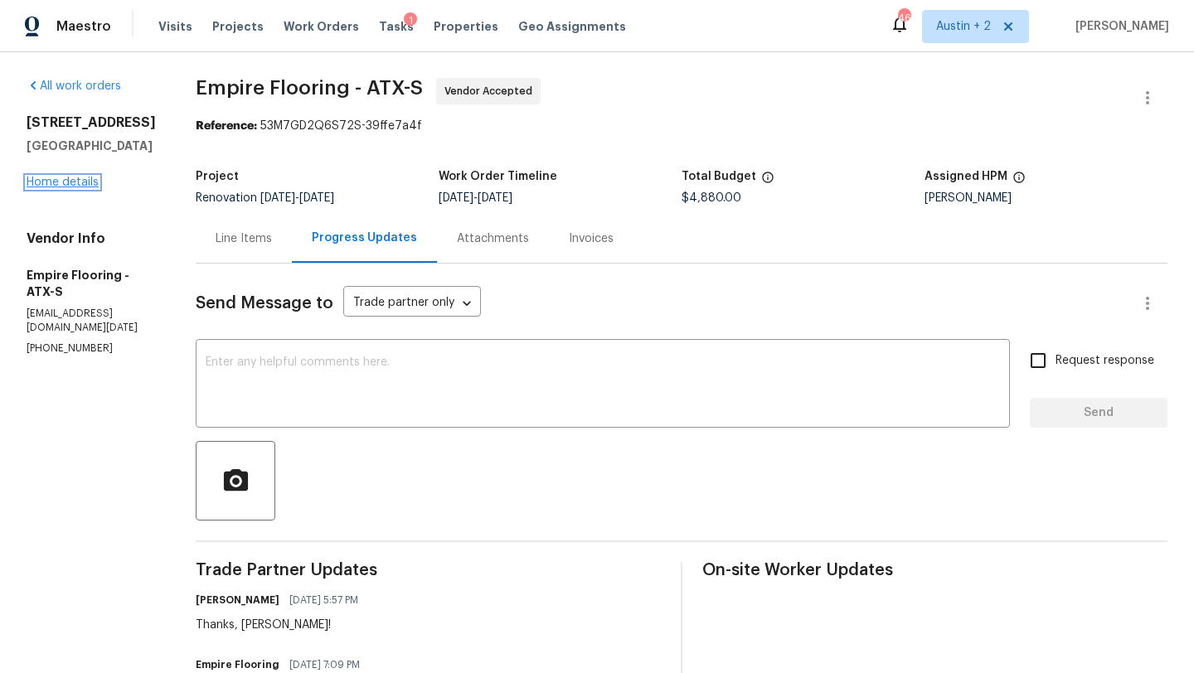
click at [79, 179] on link "Home details" at bounding box center [63, 183] width 72 height 12
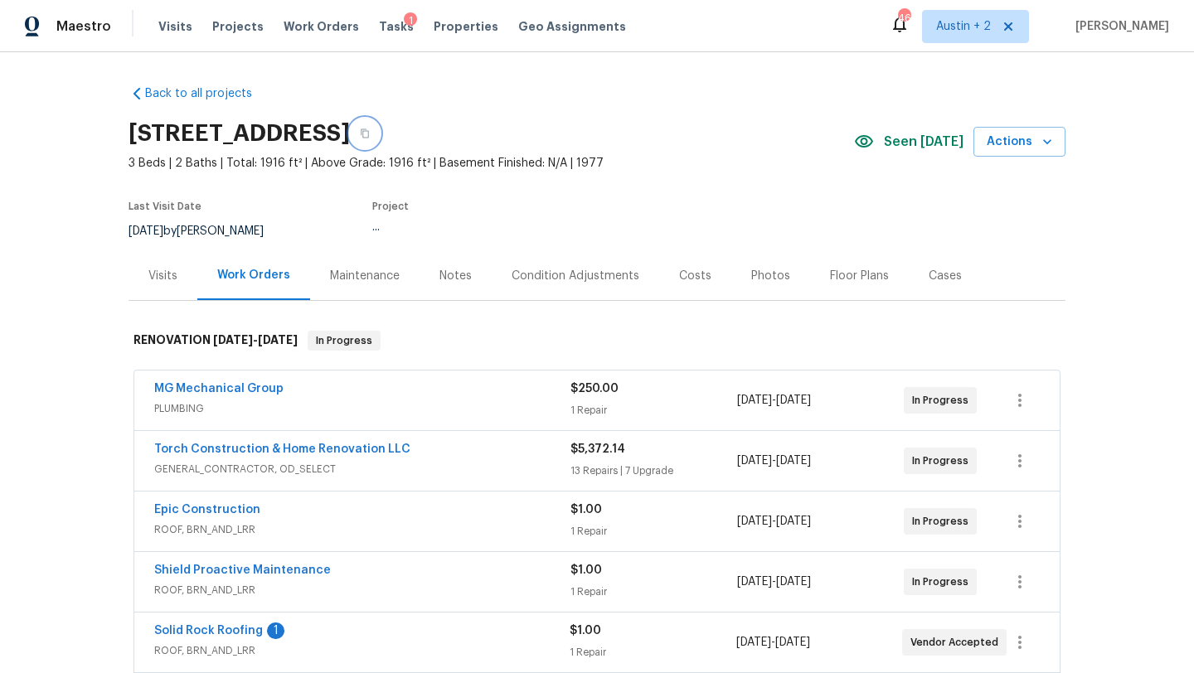
click at [370, 130] on icon "button" at bounding box center [365, 134] width 10 height 10
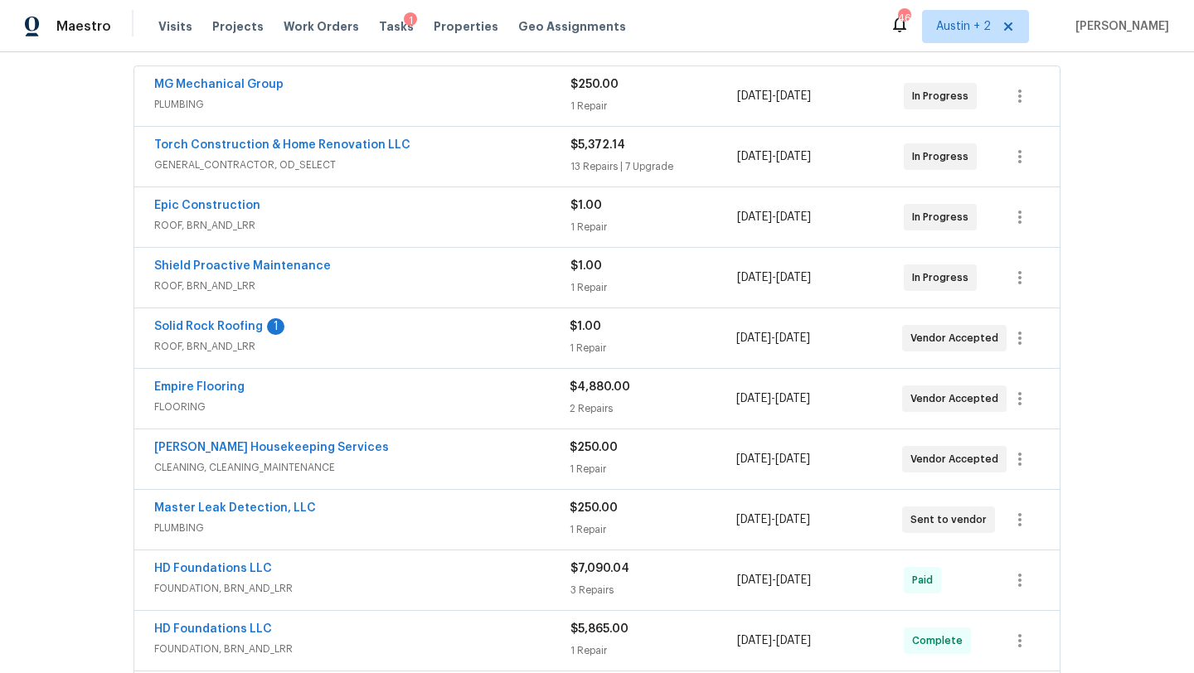
scroll to position [306, 0]
click at [233, 382] on link "Empire Flooring" at bounding box center [199, 386] width 90 height 12
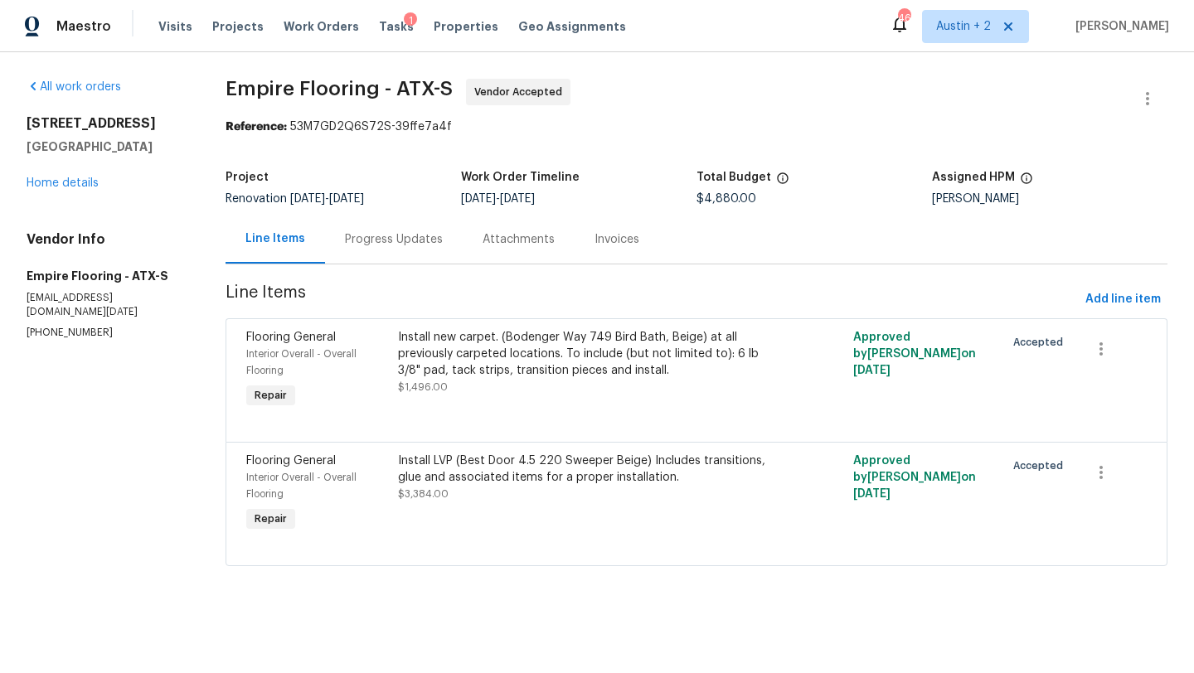
click at [397, 239] on div "Progress Updates" at bounding box center [394, 239] width 98 height 17
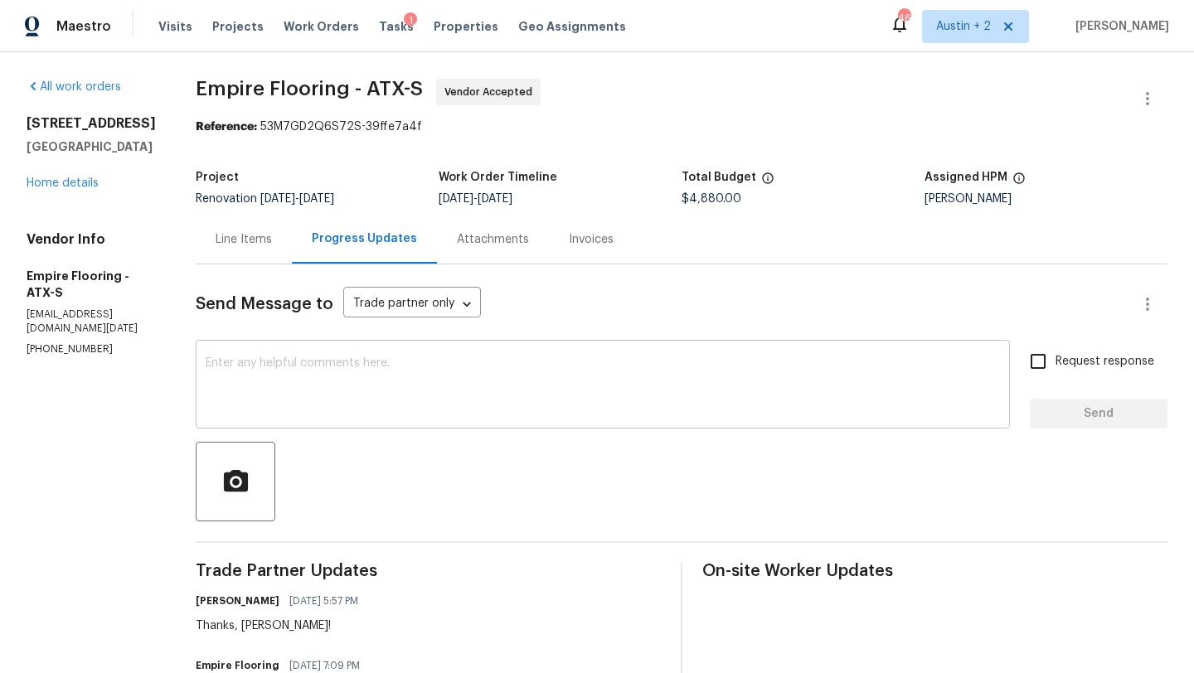
click at [468, 360] on textarea at bounding box center [603, 386] width 794 height 58
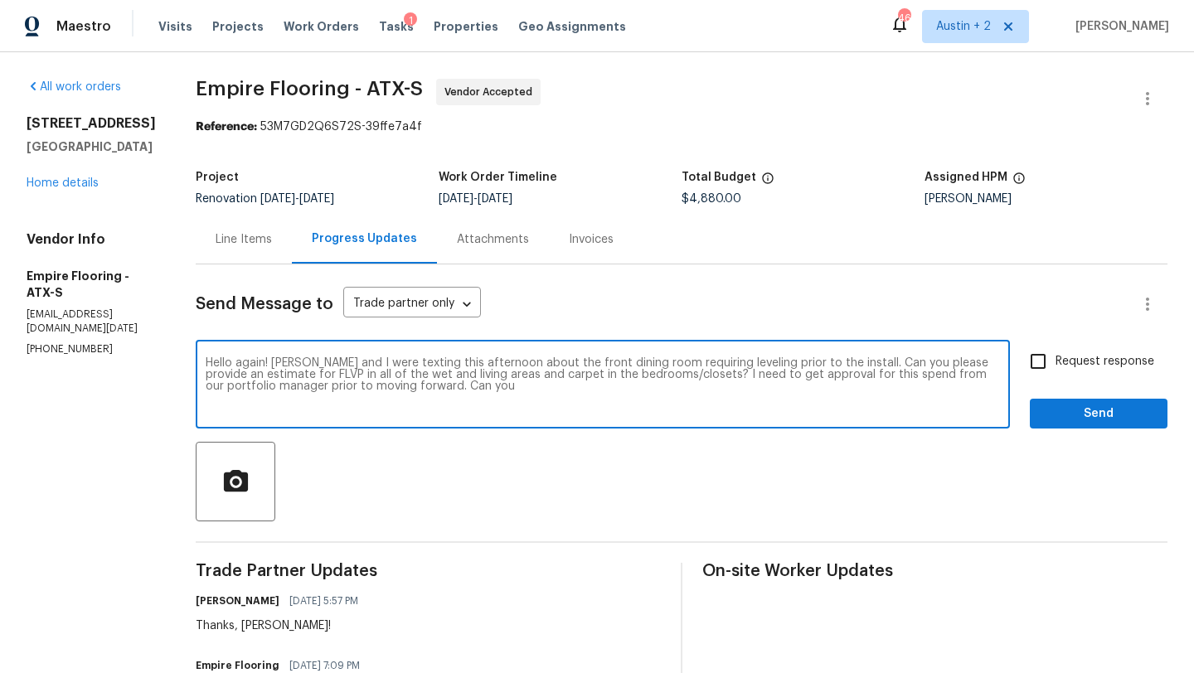
type textarea "Hello again! [PERSON_NAME] and I were texting this afternoon about the front di…"
